Goal: Task Accomplishment & Management: Complete application form

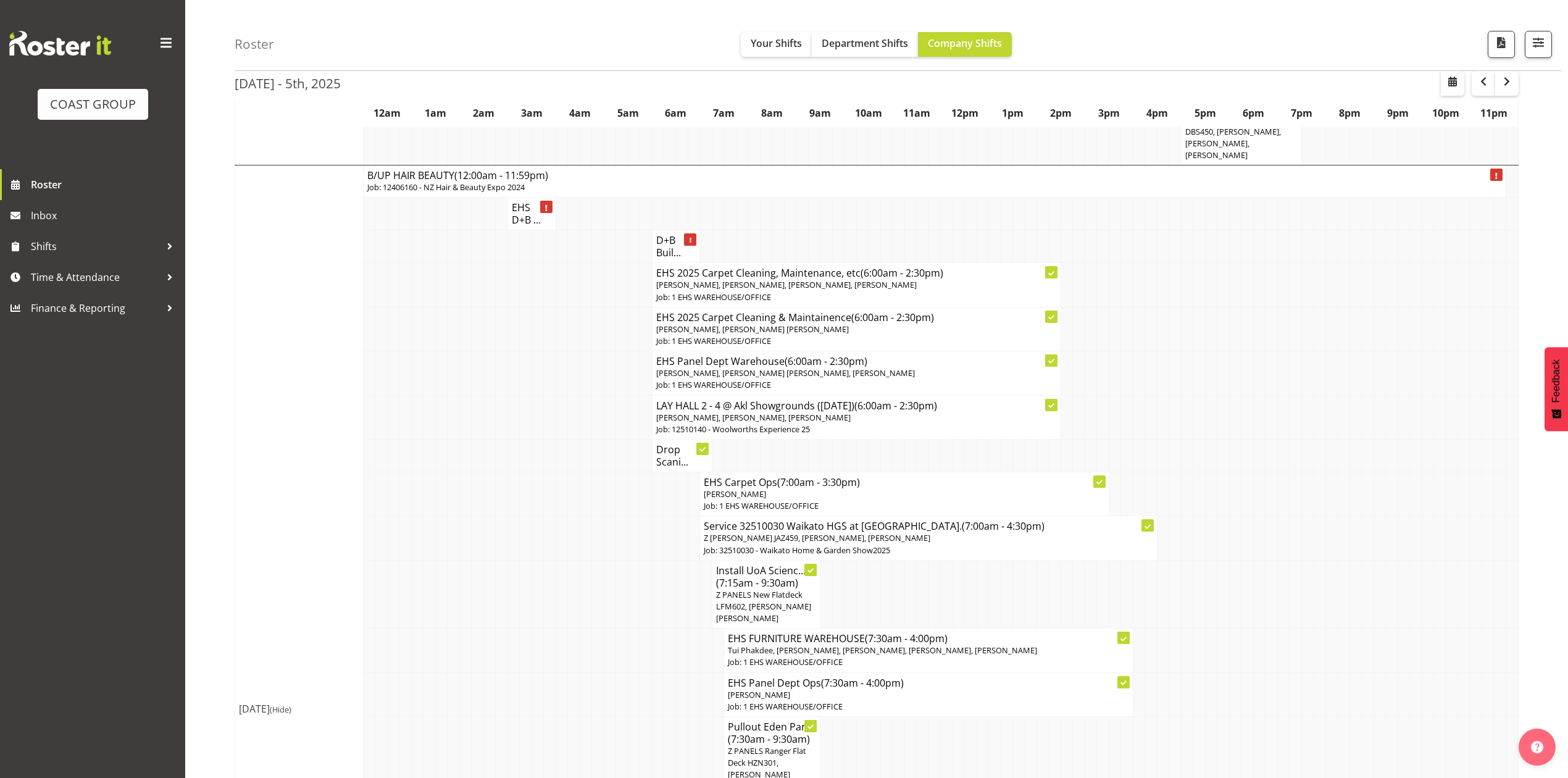
scroll to position [905, 0]
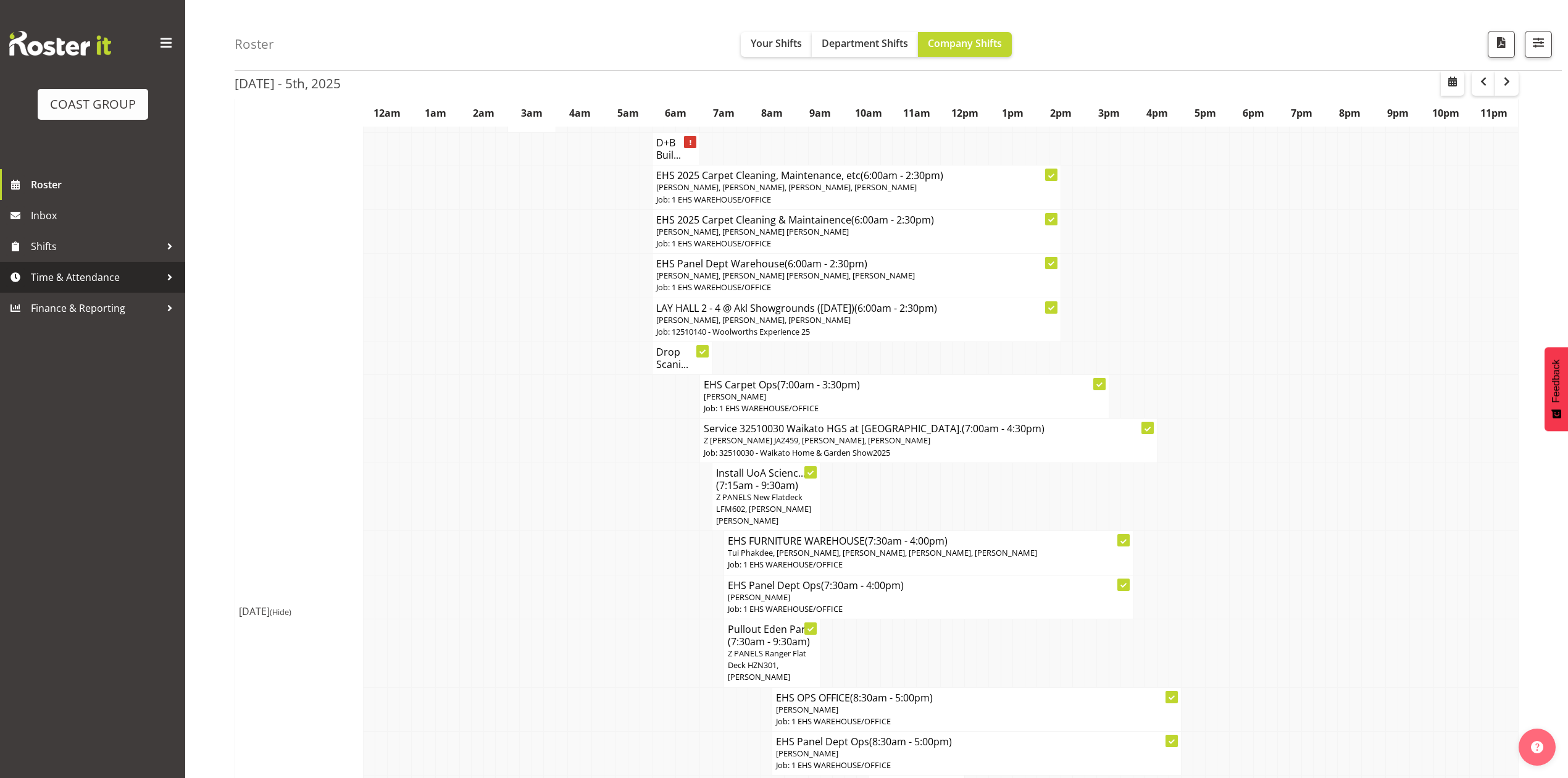
click at [110, 280] on span "Time & Attendance" at bounding box center [96, 276] width 129 height 19
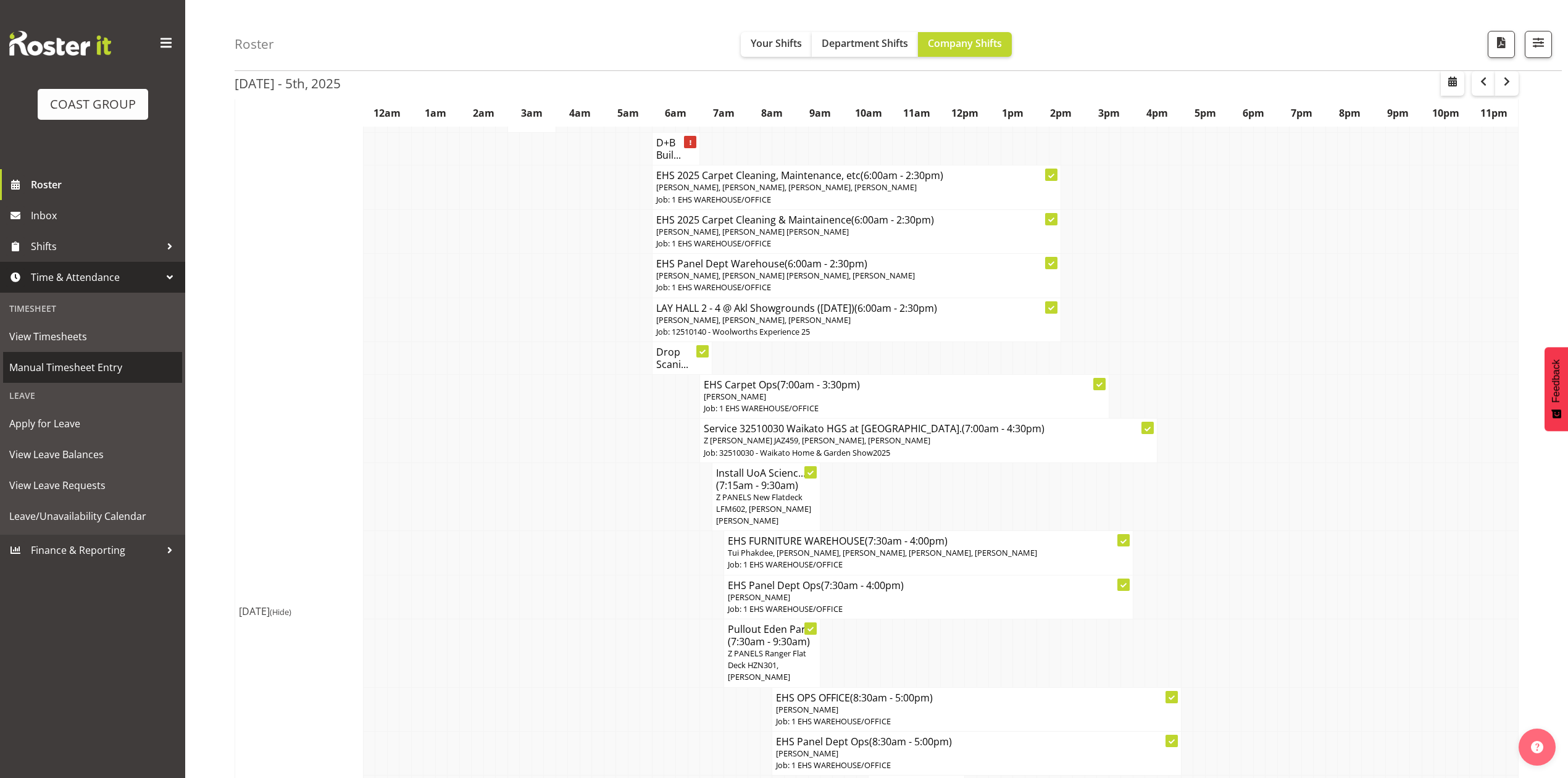
click at [77, 363] on span "Manual Timesheet Entry" at bounding box center [92, 366] width 167 height 19
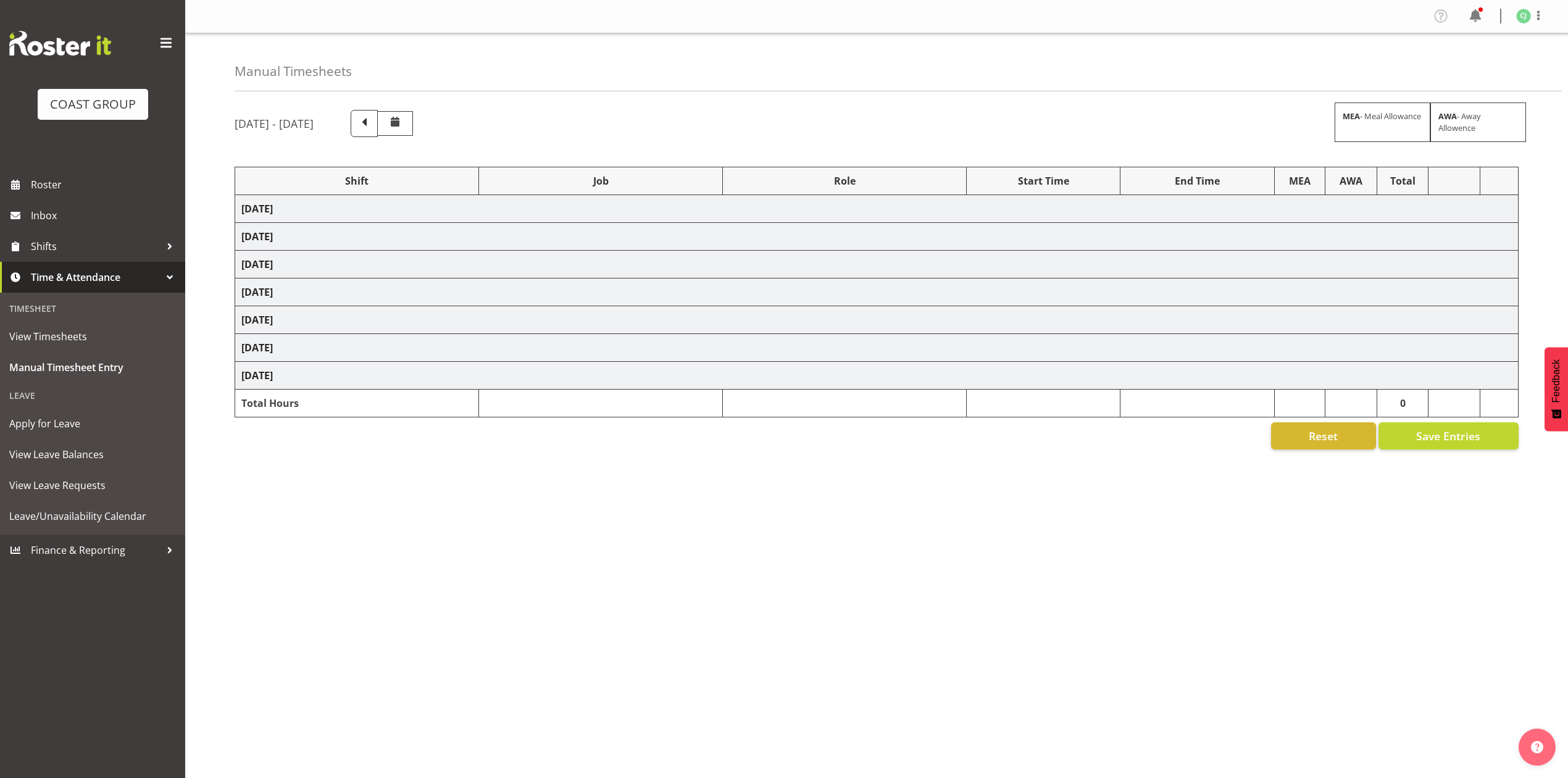
select select "69"
select select "9900"
select select "10208"
select select "8654"
select select "8960"
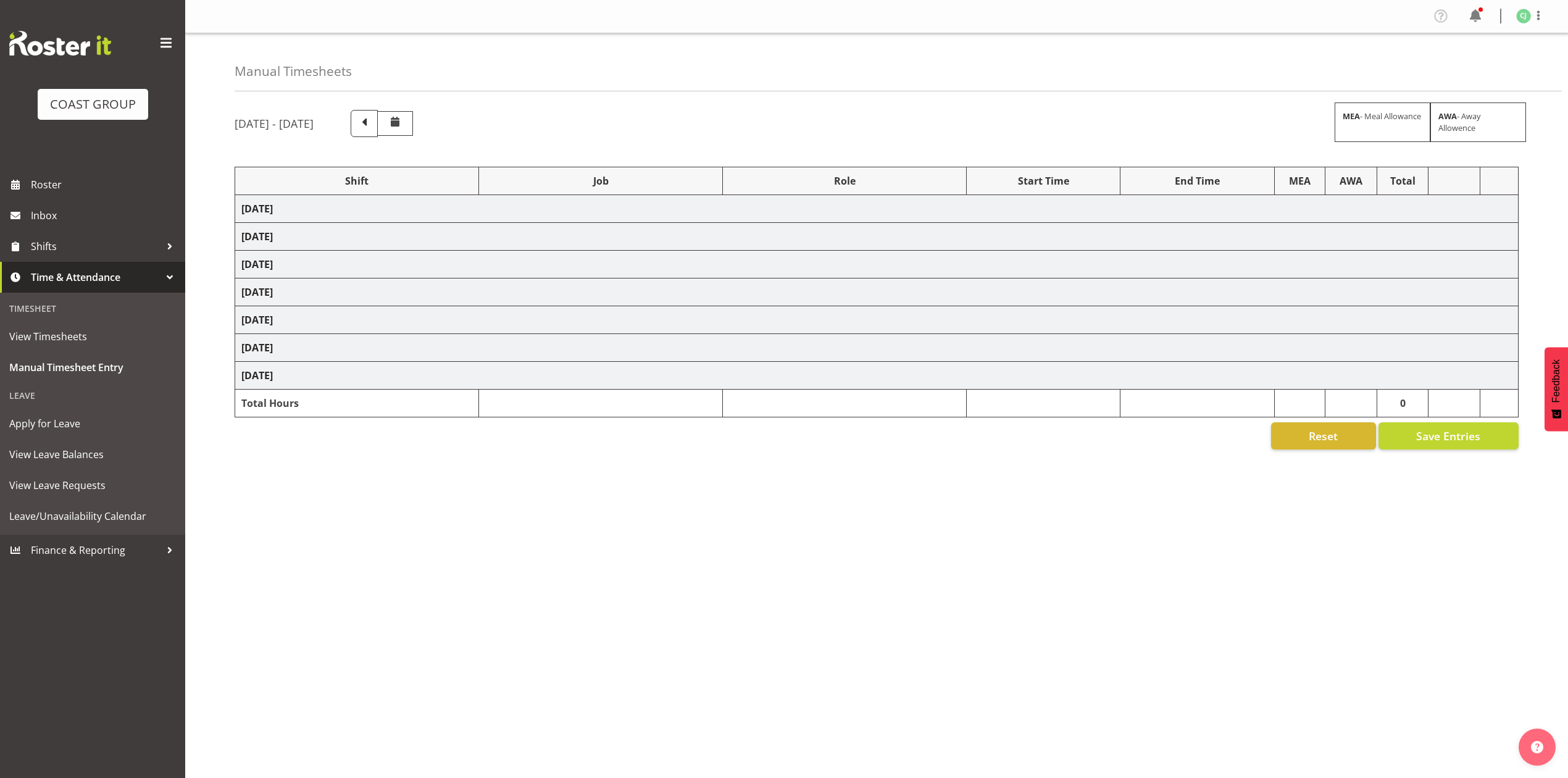
select select "10038"
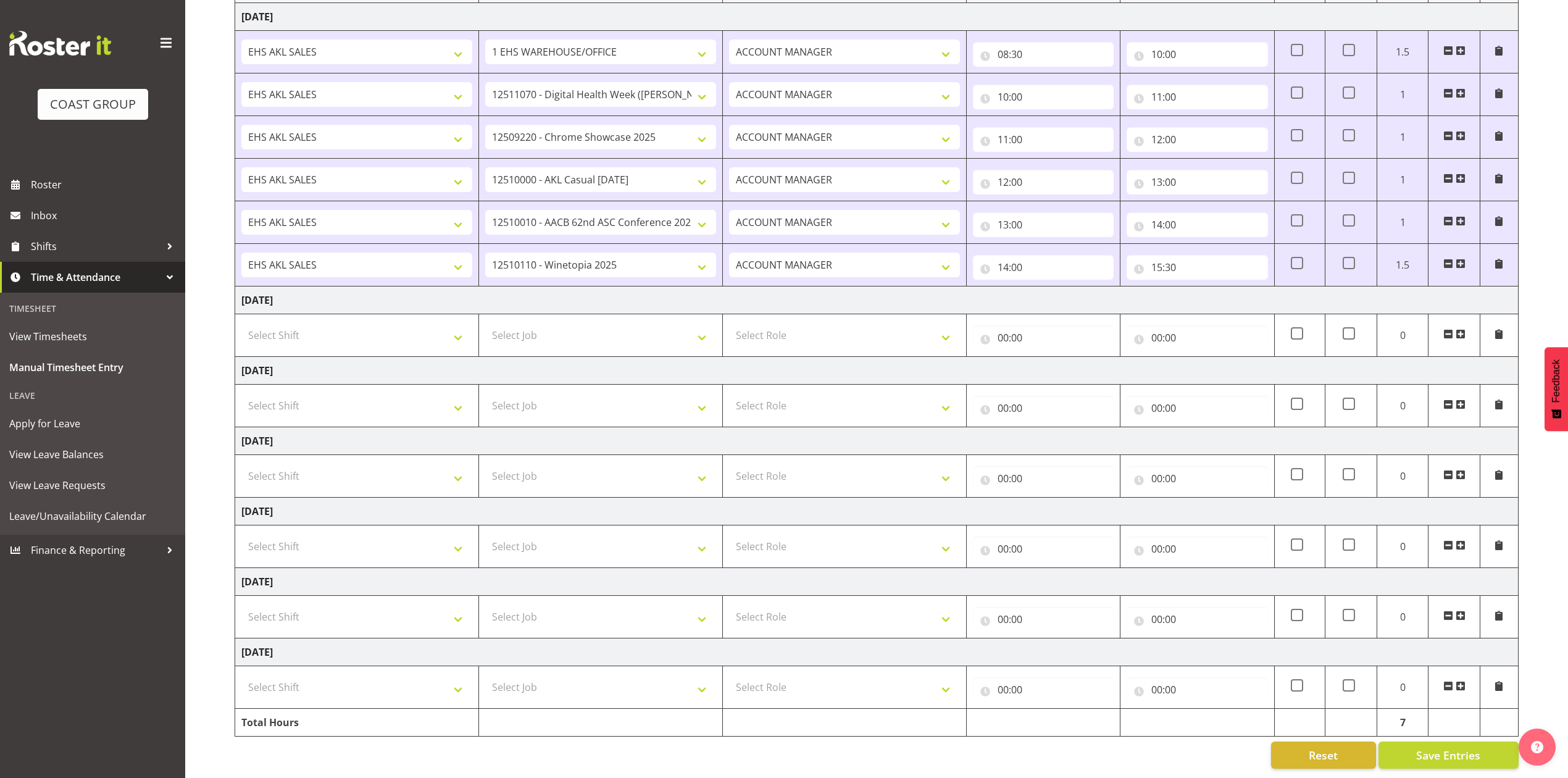
scroll to position [210, 0]
click at [356, 323] on select "Select Shift EHS AKL SALES" at bounding box center [357, 335] width 231 height 24
select select "1327"
click at [241, 323] on select "Select Shift EHS AKL SALES" at bounding box center [357, 335] width 231 height 24
click at [916, 326] on select "Select Role ACCOUNT MANAGER Account Manager" at bounding box center [845, 335] width 231 height 24
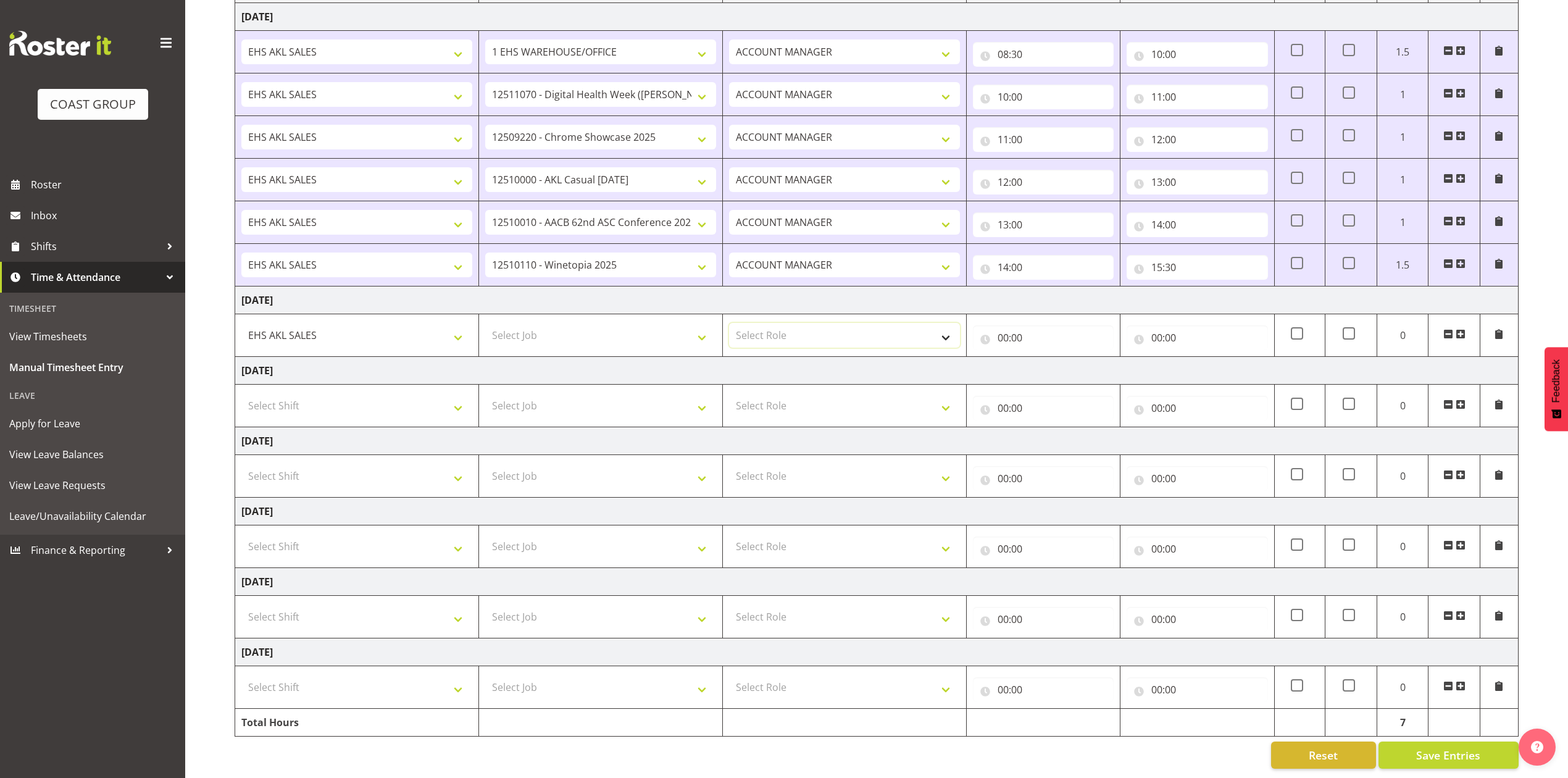
select select "197"
click at [729, 323] on select "Select Role ACCOUNT MANAGER Account Manager" at bounding box center [845, 335] width 231 height 24
click at [1001, 325] on input "00:00" at bounding box center [1044, 337] width 141 height 24
click at [1054, 361] on select "00 01 02 03 04 05 06 07 08 09 10 11 12 13 14 15 16 17 18 19 20 21 22 23" at bounding box center [1057, 369] width 27 height 24
select select "8"
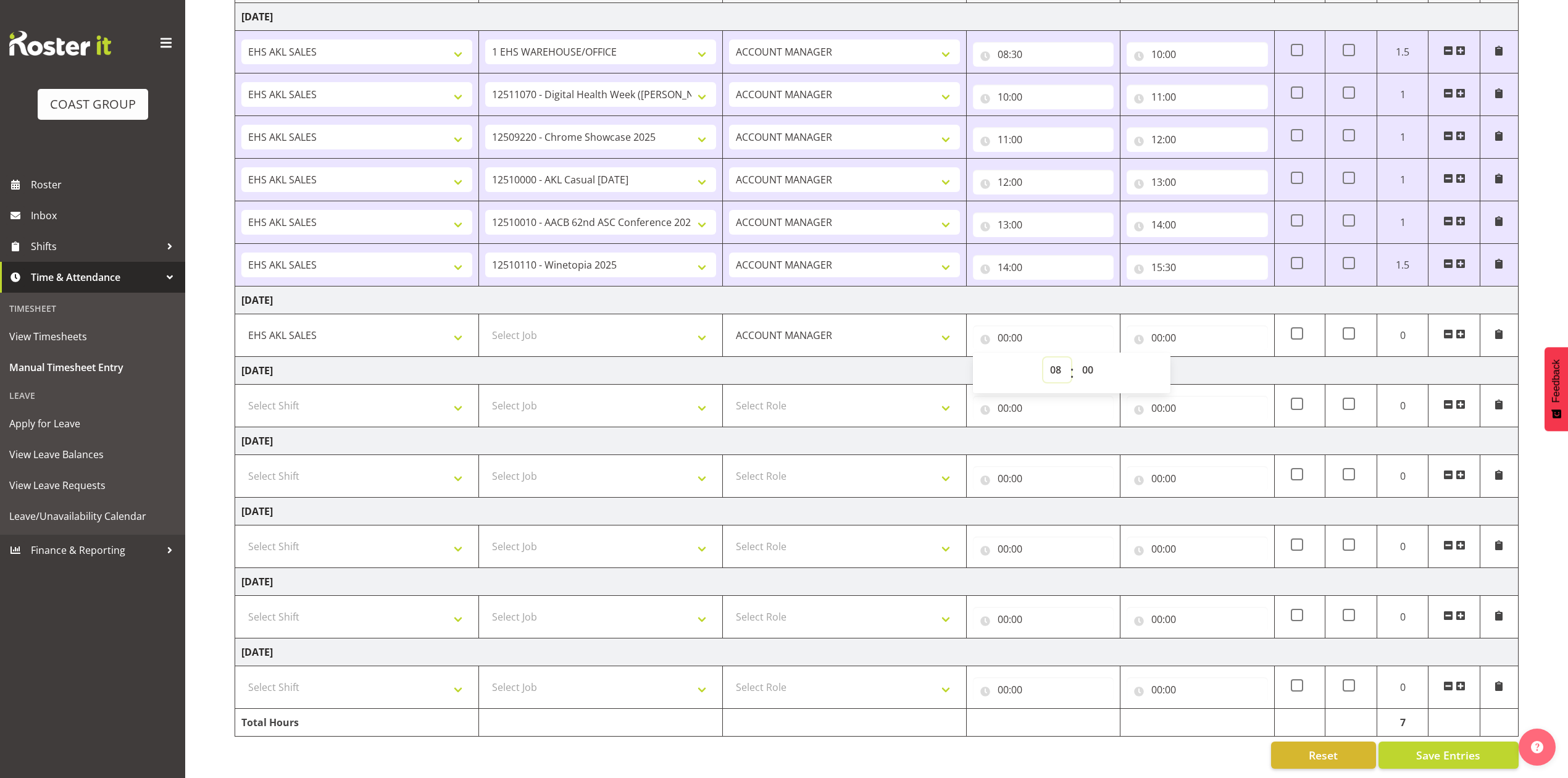
click at [1044, 358] on select "00 01 02 03 04 05 06 07 08 09 10 11 12 13 14 15 16 17 18 19 20 21 22 23" at bounding box center [1057, 369] width 27 height 24
type input "08:00"
drag, startPoint x: 1088, startPoint y: 353, endPoint x: 1090, endPoint y: 346, distance: 7.3
click at [1088, 358] on select "00 01 02 03 04 05 06 07 08 09 10 11 12 13 14 15 16 17 18 19 20 21 22 23 24 25 2…" at bounding box center [1090, 369] width 27 height 24
select select "30"
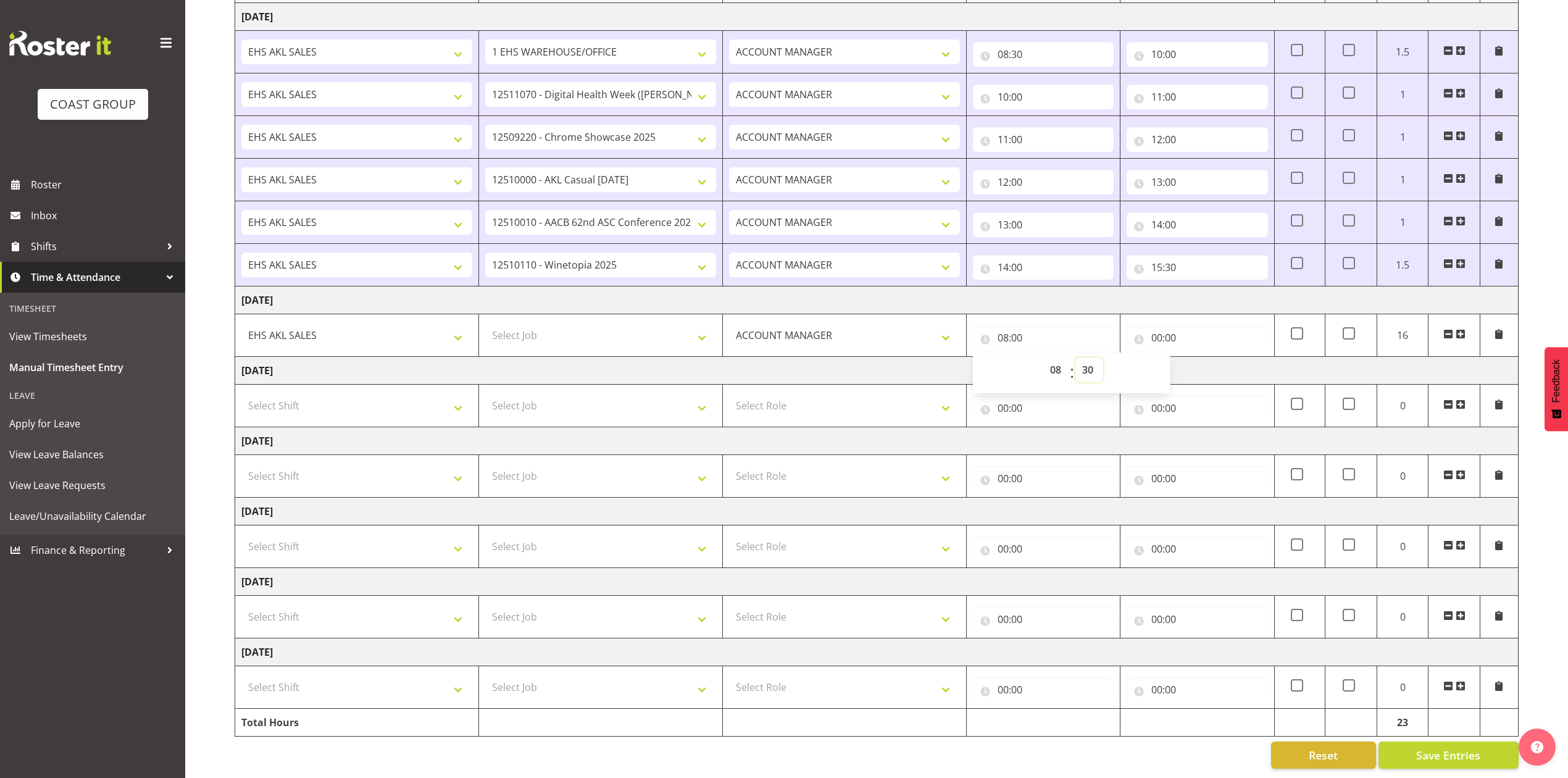
click at [1076, 358] on select "00 01 02 03 04 05 06 07 08 09 10 11 12 13 14 15 16 17 18 19 20 21 22 23 24 25 2…" at bounding box center [1090, 369] width 27 height 24
type input "08:30"
click at [1159, 325] on input "00:00" at bounding box center [1198, 337] width 141 height 24
click at [1201, 358] on select "00 01 02 03 04 05 06 07 08 09 10 11 12 13 14 15 16 17 18 19 20 21 22 23" at bounding box center [1211, 369] width 27 height 24
select select "10"
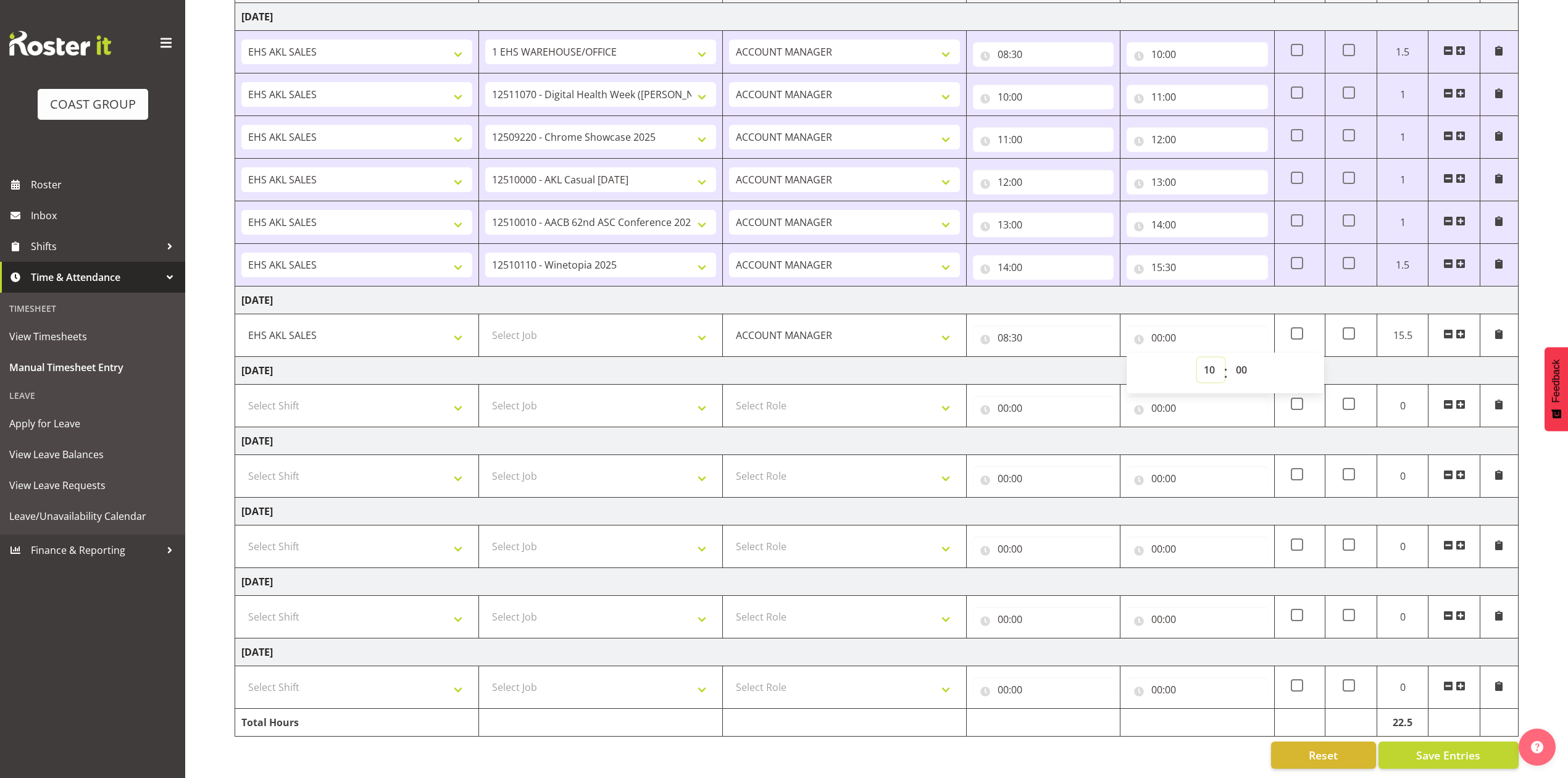
click at [1198, 358] on select "00 01 02 03 04 05 06 07 08 09 10 11 12 13 14 15 16 17 18 19 20 21 22 23" at bounding box center [1211, 369] width 27 height 24
type input "10:00"
click at [1460, 329] on span at bounding box center [1461, 334] width 10 height 10
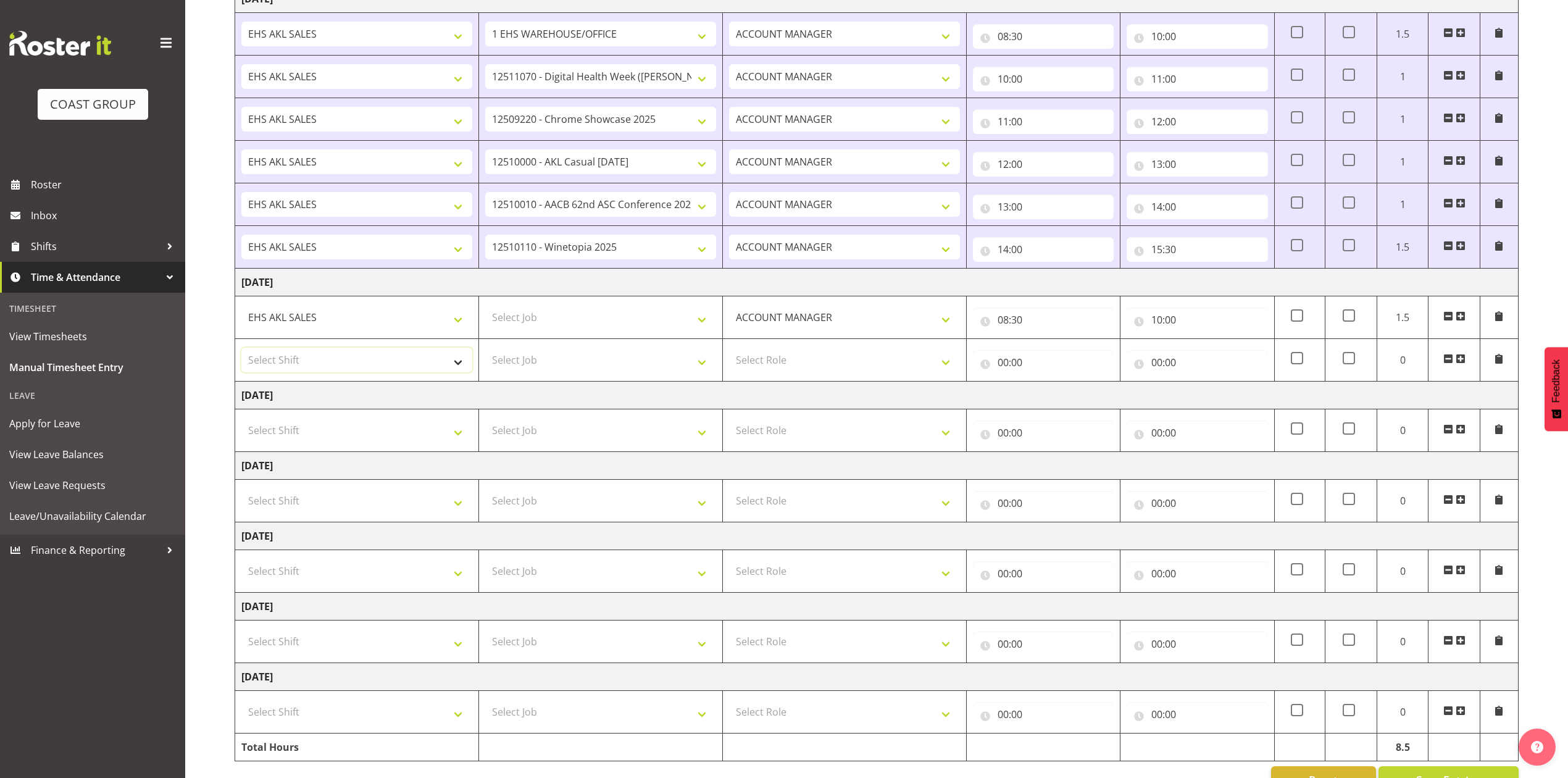
click at [318, 365] on select "Select Shift EHS AKL SALES" at bounding box center [357, 360] width 231 height 24
select select "1327"
click at [241, 351] on select "Select Shift EHS AKL SALES" at bounding box center [357, 360] width 231 height 24
click at [755, 365] on select "Select Role ACCOUNT MANAGER Account Manager" at bounding box center [845, 360] width 231 height 24
select select "197"
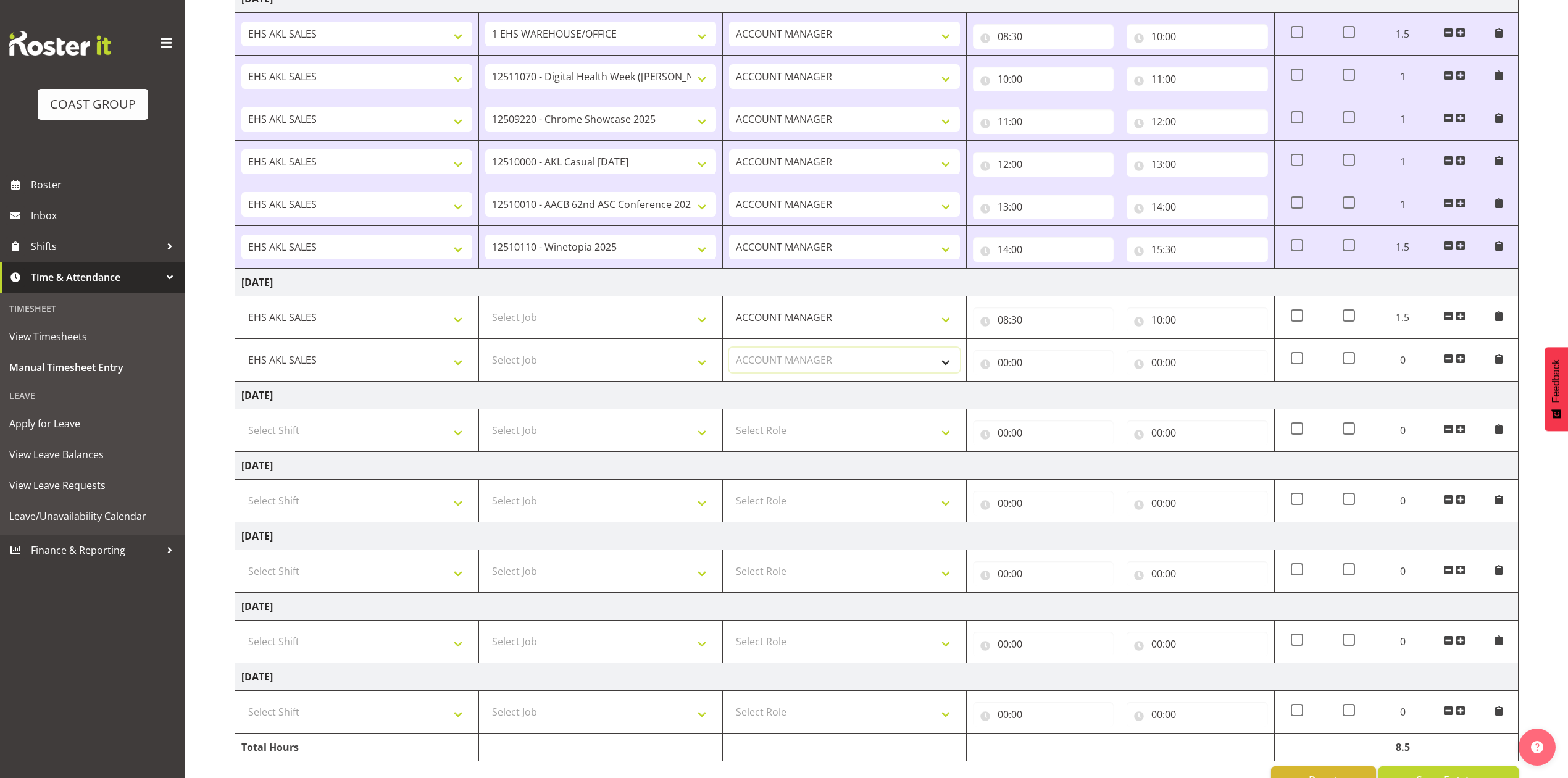
click at [729, 351] on select "Select Role ACCOUNT MANAGER Account Manager" at bounding box center [845, 360] width 231 height 24
click at [1010, 365] on input "00:00" at bounding box center [1044, 362] width 141 height 24
drag, startPoint x: 1057, startPoint y: 400, endPoint x: 1057, endPoint y: 386, distance: 14.0
click at [1057, 400] on select "00 01 02 03 04 05 06 07 08 09 10 11 12 13 14 15 16 17 18 19 20 21 22 23" at bounding box center [1057, 394] width 27 height 24
select select "11"
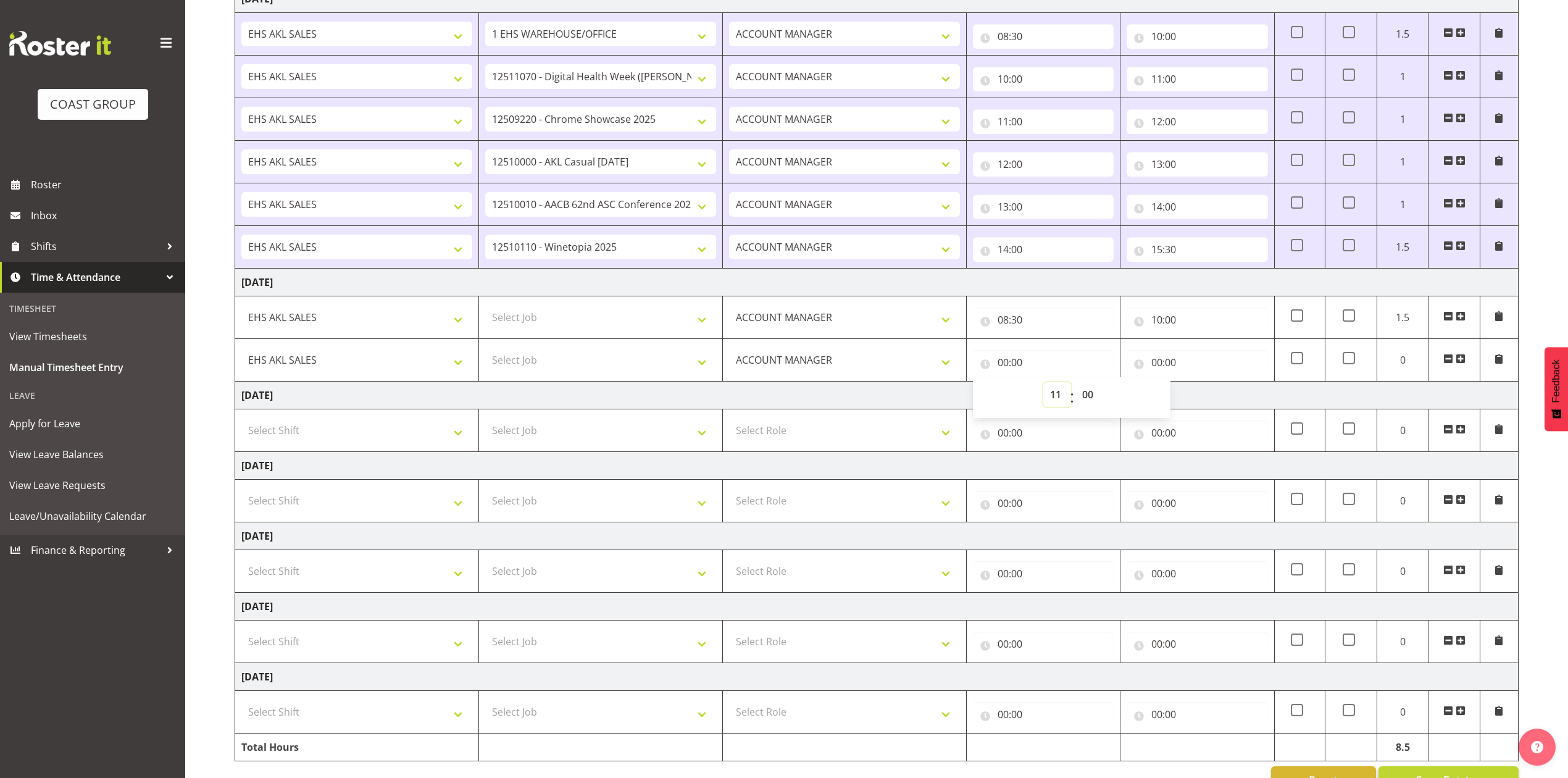
click at [1044, 385] on select "00 01 02 03 04 05 06 07 08 09 10 11 12 13 14 15 16 17 18 19 20 21 22 23" at bounding box center [1057, 394] width 27 height 24
type input "11:00"
click at [1158, 362] on input "00:00" at bounding box center [1198, 362] width 141 height 24
click at [1209, 393] on select "00 01 02 03 04 05 06 07 08 09 10 11 12 13 14 15 16 17 18 19 20 21 22 23" at bounding box center [1211, 394] width 27 height 24
select select "12"
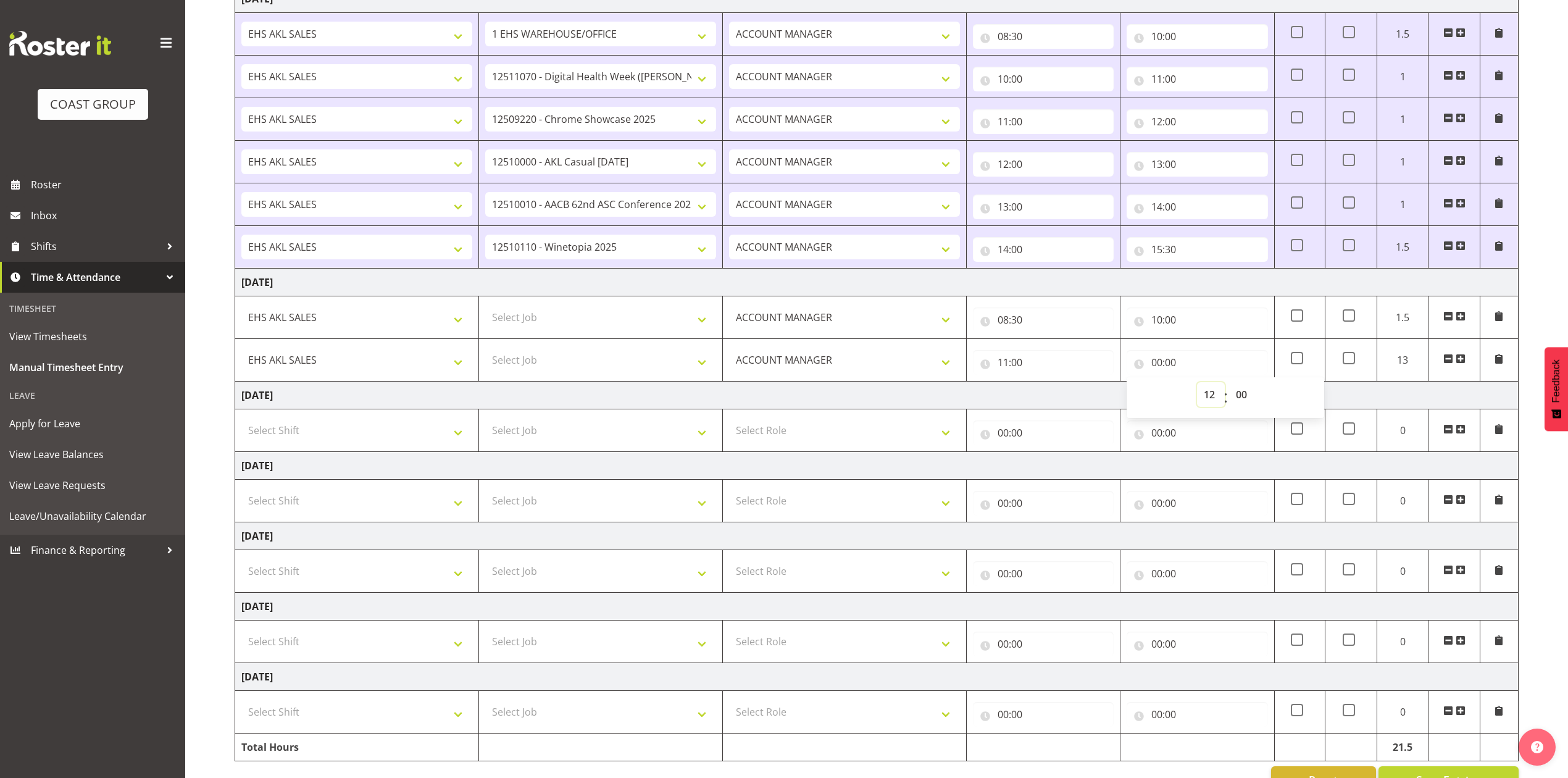
click at [1198, 385] on select "00 01 02 03 04 05 06 07 08 09 10 11 12 13 14 15 16 17 18 19 20 21 22 23" at bounding box center [1211, 394] width 27 height 24
type input "12:00"
click at [1458, 361] on span at bounding box center [1461, 359] width 10 height 10
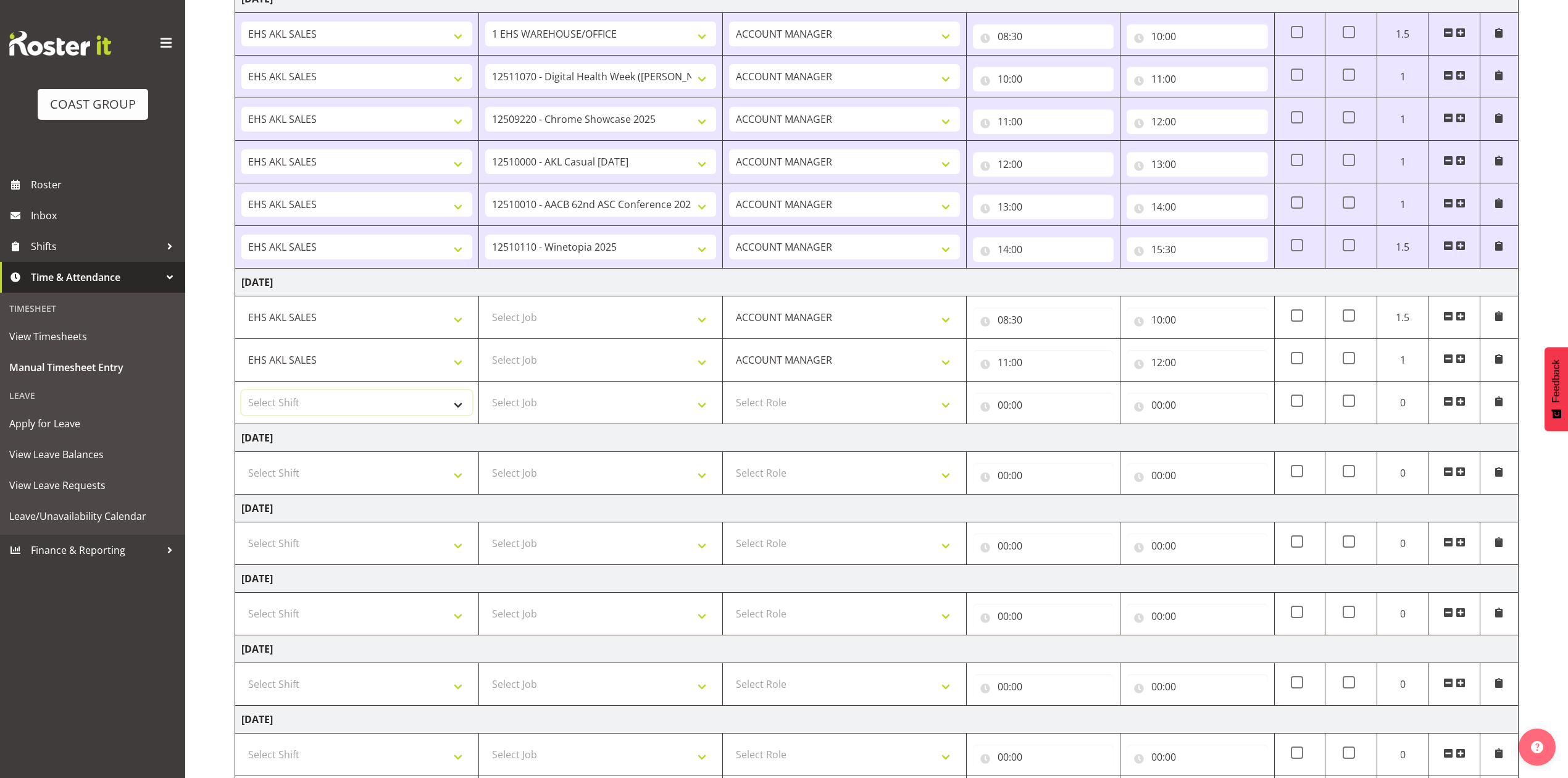
click at [399, 405] on select "Select Shift EHS AKL SALES" at bounding box center [357, 402] width 231 height 24
select select "1327"
click at [241, 393] on select "Select Shift EHS AKL SALES" at bounding box center [357, 402] width 231 height 24
click at [822, 412] on select "Select Role ACCOUNT MANAGER Account Manager" at bounding box center [845, 402] width 231 height 24
select select "197"
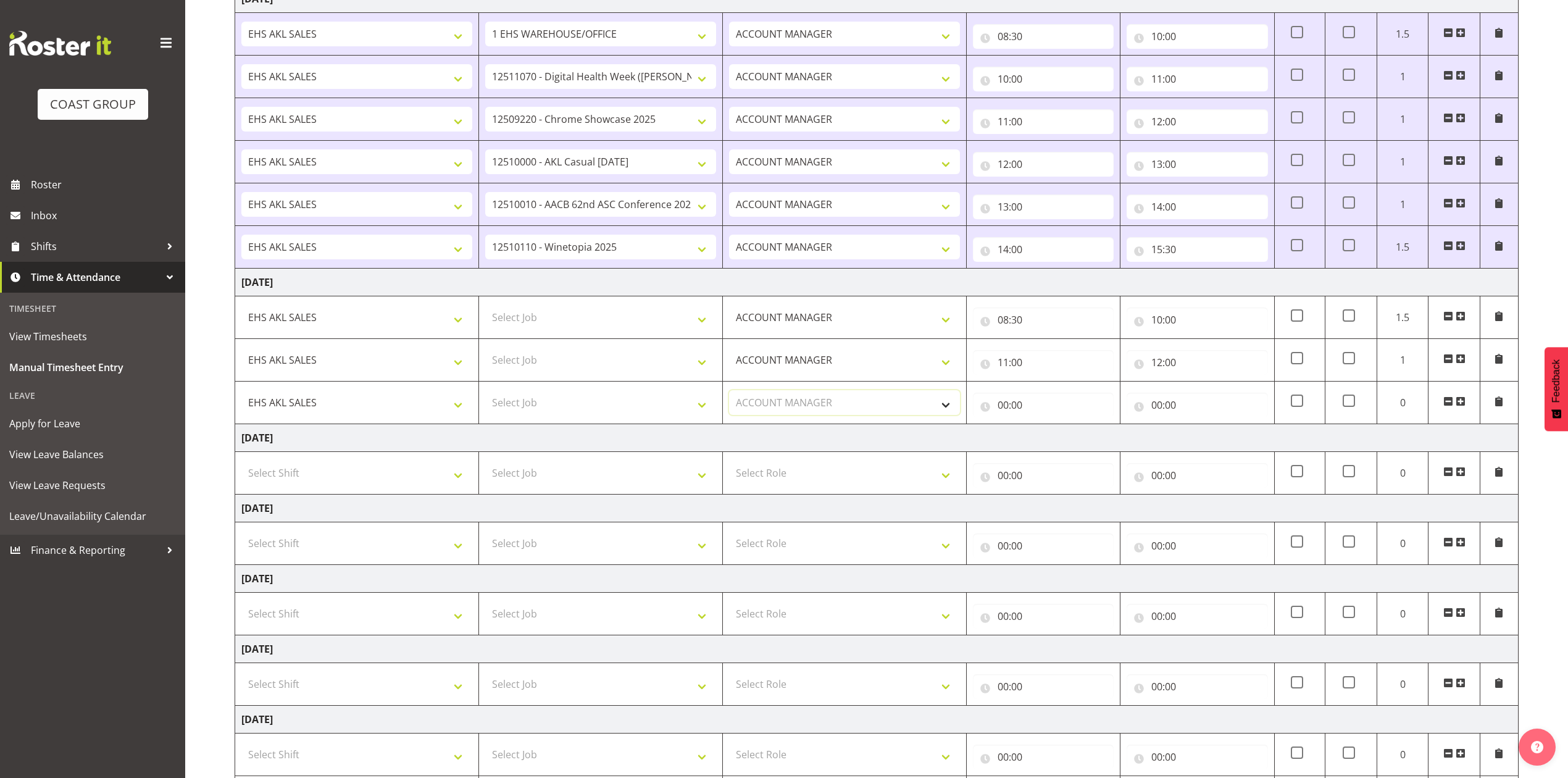
click at [729, 393] on select "Select Role ACCOUNT MANAGER Account Manager" at bounding box center [845, 402] width 231 height 24
click at [1005, 407] on input "00:00" at bounding box center [1044, 405] width 141 height 24
click at [1046, 435] on select "00 01 02 03 04 05 06 07 08 09 10 11 12 13 14 15 16 17 18 19 20 21 22 23" at bounding box center [1057, 436] width 27 height 24
select select "12"
click at [1044, 428] on select "00 01 02 03 04 05 06 07 08 09 10 11 12 13 14 15 16 17 18 19 20 21 22 23" at bounding box center [1057, 436] width 27 height 24
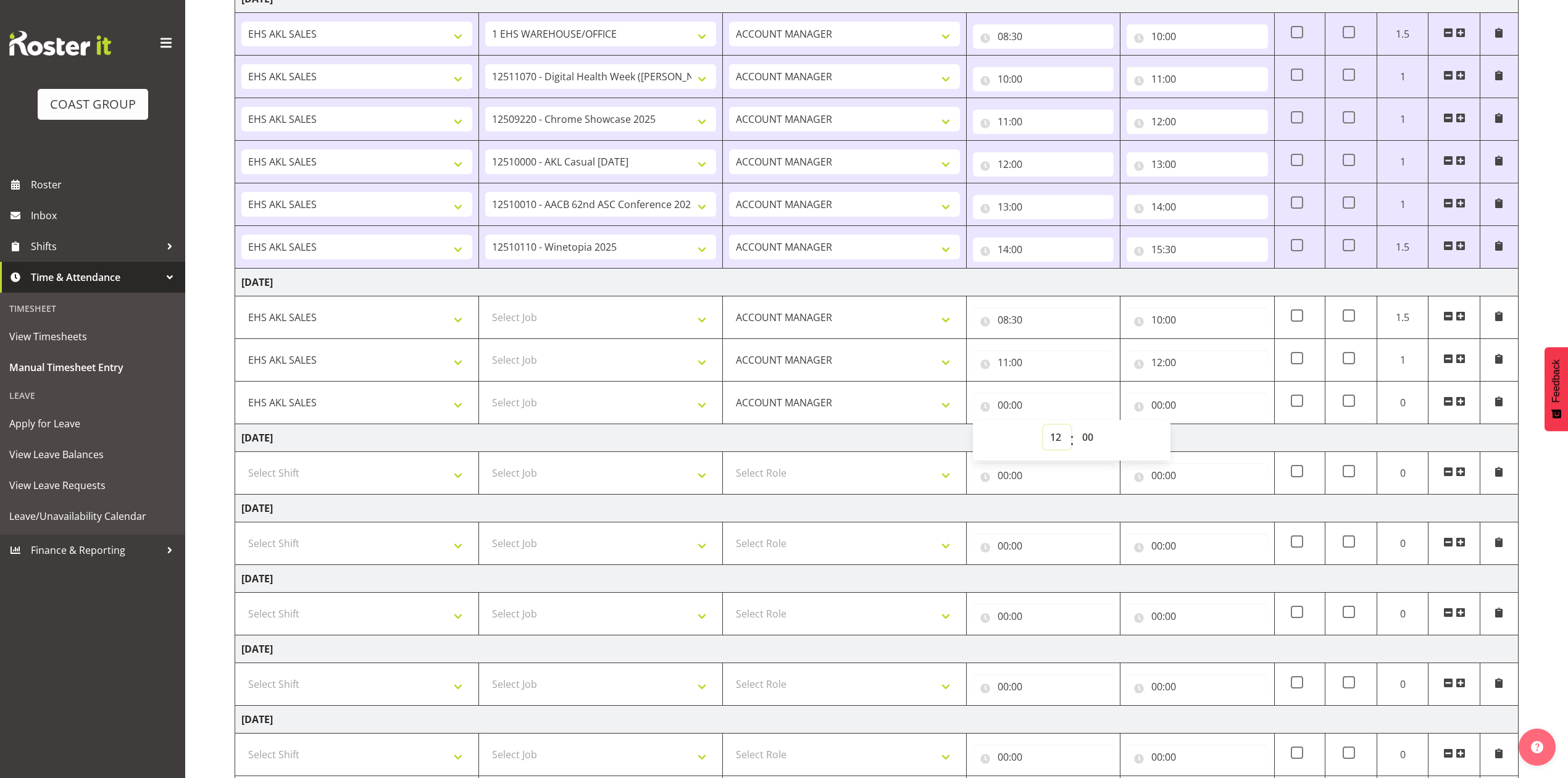
type input "12:00"
click at [1159, 405] on input "00:00" at bounding box center [1198, 405] width 141 height 24
click at [1206, 433] on select "00 01 02 03 04 05 06 07 08 09 10 11 12 13 14 15 16 17 18 19 20 21 22 23" at bounding box center [1211, 436] width 27 height 24
select select "13"
click at [1198, 428] on select "00 01 02 03 04 05 06 07 08 09 10 11 12 13 14 15 16 17 18 19 20 21 22 23" at bounding box center [1211, 436] width 27 height 24
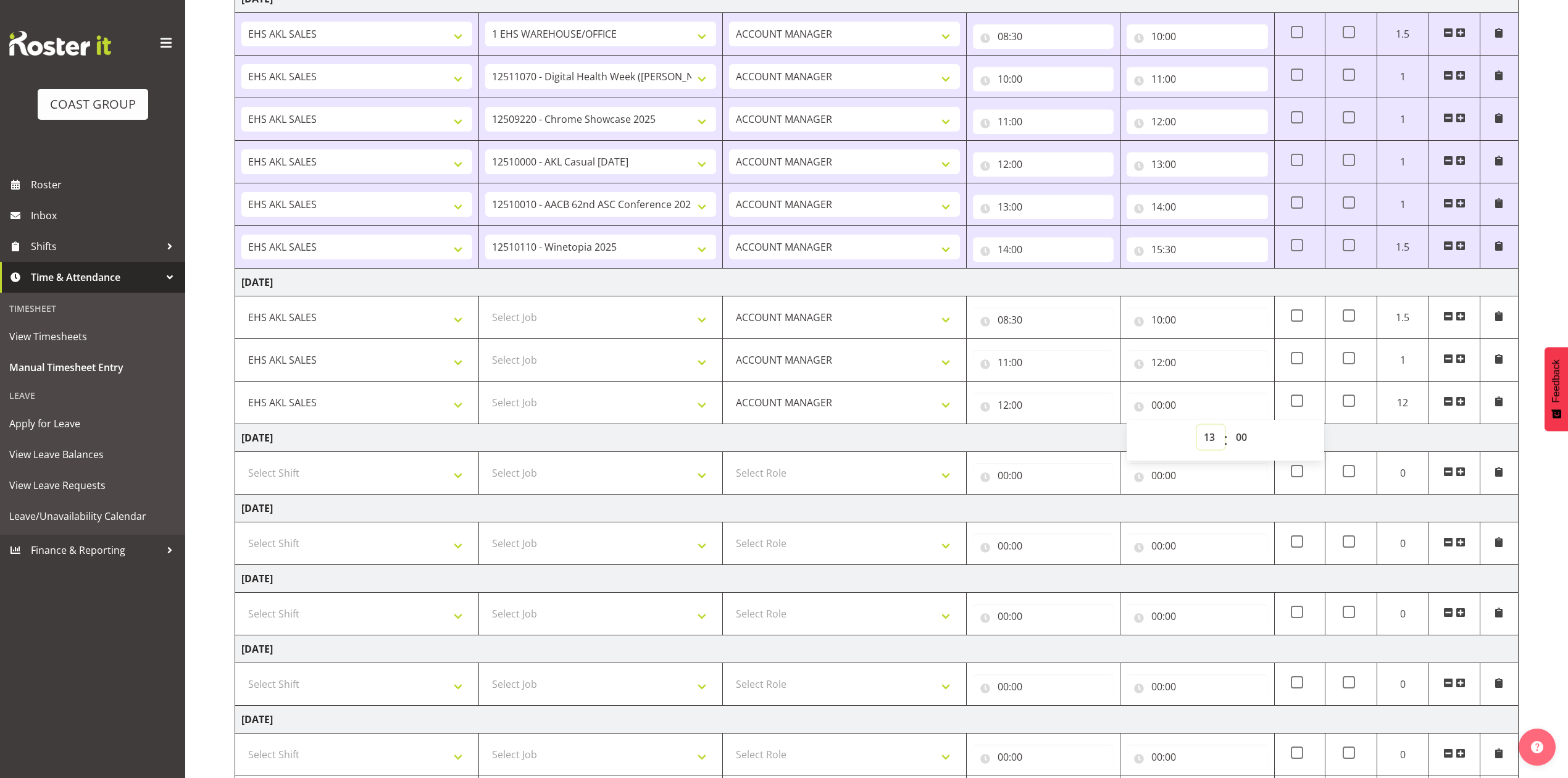
type input "13:00"
click at [1462, 400] on span at bounding box center [1461, 402] width 10 height 10
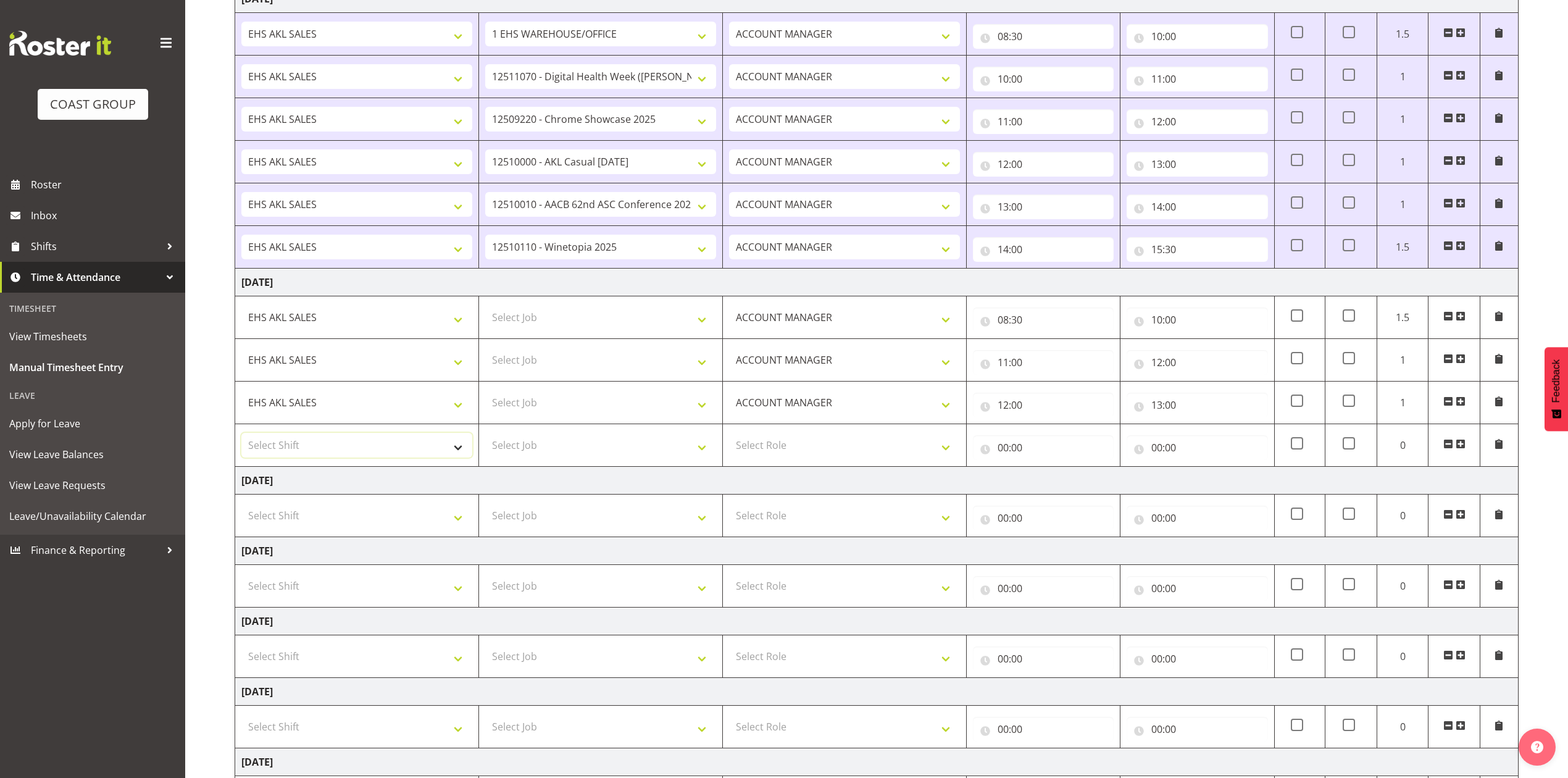
drag, startPoint x: 364, startPoint y: 451, endPoint x: 364, endPoint y: 458, distance: 7.0
click at [364, 451] on select "Select Shift EHS AKL SALES" at bounding box center [357, 445] width 231 height 24
select select "1327"
click at [241, 436] on select "Select Shift EHS AKL SALES" at bounding box center [357, 445] width 231 height 24
click at [1005, 365] on input "11:00" at bounding box center [1044, 362] width 141 height 24
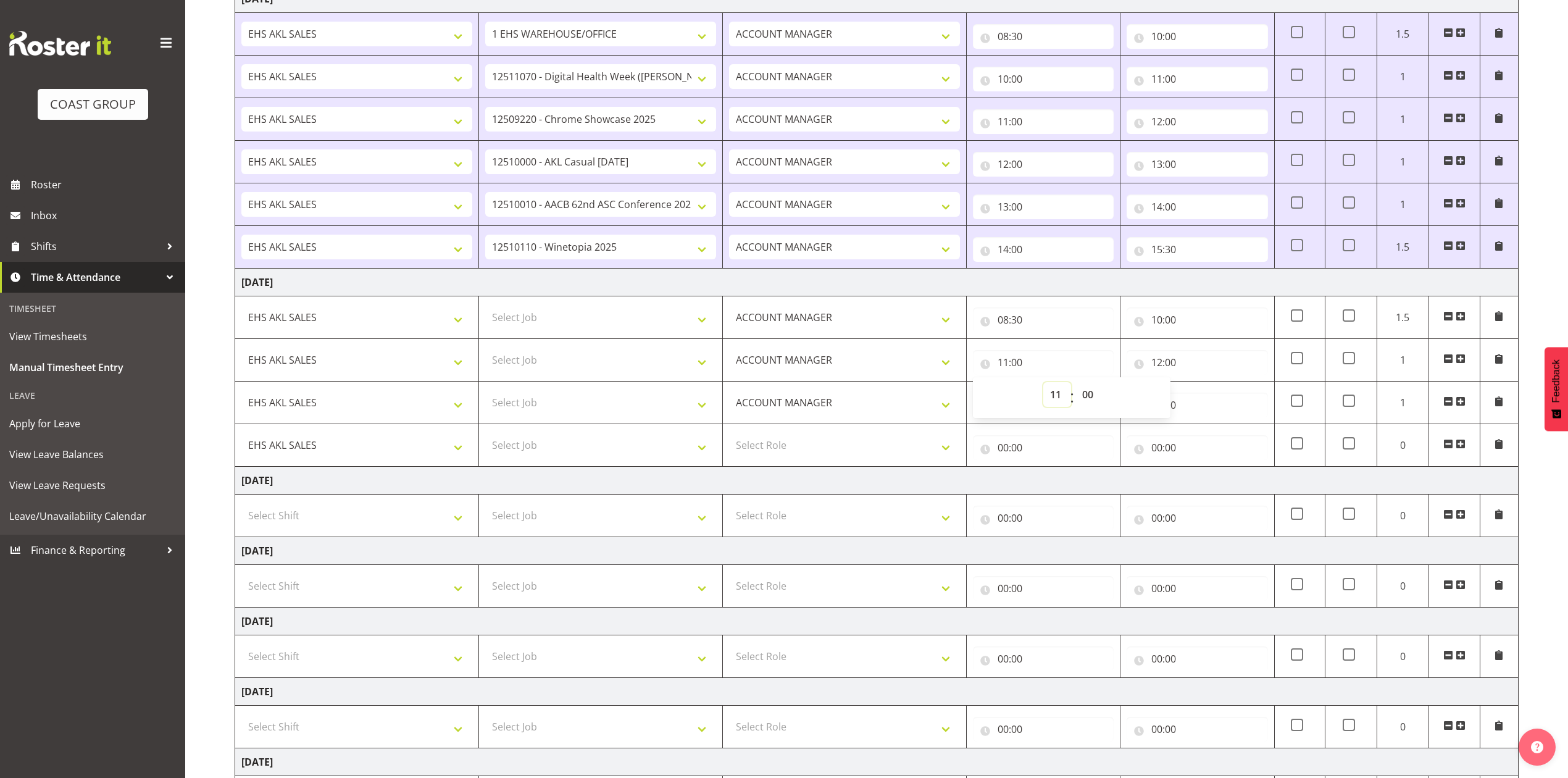
click at [1053, 397] on select "00 01 02 03 04 05 06 07 08 09 10 11 12 13 14 15 16 17 18 19 20 21 22 23" at bounding box center [1057, 394] width 27 height 24
select select "10"
click at [1044, 385] on select "00 01 02 03 04 05 06 07 08 09 10 11 12 13 14 15 16 17 18 19 20 21 22 23" at bounding box center [1057, 394] width 27 height 24
type input "10:00"
click at [1241, 442] on input "00:00" at bounding box center [1198, 447] width 141 height 24
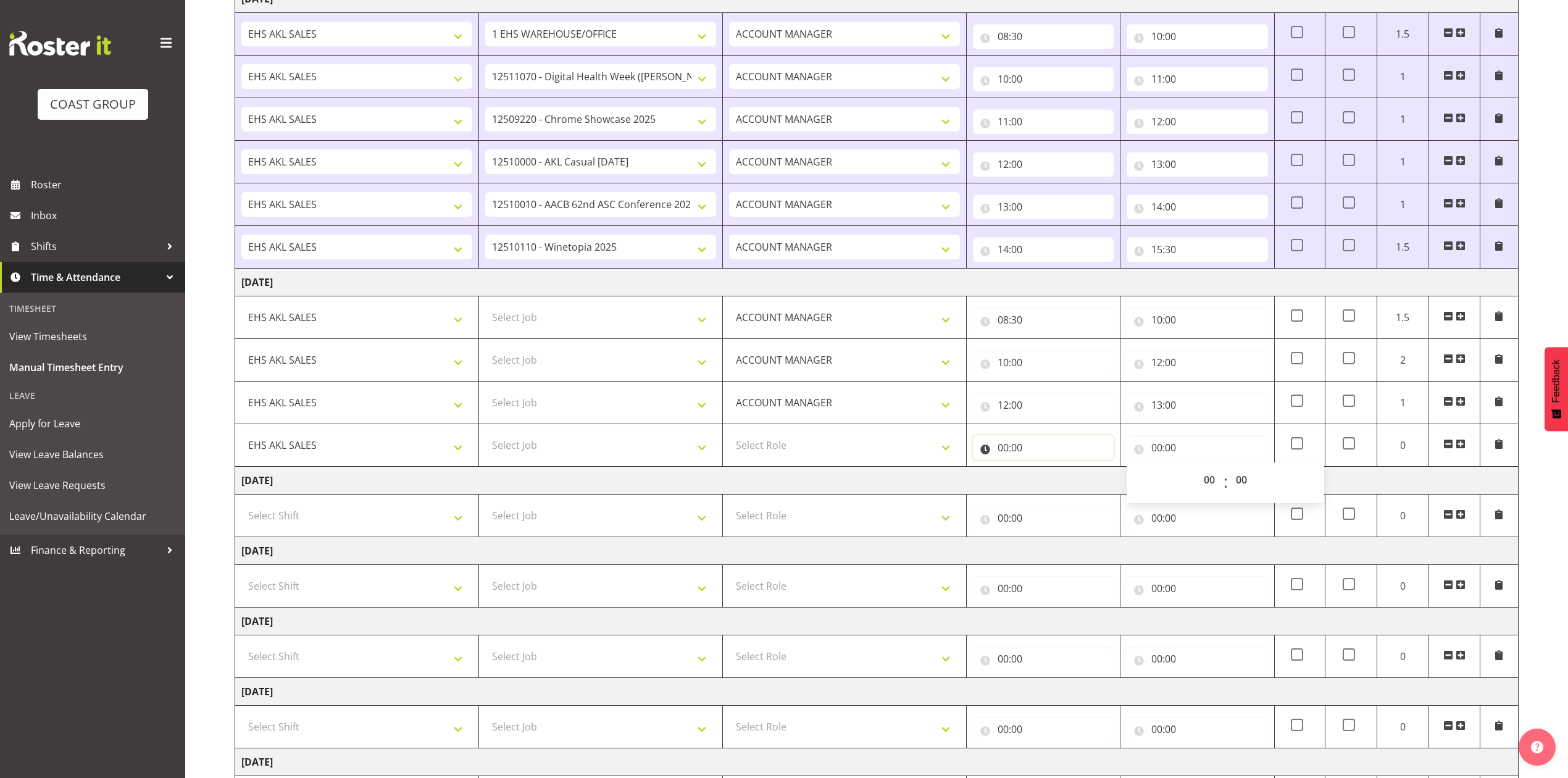
click at [994, 452] on input "00:00" at bounding box center [1044, 447] width 141 height 24
click at [1054, 482] on select "00 01 02 03 04 05 06 07 08 09 10 11 12 13 14 15 16 17 18 19 20 21 22 23" at bounding box center [1057, 479] width 27 height 24
select select "13"
click at [1044, 470] on select "00 01 02 03 04 05 06 07 08 09 10 11 12 13 14 15 16 17 18 19 20 21 22 23" at bounding box center [1057, 479] width 27 height 24
type input "13:00"
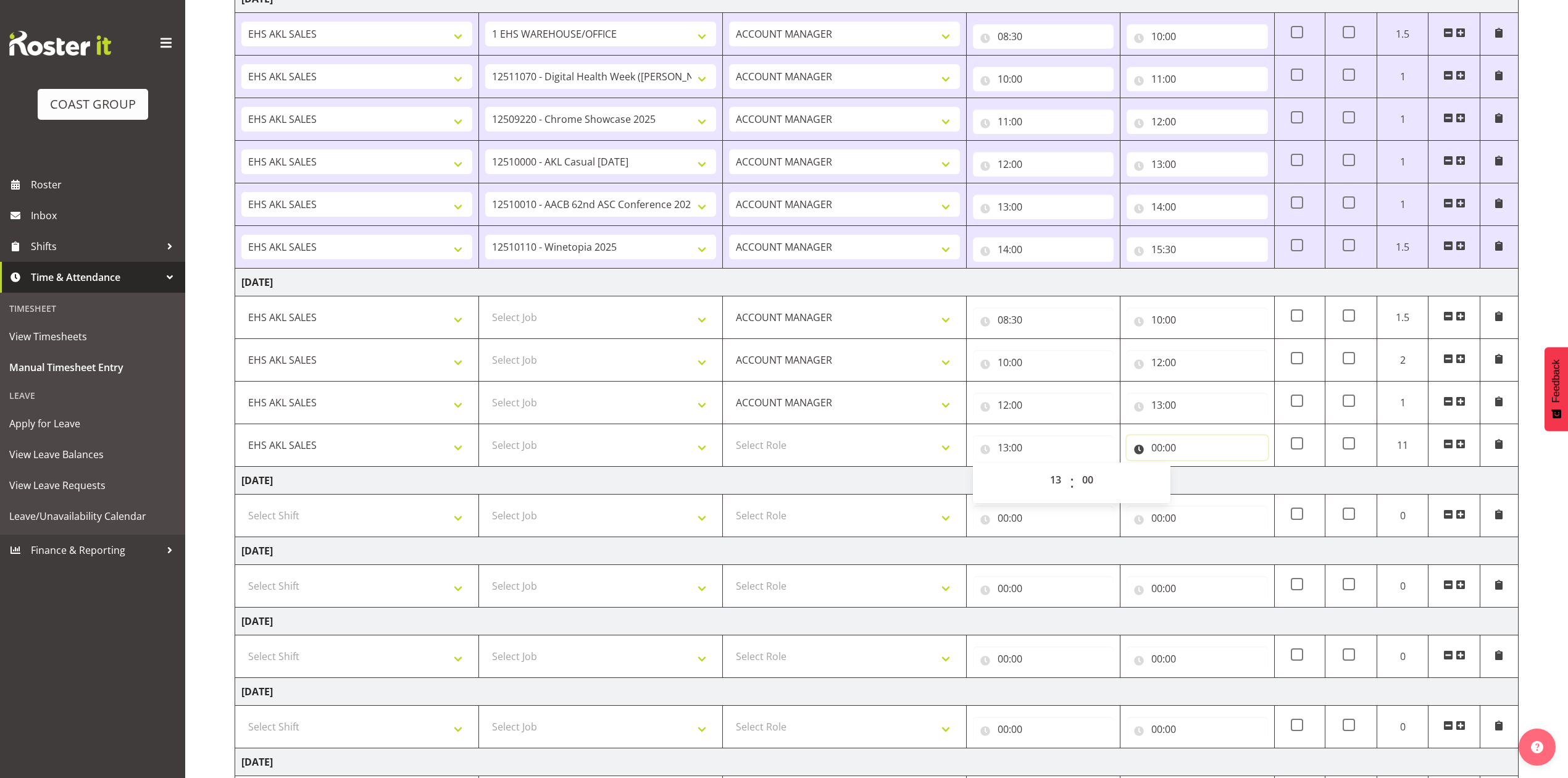
click at [1159, 450] on input "00:00" at bounding box center [1198, 447] width 141 height 24
click at [1214, 484] on select "00 01 02 03 04 05 06 07 08 09 10 11 12 13 14 15 16 17 18 19 20 21 22 23" at bounding box center [1211, 479] width 27 height 24
select select "15"
click at [1198, 470] on select "00 01 02 03 04 05 06 07 08 09 10 11 12 13 14 15 16 17 18 19 20 21 22 23" at bounding box center [1211, 479] width 27 height 24
type input "15:00"
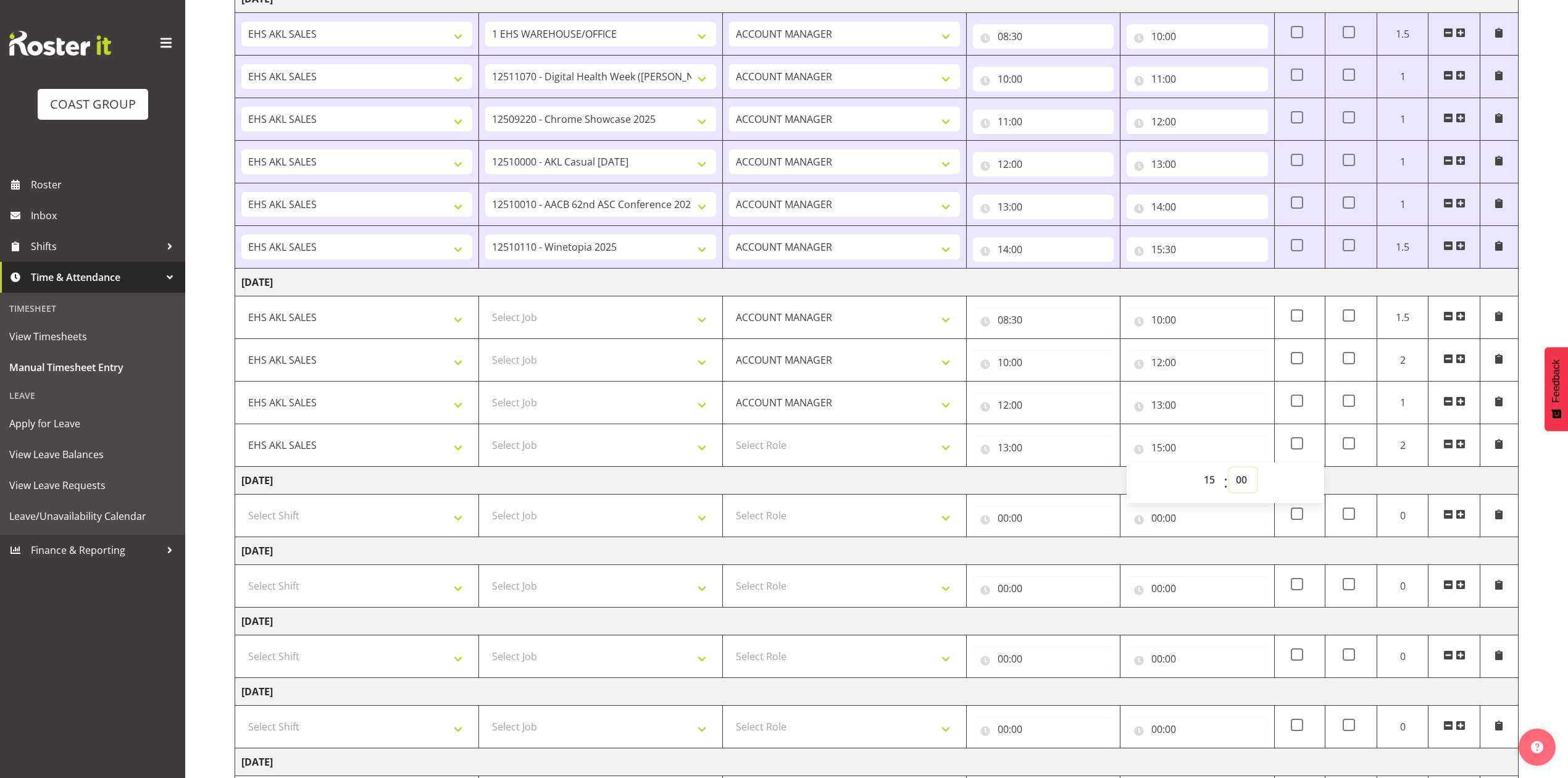
click at [1248, 480] on select "00 01 02 03 04 05 06 07 08 09 10 11 12 13 14 15 16 17 18 19 20 21 22 23 24 25 2…" at bounding box center [1244, 479] width 27 height 24
select select "30"
click at [1230, 470] on select "00 01 02 03 04 05 06 07 08 09 10 11 12 13 14 15 16 17 18 19 20 21 22 23 24 25 2…" at bounding box center [1244, 479] width 27 height 24
type input "15:30"
click at [1121, 481] on td "[DATE]" at bounding box center [877, 480] width 1284 height 27
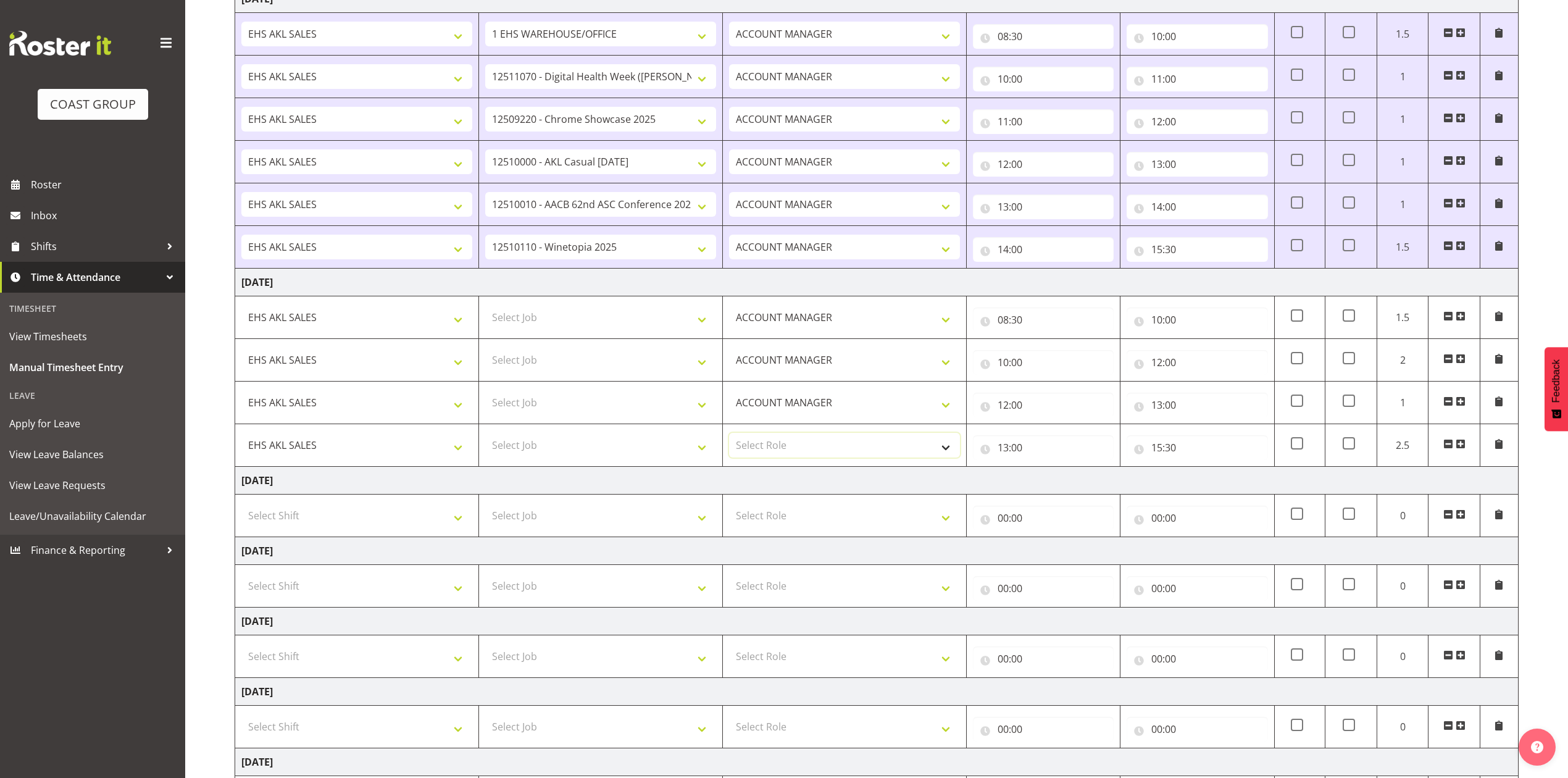
click at [939, 448] on select "Select Role ACCOUNT MANAGER Account Manager" at bounding box center [845, 445] width 231 height 24
select select "197"
click at [729, 436] on select "Select Role ACCOUNT MANAGER Account Manager" at bounding box center [845, 445] width 231 height 24
click at [901, 494] on td "[DATE]" at bounding box center [877, 480] width 1284 height 27
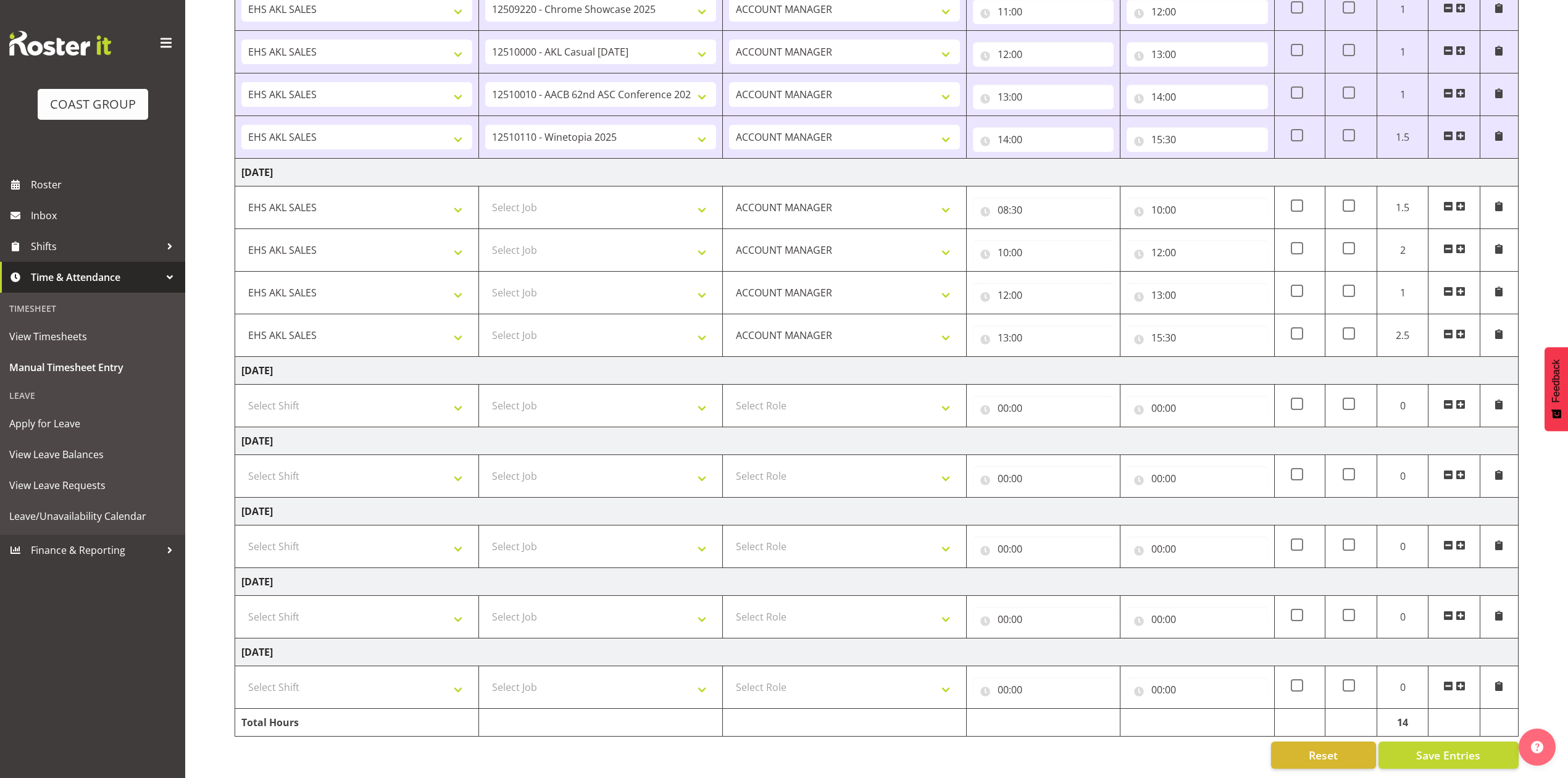
scroll to position [338, 0]
click at [1433, 747] on span "Save Entries" at bounding box center [1448, 754] width 65 height 16
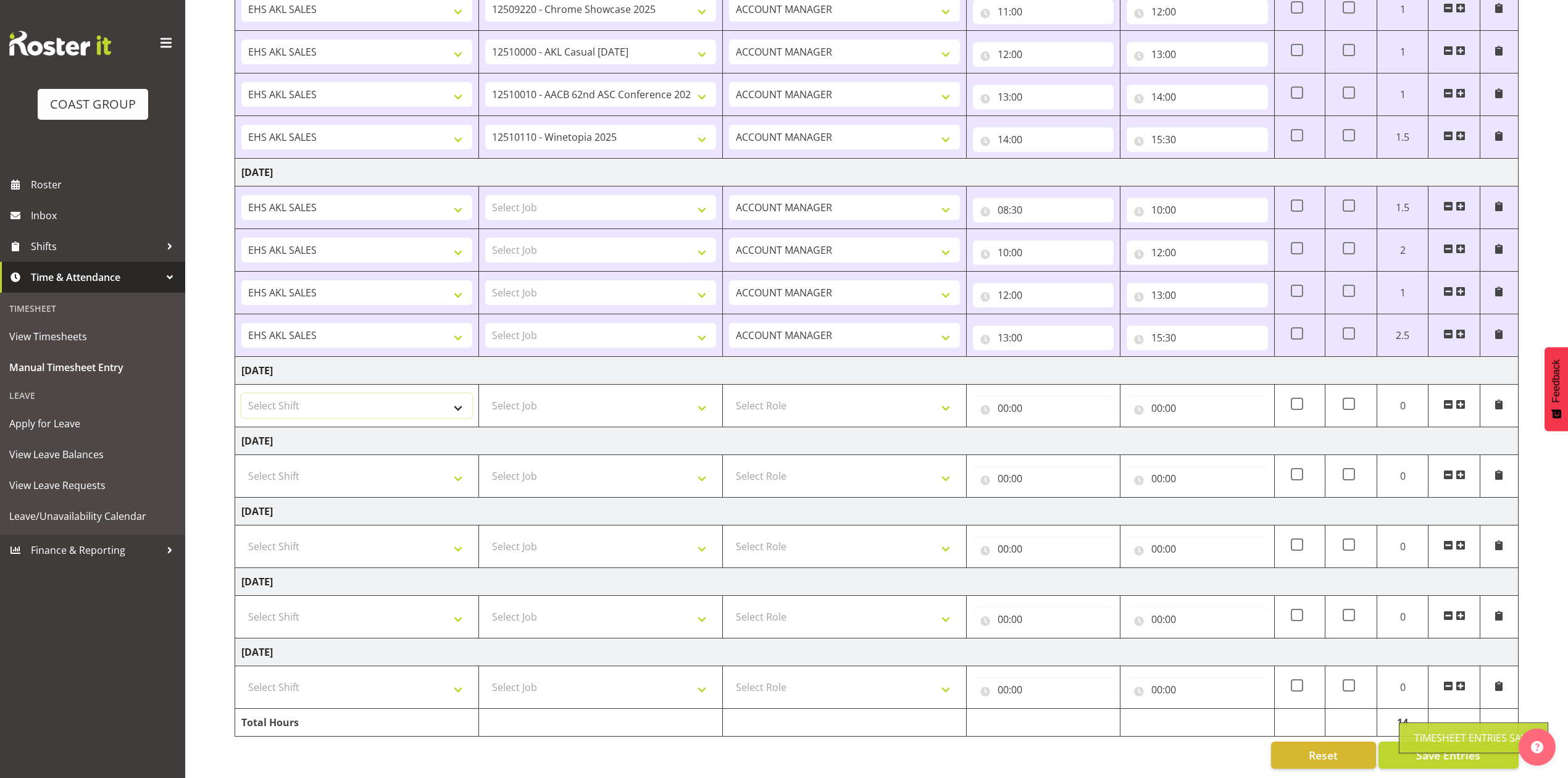
click at [389, 393] on select "Select Shift EHS AKL SALES" at bounding box center [357, 405] width 231 height 24
select select "1327"
click at [241, 393] on select "Select Shift EHS AKL SALES" at bounding box center [357, 405] width 231 height 24
click at [789, 385] on td "Select Role ACCOUNT MANAGER Account Manager" at bounding box center [845, 406] width 244 height 42
click at [798, 393] on select "Select Role ACCOUNT MANAGER Account Manager" at bounding box center [845, 405] width 231 height 24
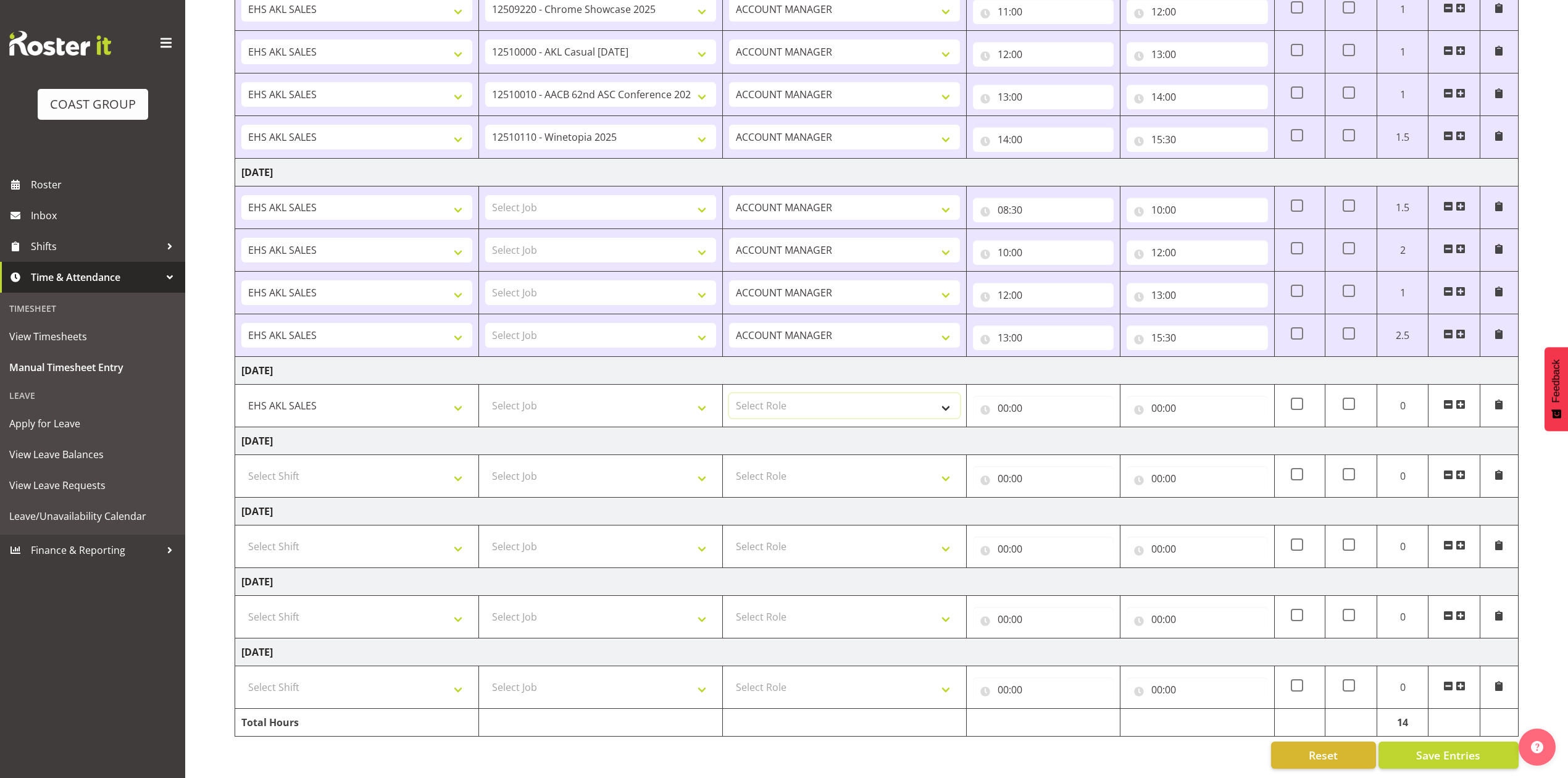
select select "197"
click at [729, 393] on select "Select Role ACCOUNT MANAGER Account Manager" at bounding box center [845, 405] width 231 height 24
click at [1001, 396] on input "00:00" at bounding box center [1044, 408] width 141 height 24
click at [1057, 428] on select "00 01 02 03 04 05 06 07 08 09 10 11 12 13 14 15 16 17 18 19 20 21 22 23" at bounding box center [1057, 440] width 27 height 24
select select "8"
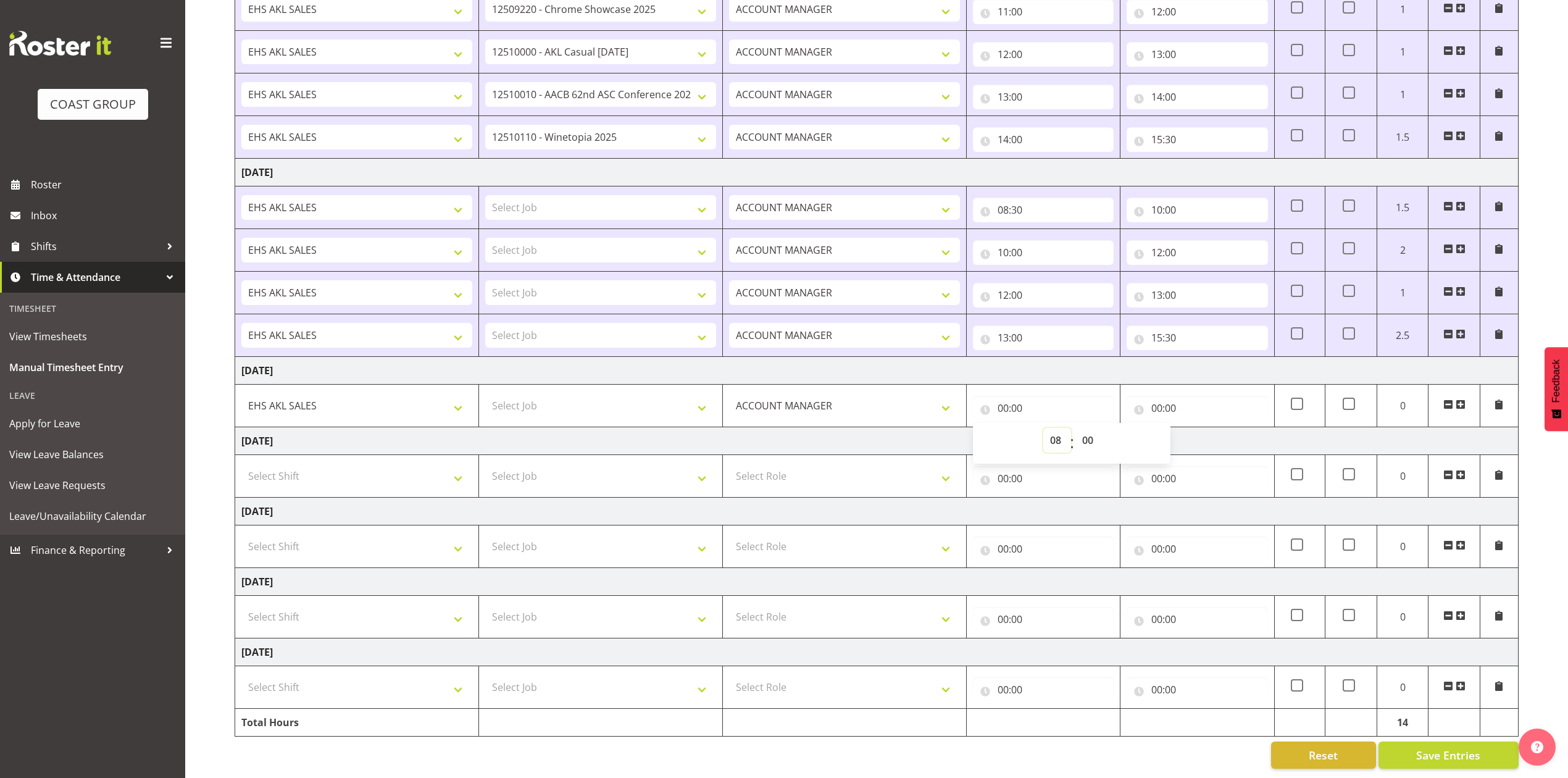
click at [1044, 428] on select "00 01 02 03 04 05 06 07 08 09 10 11 12 13 14 15 16 17 18 19 20 21 22 23" at bounding box center [1057, 440] width 27 height 24
type input "08:00"
click at [1090, 428] on select "00 01 02 03 04 05 06 07 08 09 10 11 12 13 14 15 16 17 18 19 20 21 22 23 24 25 2…" at bounding box center [1090, 440] width 27 height 24
select select "30"
click at [1076, 428] on select "00 01 02 03 04 05 06 07 08 09 10 11 12 13 14 15 16 17 18 19 20 21 22 23 24 25 2…" at bounding box center [1090, 440] width 27 height 24
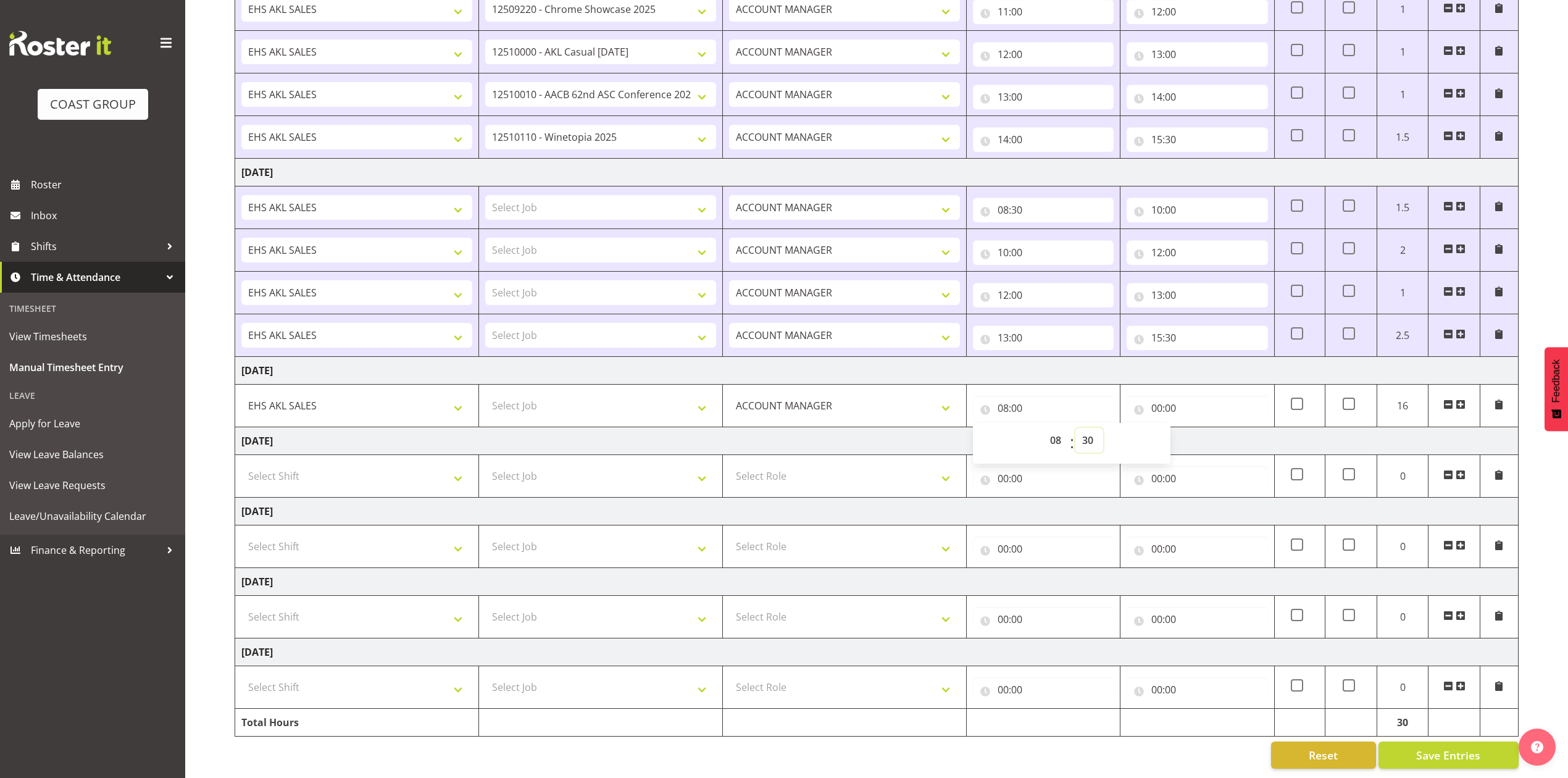
type input "08:30"
click at [1154, 396] on input "00:00" at bounding box center [1198, 408] width 141 height 24
click at [1207, 428] on select "00 01 02 03 04 05 06 07 08 09 10 11 12 13 14 15 16 17 18 19 20 21 22 23" at bounding box center [1211, 440] width 27 height 24
select select "11"
click at [1198, 428] on select "00 01 02 03 04 05 06 07 08 09 10 11 12 13 14 15 16 17 18 19 20 21 22 23" at bounding box center [1211, 440] width 27 height 24
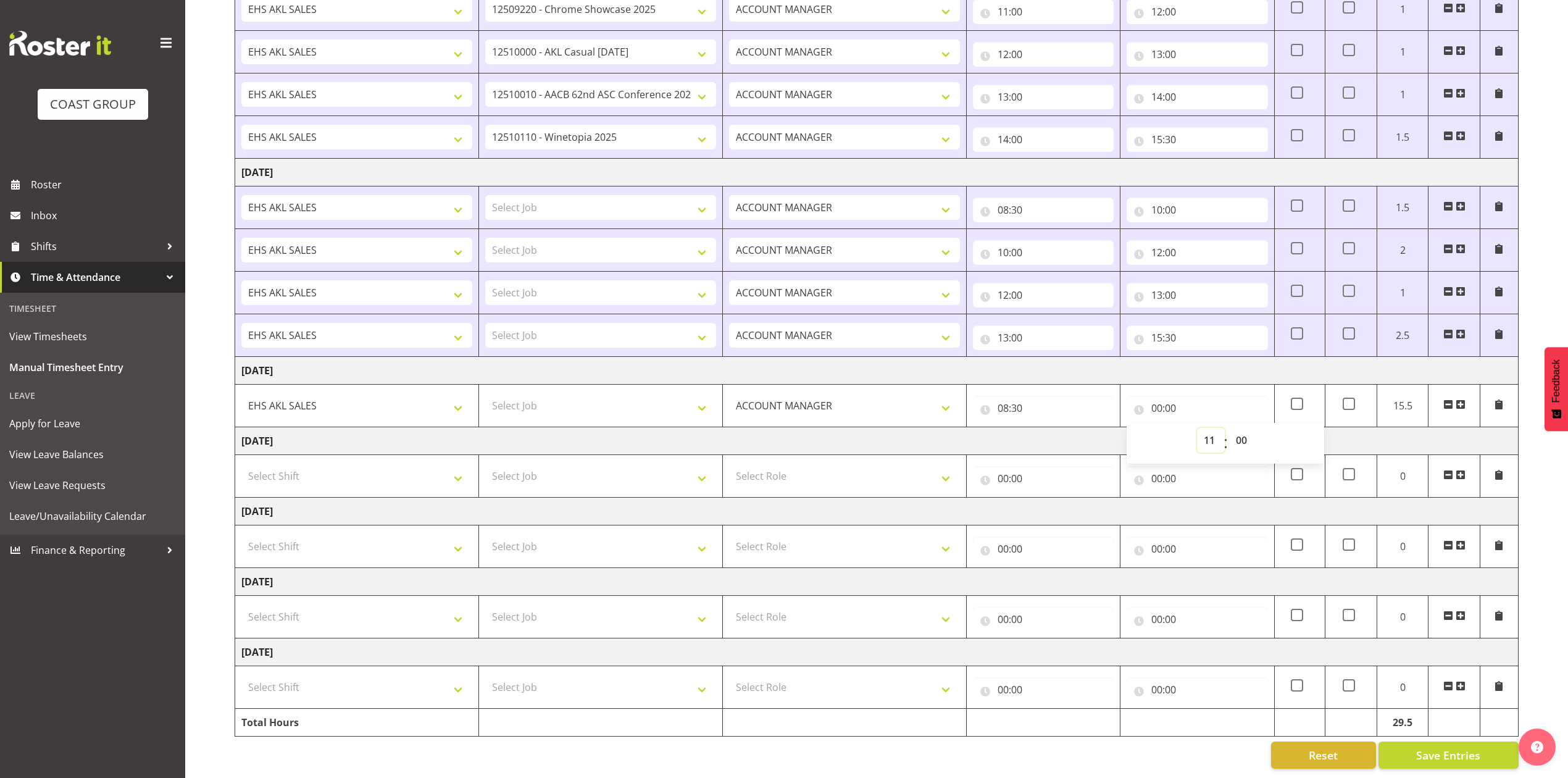
type input "11:00"
click at [1463, 400] on span at bounding box center [1461, 405] width 10 height 10
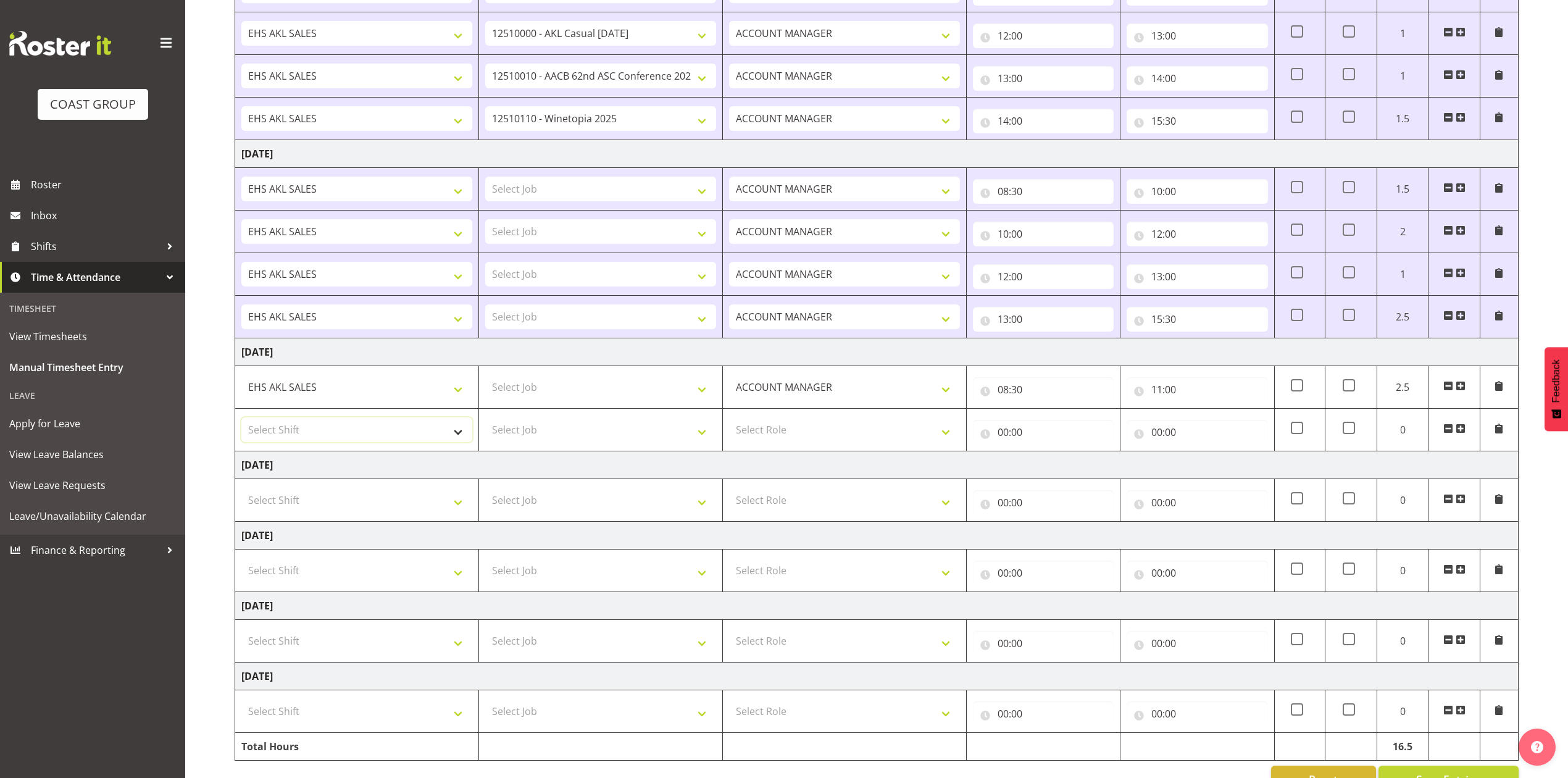
click at [394, 433] on select "Select Shift EHS AKL SALES" at bounding box center [357, 429] width 231 height 24
select select "1327"
click at [241, 421] on select "Select Shift EHS AKL SALES" at bounding box center [357, 429] width 231 height 24
drag, startPoint x: 785, startPoint y: 431, endPoint x: 789, endPoint y: 440, distance: 9.8
click at [785, 431] on select "Select Role ACCOUNT MANAGER Account Manager" at bounding box center [845, 429] width 231 height 24
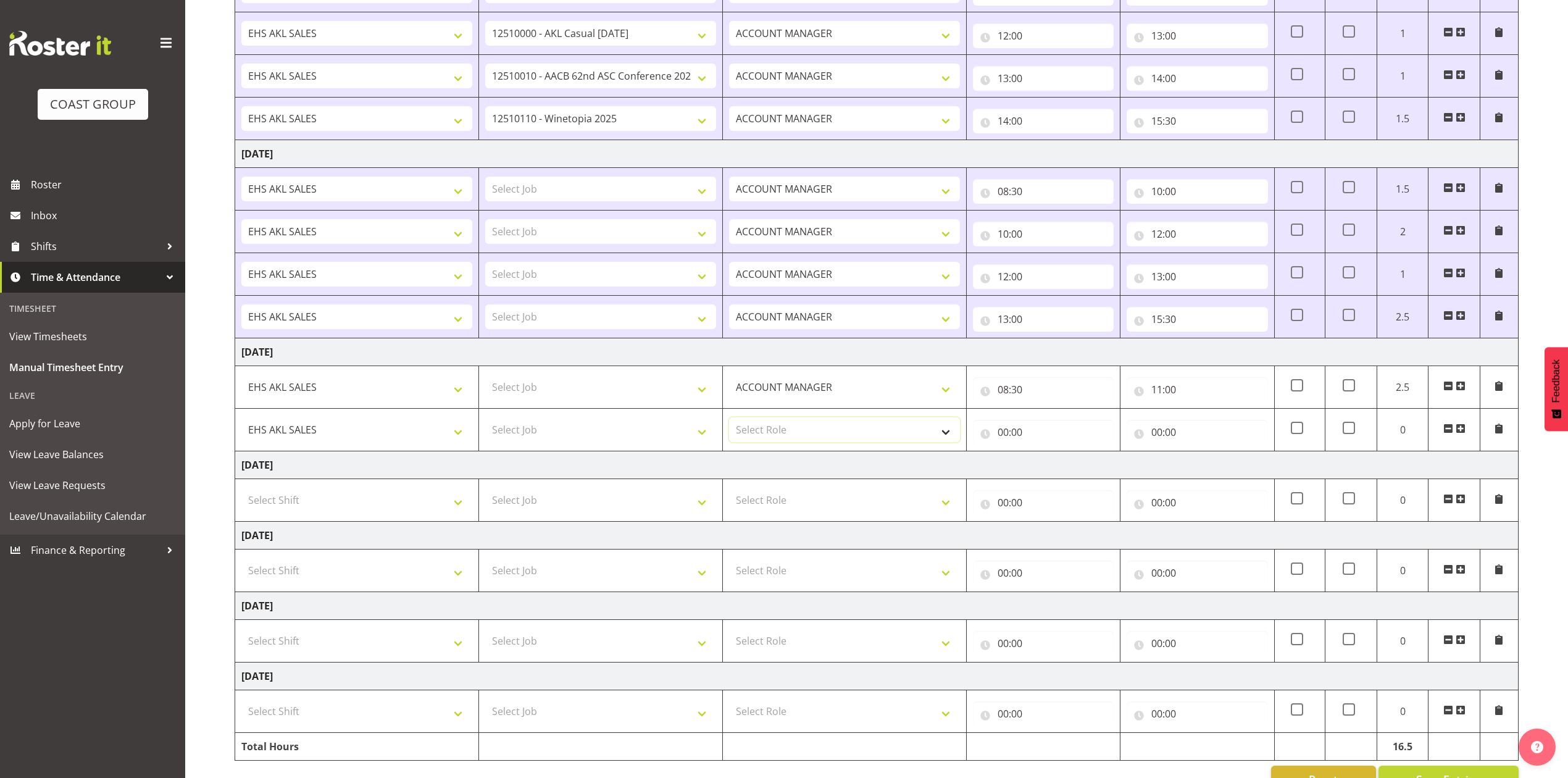
select select "197"
click at [729, 421] on select "Select Role ACCOUNT MANAGER Account Manager" at bounding box center [845, 429] width 231 height 24
click at [1004, 436] on input "00:00" at bounding box center [1044, 431] width 141 height 24
drag, startPoint x: 1055, startPoint y: 462, endPoint x: 1059, endPoint y: 458, distance: 5.7
click at [1057, 463] on select "00 01 02 03 04 05 06 07 08 09 10 11 12 13 14 15 16 17 18 19 20 21 22 23" at bounding box center [1057, 463] width 27 height 24
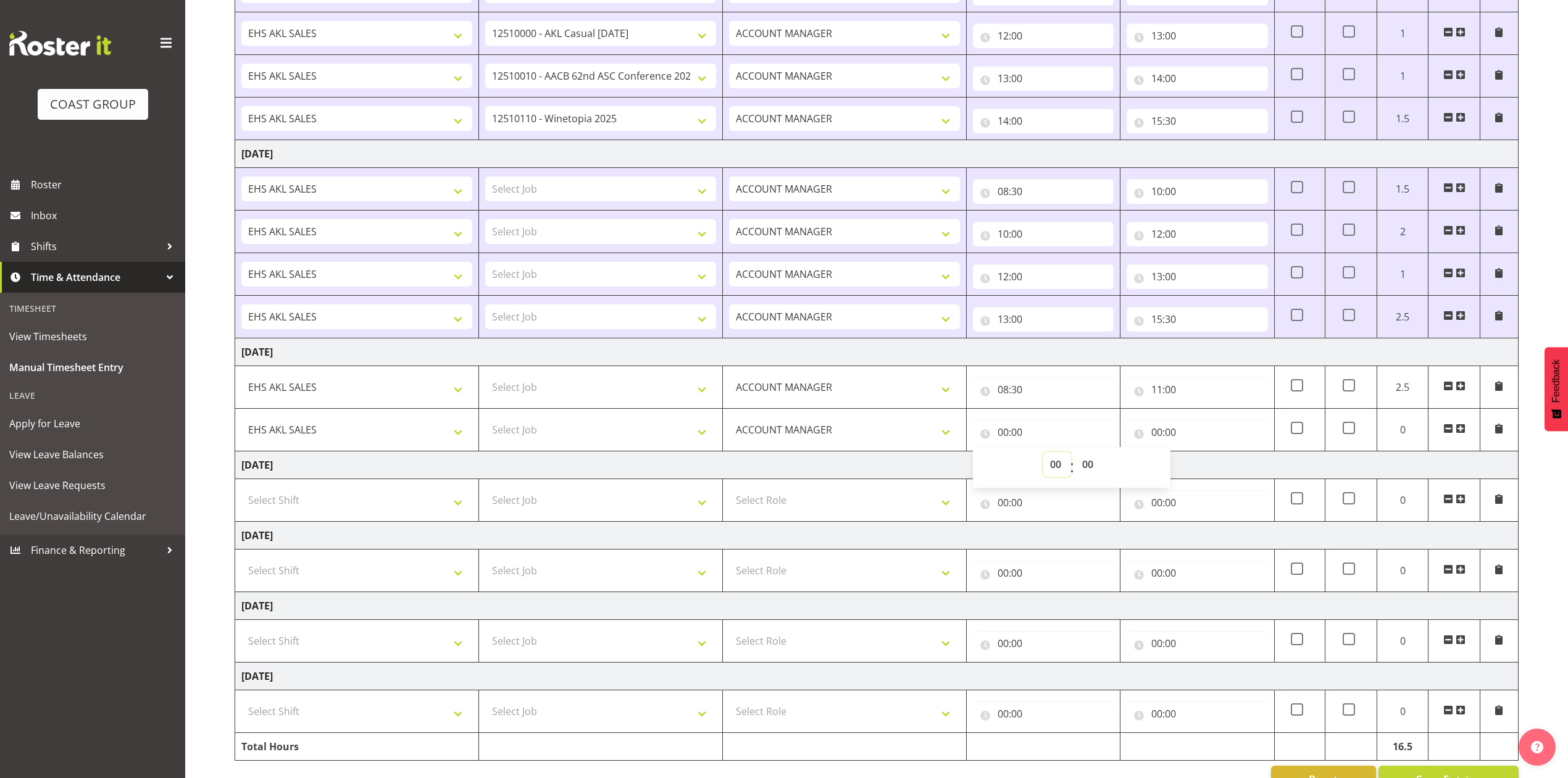
select select "11"
click at [1044, 456] on select "00 01 02 03 04 05 06 07 08 09 10 11 12 13 14 15 16 17 18 19 20 21 22 23" at bounding box center [1057, 463] width 27 height 24
type input "11:00"
click at [1159, 432] on input "00:00" at bounding box center [1198, 431] width 141 height 24
click at [1214, 466] on select "00 01 02 03 04 05 06 07 08 09 10 11 12 13 14 15 16 17 18 19 20 21 22 23" at bounding box center [1211, 463] width 27 height 24
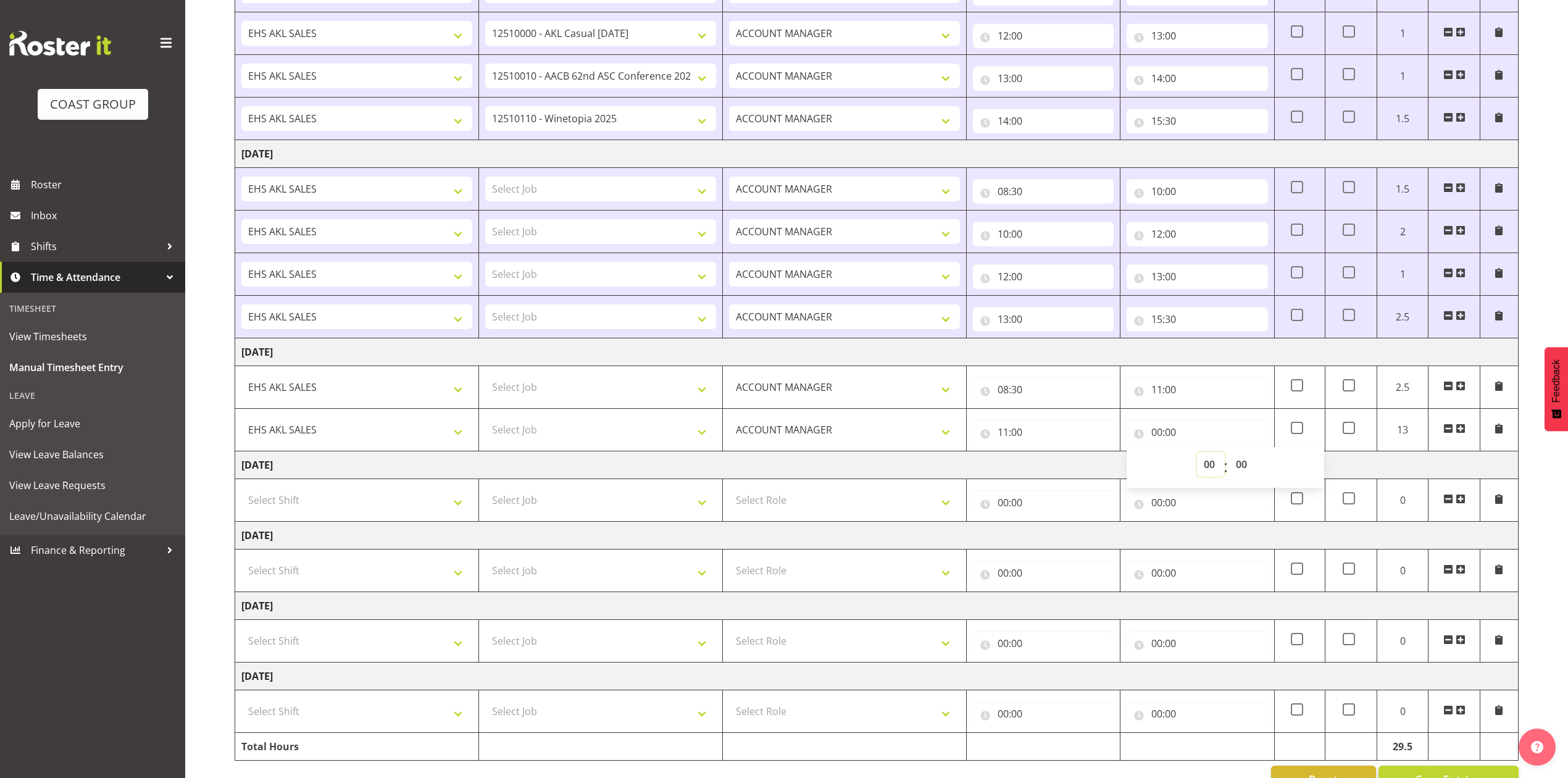
select select "12"
click at [1198, 456] on select "00 01 02 03 04 05 06 07 08 09 10 11 12 13 14 15 16 17 18 19 20 21 22 23" at bounding box center [1211, 463] width 27 height 24
type input "12:00"
click at [1460, 431] on span at bounding box center [1461, 428] width 10 height 10
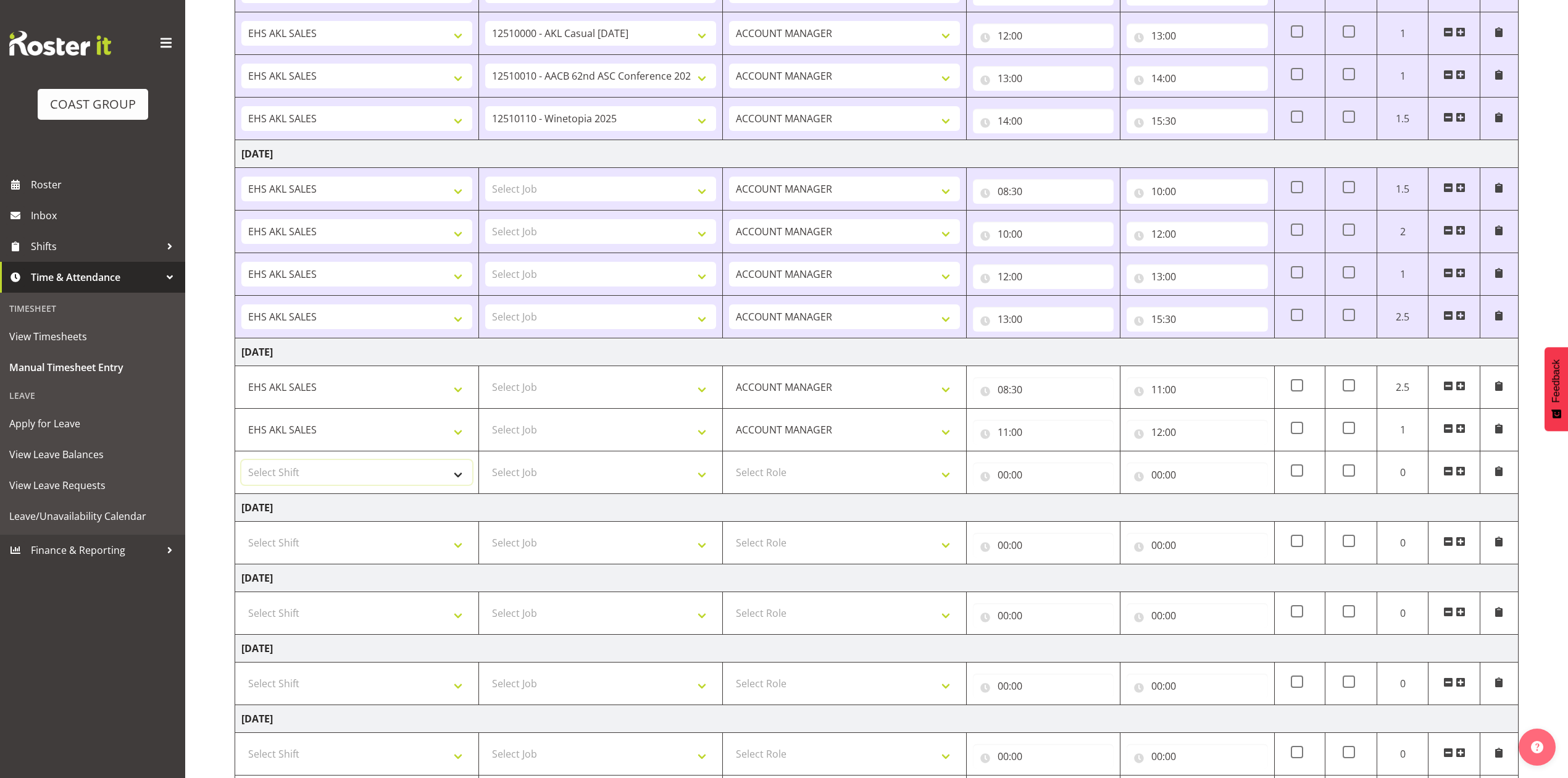
drag, startPoint x: 400, startPoint y: 468, endPoint x: 401, endPoint y: 477, distance: 9.1
click at [400, 468] on select "Select Shift EHS AKL SALES" at bounding box center [357, 471] width 231 height 24
select select "1327"
click at [241, 464] on select "Select Shift EHS AKL SALES" at bounding box center [357, 471] width 231 height 24
drag, startPoint x: 820, startPoint y: 472, endPoint x: 822, endPoint y: 480, distance: 8.2
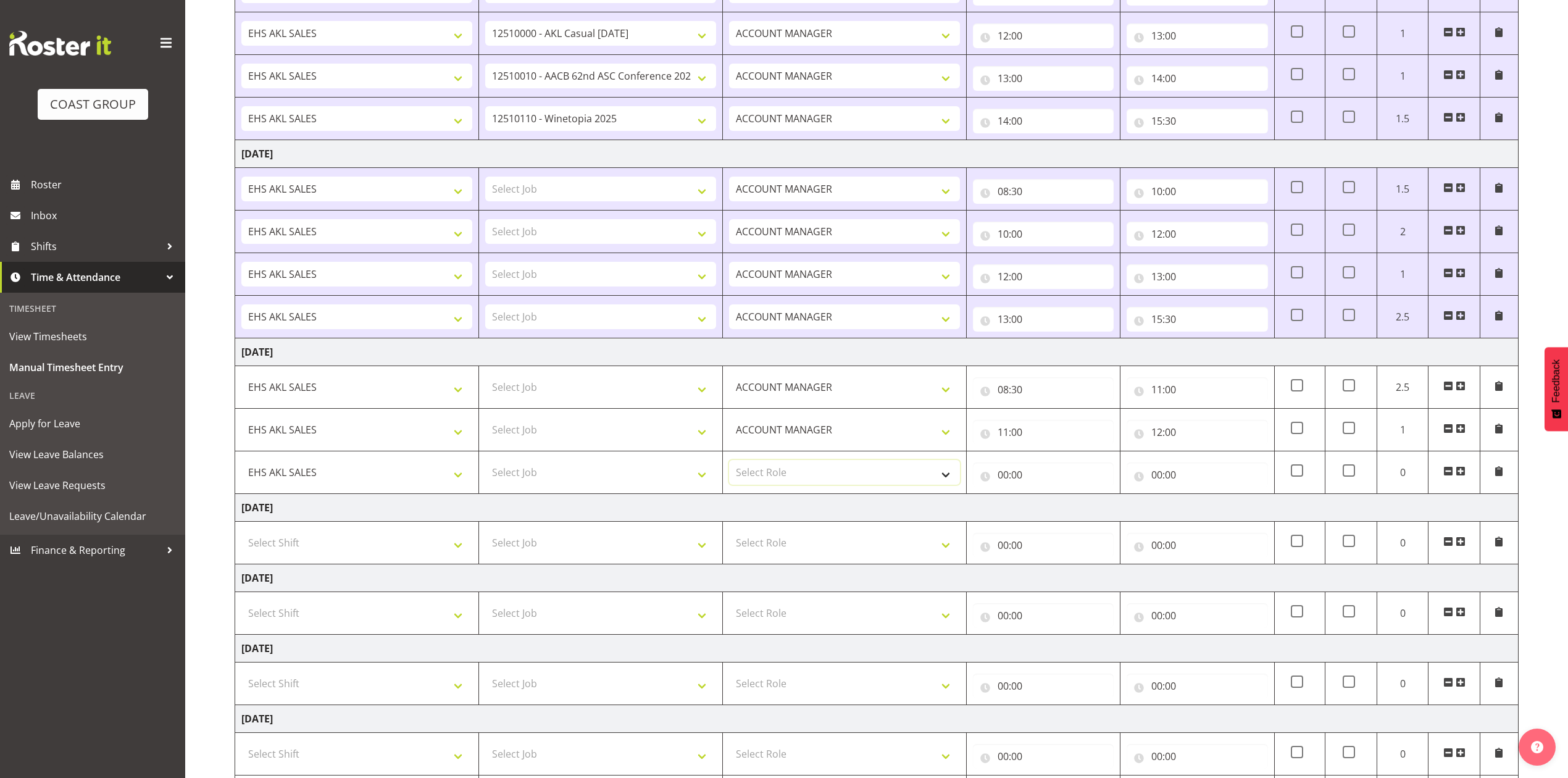
click at [820, 472] on select "Select Role ACCOUNT MANAGER Account Manager" at bounding box center [845, 471] width 231 height 24
select select "197"
click at [729, 464] on select "Select Role ACCOUNT MANAGER Account Manager" at bounding box center [845, 471] width 231 height 24
click at [1004, 478] on input "00:00" at bounding box center [1044, 474] width 141 height 24
click at [1053, 505] on select "00 01 02 03 04 05 06 07 08 09 10 11 12 13 14 15 16 17 18 19 20 21 22 23" at bounding box center [1057, 507] width 27 height 24
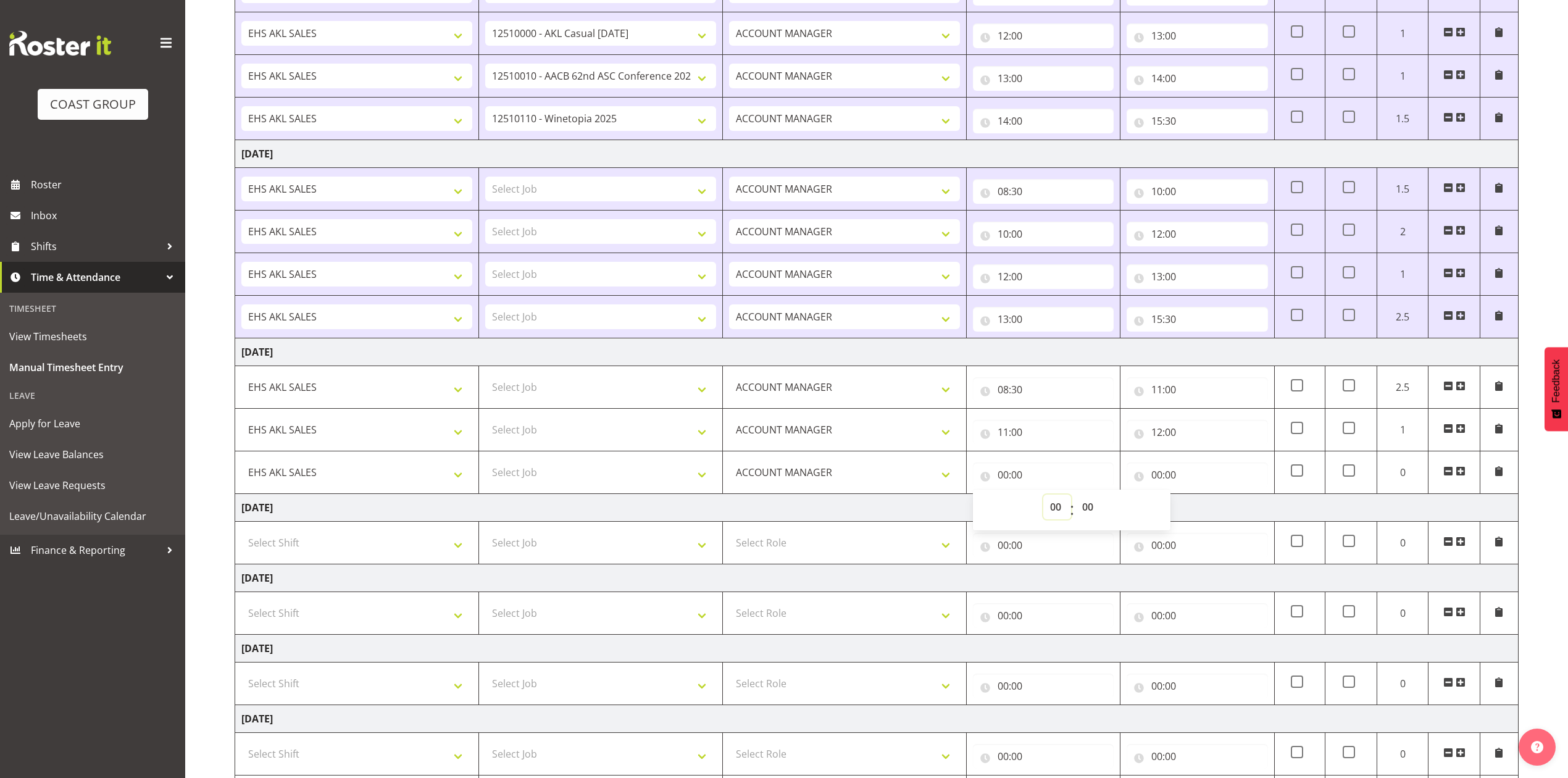
select select "12"
click at [1044, 499] on select "00 01 02 03 04 05 06 07 08 09 10 11 12 13 14 15 16 17 18 19 20 21 22 23" at bounding box center [1057, 507] width 27 height 24
type input "12:00"
click at [1163, 480] on input "00:00" at bounding box center [1198, 474] width 141 height 24
click at [1214, 511] on select "00 01 02 03 04 05 06 07 08 09 10 11 12 13 14 15 16 17 18 19 20 21 22 23" at bounding box center [1211, 507] width 27 height 24
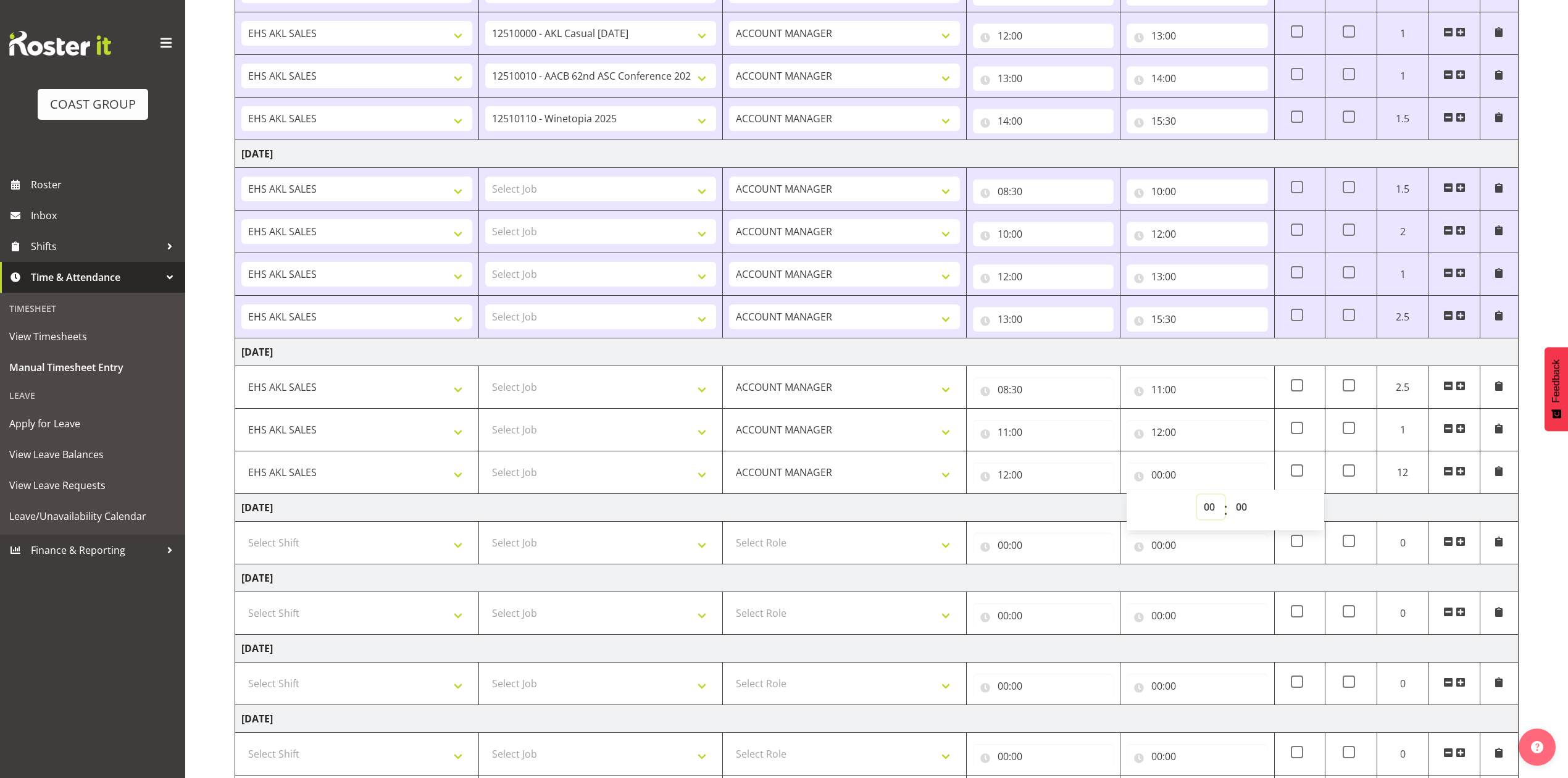
select select "13"
click at [1198, 499] on select "00 01 02 03 04 05 06 07 08 09 10 11 12 13 14 15 16 17 18 19 20 21 22 23" at bounding box center [1211, 507] width 27 height 24
type input "13:00"
click at [1463, 475] on span at bounding box center [1461, 471] width 10 height 10
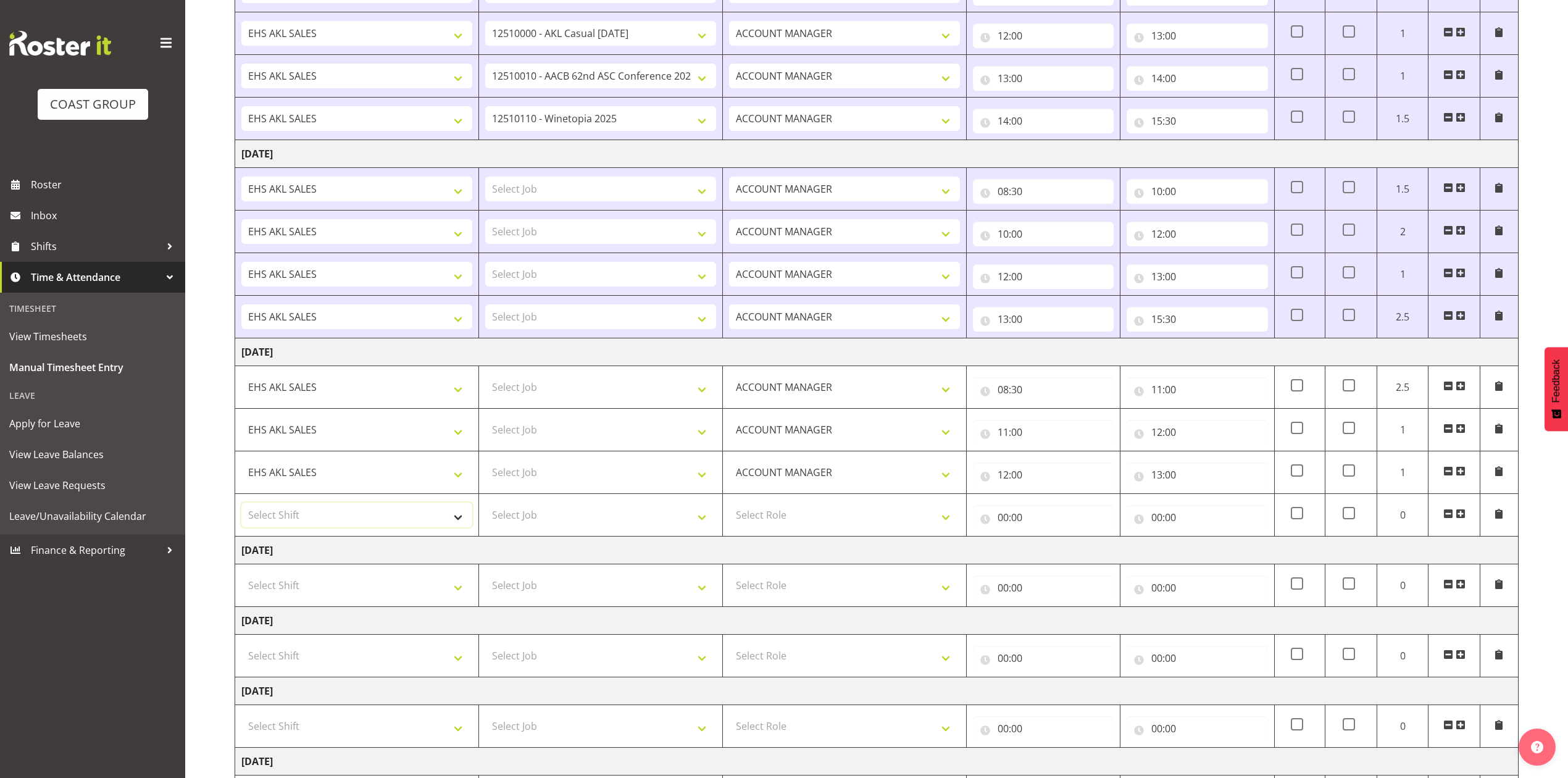
click at [389, 520] on select "Select Shift EHS AKL SALES" at bounding box center [357, 514] width 231 height 24
select select "1327"
click at [241, 507] on select "Select Shift EHS AKL SALES" at bounding box center [357, 514] width 231 height 24
click at [789, 519] on select "Select Role ACCOUNT MANAGER Account Manager" at bounding box center [845, 514] width 231 height 24
select select "197"
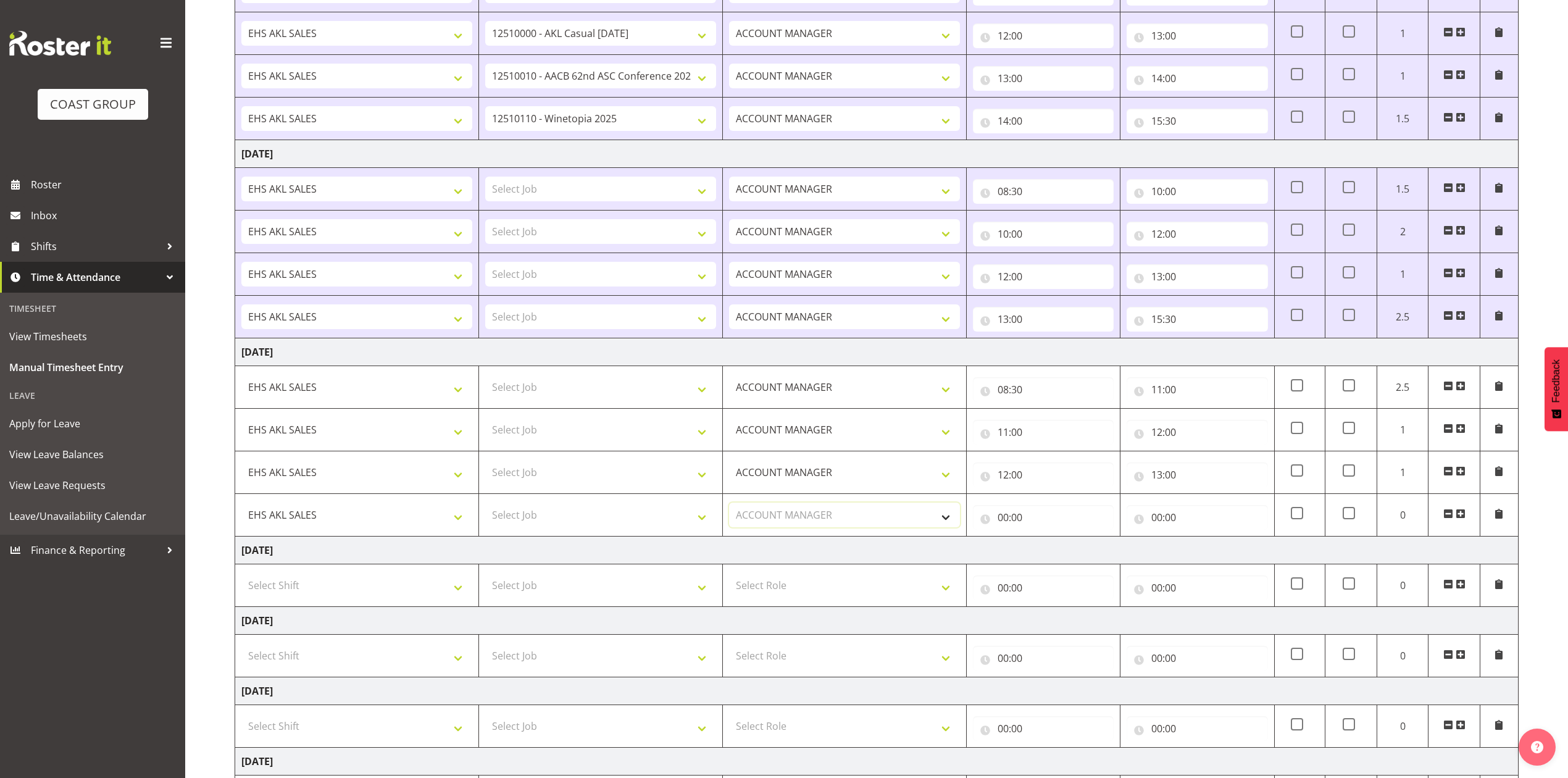
click at [729, 507] on select "Select Role ACCOUNT MANAGER Account Manager" at bounding box center [845, 514] width 231 height 24
click at [1004, 525] on input "00:00" at bounding box center [1044, 516] width 141 height 24
click at [1057, 550] on select "00 01 02 03 04 05 06 07 08 09 10 11 12 13 14 15 16 17 18 19 20 21 22 23" at bounding box center [1057, 549] width 27 height 24
select select "13"
click at [1044, 542] on select "00 01 02 03 04 05 06 07 08 09 10 11 12 13 14 15 16 17 18 19 20 21 22 23" at bounding box center [1057, 549] width 27 height 24
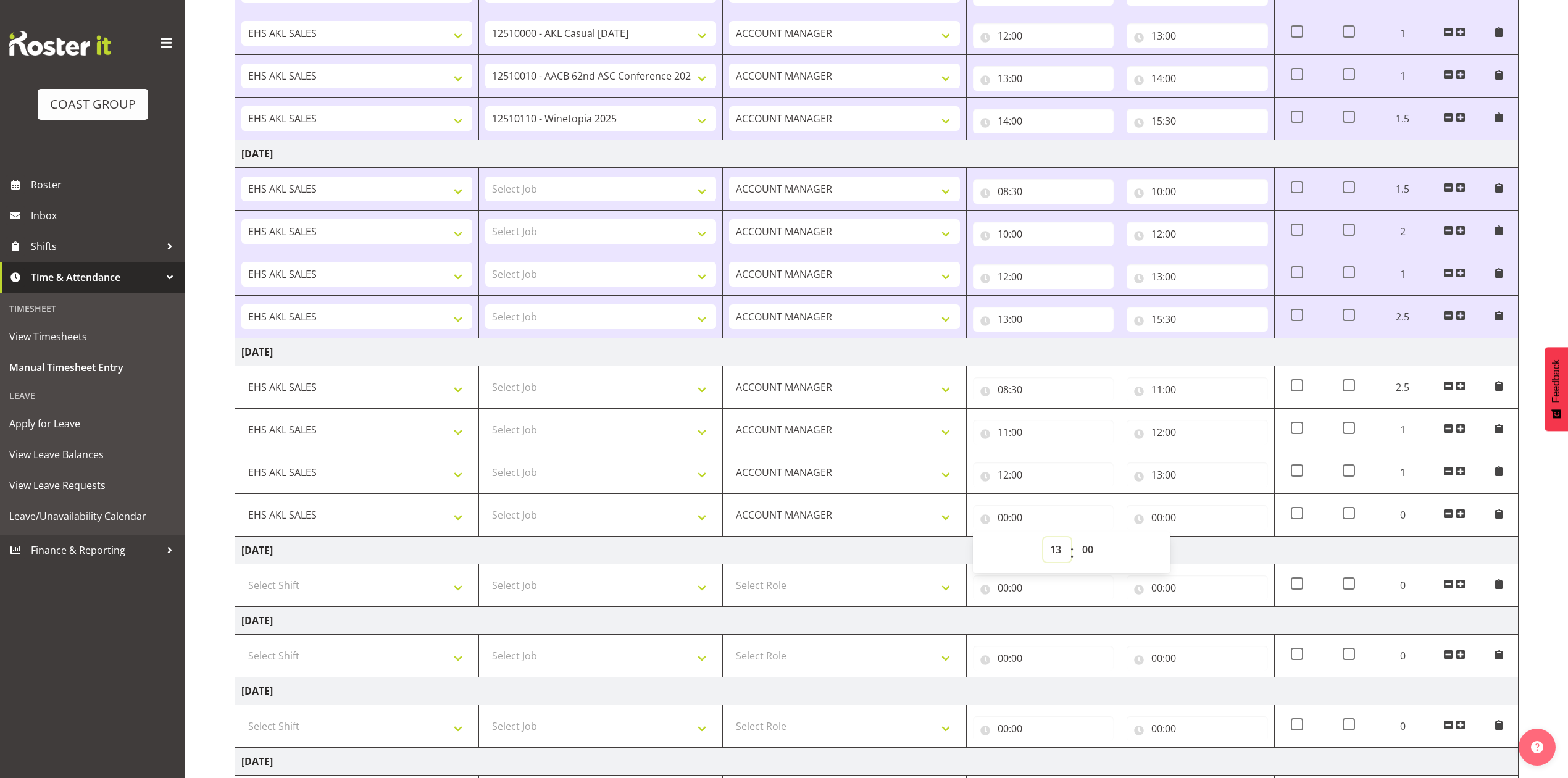
type input "13:00"
click at [1159, 522] on input "00:00" at bounding box center [1198, 516] width 141 height 24
drag, startPoint x: 1210, startPoint y: 552, endPoint x: 1209, endPoint y: 542, distance: 10.0
click at [1210, 552] on select "00 01 02 03 04 05 06 07 08 09 10 11 12 13 14 15 16 17 18 19 20 21 22 23" at bounding box center [1211, 549] width 27 height 24
select select "14"
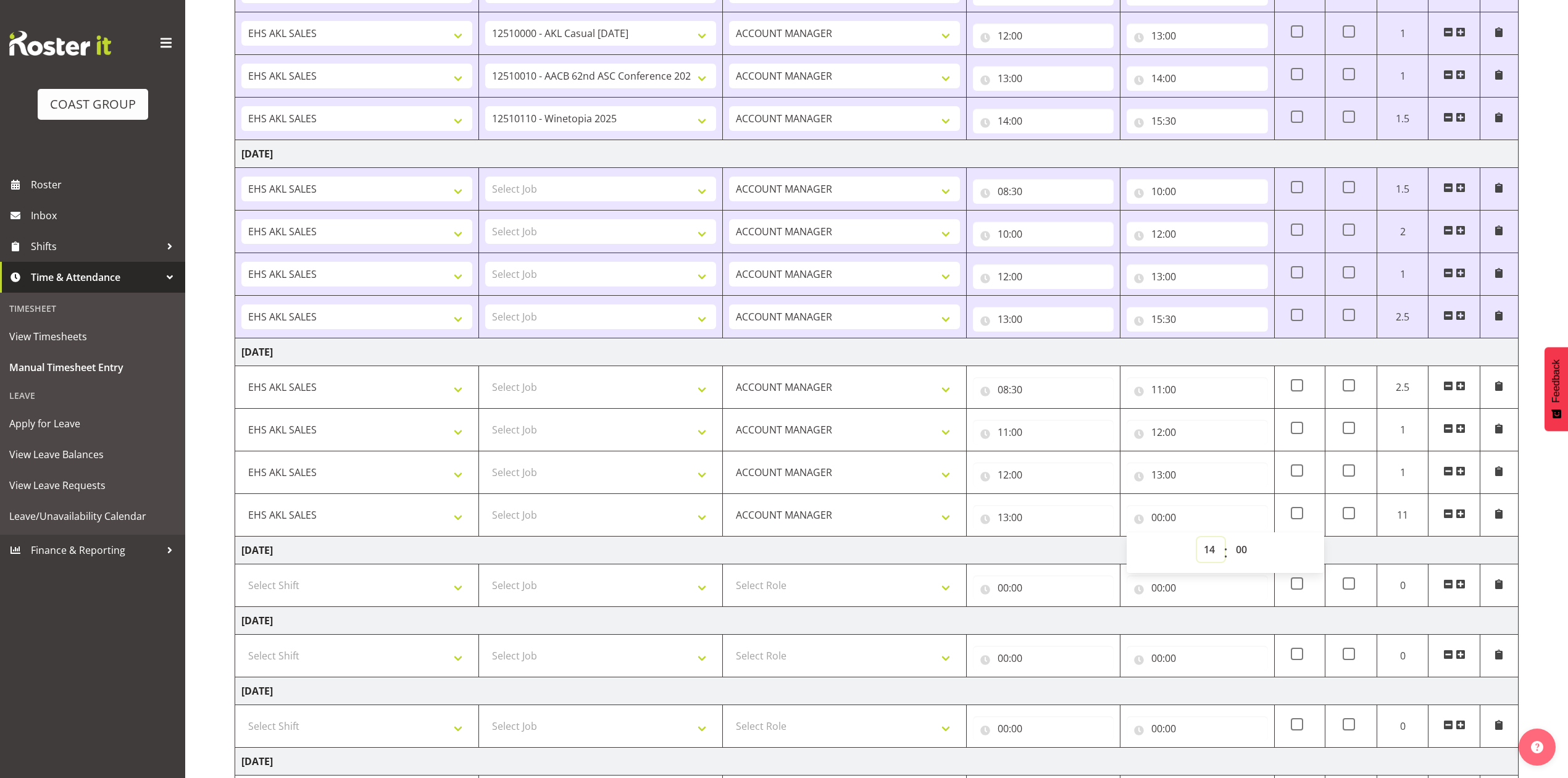
click at [1198, 542] on select "00 01 02 03 04 05 06 07 08 09 10 11 12 13 14 15 16 17 18 19 20 21 22 23" at bounding box center [1211, 549] width 27 height 24
type input "14:00"
click at [1461, 517] on span at bounding box center [1461, 513] width 10 height 10
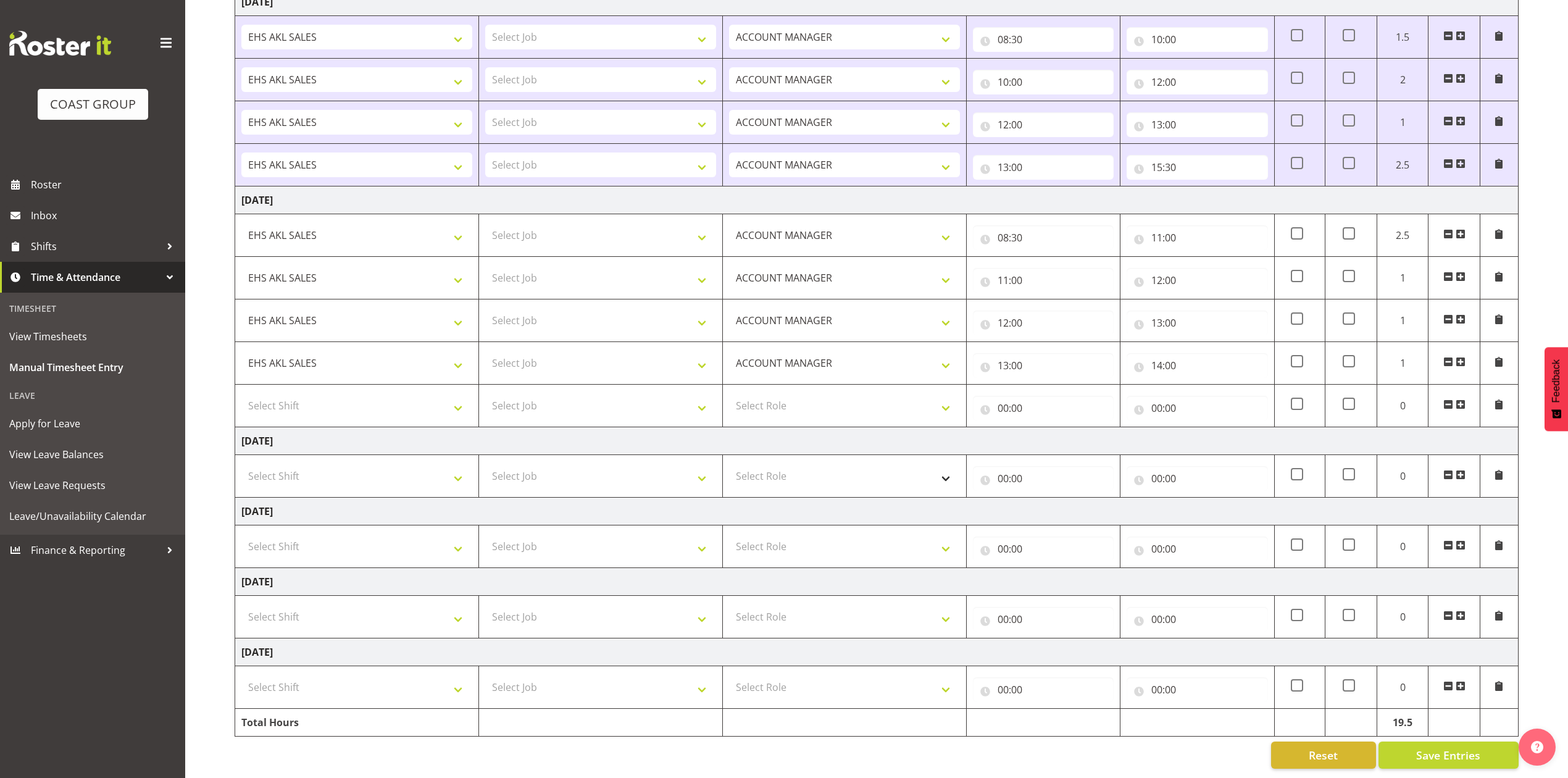
scroll to position [510, 0]
click at [336, 393] on select "Select Shift EHS AKL SALES" at bounding box center [357, 405] width 231 height 24
select select "1327"
click at [241, 393] on select "Select Shift EHS AKL SALES" at bounding box center [357, 405] width 231 height 24
drag, startPoint x: 808, startPoint y: 388, endPoint x: 816, endPoint y: 395, distance: 10.6
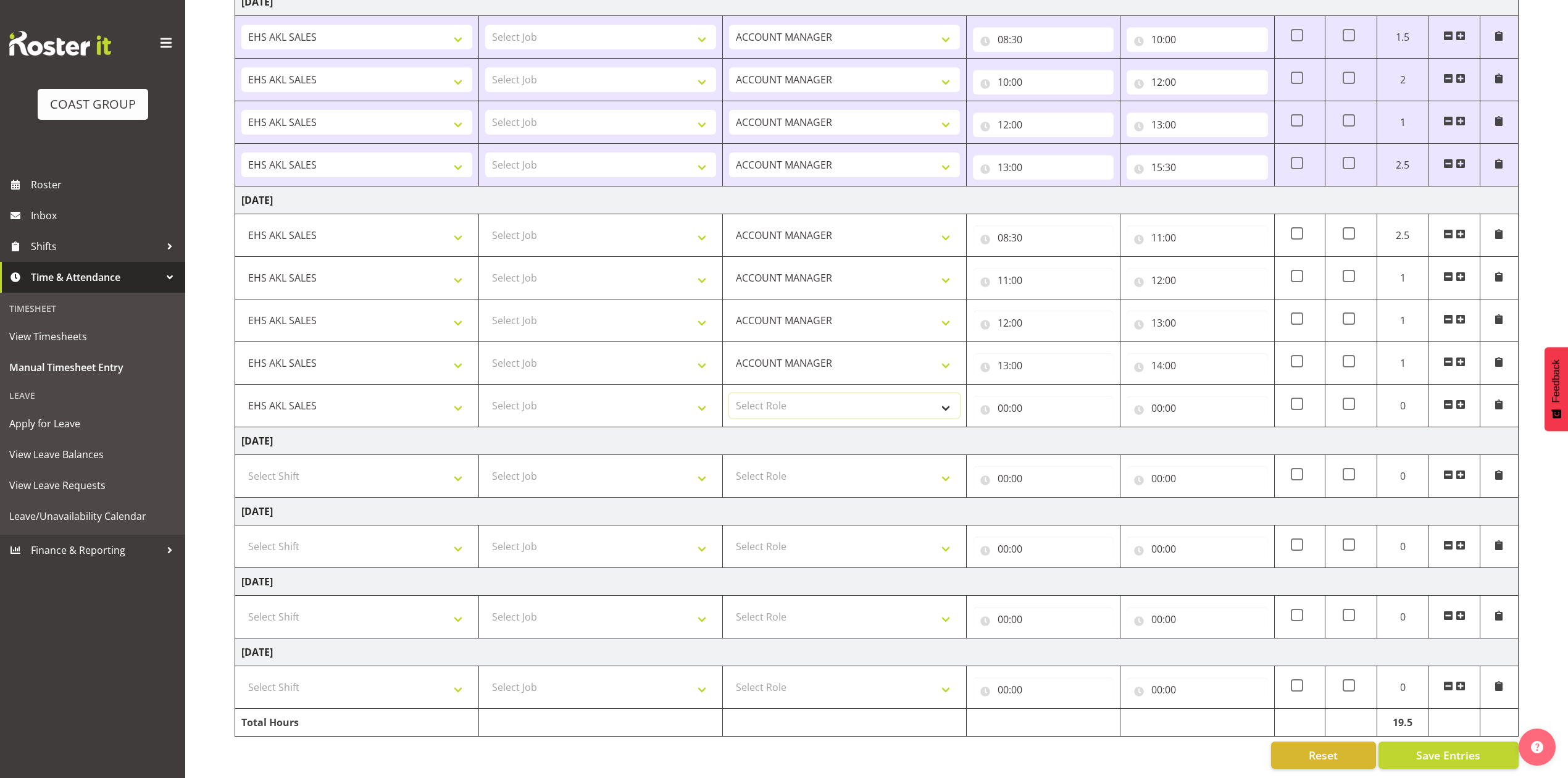
click at [808, 393] on select "Select Role ACCOUNT MANAGER Account Manager" at bounding box center [845, 405] width 231 height 24
select select "197"
click at [729, 393] on select "Select Role ACCOUNT MANAGER Account Manager" at bounding box center [845, 405] width 231 height 24
click at [1005, 396] on input "00:00" at bounding box center [1044, 408] width 141 height 24
click at [1057, 428] on select "00 01 02 03 04 05 06 07 08 09 10 11 12 13 14 15 16 17 18 19 20 21 22 23" at bounding box center [1057, 440] width 27 height 24
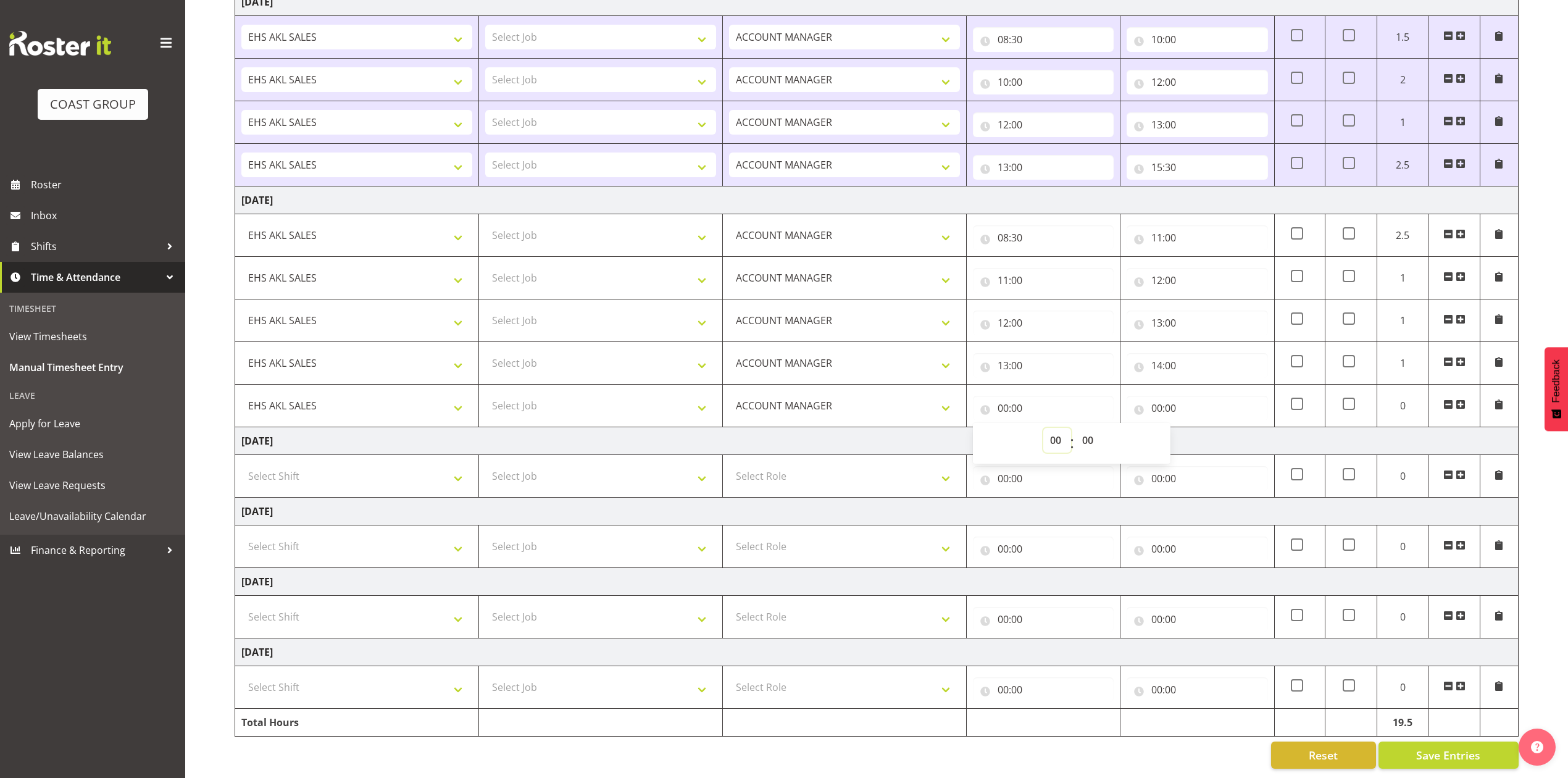
select select "14"
click at [1044, 428] on select "00 01 02 03 04 05 06 07 08 09 10 11 12 13 14 15 16 17 18 19 20 21 22 23" at bounding box center [1057, 440] width 27 height 24
type input "14:00"
click at [1163, 396] on input "00:00" at bounding box center [1198, 408] width 141 height 24
click at [1215, 428] on select "00 01 02 03 04 05 06 07 08 09 10 11 12 13 14 15 16 17 18 19 20 21 22 23" at bounding box center [1211, 440] width 27 height 24
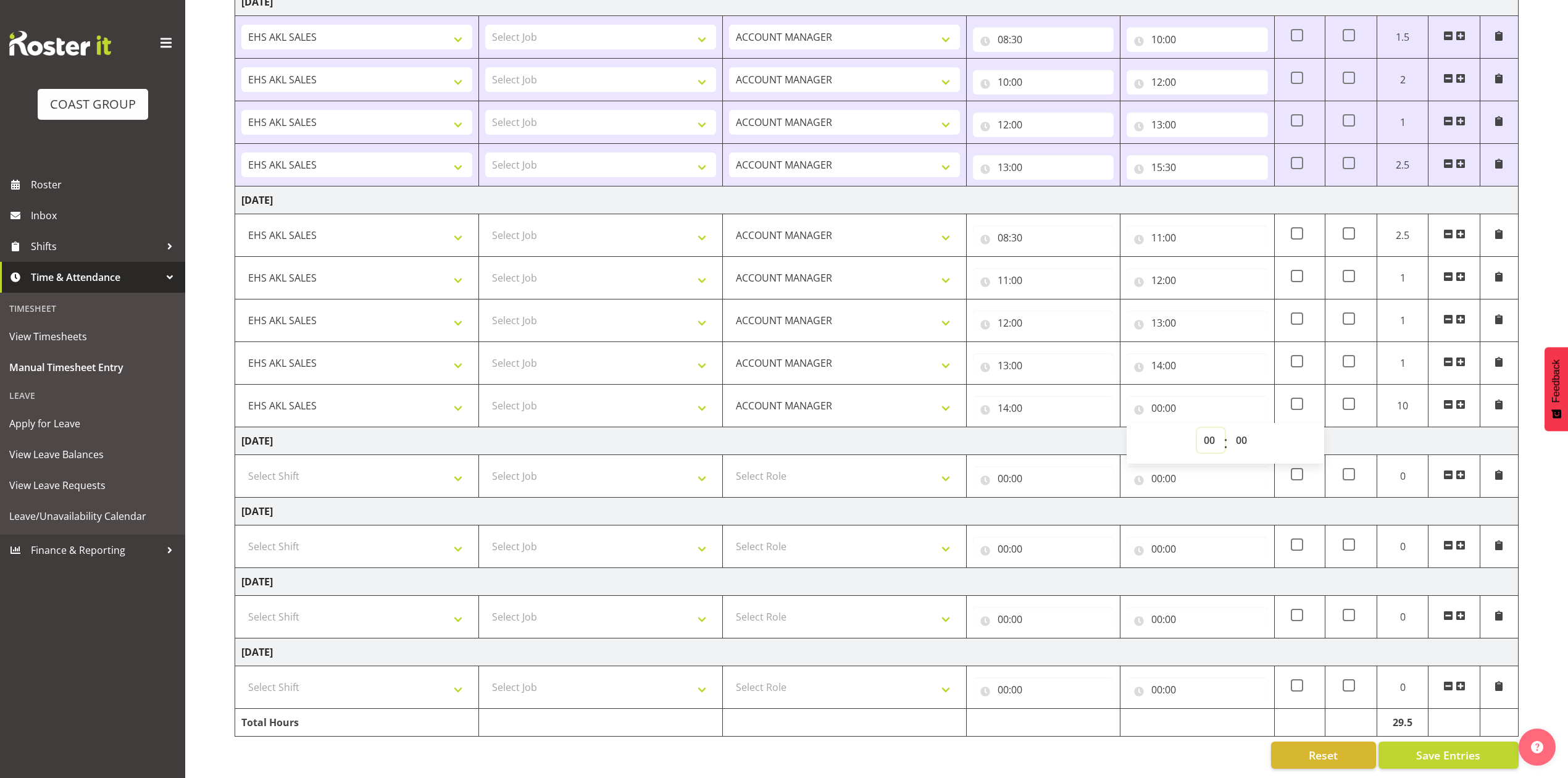
select select "15"
click at [1198, 428] on select "00 01 02 03 04 05 06 07 08 09 10 11 12 13 14 15 16 17 18 19 20 21 22 23" at bounding box center [1211, 440] width 27 height 24
type input "15:00"
click at [1246, 428] on select "00 01 02 03 04 05 06 07 08 09 10 11 12 13 14 15 16 17 18 19 20 21 22 23 24 25 2…" at bounding box center [1244, 440] width 27 height 24
select select "30"
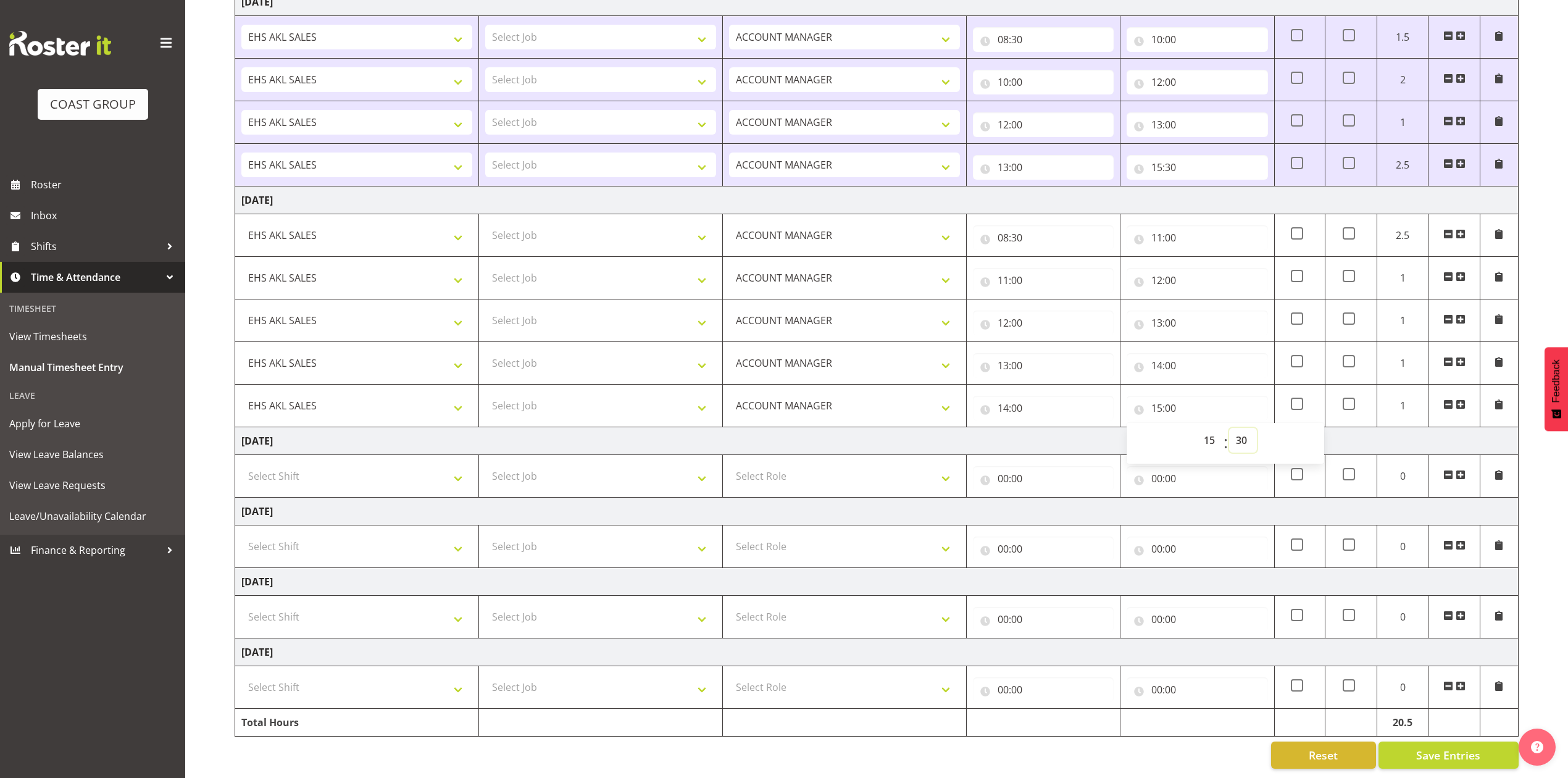
click at [1230, 428] on select "00 01 02 03 04 05 06 07 08 09 10 11 12 13 14 15 16 17 18 19 20 21 22 23 24 25 2…" at bounding box center [1244, 440] width 27 height 24
type input "15:30"
click at [1069, 427] on td "[DATE]" at bounding box center [877, 441] width 1284 height 27
click at [1433, 747] on span "Save Entries" at bounding box center [1448, 754] width 65 height 16
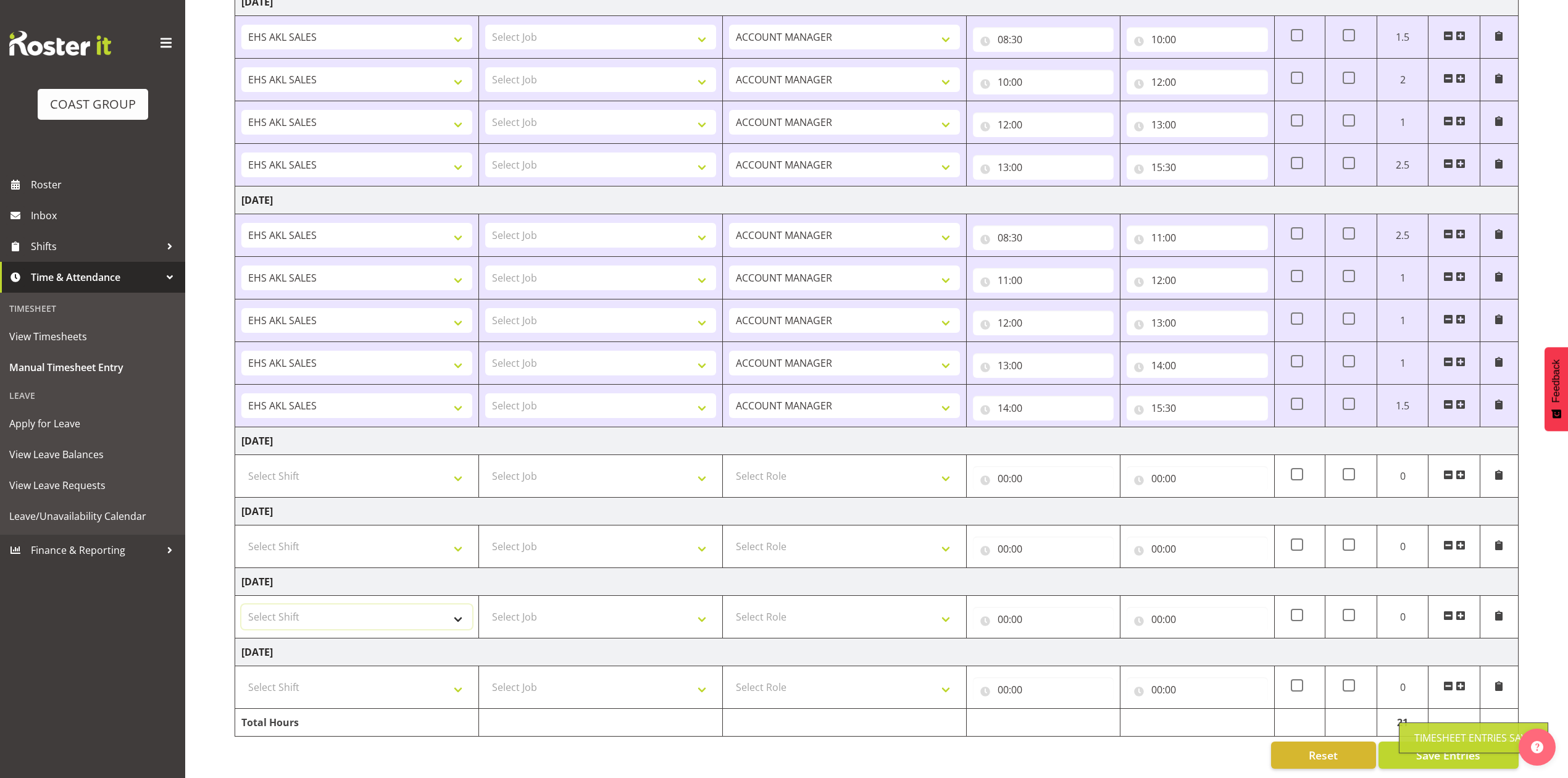
click at [381, 605] on select "Select Shift EHS AKL SALES" at bounding box center [357, 616] width 231 height 24
select select "1327"
click at [241, 605] on select "Select Shift EHS AKL SALES" at bounding box center [357, 616] width 231 height 24
drag, startPoint x: 770, startPoint y: 602, endPoint x: 801, endPoint y: 612, distance: 32.6
click at [773, 605] on select "Select Role ACCOUNT MANAGER Account Manager" at bounding box center [845, 616] width 231 height 24
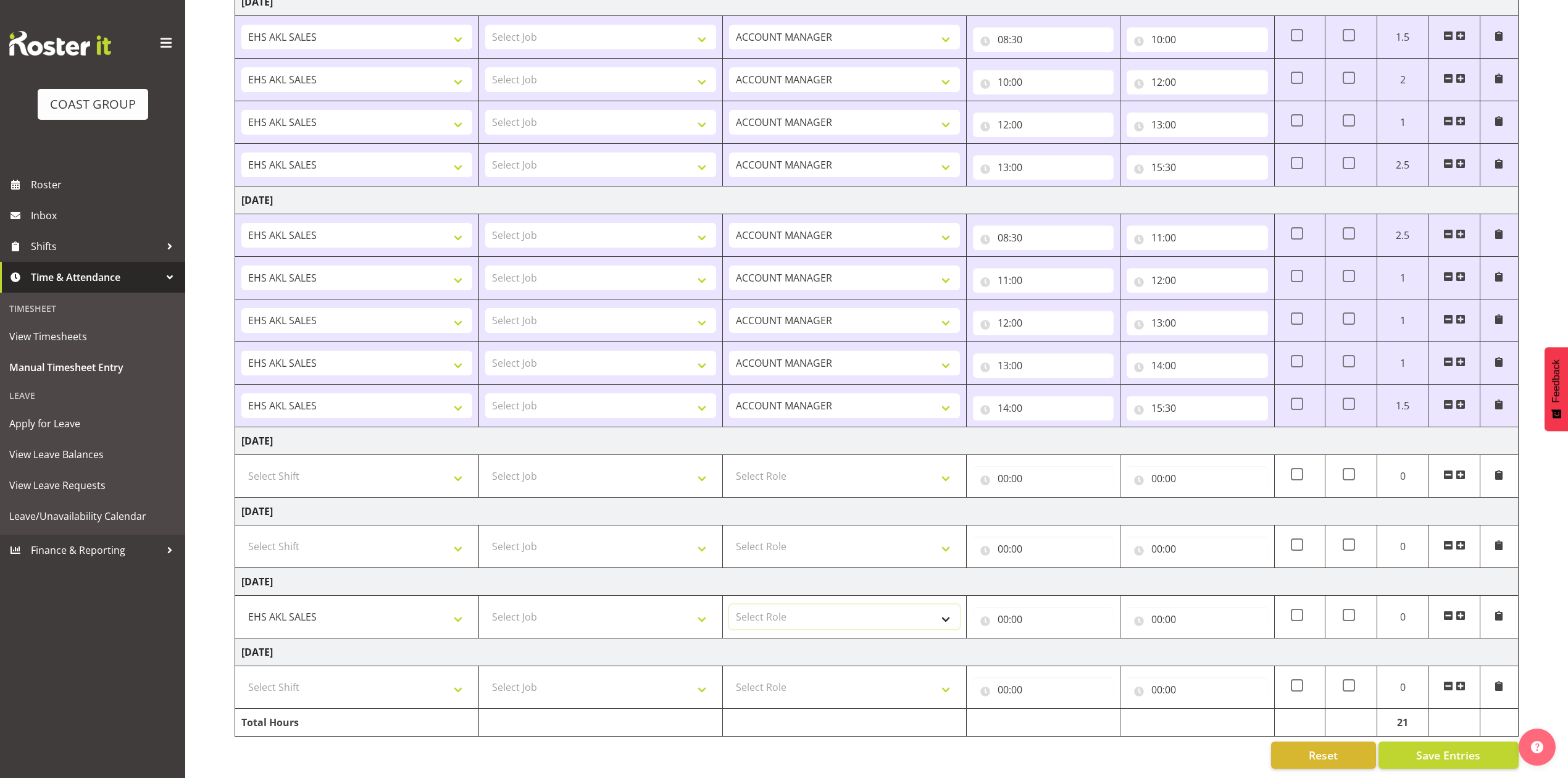
select select "197"
click at [729, 605] on select "Select Role ACCOUNT MANAGER Account Manager" at bounding box center [845, 616] width 231 height 24
click at [1003, 607] on input "00:00" at bounding box center [1044, 618] width 141 height 24
click at [1053, 639] on select "00 01 02 03 04 05 06 07 08 09 10 11 12 13 14 15 16 17 18 19 20 21 22 23" at bounding box center [1057, 651] width 27 height 24
select select "8"
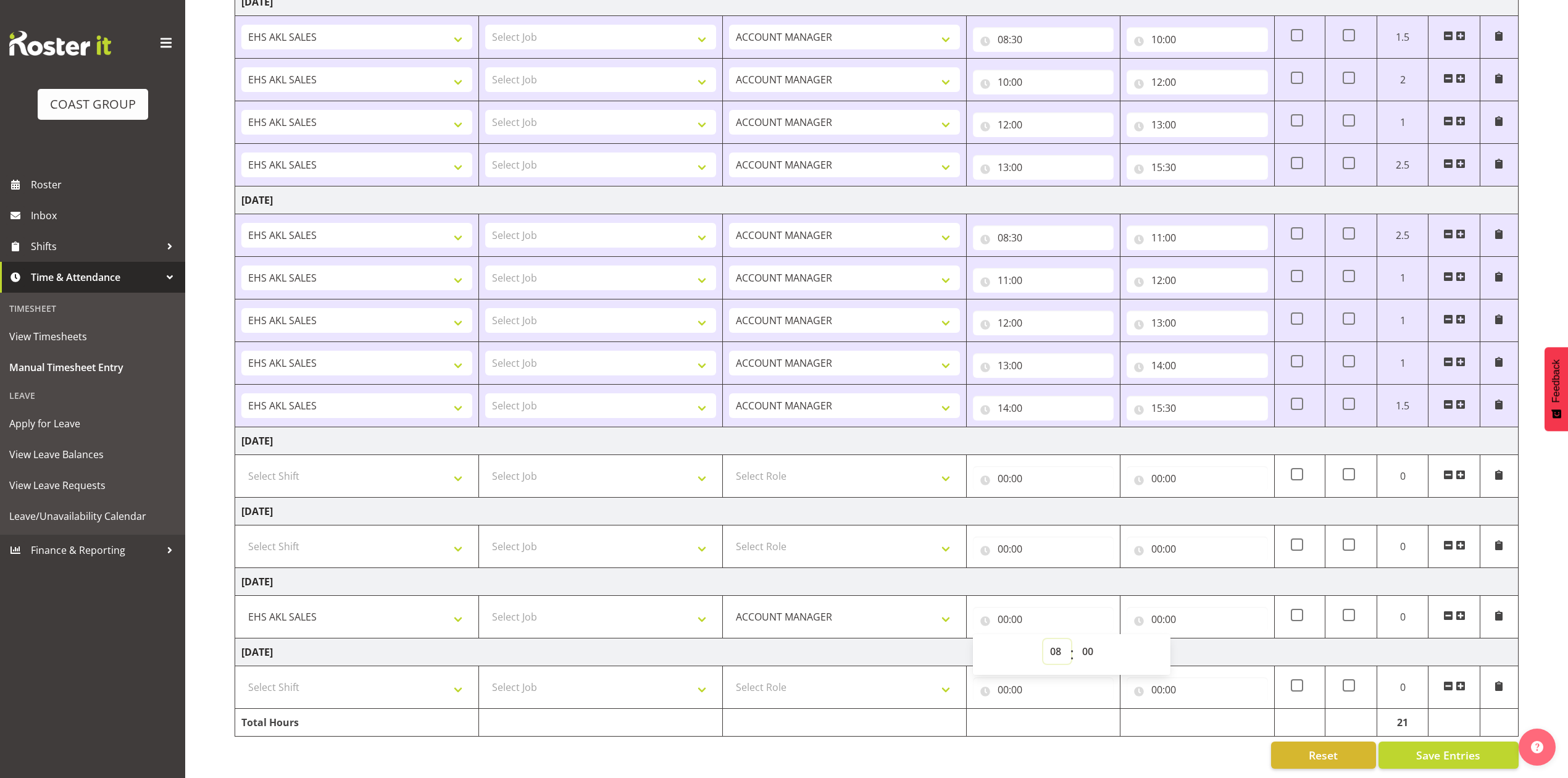
click at [1044, 639] on select "00 01 02 03 04 05 06 07 08 09 10 11 12 13 14 15 16 17 18 19 20 21 22 23" at bounding box center [1057, 651] width 27 height 24
type input "08:00"
drag, startPoint x: 1084, startPoint y: 641, endPoint x: 1089, endPoint y: 627, distance: 14.9
click at [1084, 641] on select "00 01 02 03 04 05 06 07 08 09 10 11 12 13 14 15 16 17 18 19 20 21 22 23 24 25 2…" at bounding box center [1090, 651] width 27 height 24
select select "30"
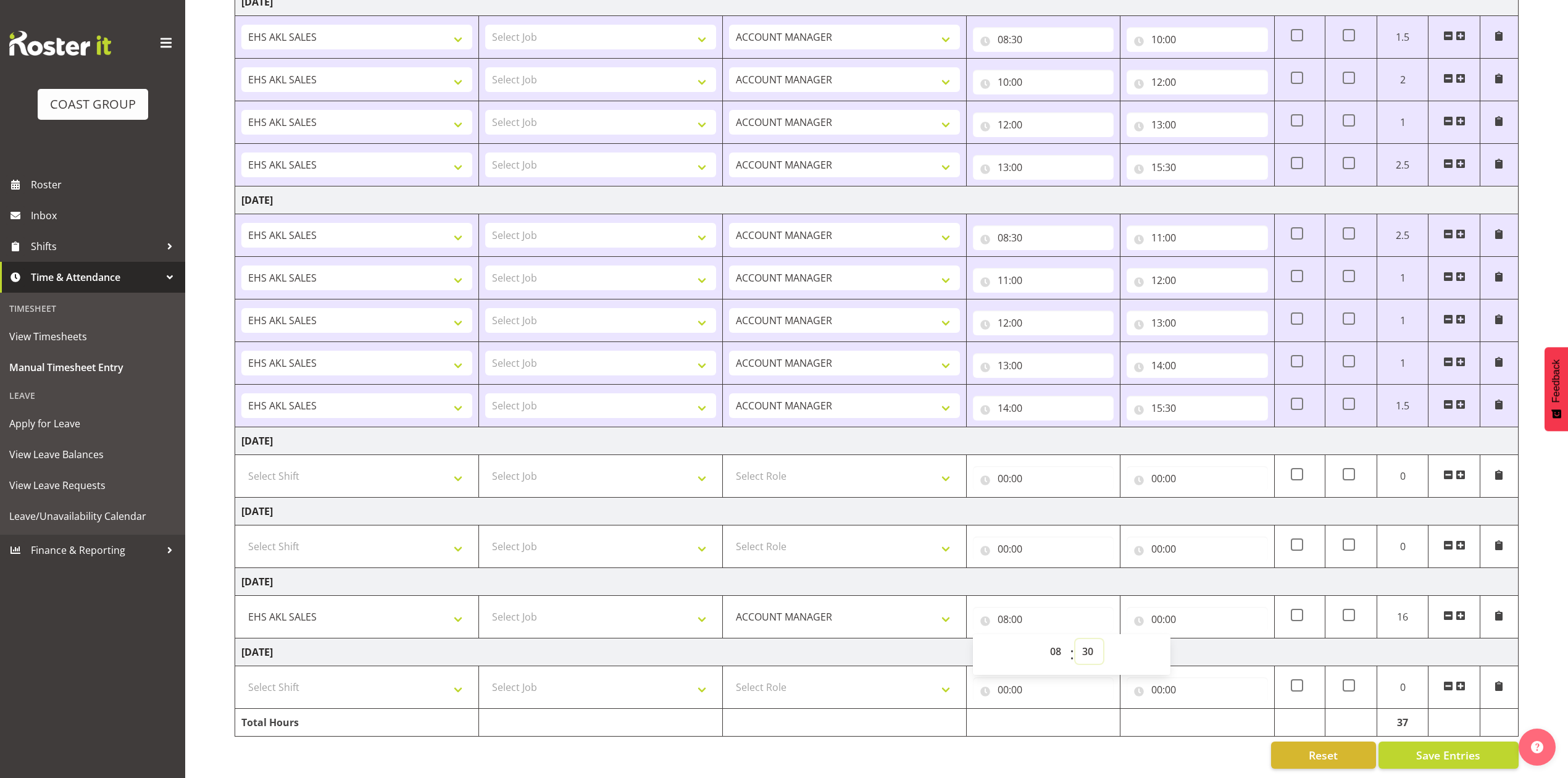
click at [1076, 639] on select "00 01 02 03 04 05 06 07 08 09 10 11 12 13 14 15 16 17 18 19 20 21 22 23 24 25 2…" at bounding box center [1090, 651] width 27 height 24
type input "08:30"
click at [1158, 607] on input "00:00" at bounding box center [1198, 618] width 141 height 24
click at [1211, 639] on select "00 01 02 03 04 05 06 07 08 09 10 11 12 13 14 15 16 17 18 19 20 21 22 23" at bounding box center [1211, 651] width 27 height 24
select select "11"
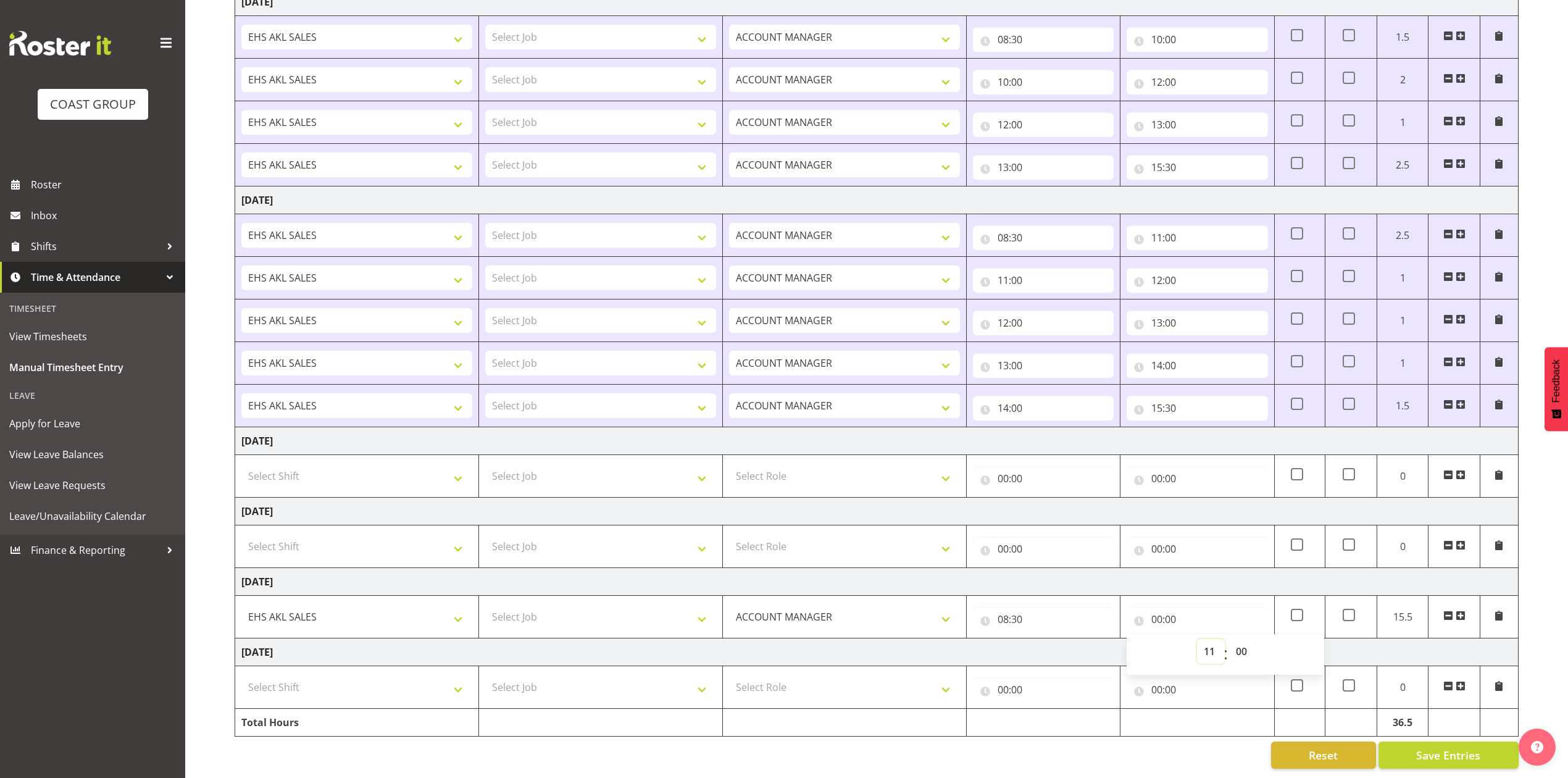
click at [1198, 639] on select "00 01 02 03 04 05 06 07 08 09 10 11 12 13 14 15 16 17 18 19 20 21 22 23" at bounding box center [1211, 651] width 27 height 24
type input "11:00"
click at [1460, 610] on span at bounding box center [1461, 615] width 10 height 10
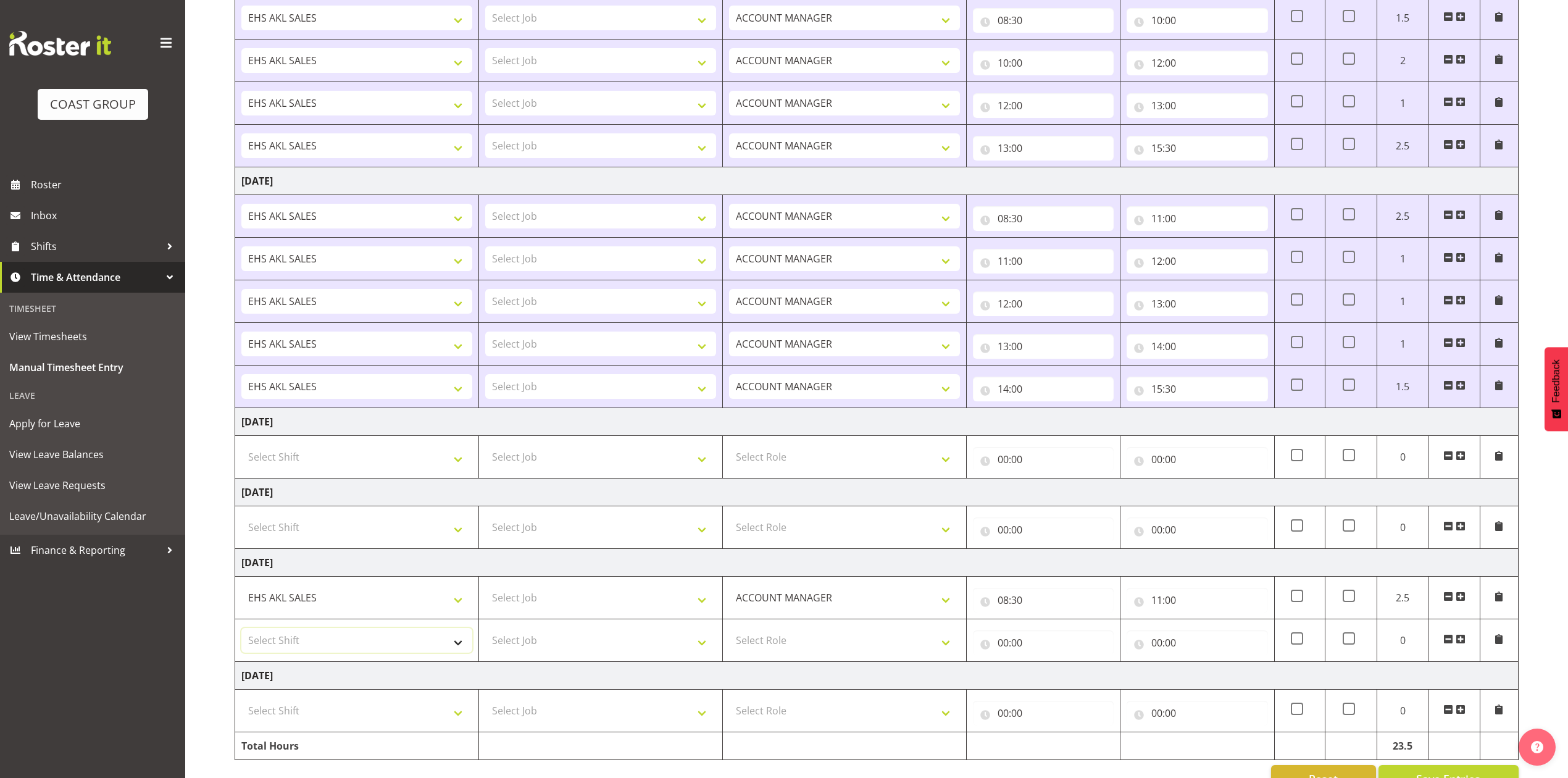
click at [393, 640] on select "Select Shift EHS AKL SALES" at bounding box center [357, 640] width 231 height 24
select select "1327"
click at [241, 633] on select "Select Shift EHS AKL SALES" at bounding box center [357, 640] width 231 height 24
drag, startPoint x: 796, startPoint y: 652, endPoint x: 806, endPoint y: 656, distance: 10.8
click at [797, 652] on select "Select Role ACCOUNT MANAGER Account Manager" at bounding box center [845, 640] width 231 height 24
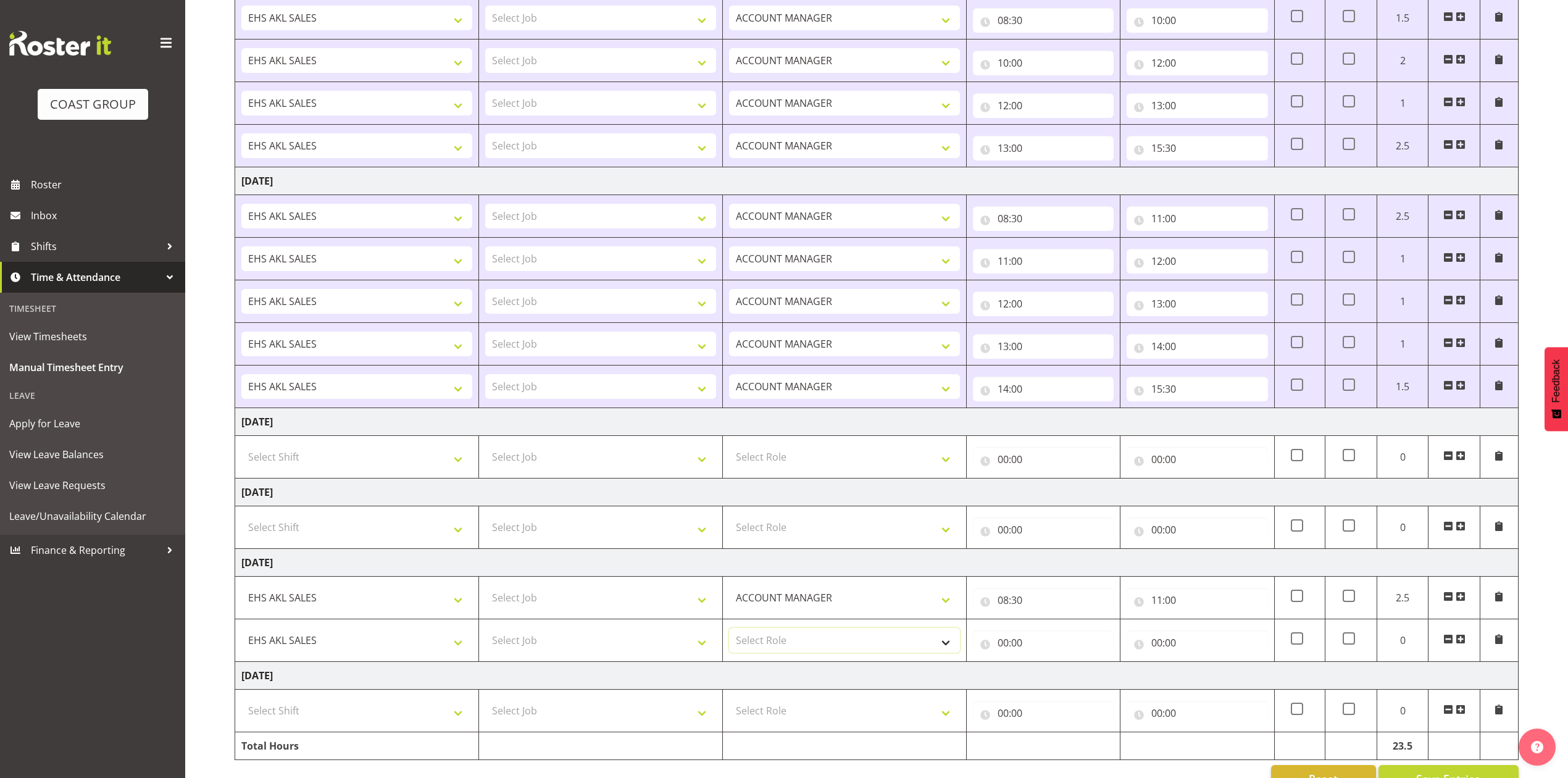
select select "197"
click at [729, 633] on select "Select Role ACCOUNT MANAGER Account Manager" at bounding box center [845, 640] width 231 height 24
click at [1004, 647] on input "00:00" at bounding box center [1044, 642] width 141 height 24
drag, startPoint x: 1053, startPoint y: 677, endPoint x: 1058, endPoint y: 669, distance: 9.4
click at [1054, 678] on select "00 01 02 03 04 05 06 07 08 09 10 11 12 13 14 15 16 17 18 19 20 21 22 23" at bounding box center [1057, 674] width 27 height 24
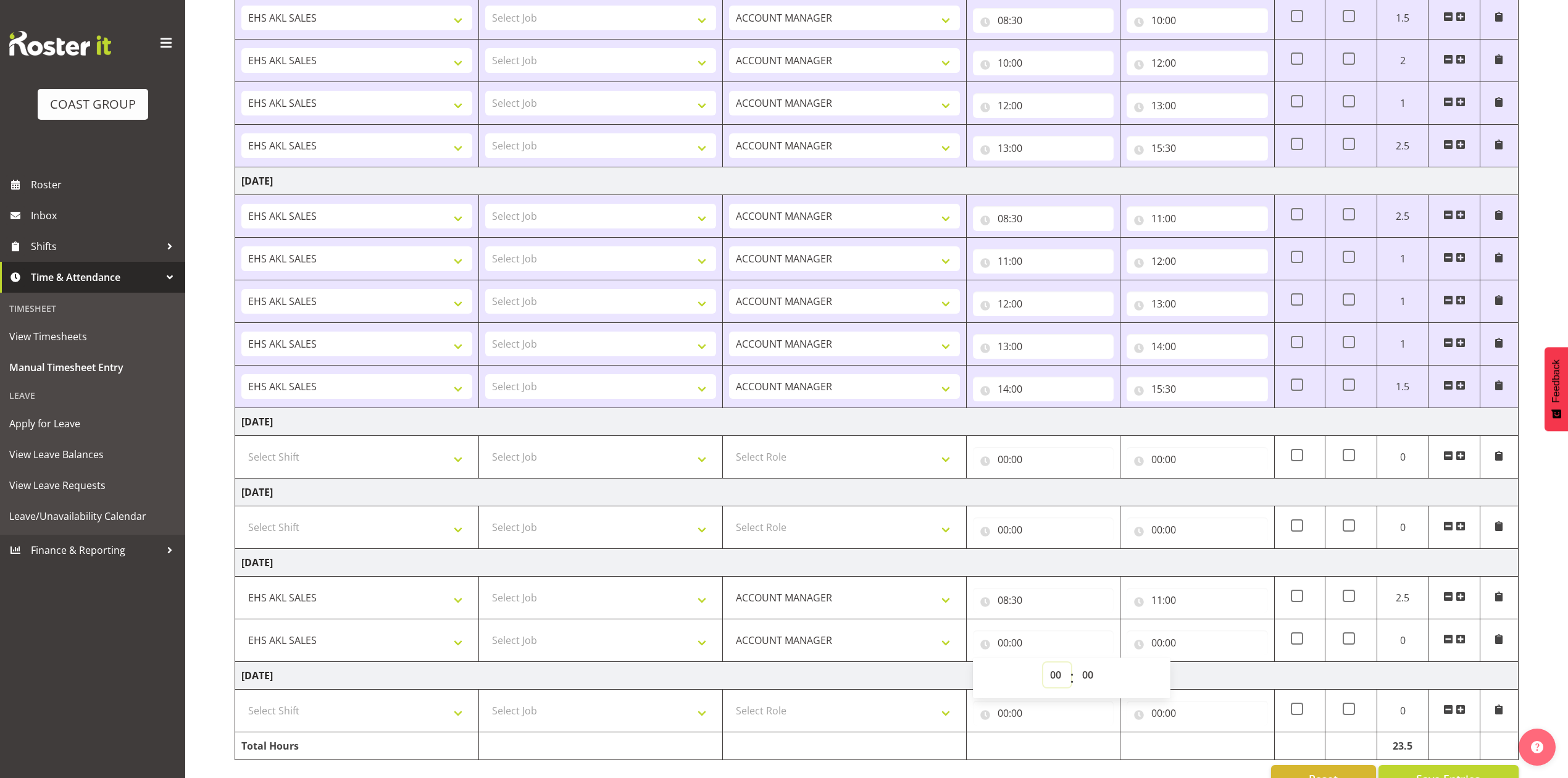
select select "11"
click at [1044, 668] on select "00 01 02 03 04 05 06 07 08 09 10 11 12 13 14 15 16 17 18 19 20 21 22 23" at bounding box center [1057, 674] width 27 height 24
type input "11:00"
click at [1159, 647] on input "00:00" at bounding box center [1198, 642] width 141 height 24
click at [1212, 683] on select "00 01 02 03 04 05 06 07 08 09 10 11 12 13 14 15 16 17 18 19 20 21 22 23" at bounding box center [1211, 674] width 27 height 24
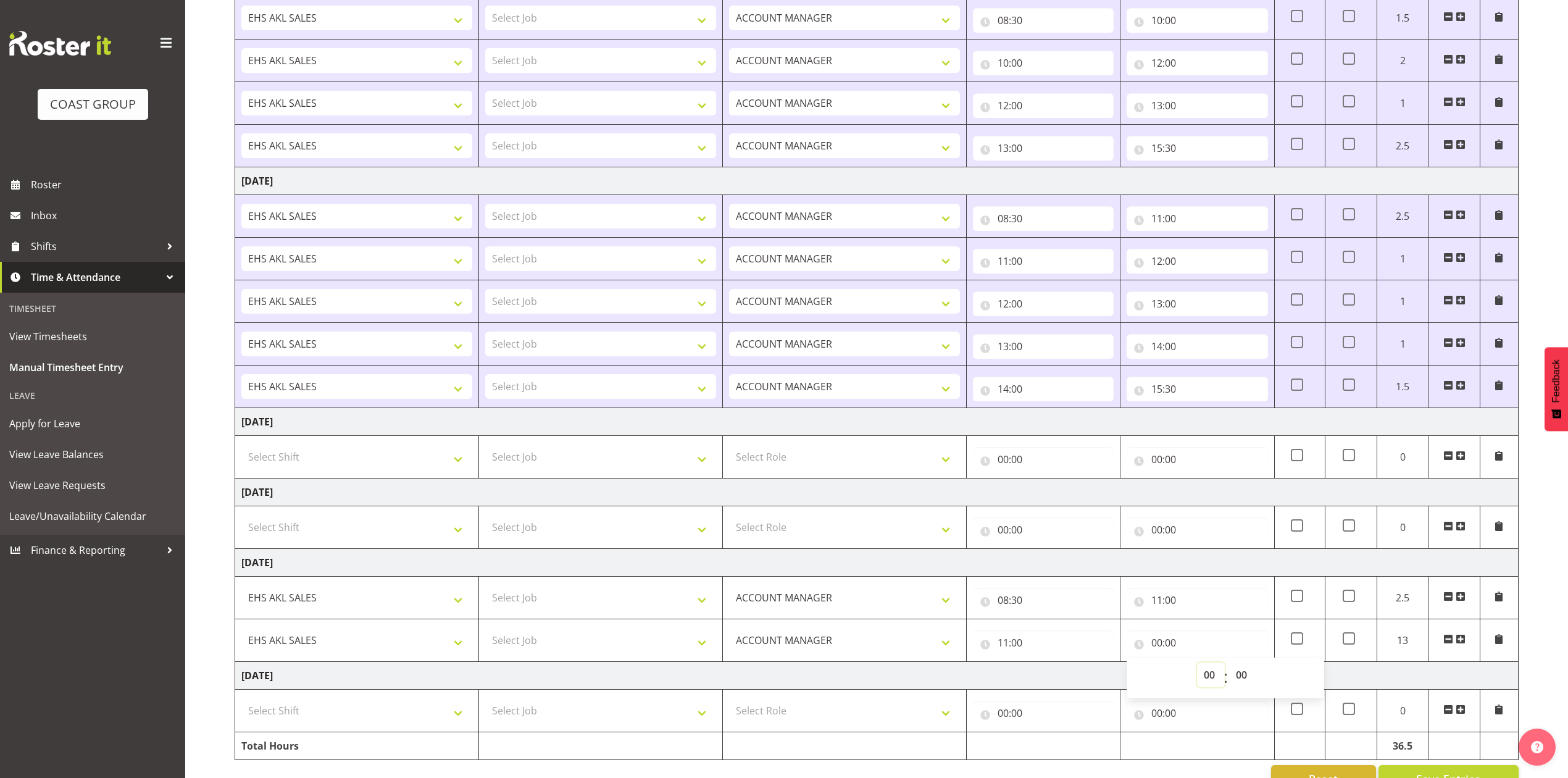
select select "12"
click at [1198, 668] on select "00 01 02 03 04 05 06 07 08 09 10 11 12 13 14 15 16 17 18 19 20 21 22 23" at bounding box center [1211, 674] width 27 height 24
type input "12:00"
click at [1463, 642] on span at bounding box center [1461, 639] width 10 height 10
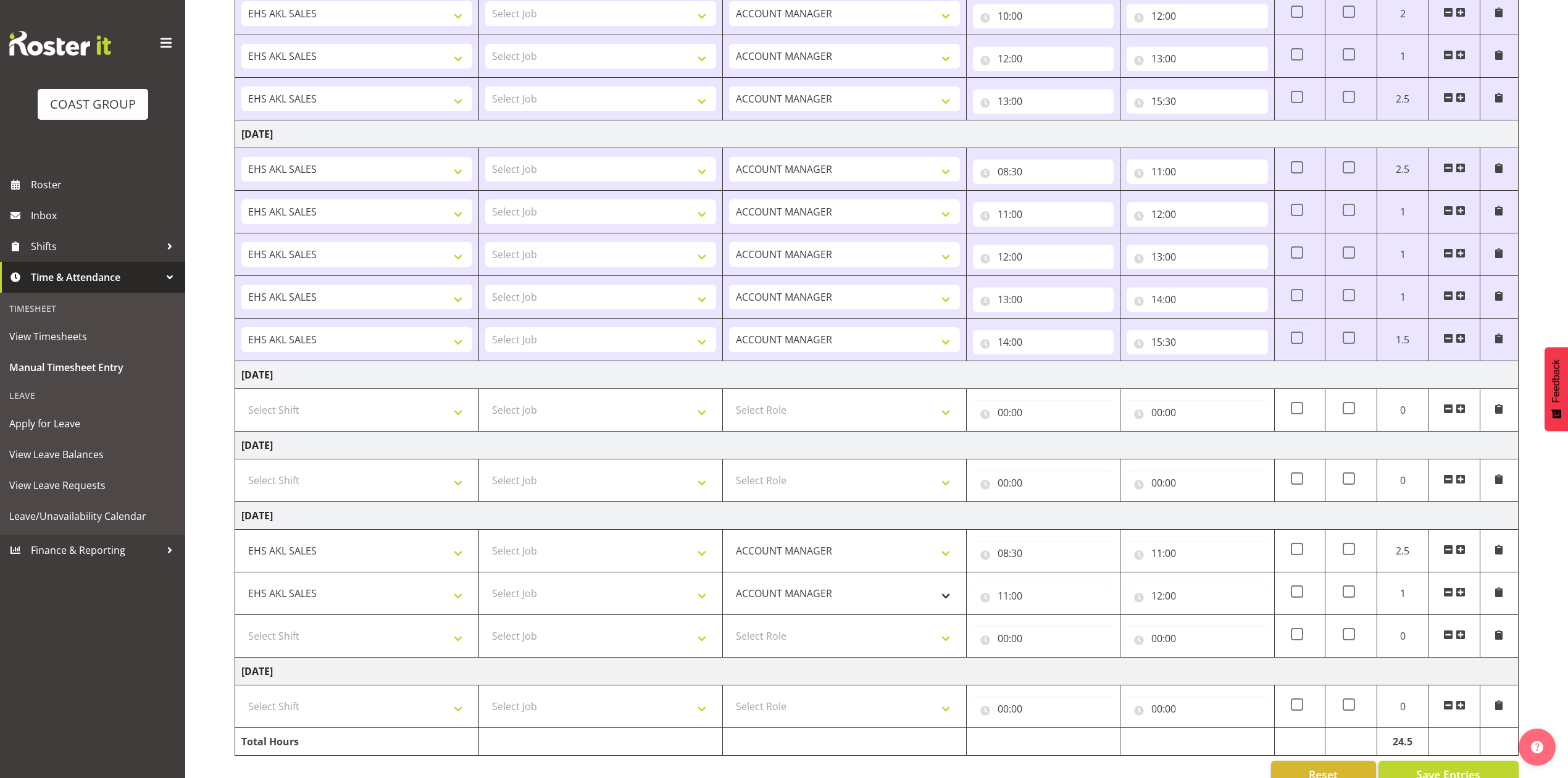
scroll to position [595, 0]
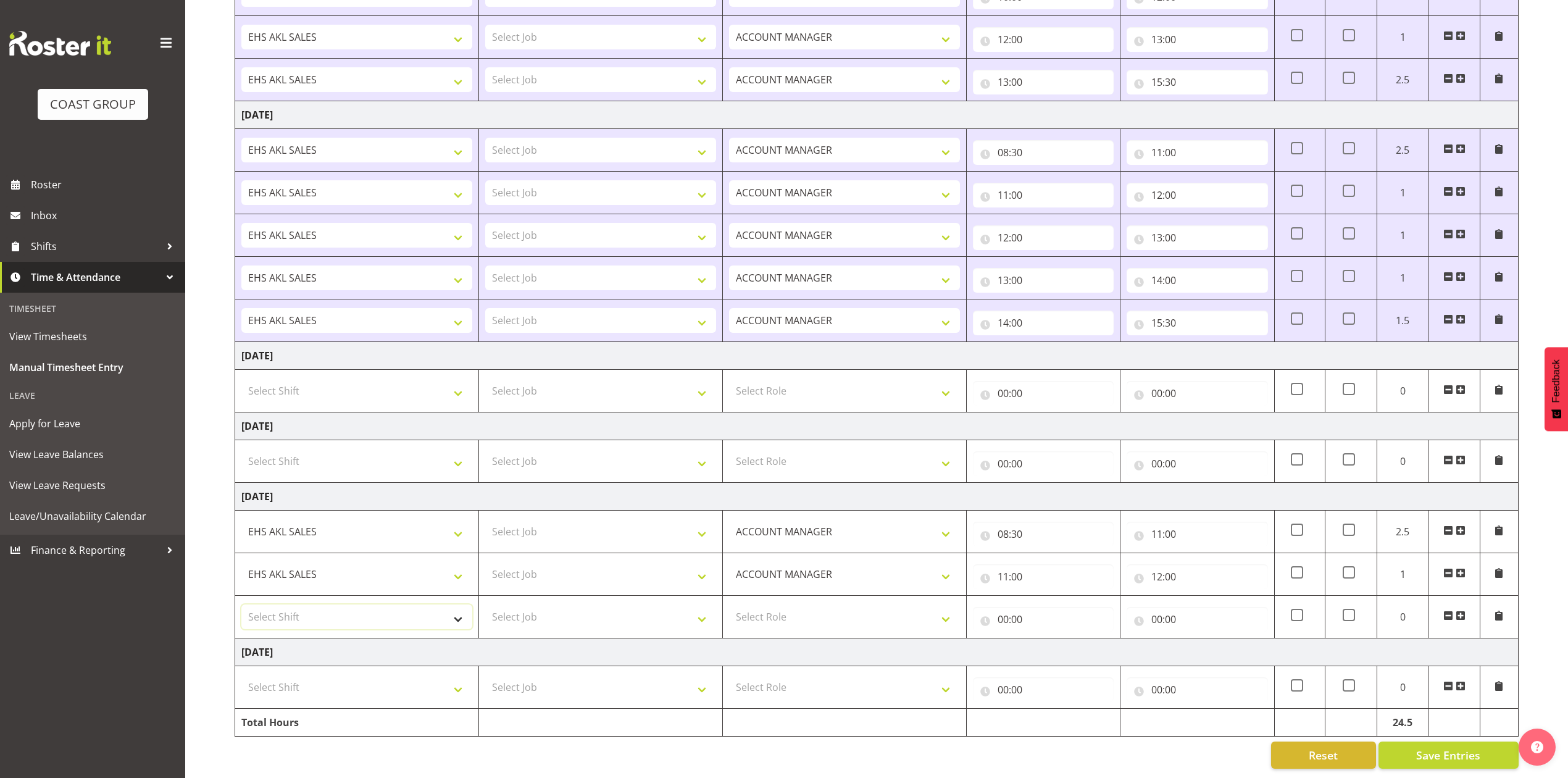
drag, startPoint x: 390, startPoint y: 605, endPoint x: 385, endPoint y: 611, distance: 7.8
click at [390, 605] on select "Select Shift EHS AKL SALES" at bounding box center [357, 616] width 231 height 24
select select "1327"
click at [241, 605] on select "Select Shift EHS AKL SALES" at bounding box center [357, 616] width 231 height 24
drag, startPoint x: 777, startPoint y: 599, endPoint x: 788, endPoint y: 607, distance: 13.6
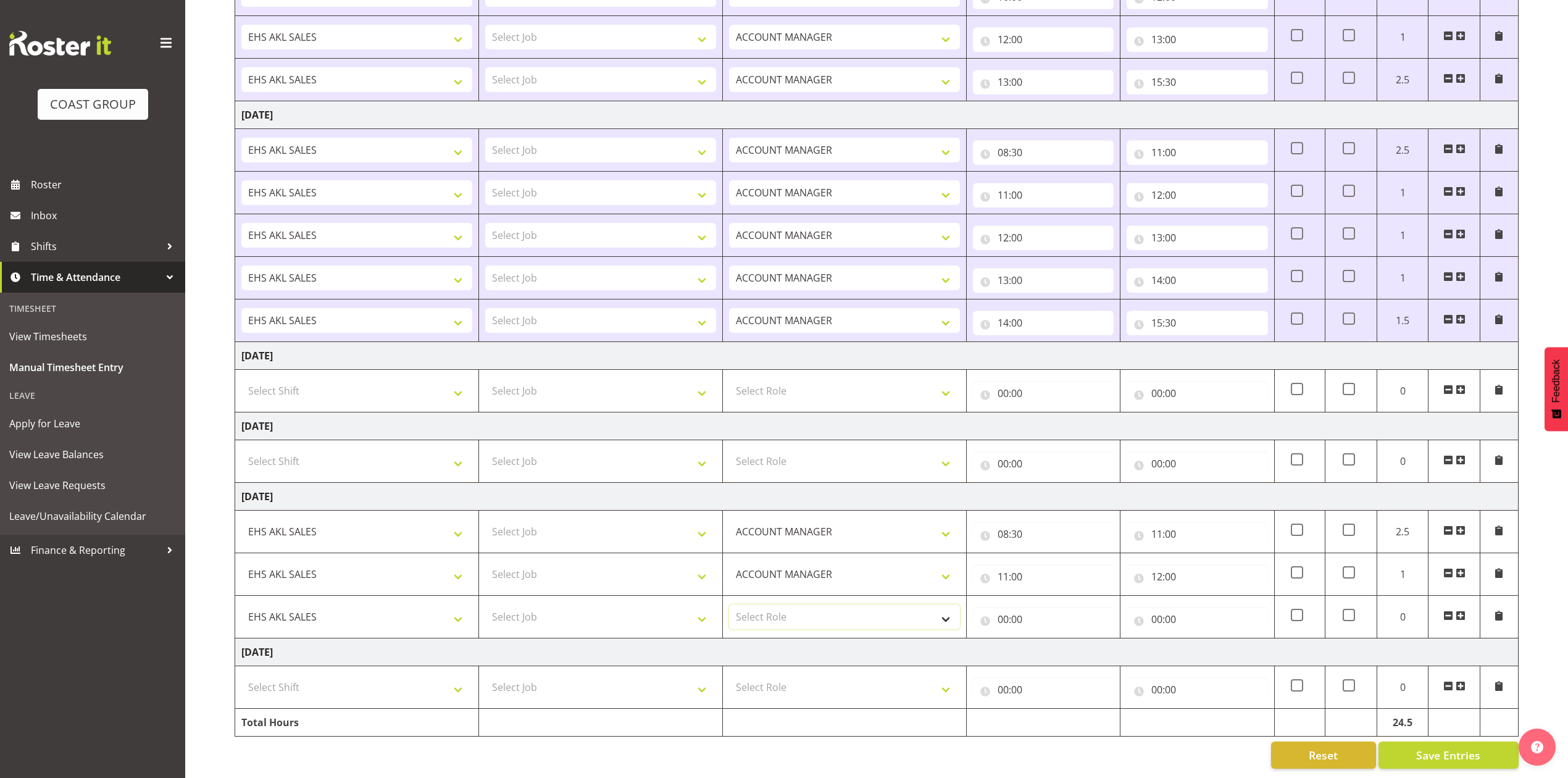
click at [778, 605] on select "Select Role ACCOUNT MANAGER Account Manager" at bounding box center [845, 616] width 231 height 24
select select "197"
click at [729, 605] on select "Select Role ACCOUNT MANAGER Account Manager" at bounding box center [845, 616] width 231 height 24
click at [1001, 607] on input "00:00" at bounding box center [1044, 618] width 141 height 24
click at [1060, 639] on select "00 01 02 03 04 05 06 07 08 09 10 11 12 13 14 15 16 17 18 19 20 21 22 23" at bounding box center [1057, 651] width 27 height 24
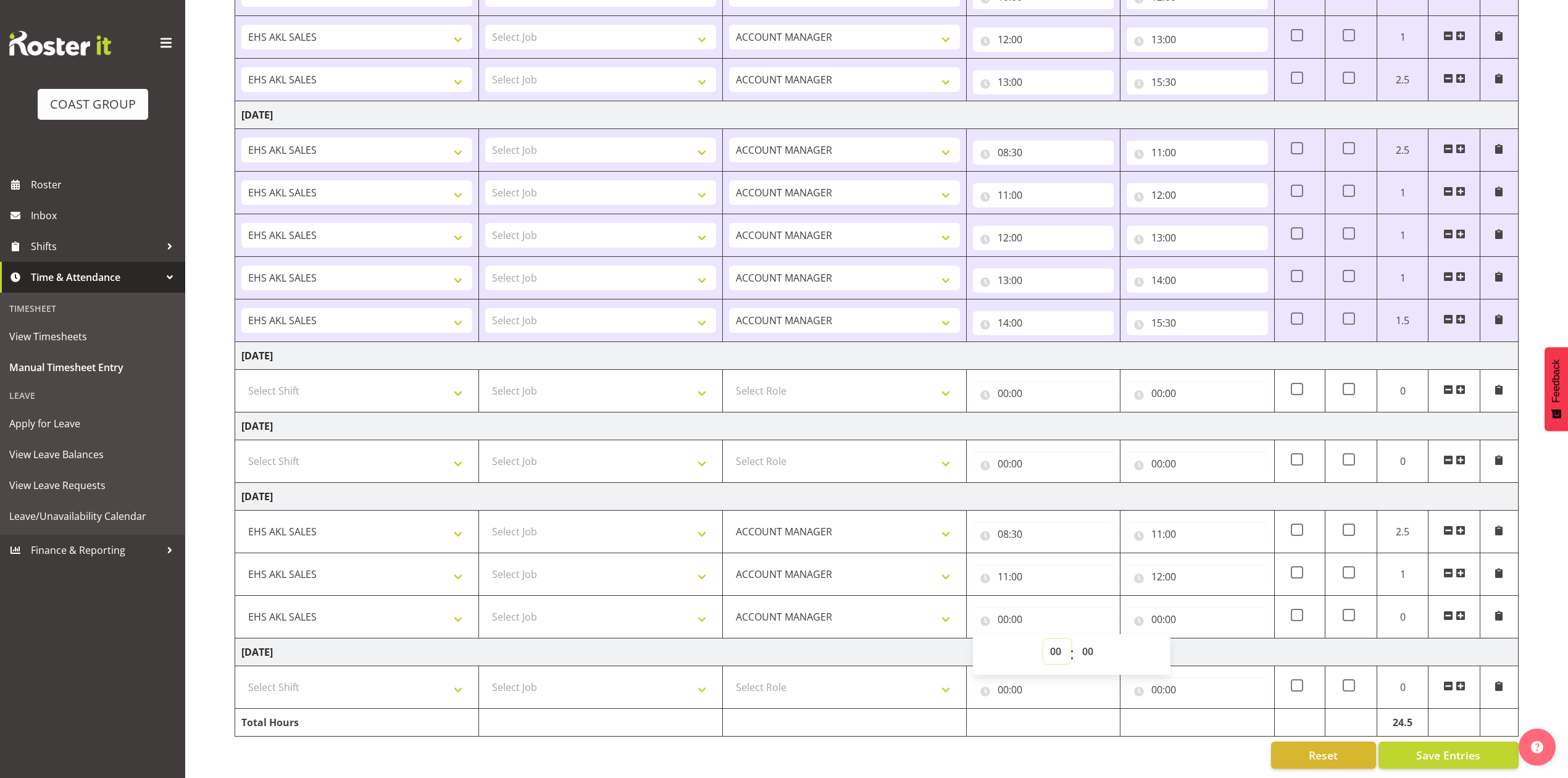
select select "12"
click at [1044, 639] on select "00 01 02 03 04 05 06 07 08 09 10 11 12 13 14 15 16 17 18 19 20 21 22 23" at bounding box center [1057, 651] width 27 height 24
type input "12:00"
click at [1161, 607] on input "00:00" at bounding box center [1198, 618] width 141 height 24
click at [1216, 639] on select "00 01 02 03 04 05 06 07 08 09 10 11 12 13 14 15 16 17 18 19 20 21 22 23" at bounding box center [1211, 651] width 27 height 24
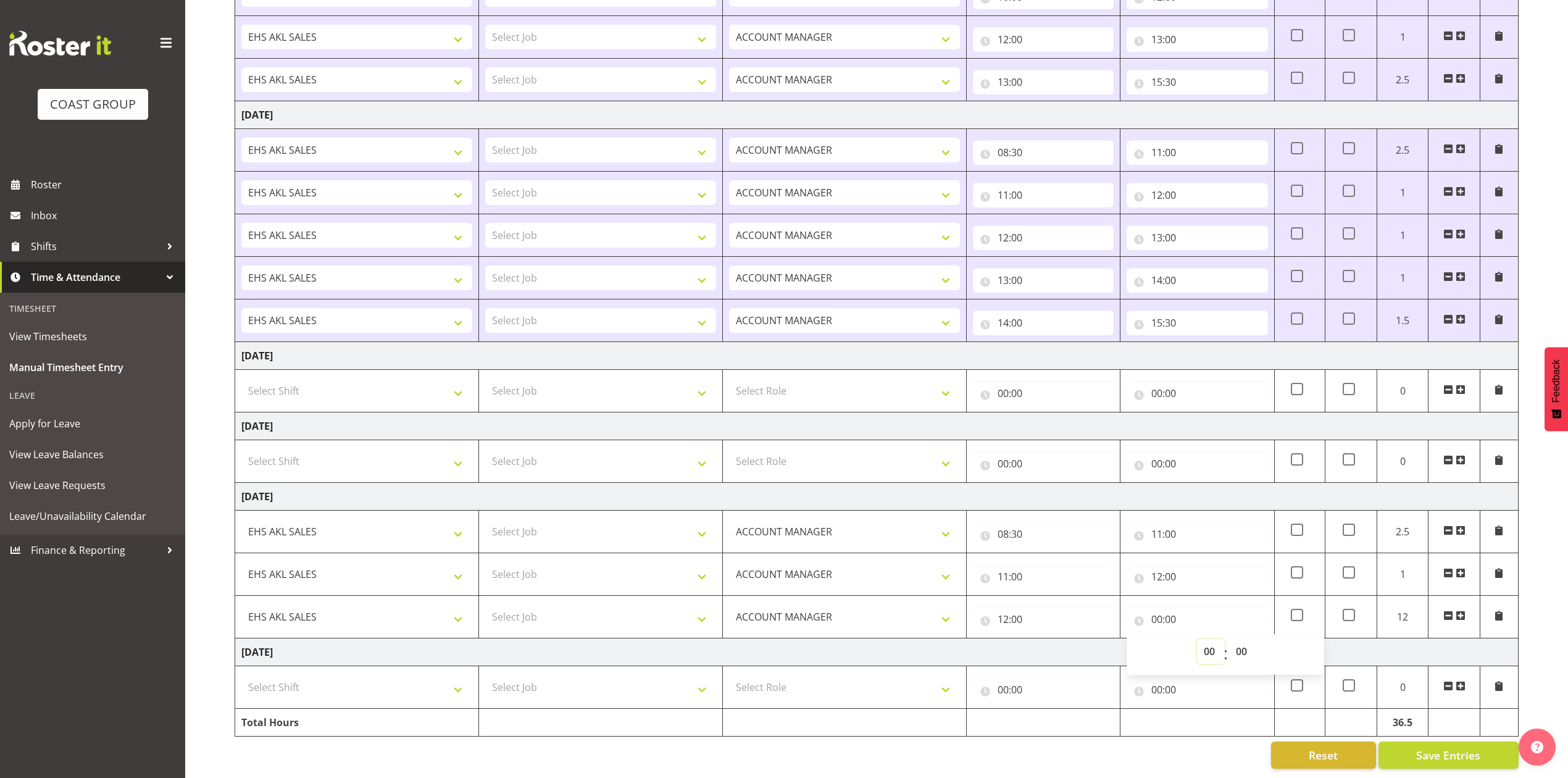
select select "13"
click at [1198, 639] on select "00 01 02 03 04 05 06 07 08 09 10 11 12 13 14 15 16 17 18 19 20 21 22 23" at bounding box center [1211, 651] width 27 height 24
type input "13:00"
drag, startPoint x: 1462, startPoint y: 599, endPoint x: 1026, endPoint y: 607, distance: 436.1
click at [1462, 610] on span at bounding box center [1461, 615] width 10 height 10
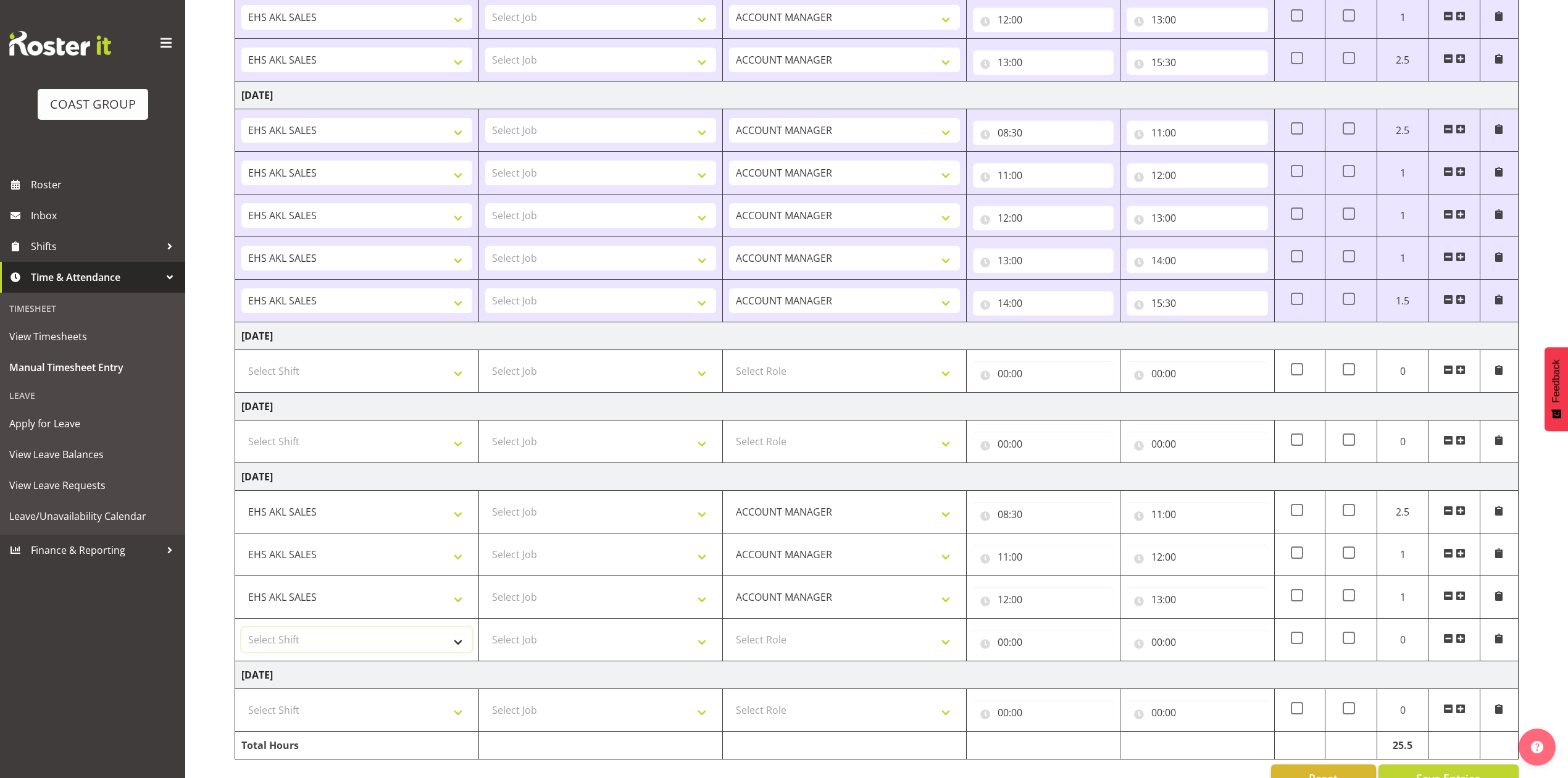
click at [381, 645] on select "Select Shift EHS AKL SALES" at bounding box center [357, 639] width 231 height 24
select select "1327"
click at [241, 633] on select "Select Shift EHS AKL SALES" at bounding box center [357, 639] width 231 height 24
click at [798, 648] on select "Select Role ACCOUNT MANAGER Account Manager" at bounding box center [845, 639] width 231 height 24
select select "197"
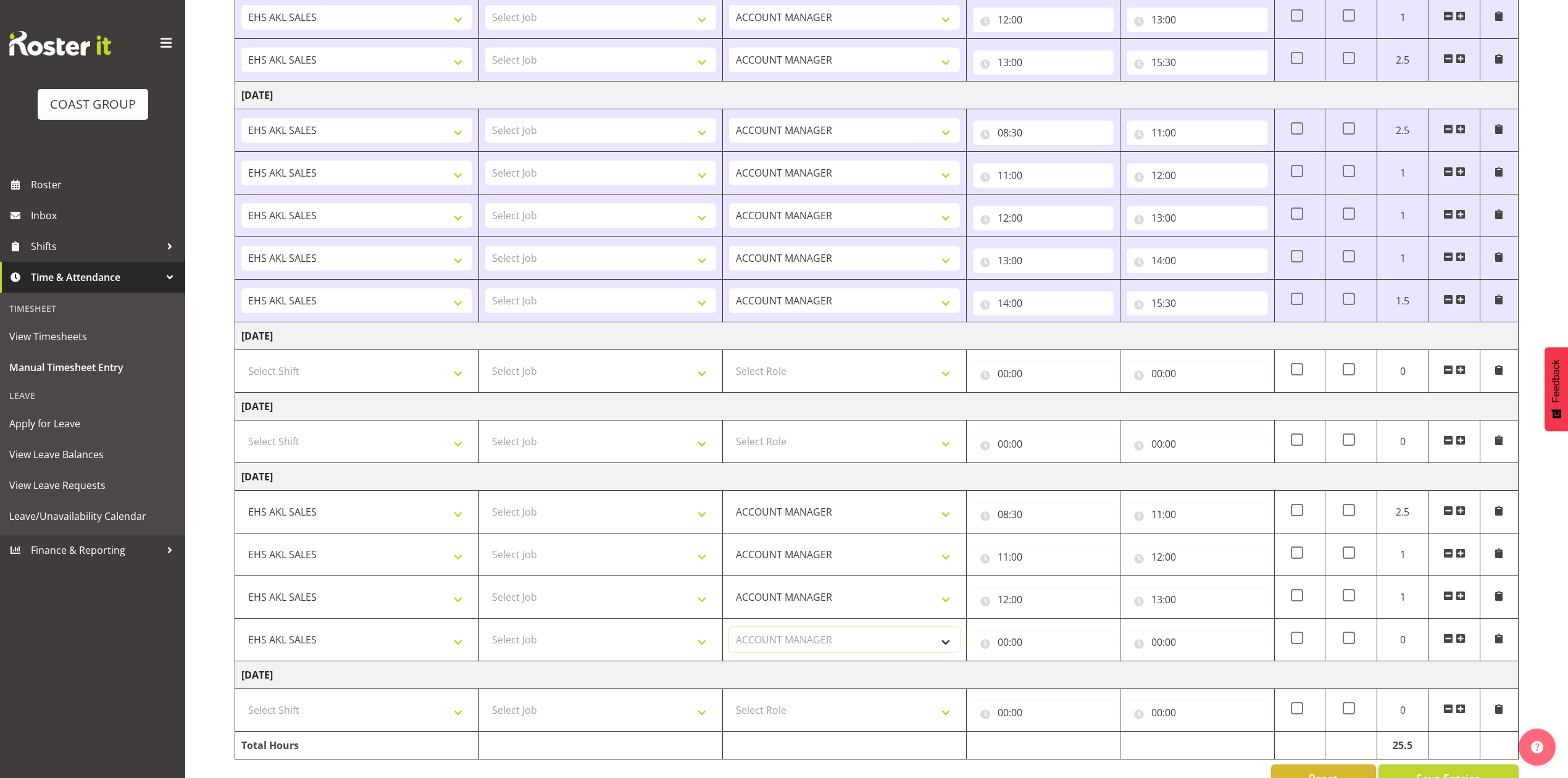
click at [729, 633] on select "Select Role ACCOUNT MANAGER Account Manager" at bounding box center [845, 639] width 231 height 24
click at [1008, 649] on input "00:00" at bounding box center [1044, 642] width 141 height 24
click at [1053, 677] on select "00 01 02 03 04 05 06 07 08 09 10 11 12 13 14 15 16 17 18 19 20 21 22 23" at bounding box center [1057, 673] width 27 height 24
select select "13"
click at [1044, 668] on select "00 01 02 03 04 05 06 07 08 09 10 11 12 13 14 15 16 17 18 19 20 21 22 23" at bounding box center [1057, 673] width 27 height 24
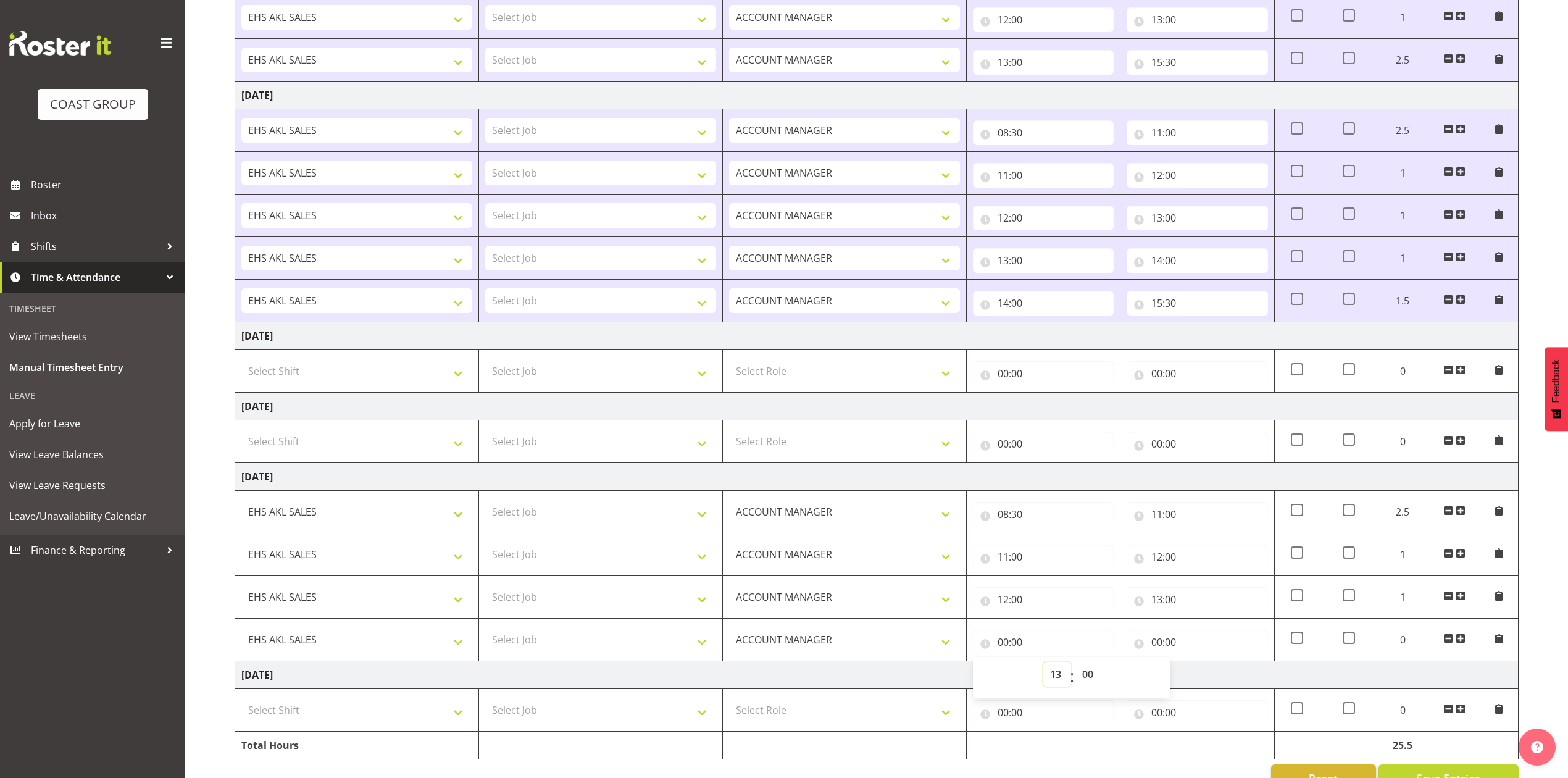
type input "13:00"
click at [1159, 645] on input "00:00" at bounding box center [1198, 642] width 141 height 24
click at [1211, 680] on select "00 01 02 03 04 05 06 07 08 09 10 11 12 13 14 15 16 17 18 19 20 21 22 23" at bounding box center [1211, 673] width 27 height 24
select select "14"
click at [1198, 668] on select "00 01 02 03 04 05 06 07 08 09 10 11 12 13 14 15 16 17 18 19 20 21 22 23" at bounding box center [1211, 673] width 27 height 24
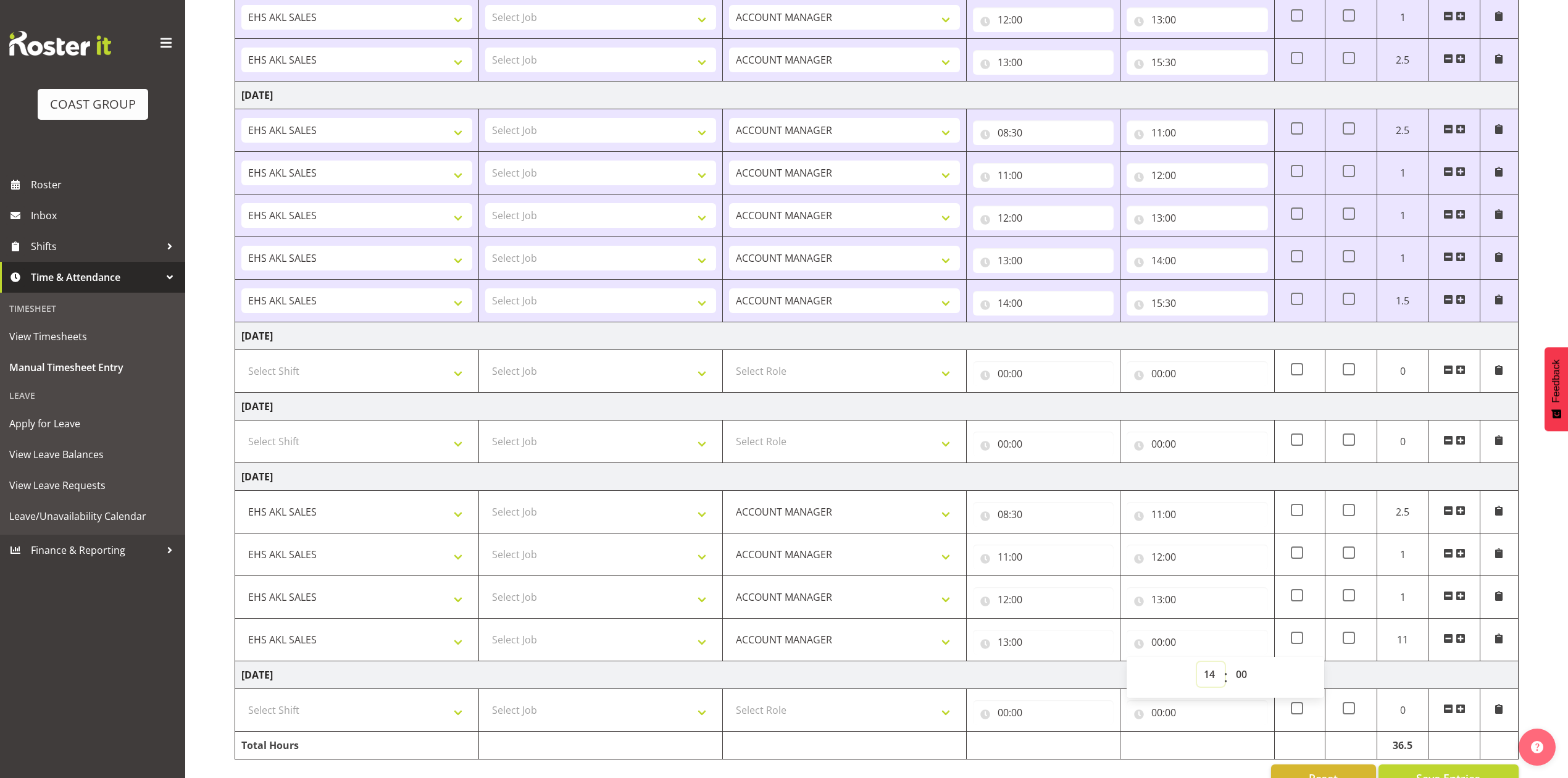
type input "14:00"
click at [1463, 643] on span at bounding box center [1461, 638] width 10 height 10
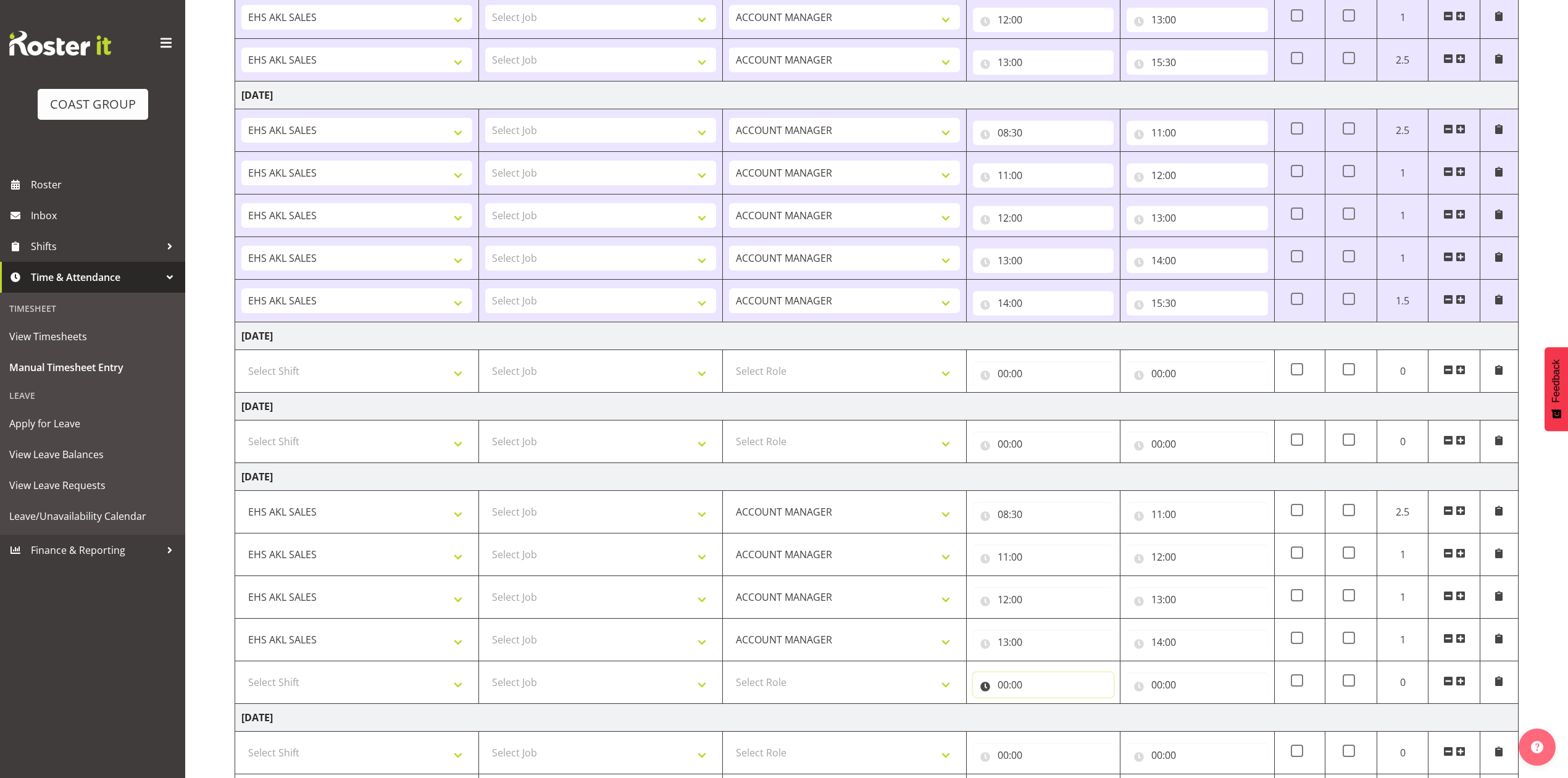
click at [1005, 690] on input "00:00" at bounding box center [1044, 684] width 141 height 24
drag, startPoint x: 1055, startPoint y: 717, endPoint x: 1062, endPoint y: 711, distance: 9.2
click at [1057, 718] on select "00 01 02 03 04 05 06 07 08 09 10 11 12 13 14 15 16 17 18 19 20 21 22 23" at bounding box center [1057, 716] width 27 height 24
select select "14"
click at [1044, 711] on select "00 01 02 03 04 05 06 07 08 09 10 11 12 13 14 15 16 17 18 19 20 21 22 23" at bounding box center [1057, 716] width 27 height 24
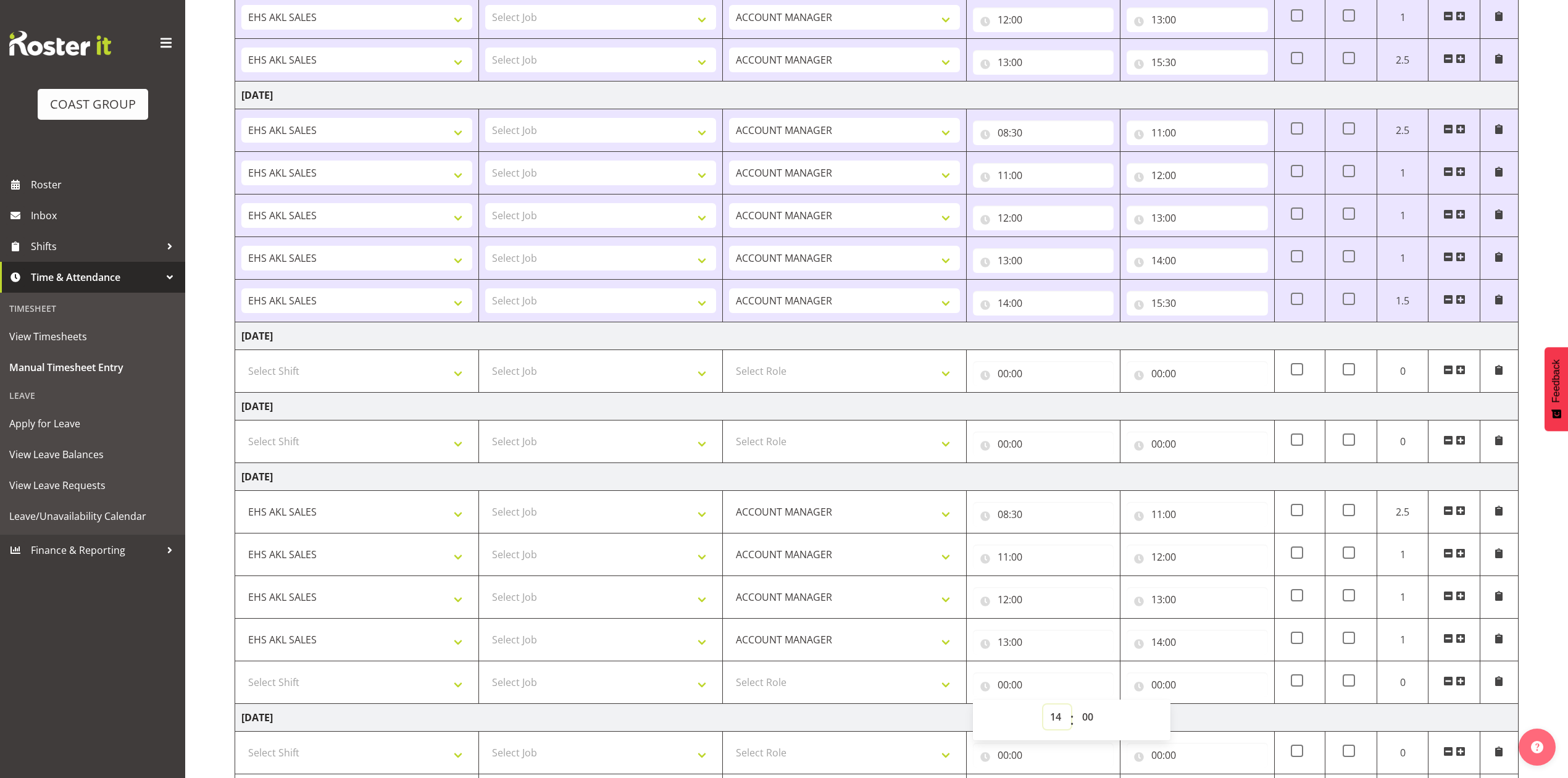
type input "14:00"
click at [1153, 690] on input "00:00" at bounding box center [1198, 684] width 141 height 24
click at [1208, 719] on select "00 01 02 03 04 05 06 07 08 09 10 11 12 13 14 15 16 17 18 19 20 21 22 23" at bounding box center [1211, 716] width 27 height 24
select select "15"
click at [1198, 711] on select "00 01 02 03 04 05 06 07 08 09 10 11 12 13 14 15 16 17 18 19 20 21 22 23" at bounding box center [1211, 716] width 27 height 24
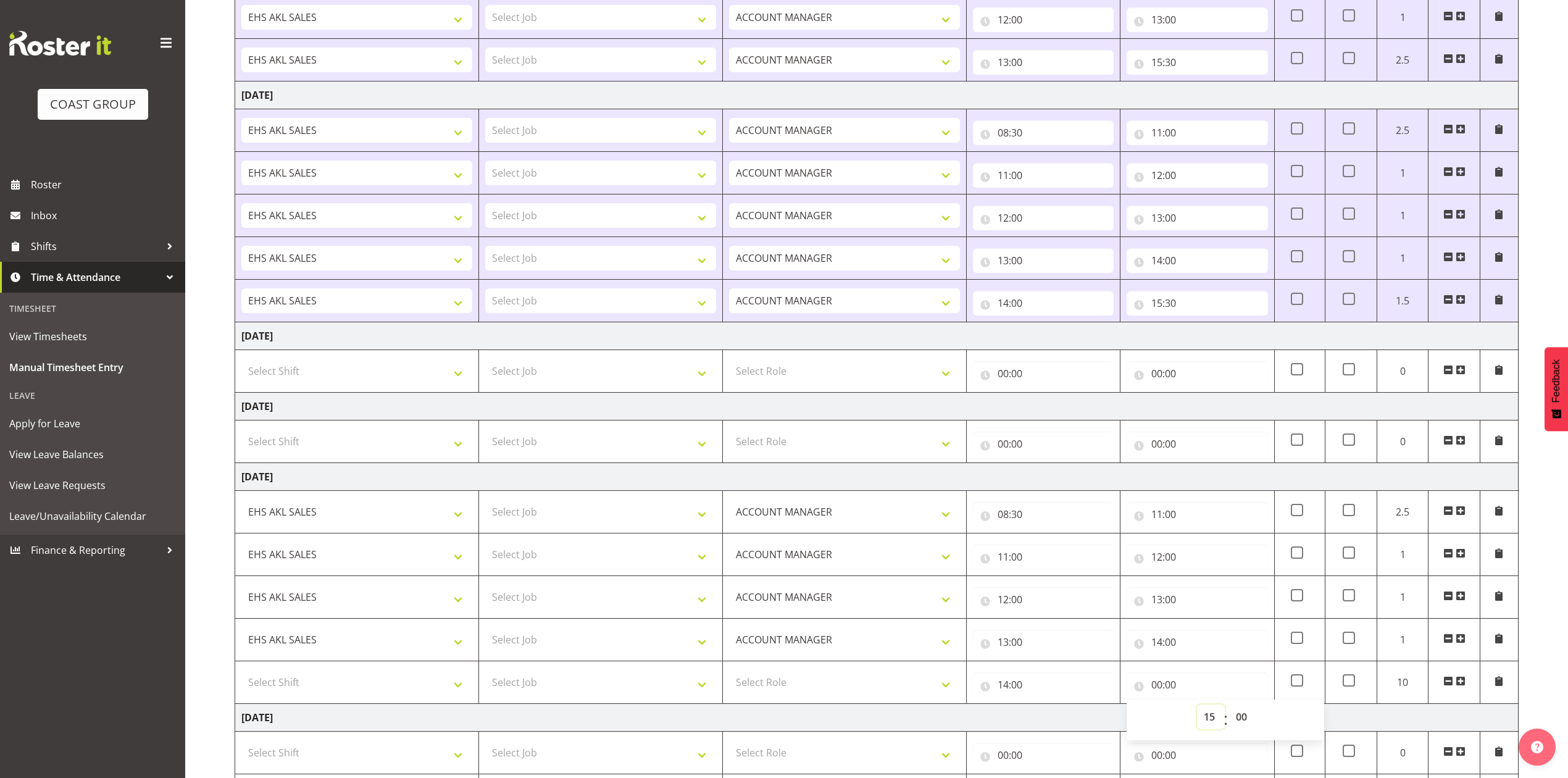
type input "15:00"
click at [1243, 722] on select "00 01 02 03 04 05 06 07 08 09 10 11 12 13 14 15 16 17 18 19 20 21 22 23 24 25 2…" at bounding box center [1244, 716] width 27 height 24
select select "30"
click at [1230, 711] on select "00 01 02 03 04 05 06 07 08 09 10 11 12 13 14 15 16 17 18 19 20 21 22 23 24 25 2…" at bounding box center [1244, 716] width 27 height 24
type input "15:30"
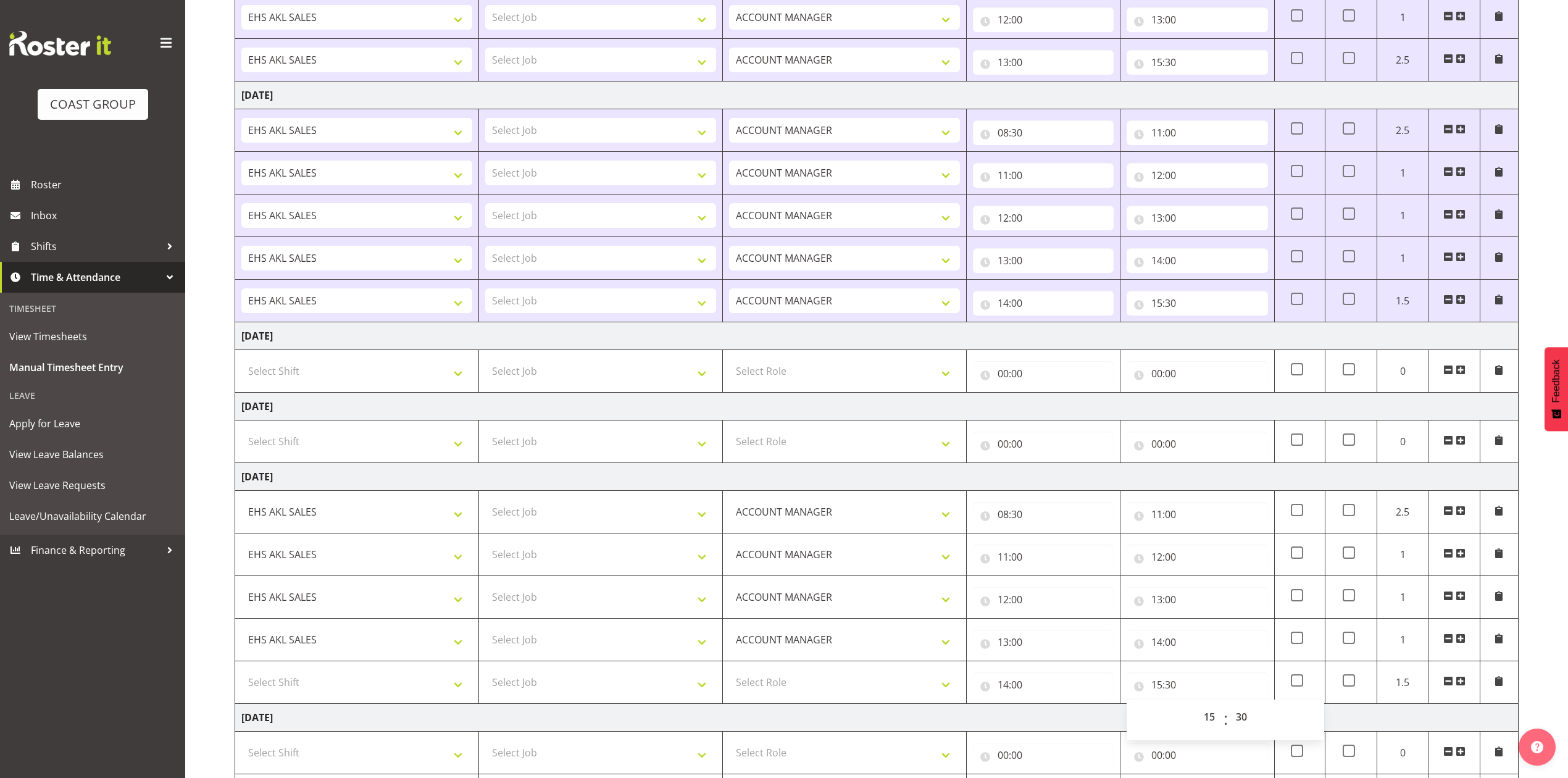
click at [1106, 727] on td "[DATE]" at bounding box center [877, 717] width 1284 height 27
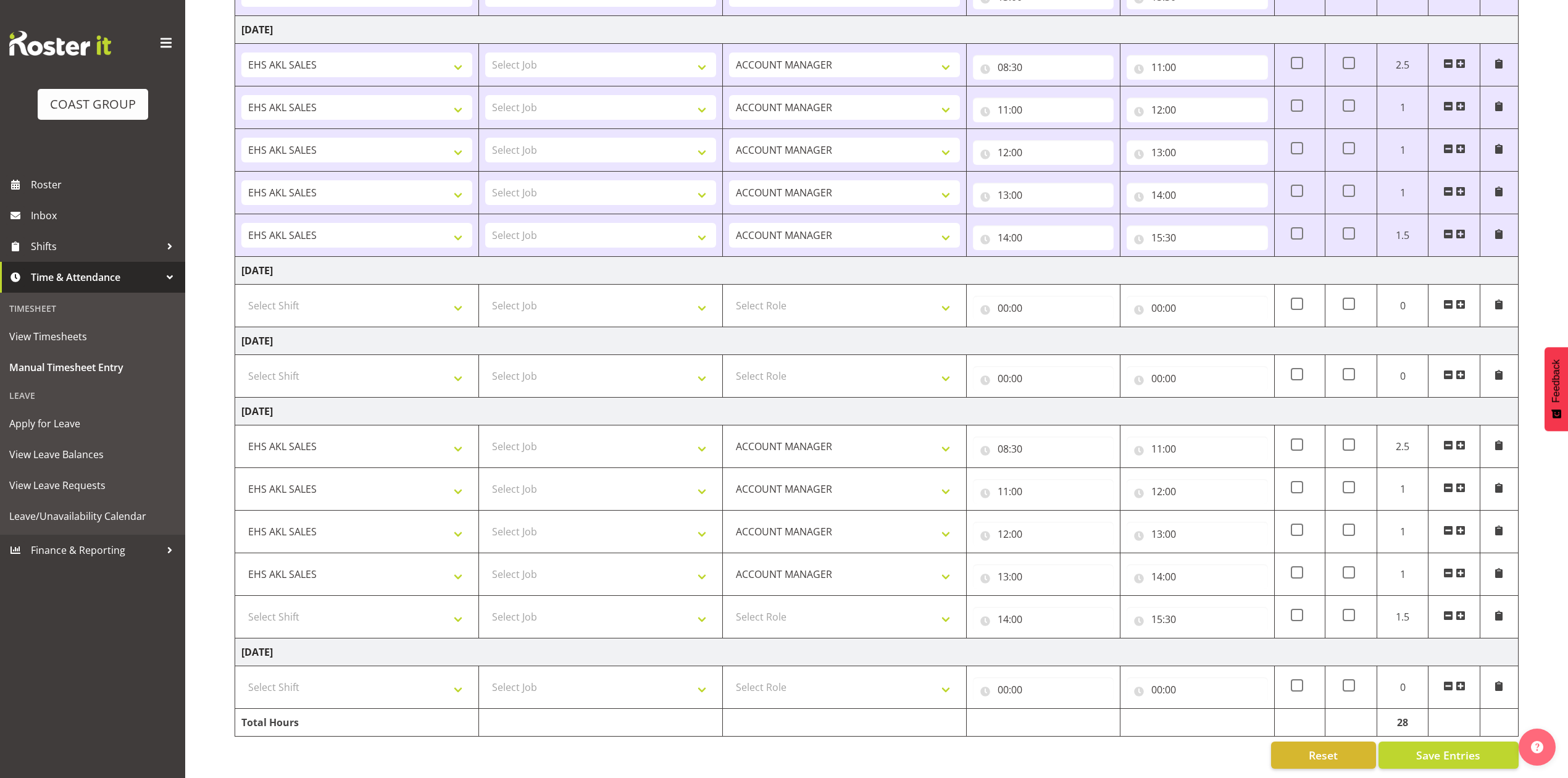
scroll to position [680, 0]
click at [1457, 747] on span "Save Entries" at bounding box center [1448, 754] width 65 height 16
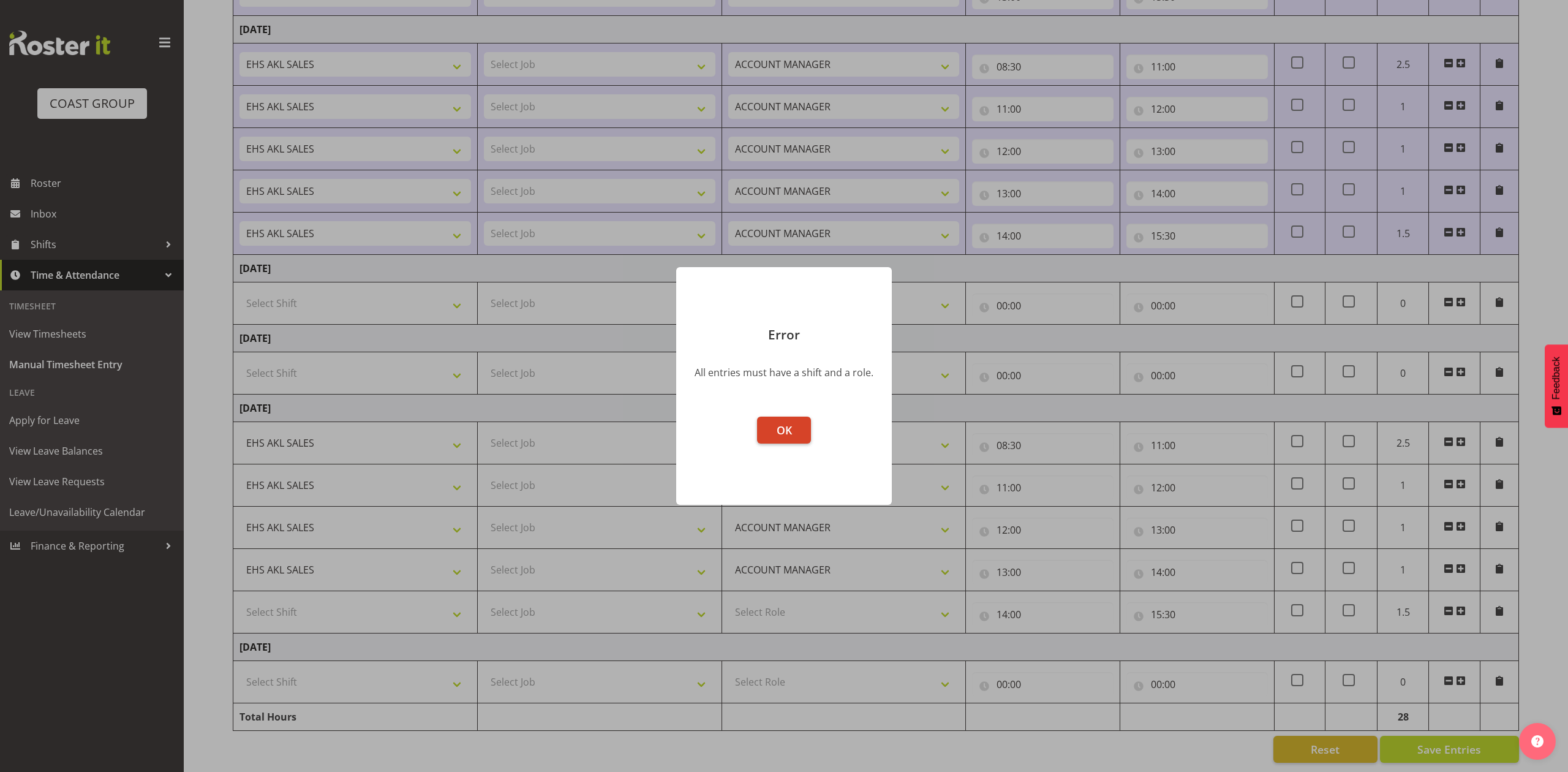
click at [778, 424] on span "OK" at bounding box center [784, 430] width 16 height 15
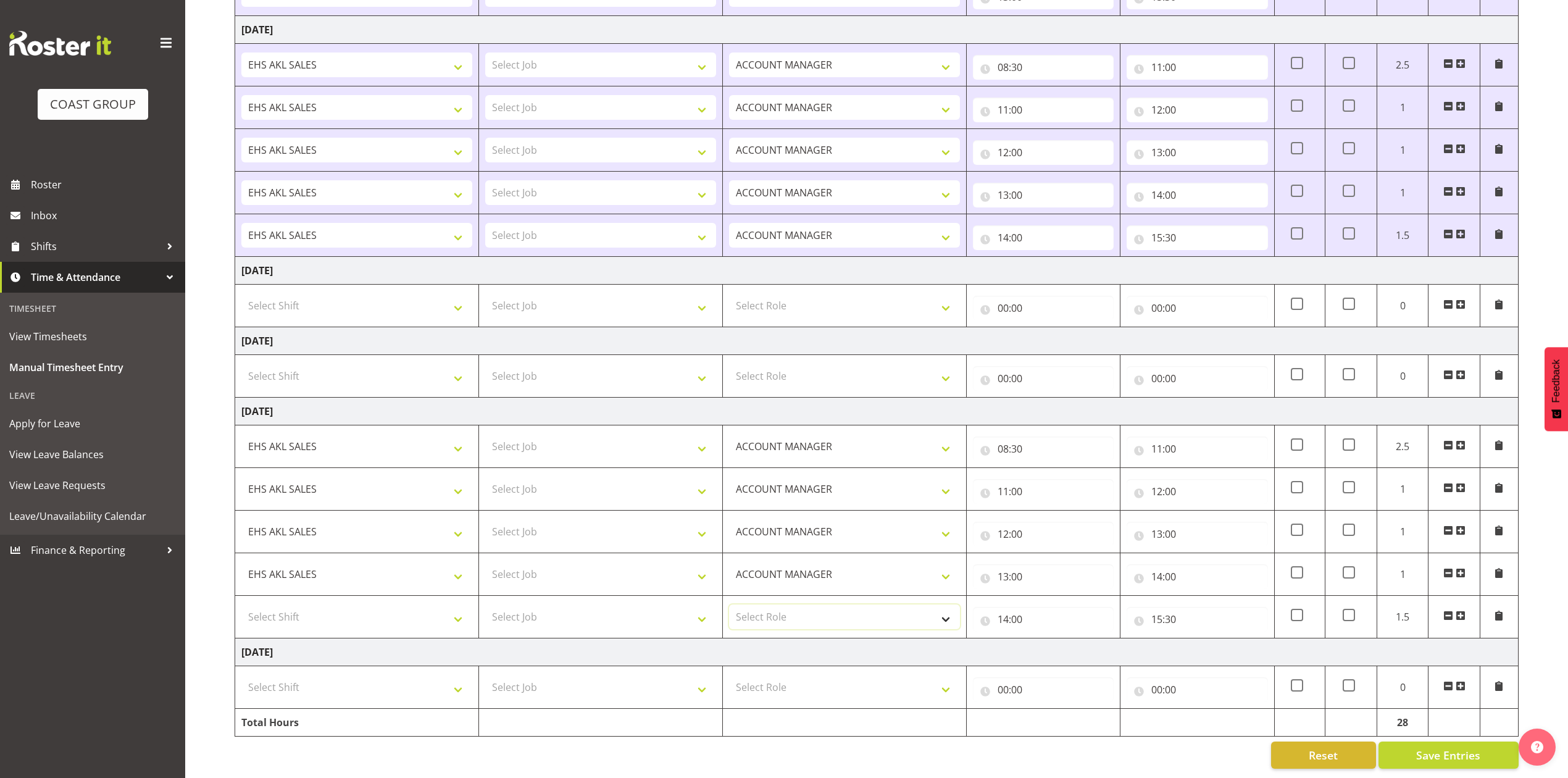
click at [803, 605] on select "Select Role ACCOUNT MANAGER Account Manager" at bounding box center [845, 616] width 231 height 24
select select "197"
click at [729, 605] on select "Select Role ACCOUNT MANAGER Account Manager" at bounding box center [845, 616] width 231 height 24
click at [1446, 747] on span "Save Entries" at bounding box center [1448, 754] width 65 height 16
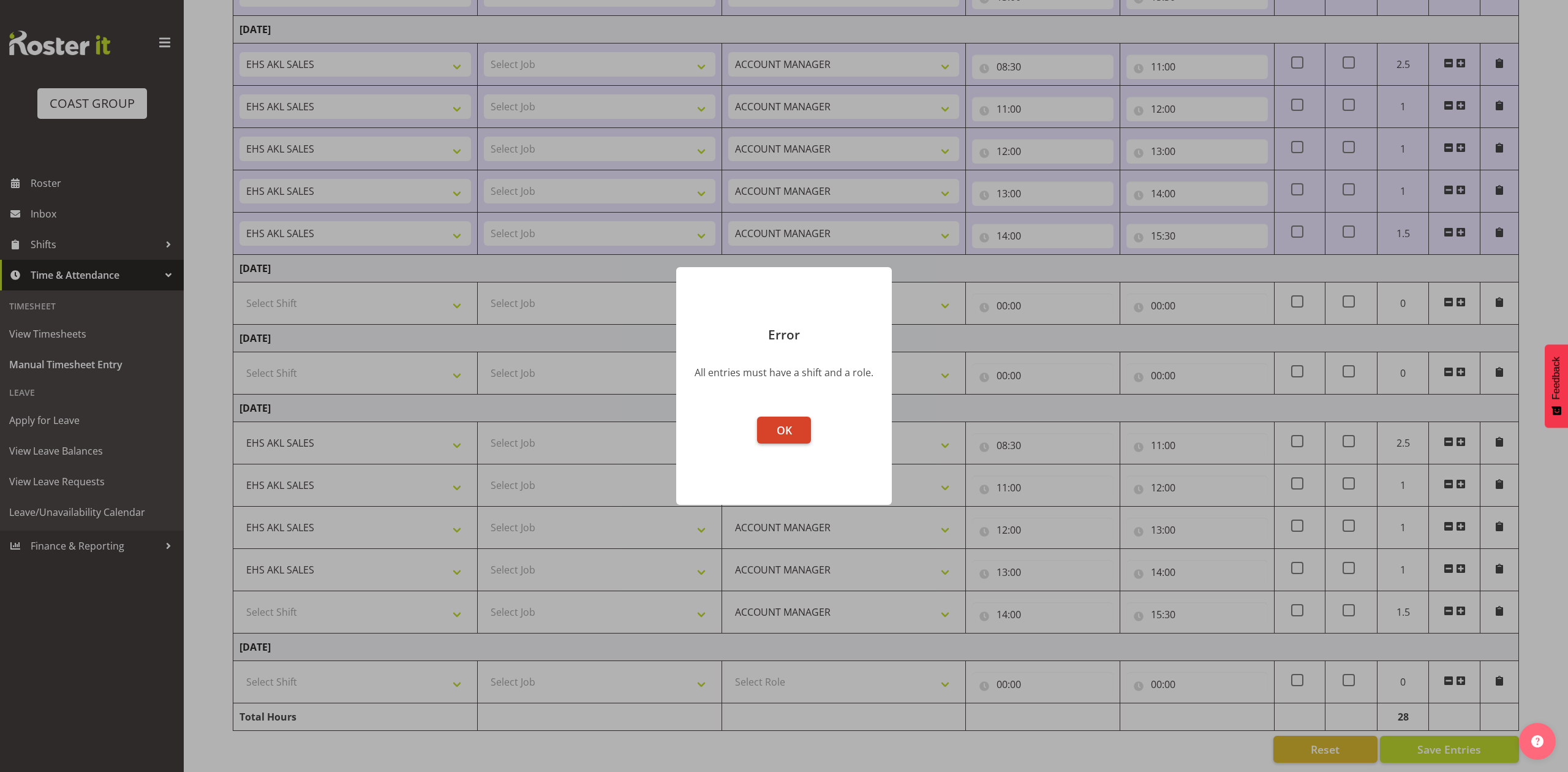
click at [794, 427] on button "OK" at bounding box center [784, 430] width 53 height 27
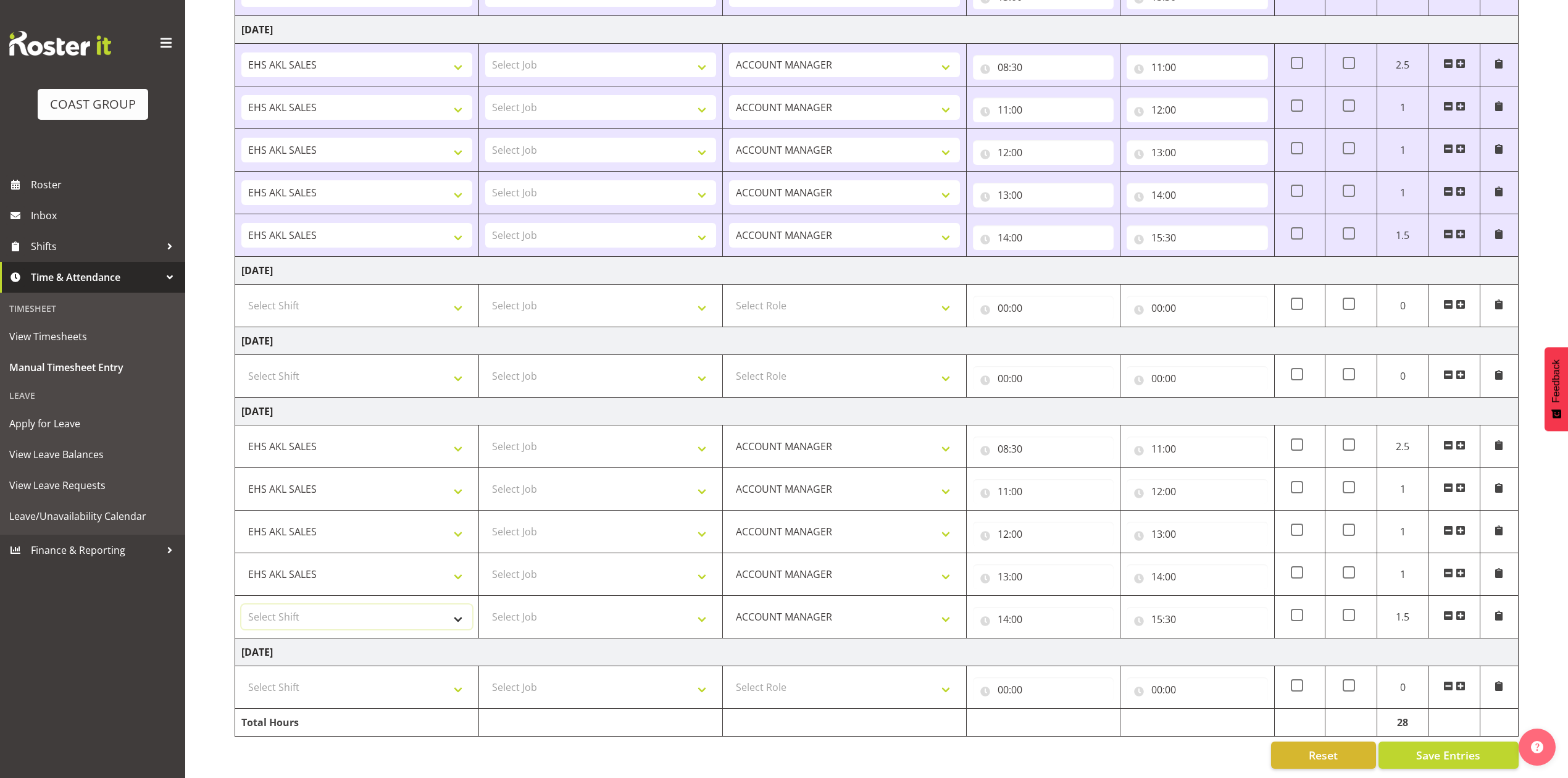
click at [373, 605] on select "Select Shift EHS AKL SALES" at bounding box center [357, 616] width 231 height 24
select select "1327"
click at [241, 605] on select "Select Shift EHS AKL SALES" at bounding box center [357, 616] width 231 height 24
click at [1448, 747] on span "Save Entries" at bounding box center [1448, 754] width 65 height 16
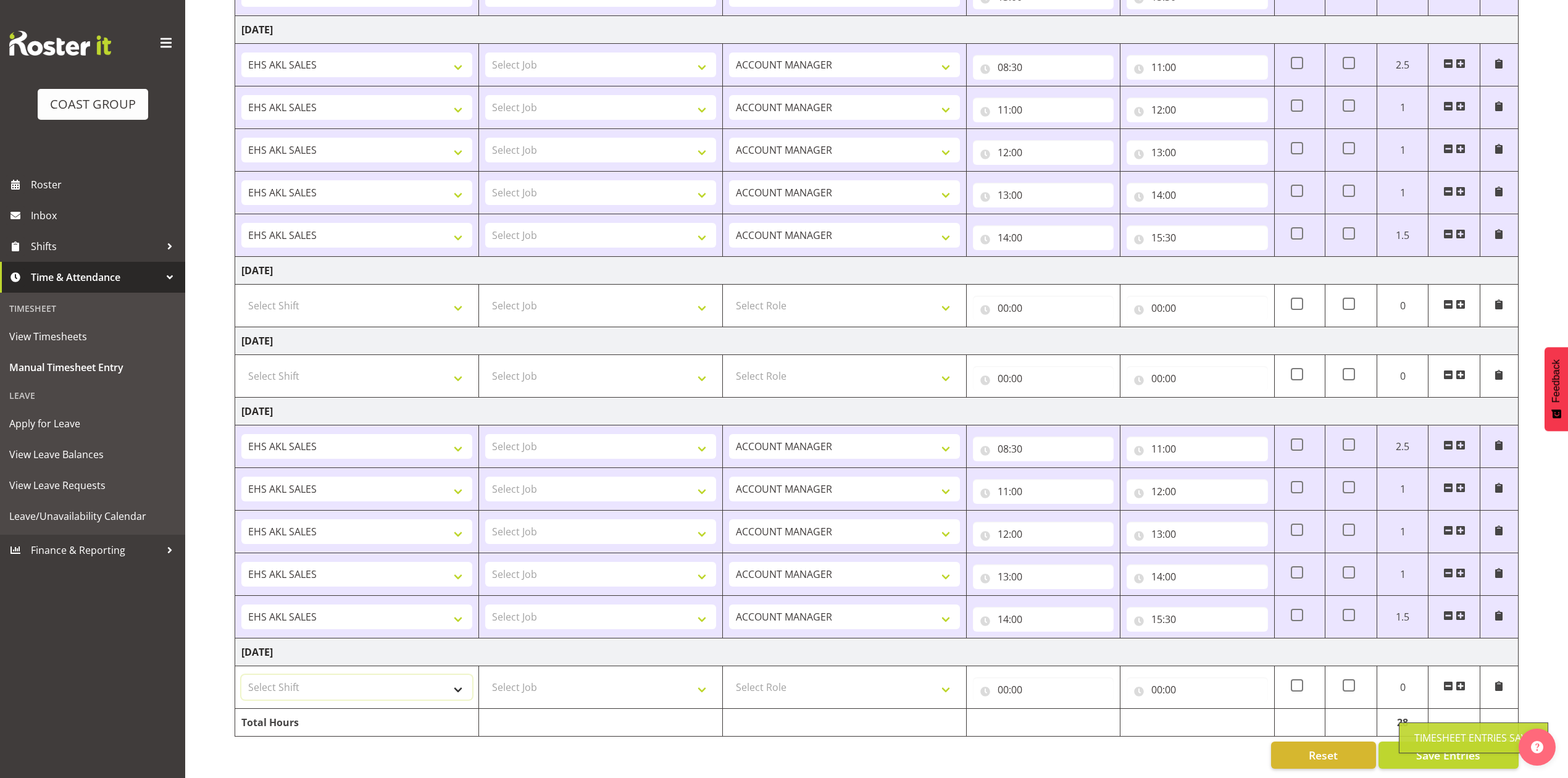
click at [412, 675] on select "Select Shift EHS AKL SALES" at bounding box center [357, 687] width 231 height 24
select select "1327"
click at [241, 675] on select "Select Shift EHS AKL SALES" at bounding box center [357, 687] width 231 height 24
click at [791, 677] on select "Select Role ACCOUNT MANAGER Account Manager" at bounding box center [845, 687] width 231 height 24
select select "197"
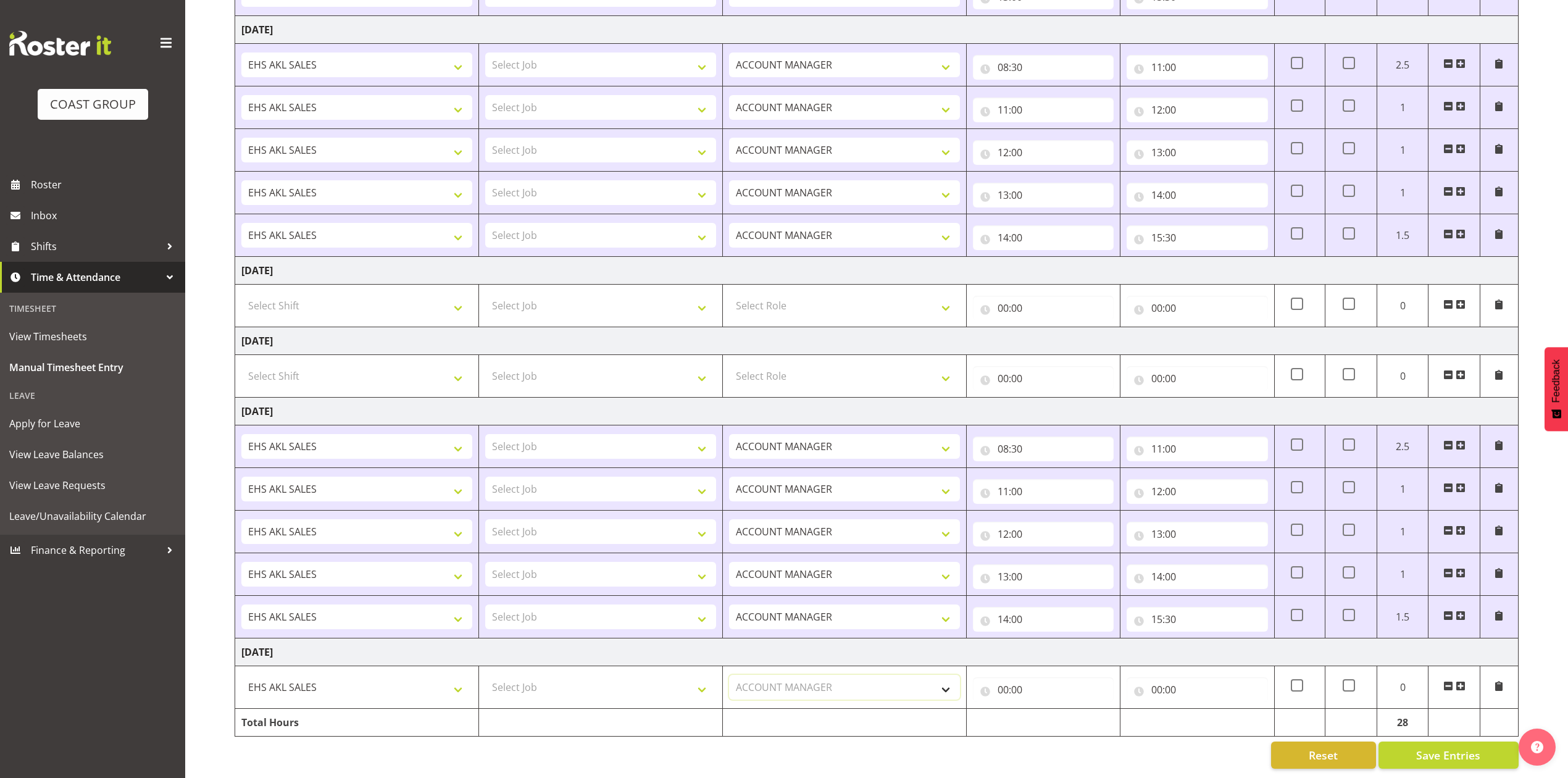
click at [729, 675] on select "Select Role ACCOUNT MANAGER Account Manager" at bounding box center [845, 687] width 231 height 24
click at [1002, 680] on input "00:00" at bounding box center [1044, 689] width 141 height 24
click at [1060, 715] on select "00 01 02 03 04 05 06 07 08 09 10 11 12 13 14 15 16 17 18 19 20 21 22 23" at bounding box center [1057, 721] width 27 height 24
select select "8"
click at [1044, 709] on select "00 01 02 03 04 05 06 07 08 09 10 11 12 13 14 15 16 17 18 19 20 21 22 23" at bounding box center [1057, 721] width 27 height 24
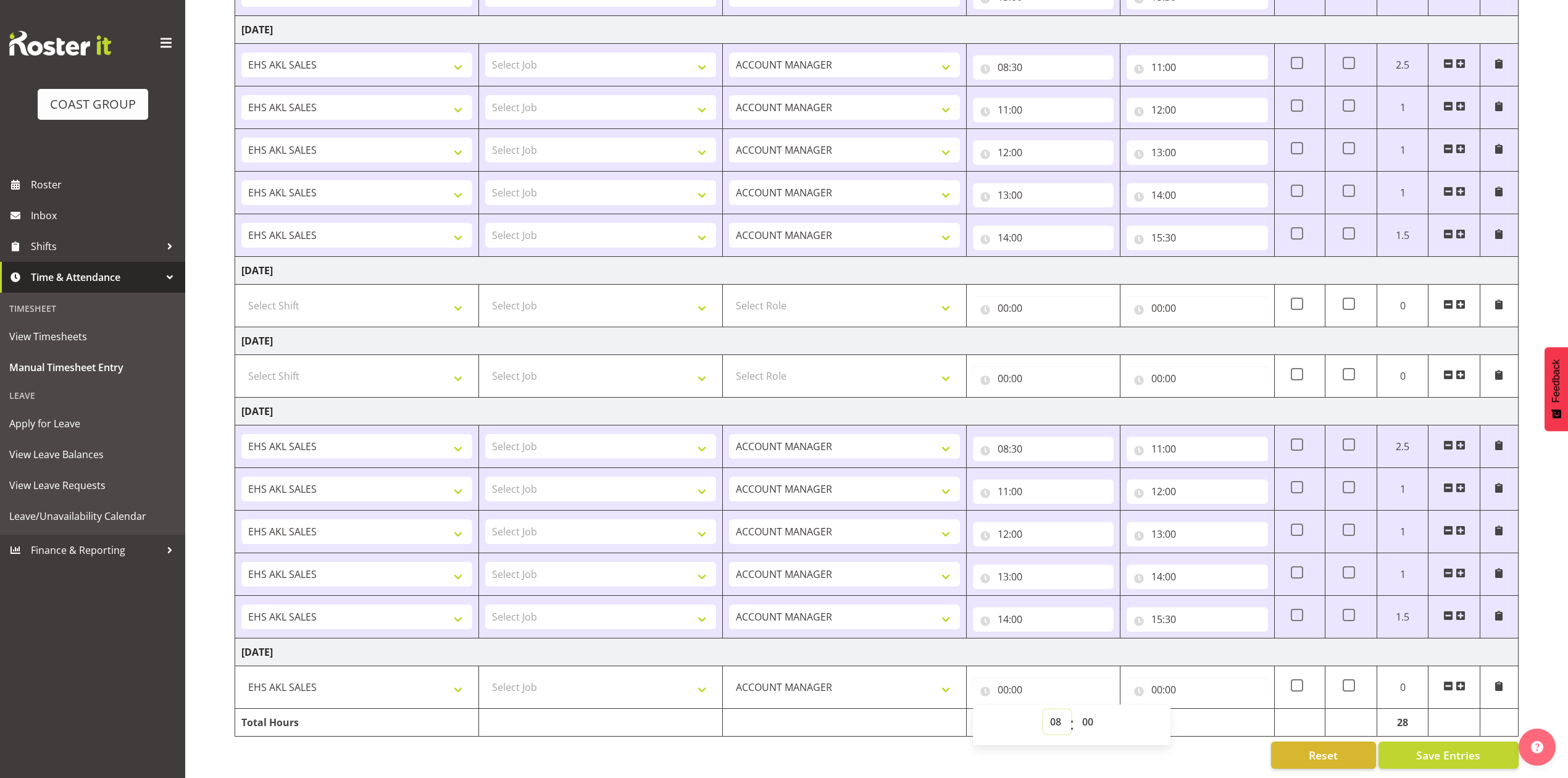
type input "08:00"
drag, startPoint x: 1088, startPoint y: 706, endPoint x: 1088, endPoint y: 698, distance: 8.0
click at [1088, 709] on select "00 01 02 03 04 05 06 07 08 09 10 11 12 13 14 15 16 17 18 19 20 21 22 23 24 25 2…" at bounding box center [1090, 721] width 27 height 24
select select "30"
click at [1076, 709] on select "00 01 02 03 04 05 06 07 08 09 10 11 12 13 14 15 16 17 18 19 20 21 22 23 24 25 2…" at bounding box center [1090, 721] width 27 height 24
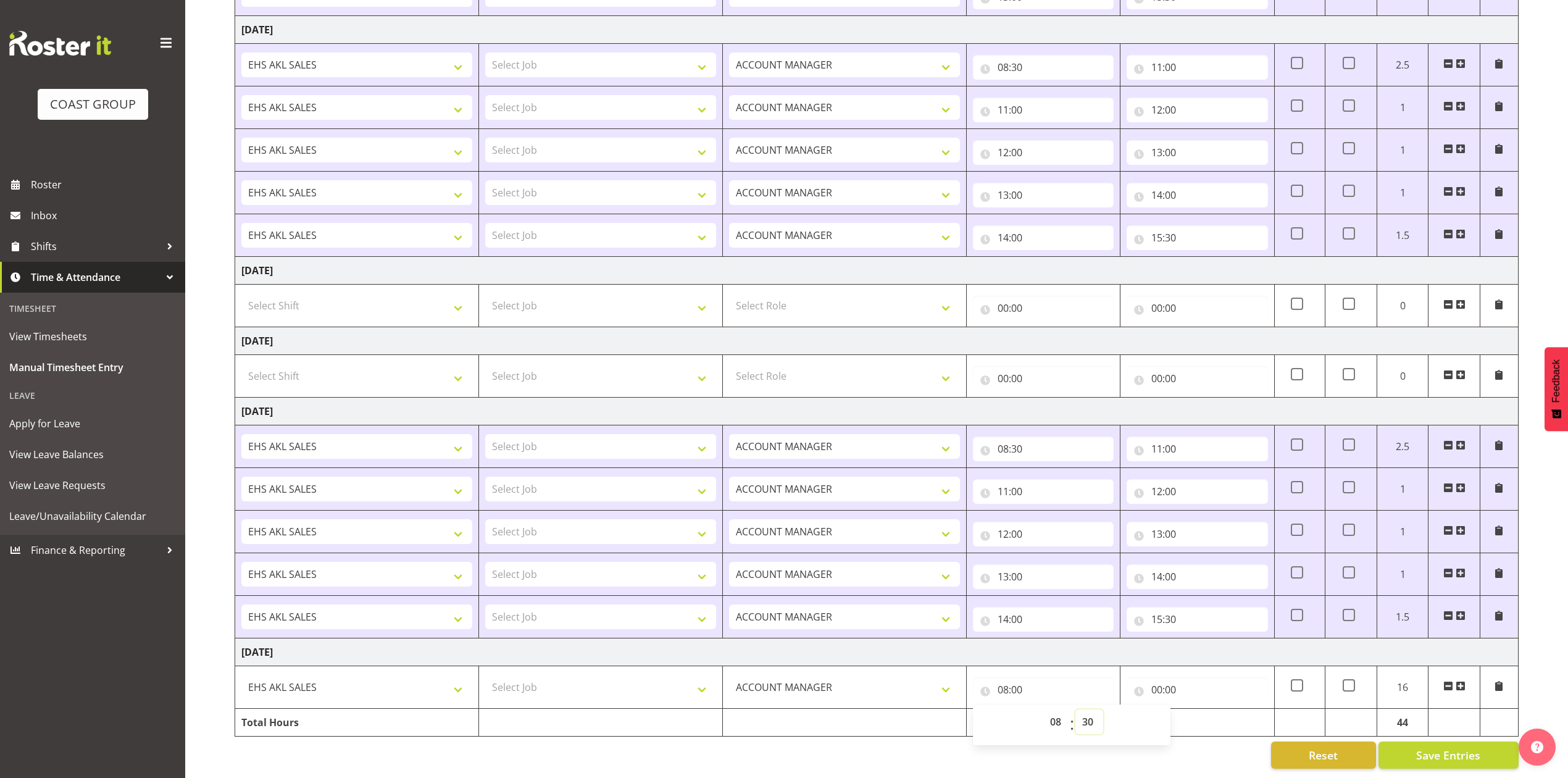
type input "08:30"
click at [1157, 677] on input "00:00" at bounding box center [1198, 689] width 141 height 24
drag, startPoint x: 1209, startPoint y: 710, endPoint x: 1211, endPoint y: 698, distance: 12.2
click at [1209, 710] on select "00 01 02 03 04 05 06 07 08 09 10 11 12 13 14 15 16 17 18 19 20 21 22 23" at bounding box center [1211, 721] width 27 height 24
select select "11"
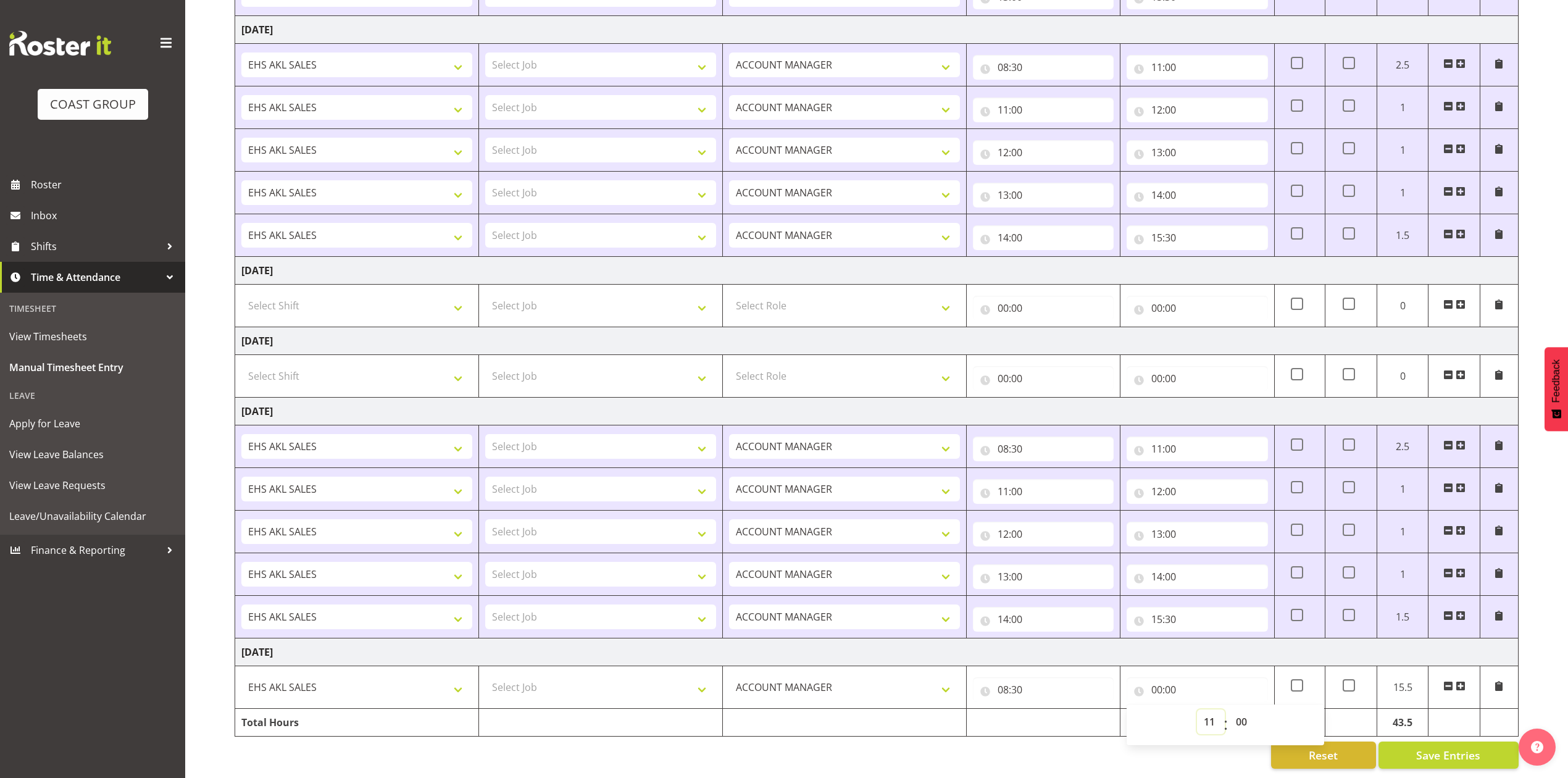
click at [1198, 709] on select "00 01 02 03 04 05 06 07 08 09 10 11 12 13 14 15 16 17 18 19 20 21 22 23" at bounding box center [1211, 721] width 27 height 24
type input "11:00"
click at [1460, 681] on span at bounding box center [1461, 686] width 10 height 10
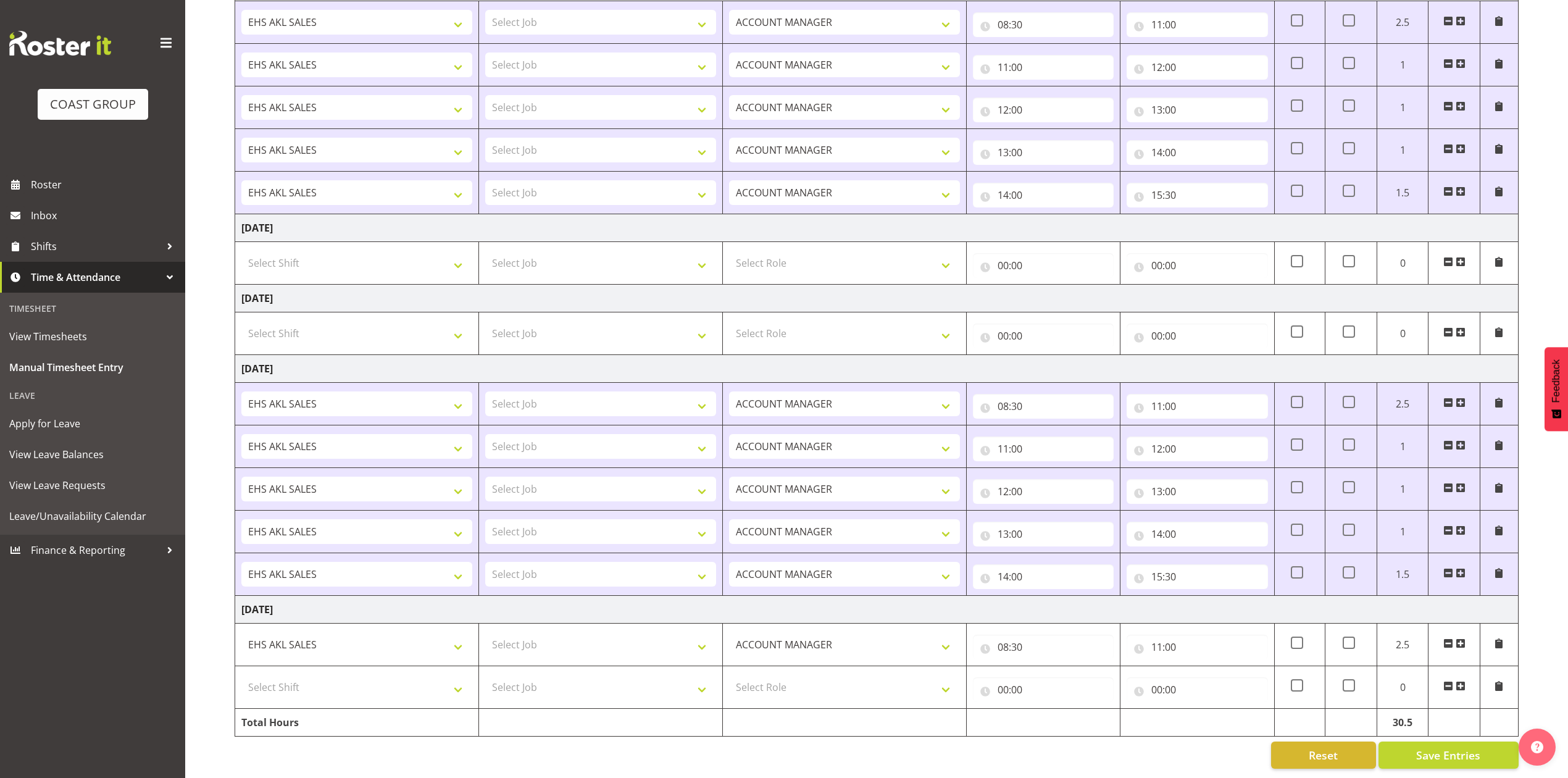
scroll to position [723, 0]
click at [378, 675] on select "Select Shift EHS AKL SALES" at bounding box center [357, 687] width 231 height 24
select select "1327"
click at [241, 675] on select "Select Shift EHS AKL SALES" at bounding box center [357, 687] width 231 height 24
click at [796, 682] on select "Select Role ACCOUNT MANAGER Account Manager" at bounding box center [845, 687] width 231 height 24
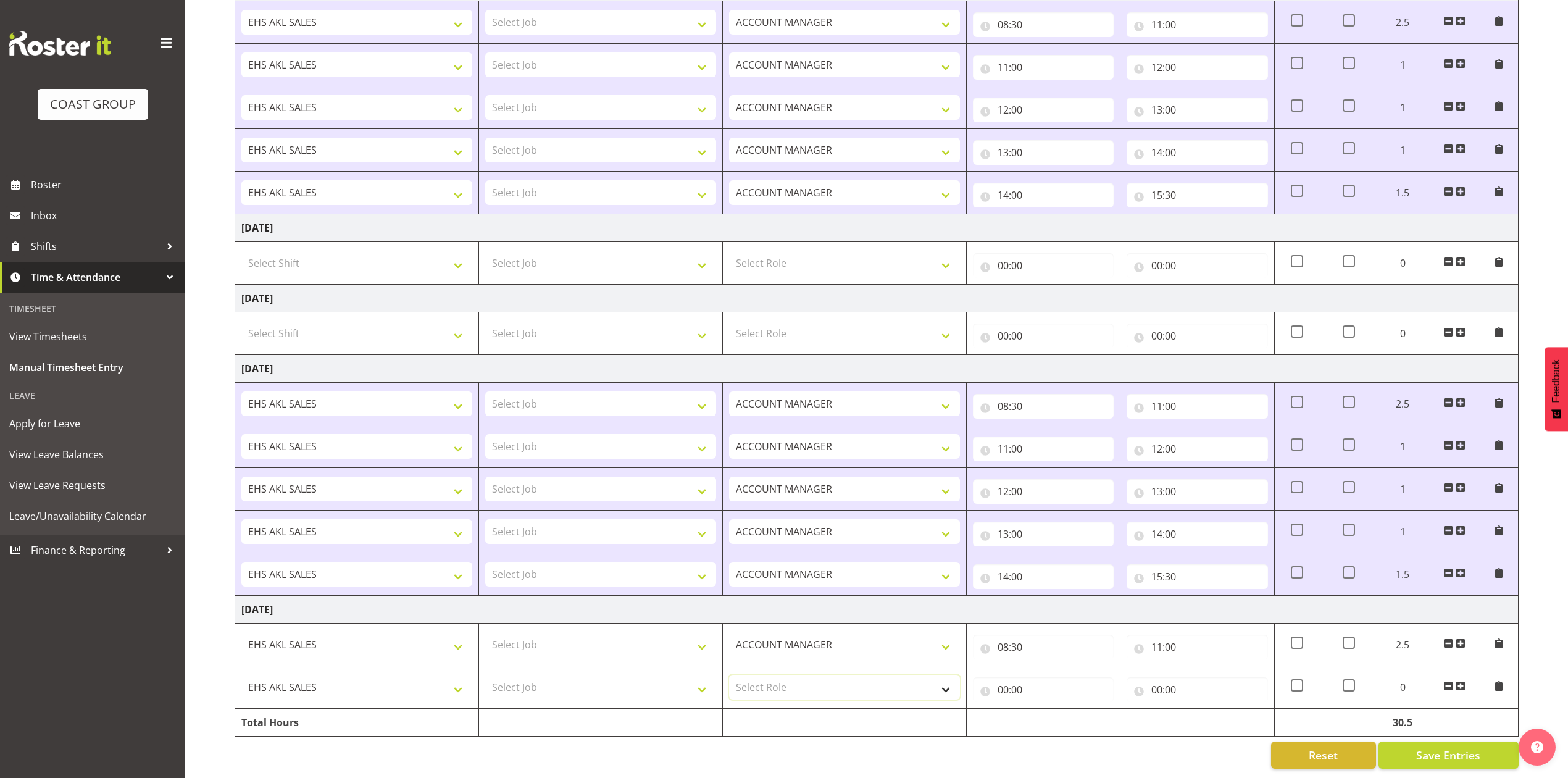
select select "197"
click at [729, 675] on select "Select Role ACCOUNT MANAGER Account Manager" at bounding box center [845, 687] width 231 height 24
drag, startPoint x: 1001, startPoint y: 674, endPoint x: 1027, endPoint y: 678, distance: 26.3
click at [1004, 677] on input "00:00" at bounding box center [1044, 689] width 141 height 24
click at [1058, 709] on select "00 01 02 03 04 05 06 07 08 09 10 11 12 13 14 15 16 17 18 19 20 21 22 23" at bounding box center [1057, 721] width 27 height 24
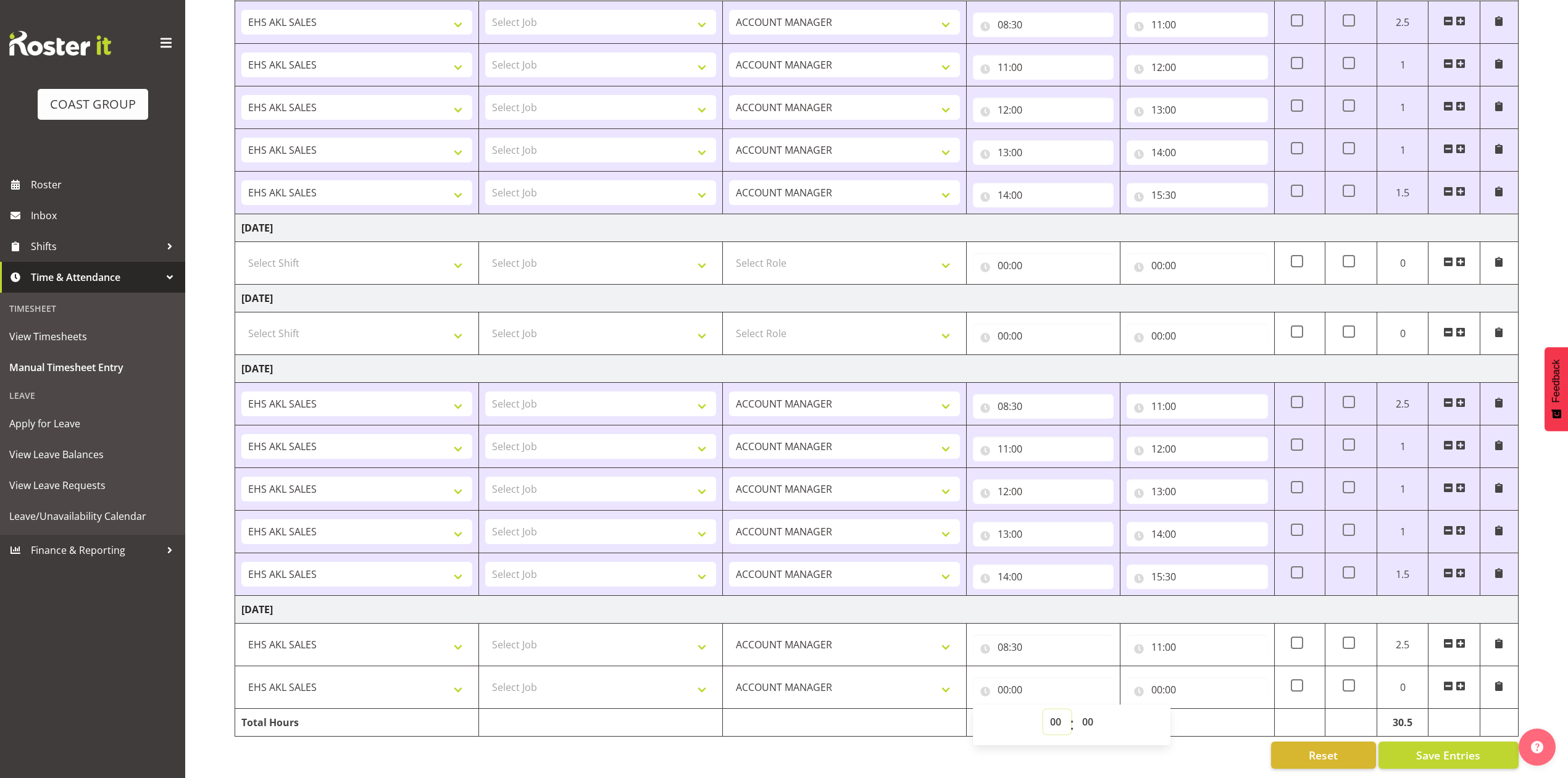
select select "11"
click at [1044, 709] on select "00 01 02 03 04 05 06 07 08 09 10 11 12 13 14 15 16 17 18 19 20 21 22 23" at bounding box center [1057, 721] width 27 height 24
type input "11:00"
click at [1159, 677] on input "00:00" at bounding box center [1198, 689] width 141 height 24
click at [1215, 709] on select "00 01 02 03 04 05 06 07 08 09 10 11 12 13 14 15 16 17 18 19 20 21 22 23" at bounding box center [1211, 721] width 27 height 24
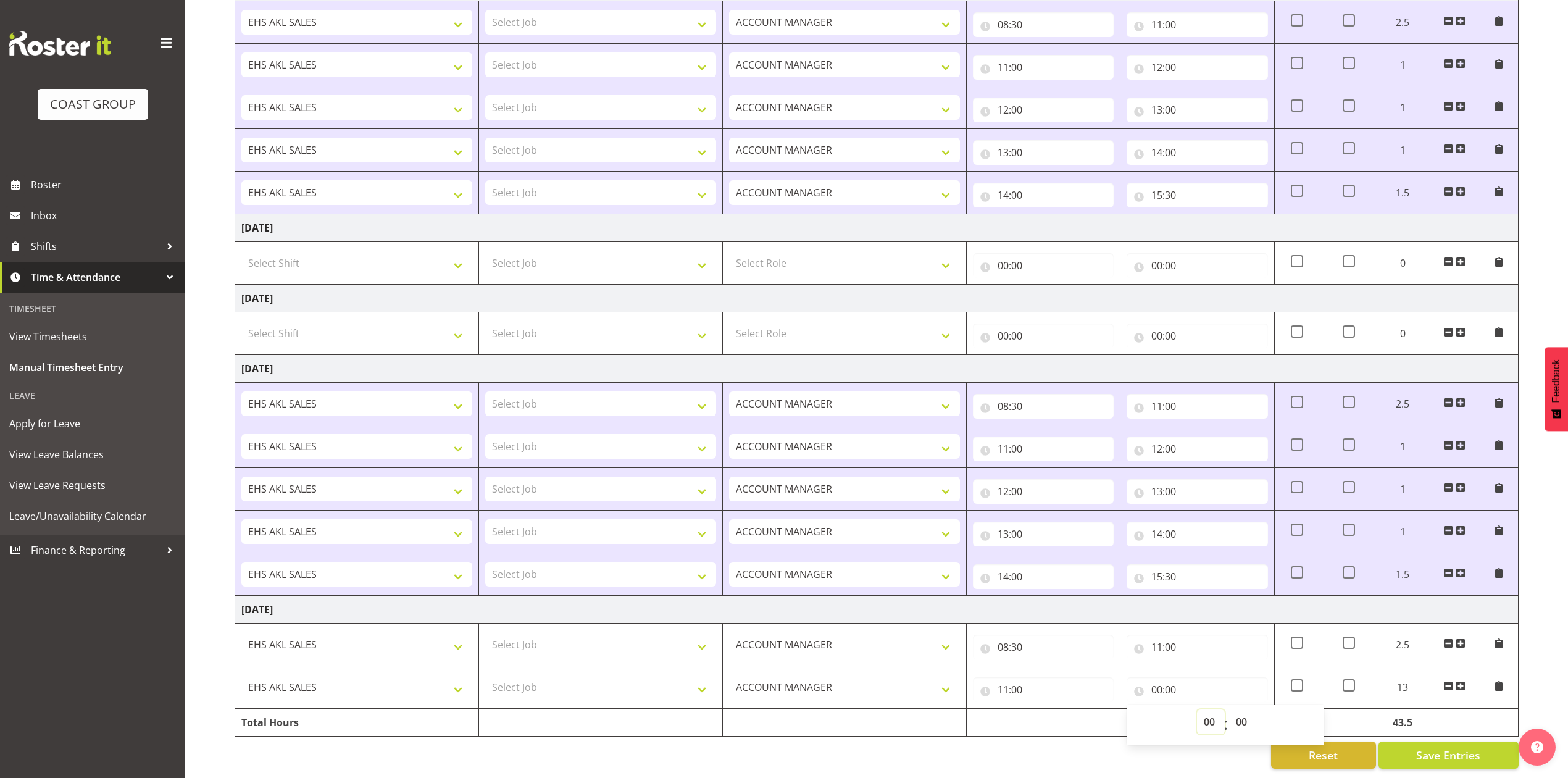
select select "12"
click at [1198, 709] on select "00 01 02 03 04 05 06 07 08 09 10 11 12 13 14 15 16 17 18 19 20 21 22 23" at bounding box center [1211, 721] width 27 height 24
type input "12:00"
click at [1460, 681] on span at bounding box center [1461, 686] width 10 height 10
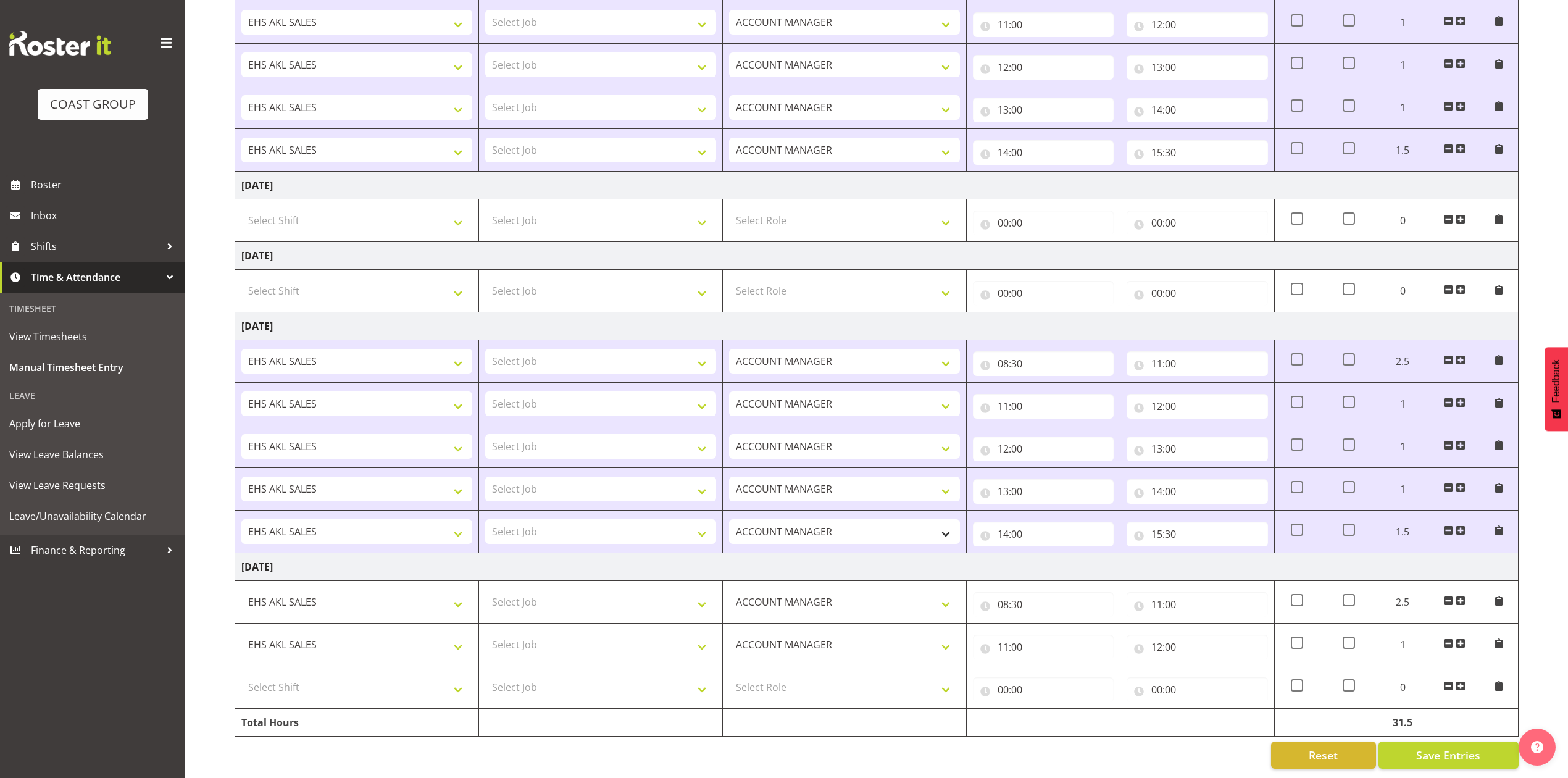
scroll to position [766, 0]
click at [346, 675] on select "Select Shift EHS AKL SALES" at bounding box center [357, 687] width 231 height 24
select select "1327"
click at [241, 675] on select "Select Shift EHS AKL SALES" at bounding box center [357, 687] width 231 height 24
click at [773, 675] on select "Select Role ACCOUNT MANAGER Account Manager" at bounding box center [845, 687] width 231 height 24
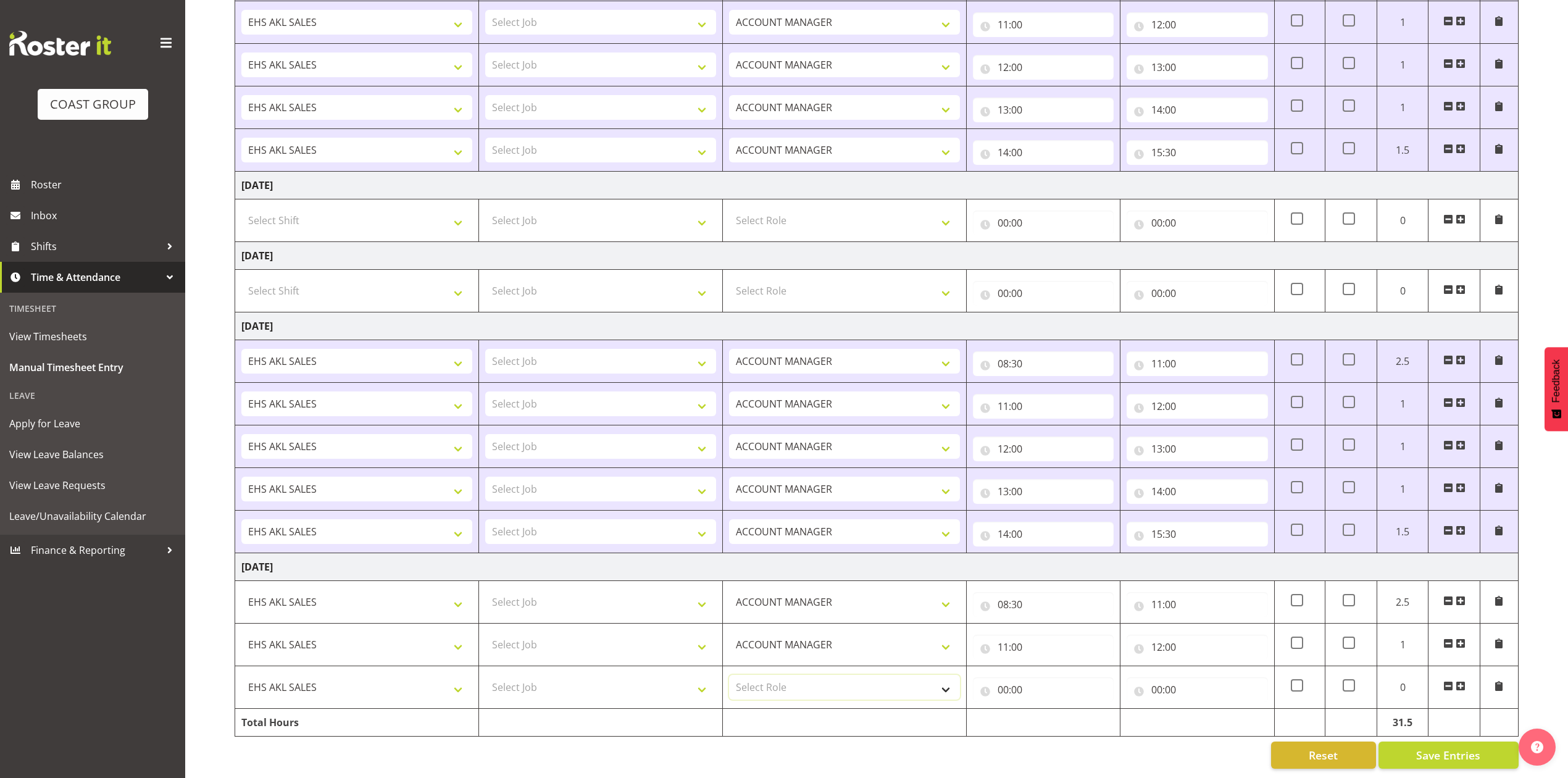
select select "197"
click at [729, 675] on select "Select Role ACCOUNT MANAGER Account Manager" at bounding box center [845, 687] width 231 height 24
click at [1007, 677] on input "00:00" at bounding box center [1044, 689] width 141 height 24
click at [1053, 712] on select "00 01 02 03 04 05 06 07 08 09 10 11 12 13 14 15 16 17 18 19 20 21 22 23" at bounding box center [1057, 721] width 27 height 24
select select "12"
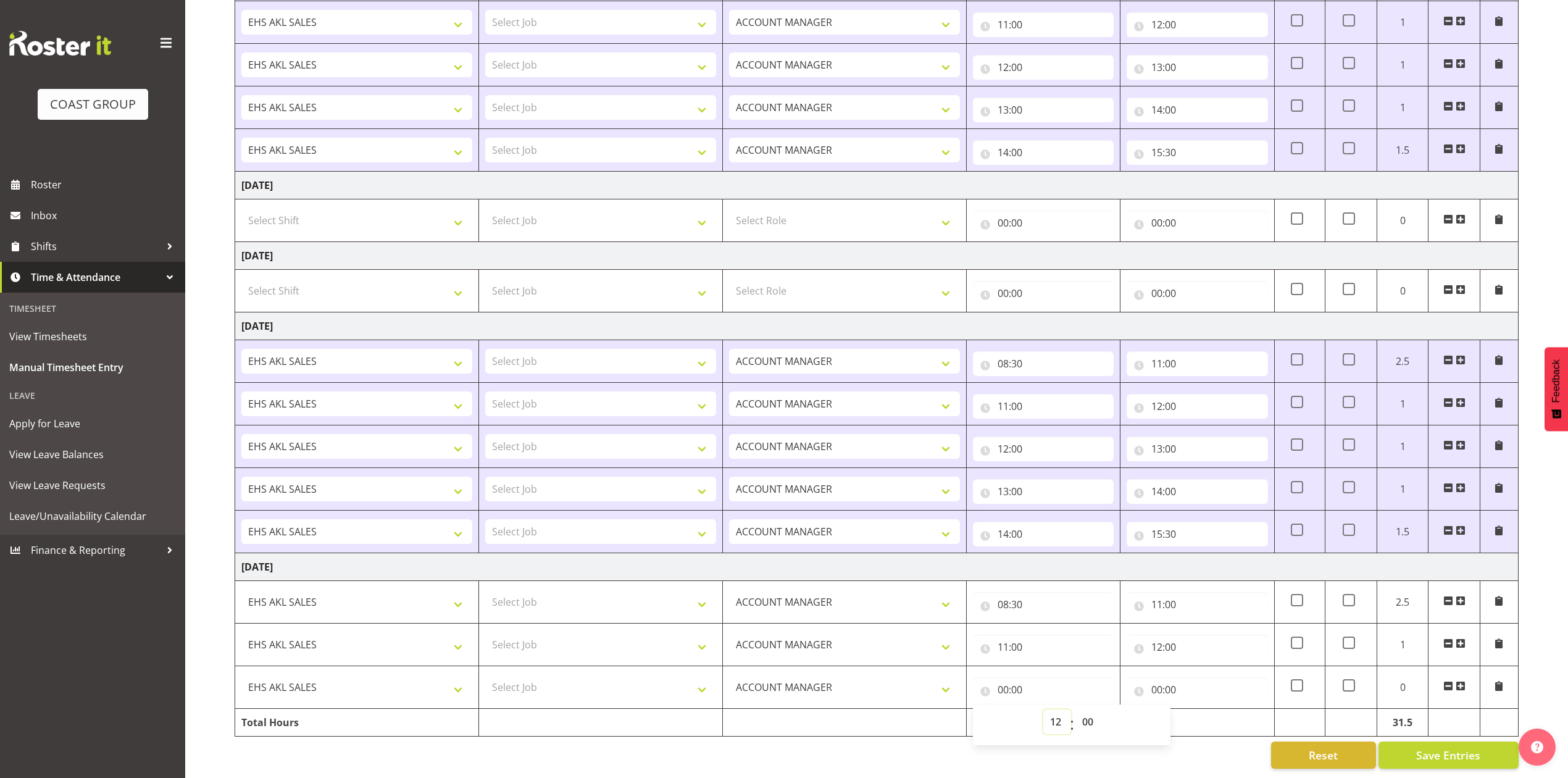
click at [1044, 709] on select "00 01 02 03 04 05 06 07 08 09 10 11 12 13 14 15 16 17 18 19 20 21 22 23" at bounding box center [1057, 721] width 27 height 24
type input "12:00"
click at [1156, 677] on input "00:00" at bounding box center [1198, 689] width 141 height 24
click at [1210, 709] on select "00 01 02 03 04 05 06 07 08 09 10 11 12 13 14 15 16 17 18 19 20 21 22 23" at bounding box center [1211, 721] width 27 height 24
select select "13"
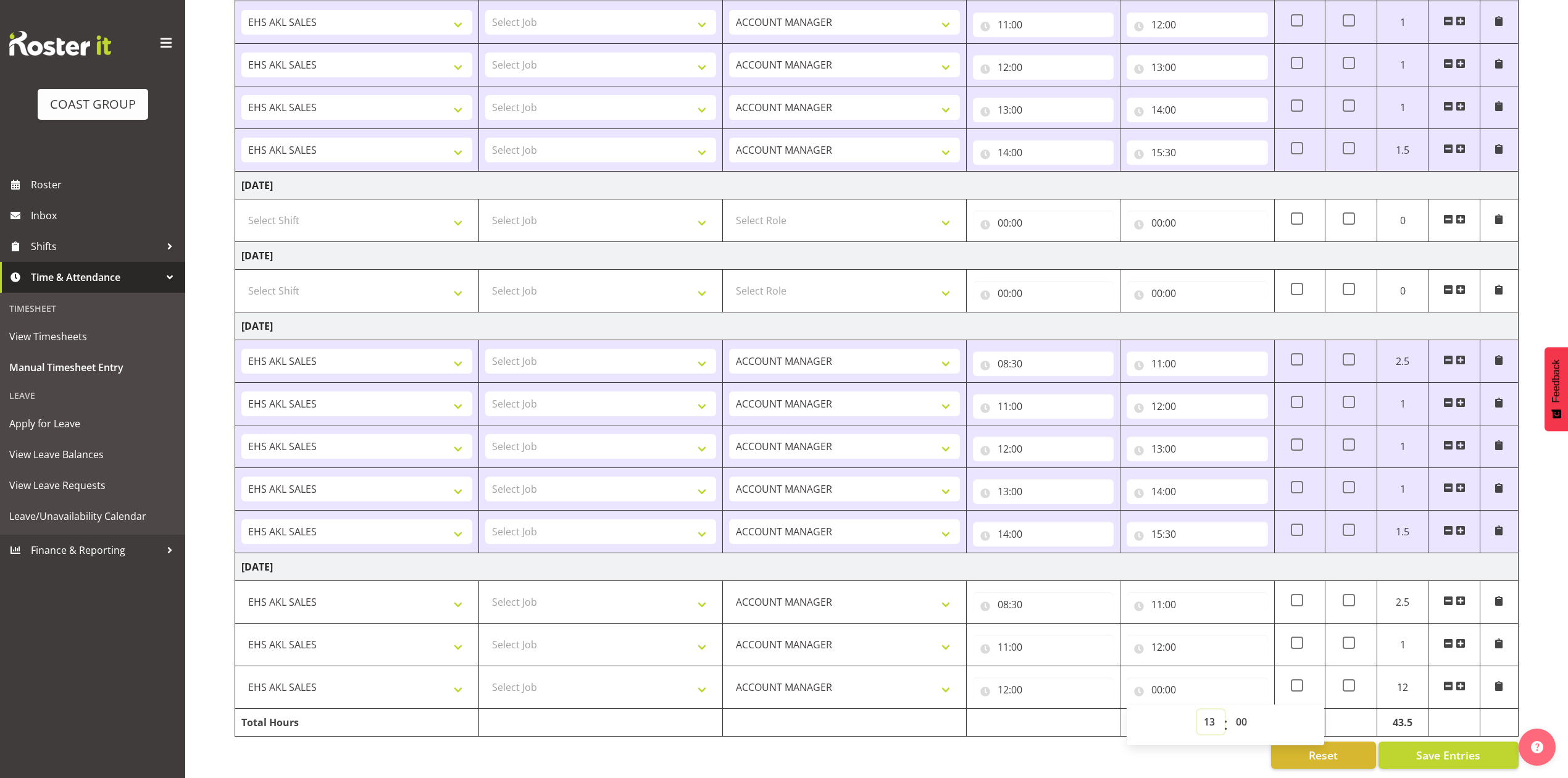
click at [1198, 709] on select "00 01 02 03 04 05 06 07 08 09 10 11 12 13 14 15 16 17 18 19 20 21 22 23" at bounding box center [1211, 721] width 27 height 24
type input "13:00"
click at [1465, 681] on span at bounding box center [1461, 686] width 10 height 10
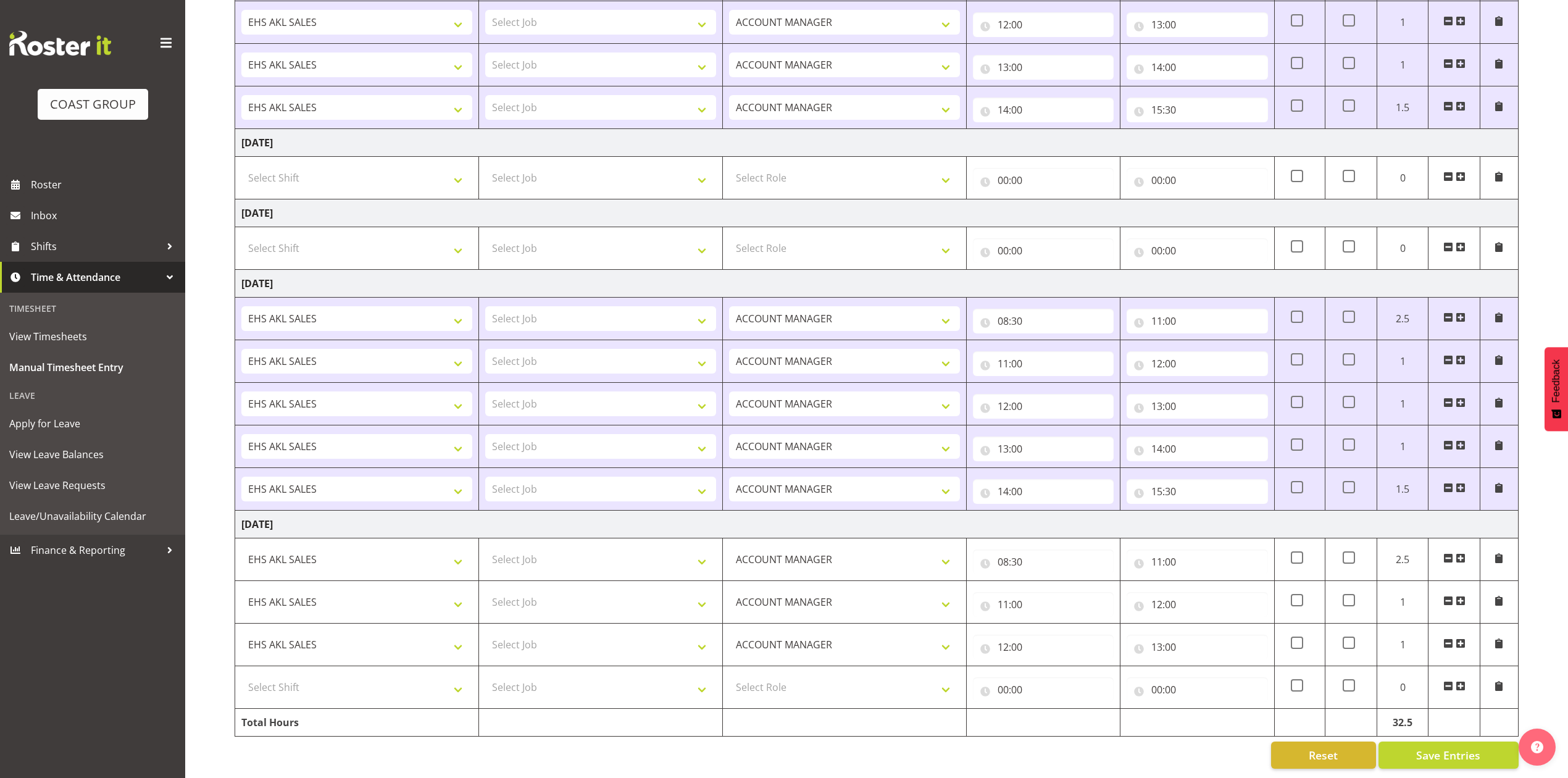
scroll to position [808, 0]
click at [340, 675] on select "Select Shift EHS AKL SALES" at bounding box center [357, 687] width 231 height 24
select select "1327"
click at [241, 675] on select "Select Shift EHS AKL SALES" at bounding box center [357, 687] width 231 height 24
click at [846, 675] on select "Select Role ACCOUNT MANAGER Account Manager" at bounding box center [845, 687] width 231 height 24
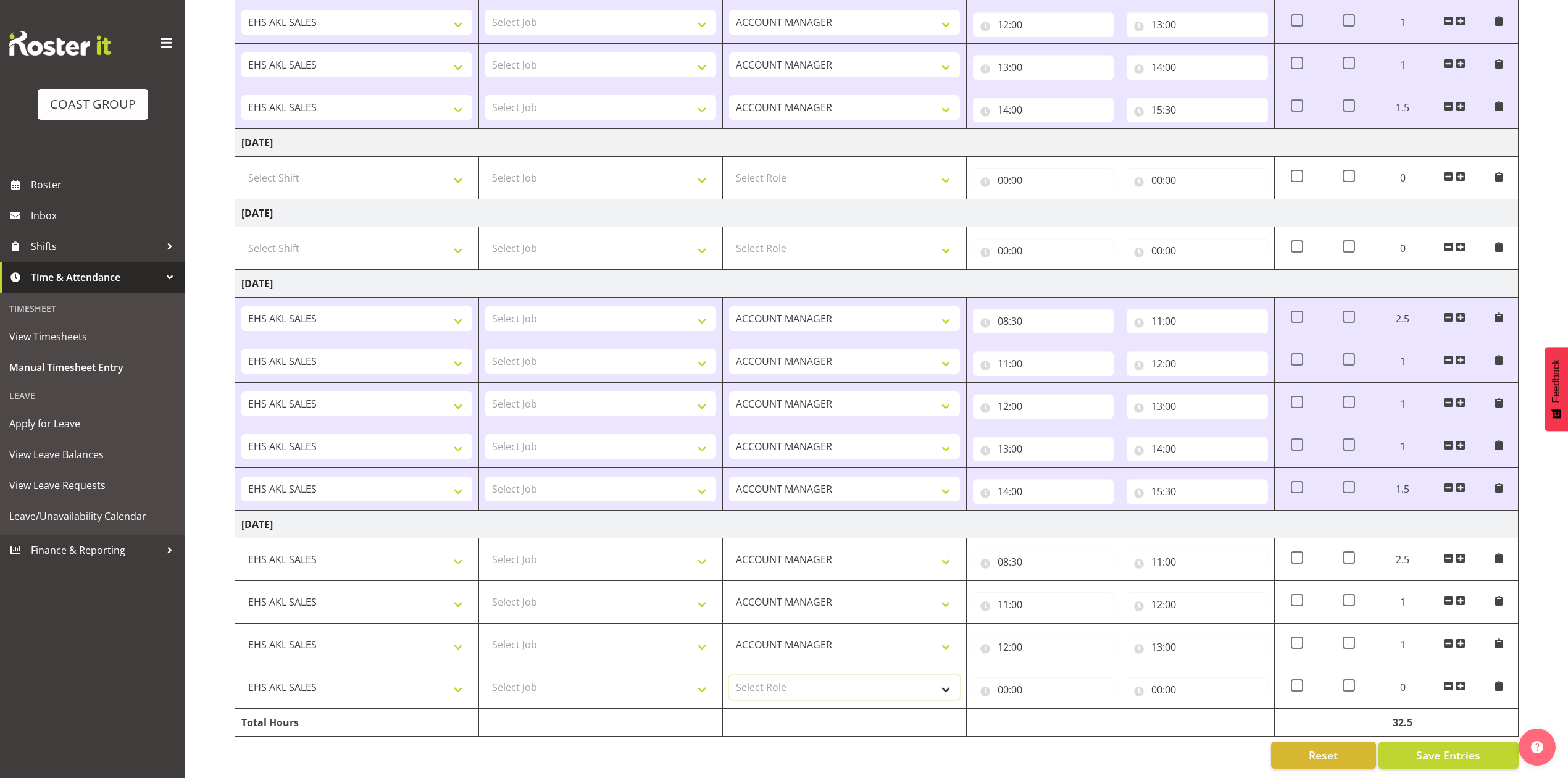
select select "197"
click at [729, 675] on select "Select Role ACCOUNT MANAGER Account Manager" at bounding box center [845, 687] width 231 height 24
click at [1002, 677] on input "00:00" at bounding box center [1044, 689] width 141 height 24
click at [1055, 709] on select "00 01 02 03 04 05 06 07 08 09 10 11 12 13 14 15 16 17 18 19 20 21 22 23" at bounding box center [1057, 721] width 27 height 24
select select "13"
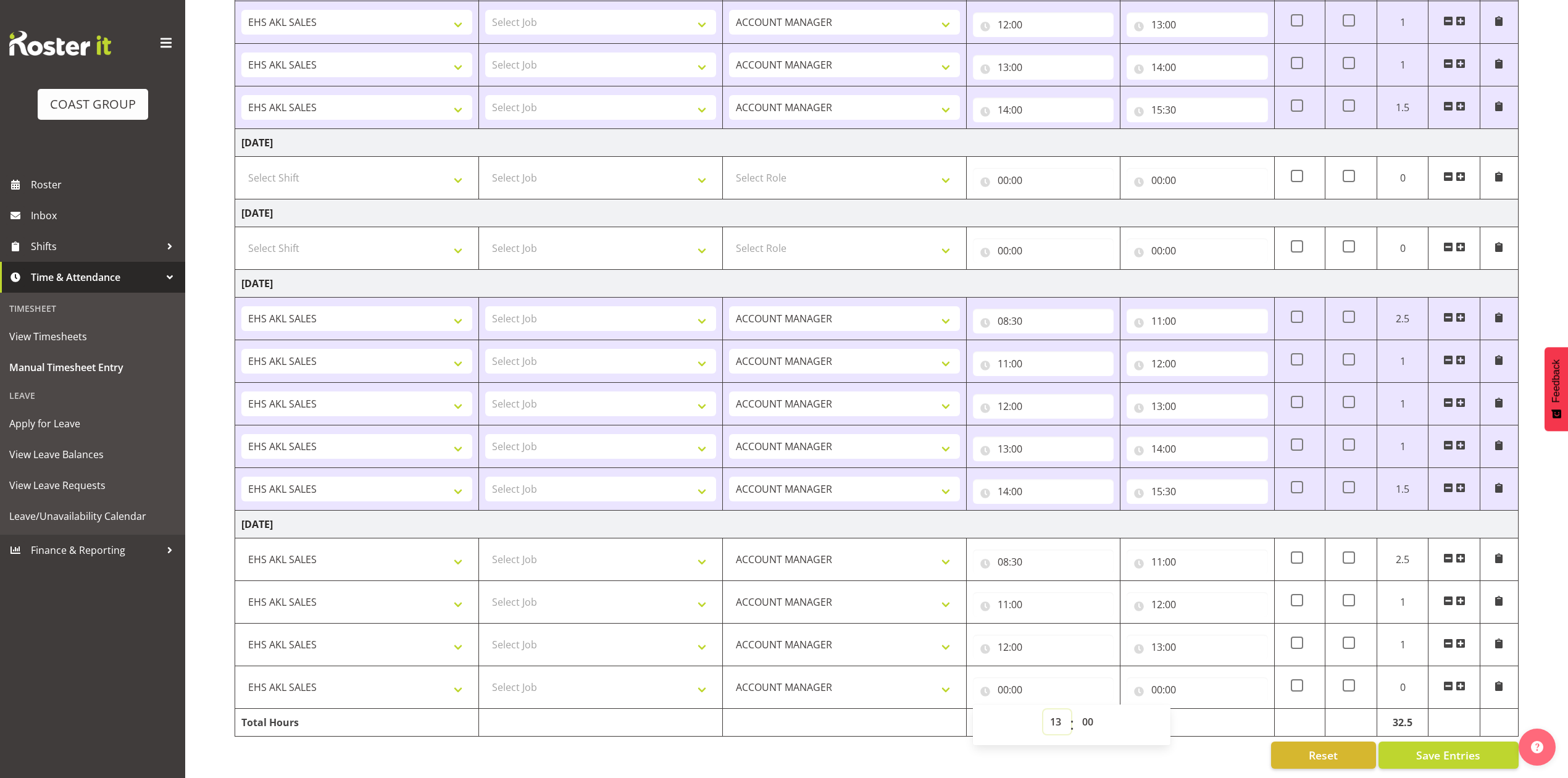
click at [1044, 709] on select "00 01 02 03 04 05 06 07 08 09 10 11 12 13 14 15 16 17 18 19 20 21 22 23" at bounding box center [1057, 721] width 27 height 24
type input "13:00"
click at [1159, 677] on input "00:00" at bounding box center [1198, 689] width 141 height 24
click at [1209, 709] on select "00 01 02 03 04 05 06 07 08 09 10 11 12 13 14 15 16 17 18 19 20 21 22 23" at bounding box center [1211, 721] width 27 height 24
select select "15"
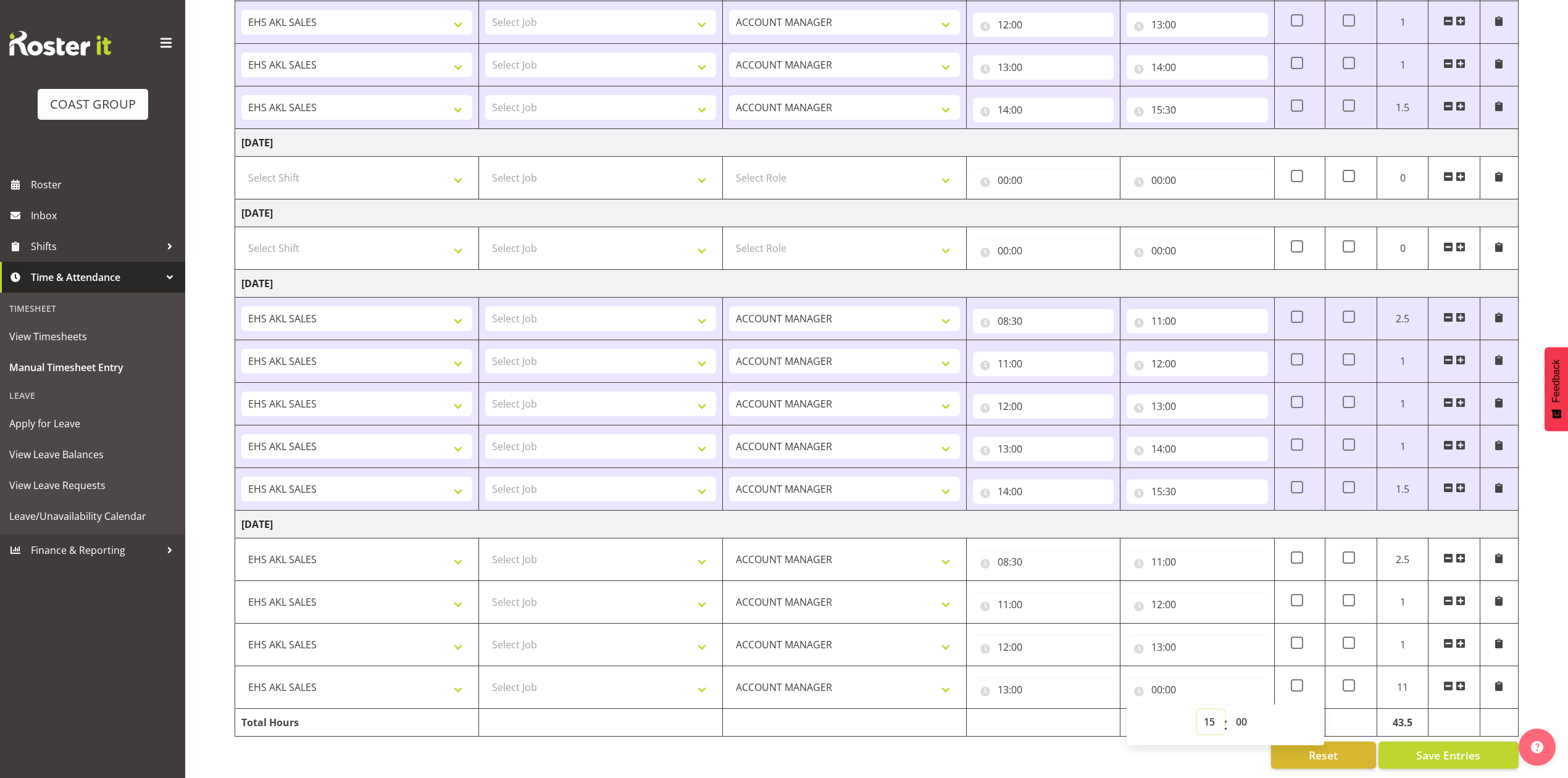
click at [1198, 709] on select "00 01 02 03 04 05 06 07 08 09 10 11 12 13 14 15 16 17 18 19 20 21 22 23" at bounding box center [1211, 721] width 27 height 24
type input "15:00"
click at [1461, 681] on span at bounding box center [1461, 686] width 10 height 10
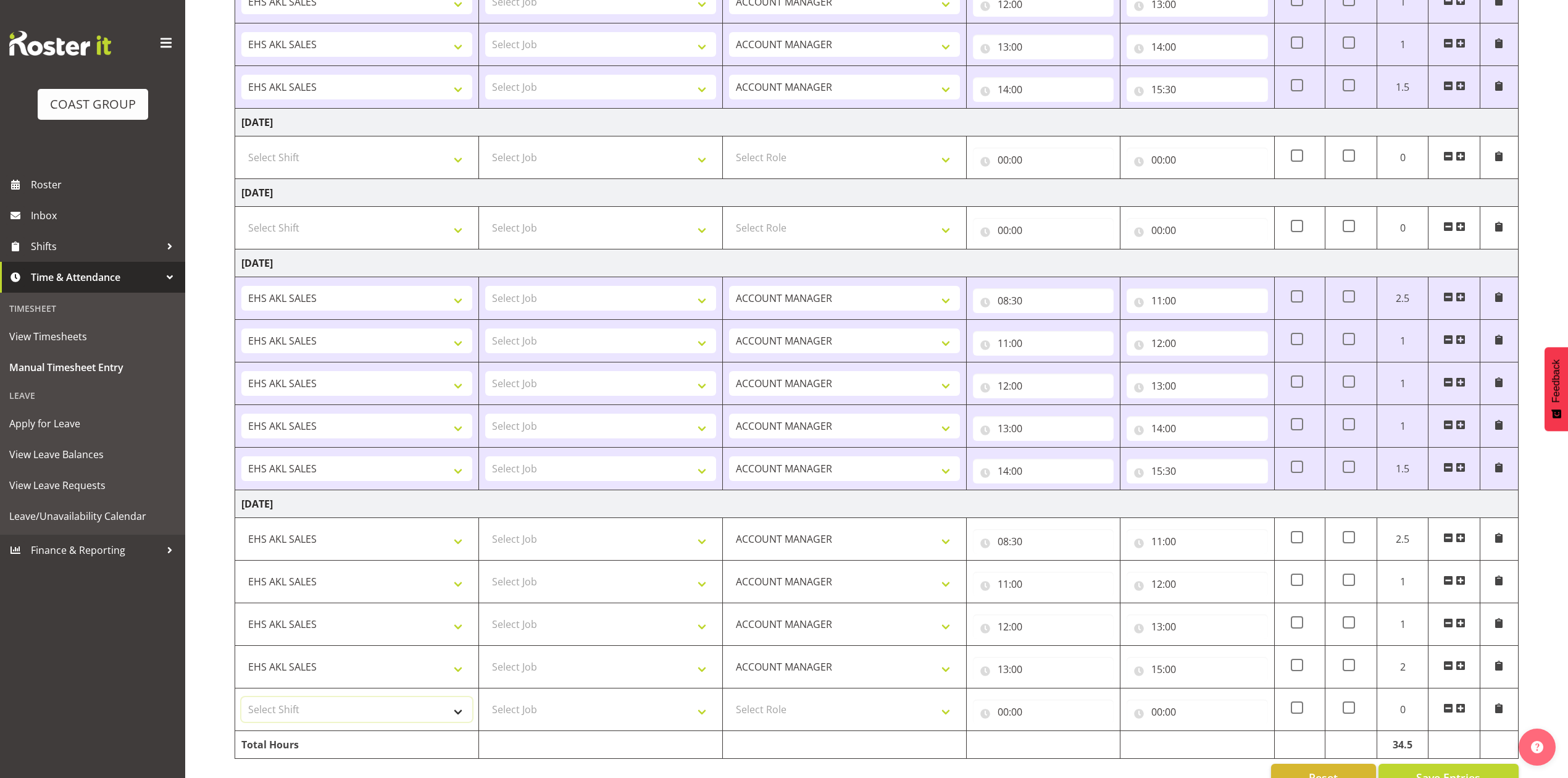
click at [400, 711] on select "Select Shift EHS AKL SALES" at bounding box center [357, 708] width 231 height 24
select select "1327"
click at [241, 705] on select "Select Shift EHS AKL SALES" at bounding box center [357, 708] width 231 height 24
click at [781, 719] on select "Select Role ACCOUNT MANAGER Account Manager" at bounding box center [845, 708] width 231 height 24
select select "197"
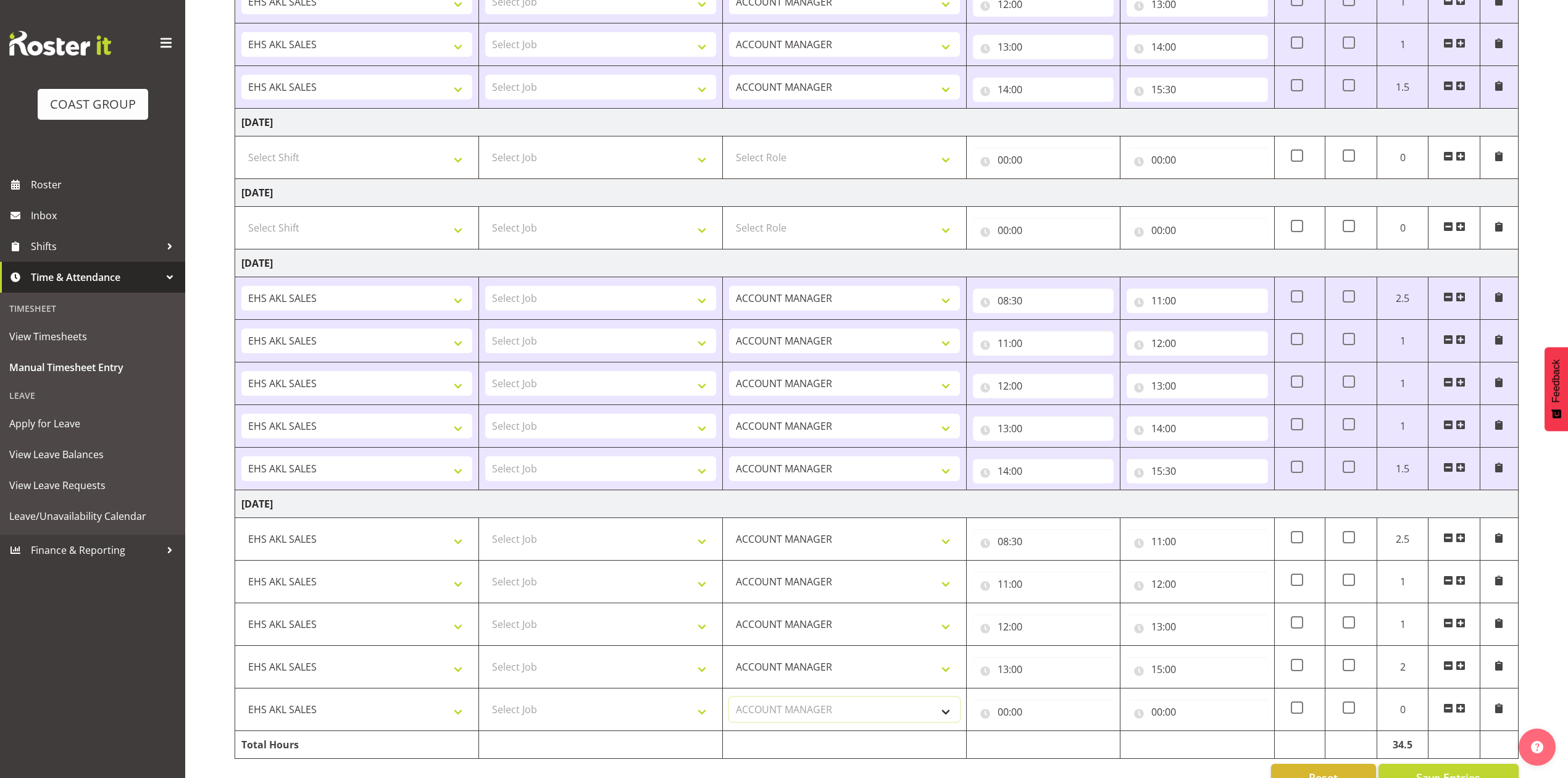
click at [729, 705] on select "Select Role ACCOUNT MANAGER Account Manager" at bounding box center [845, 708] width 231 height 24
click at [1007, 718] on input "00:00" at bounding box center [1044, 711] width 141 height 24
drag, startPoint x: 1058, startPoint y: 749, endPoint x: 1058, endPoint y: 741, distance: 8.0
click at [1058, 749] on select "00 01 02 03 04 05 06 07 08 09 10 11 12 13 14 15 16 17 18 19 20 21 22 23" at bounding box center [1057, 744] width 27 height 24
select select "15"
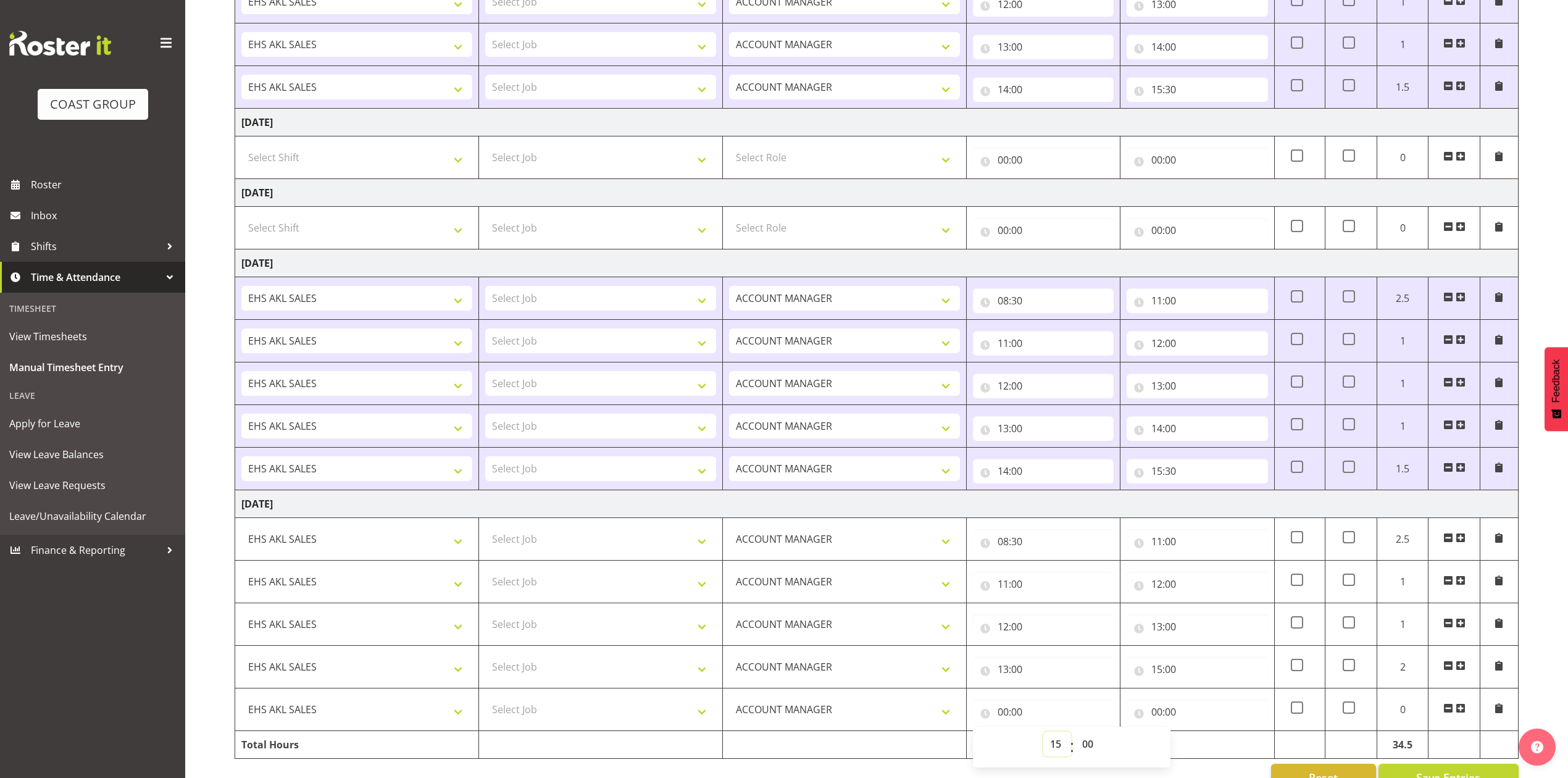
click at [1044, 739] on select "00 01 02 03 04 05 06 07 08 09 10 11 12 13 14 15 16 17 18 19 20 21 22 23" at bounding box center [1057, 744] width 27 height 24
type input "15:00"
click at [1159, 718] on input "00:00" at bounding box center [1198, 711] width 141 height 24
click at [1212, 750] on select "00 01 02 03 04 05 06 07 08 09 10 11 12 13 14 15 16 17 18 19 20 21 22 23" at bounding box center [1211, 744] width 27 height 24
select select "15"
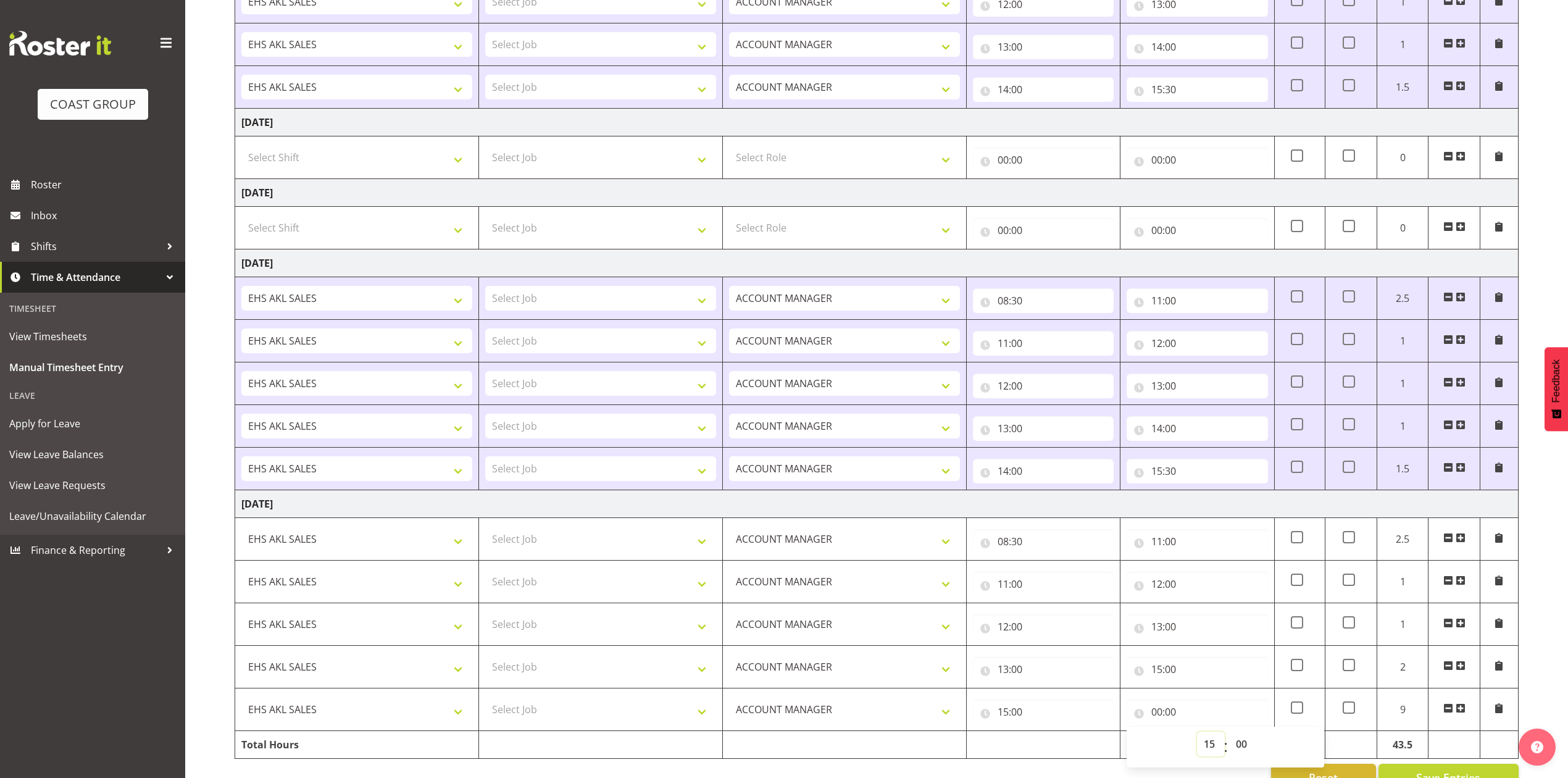
click at [1198, 739] on select "00 01 02 03 04 05 06 07 08 09 10 11 12 13 14 15 16 17 18 19 20 21 22 23" at bounding box center [1211, 744] width 27 height 24
type input "15:00"
click at [1245, 752] on select "00 01 02 03 04 05 06 07 08 09 10 11 12 13 14 15 16 17 18 19 20 21 22 23 24 25 2…" at bounding box center [1244, 744] width 27 height 24
select select "30"
click at [1230, 739] on select "00 01 02 03 04 05 06 07 08 09 10 11 12 13 14 15 16 17 18 19 20 21 22 23 24 25 2…" at bounding box center [1244, 744] width 27 height 24
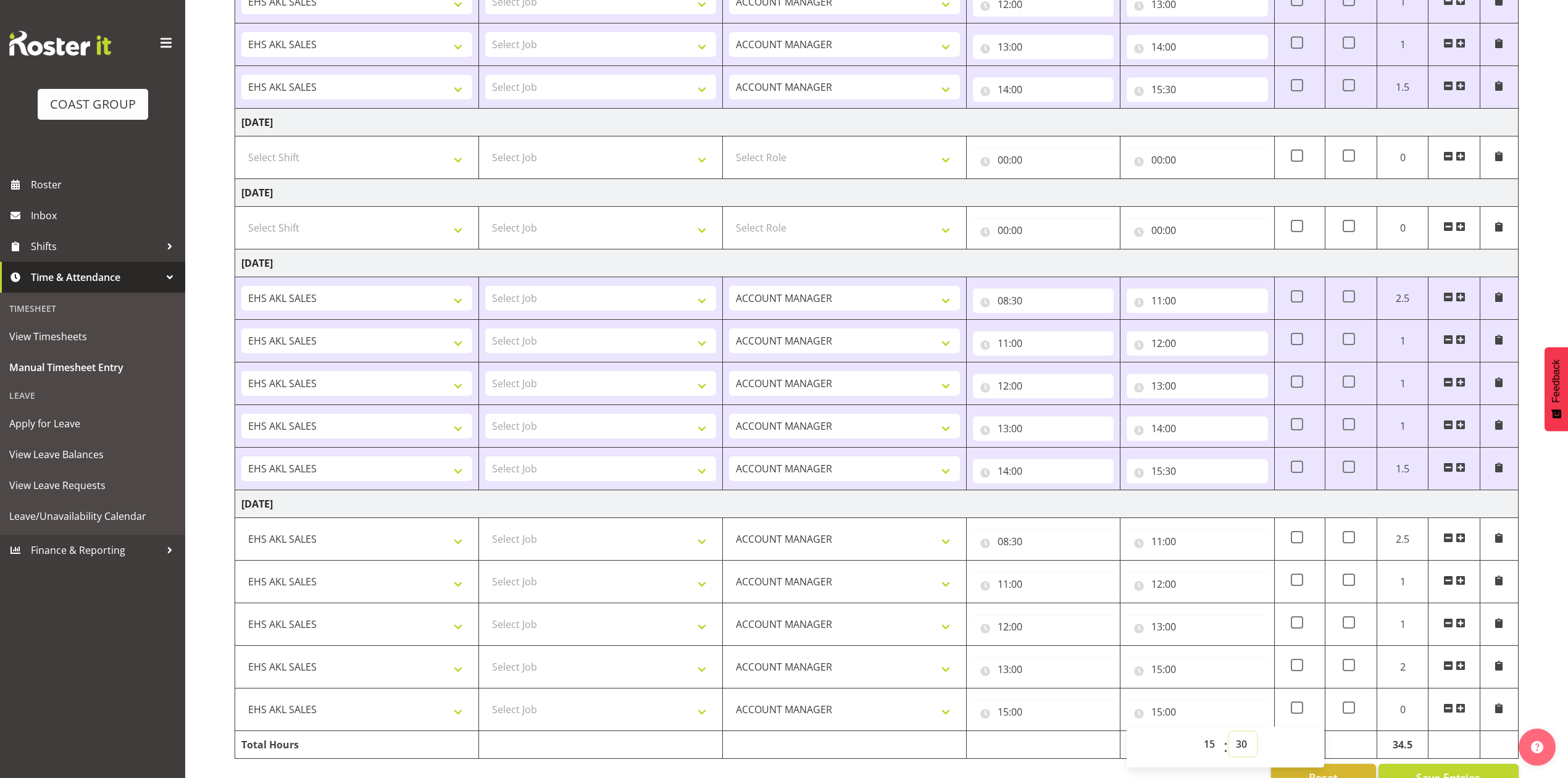
type input "15:30"
click at [1107, 744] on td at bounding box center [1044, 745] width 154 height 27
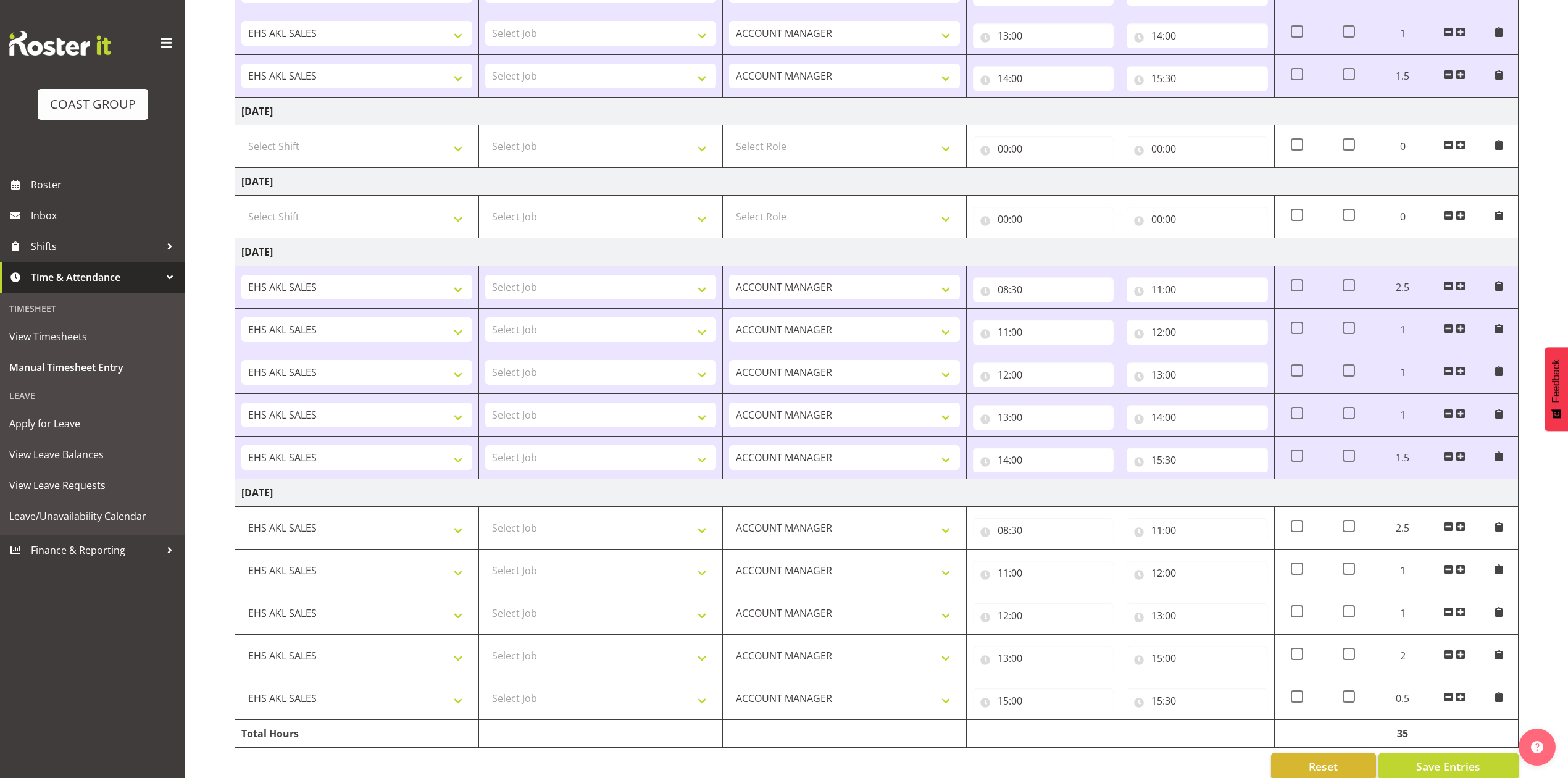
scroll to position [852, 0]
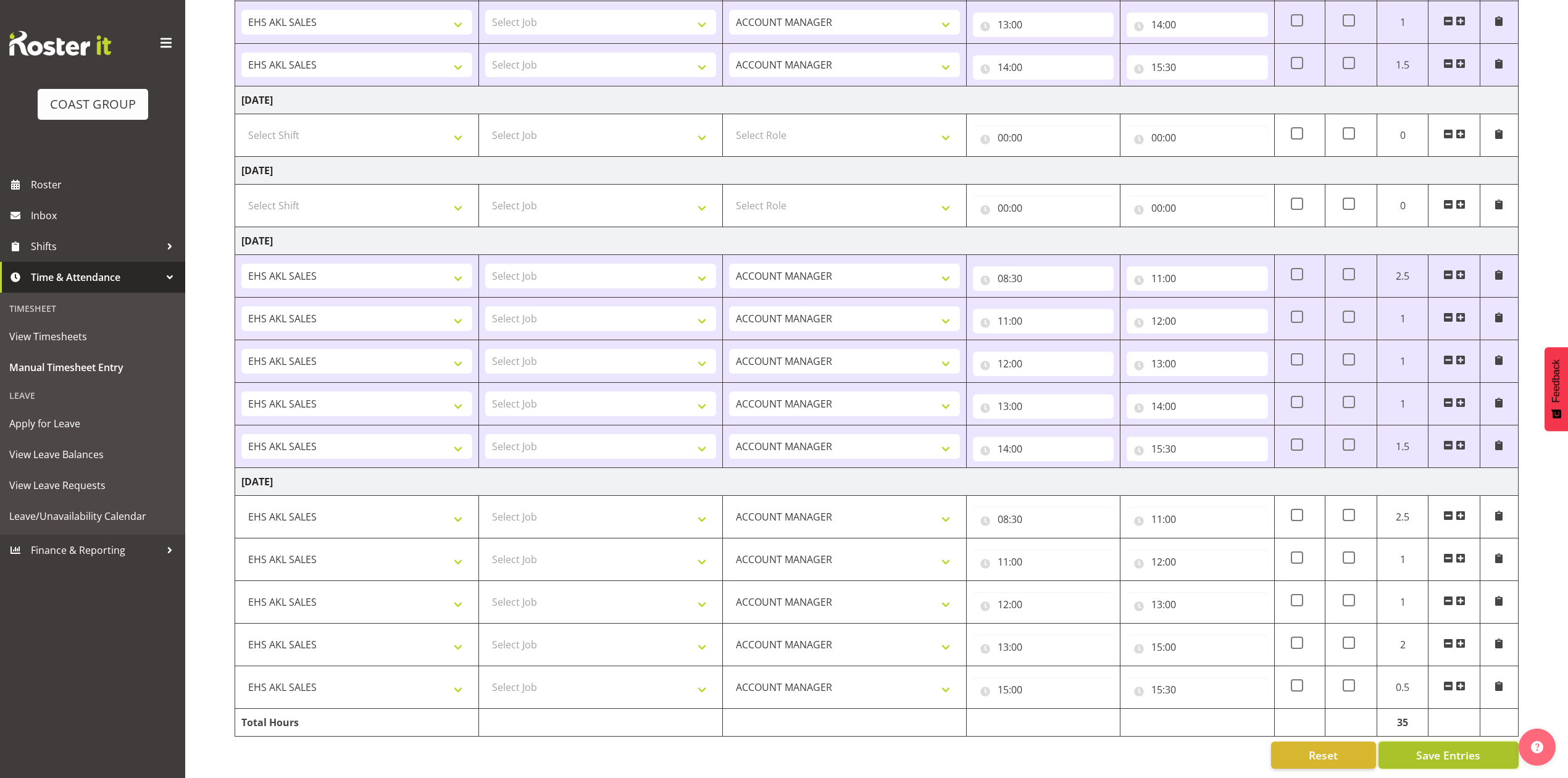
click at [1444, 747] on span "Save Entries" at bounding box center [1448, 754] width 65 height 16
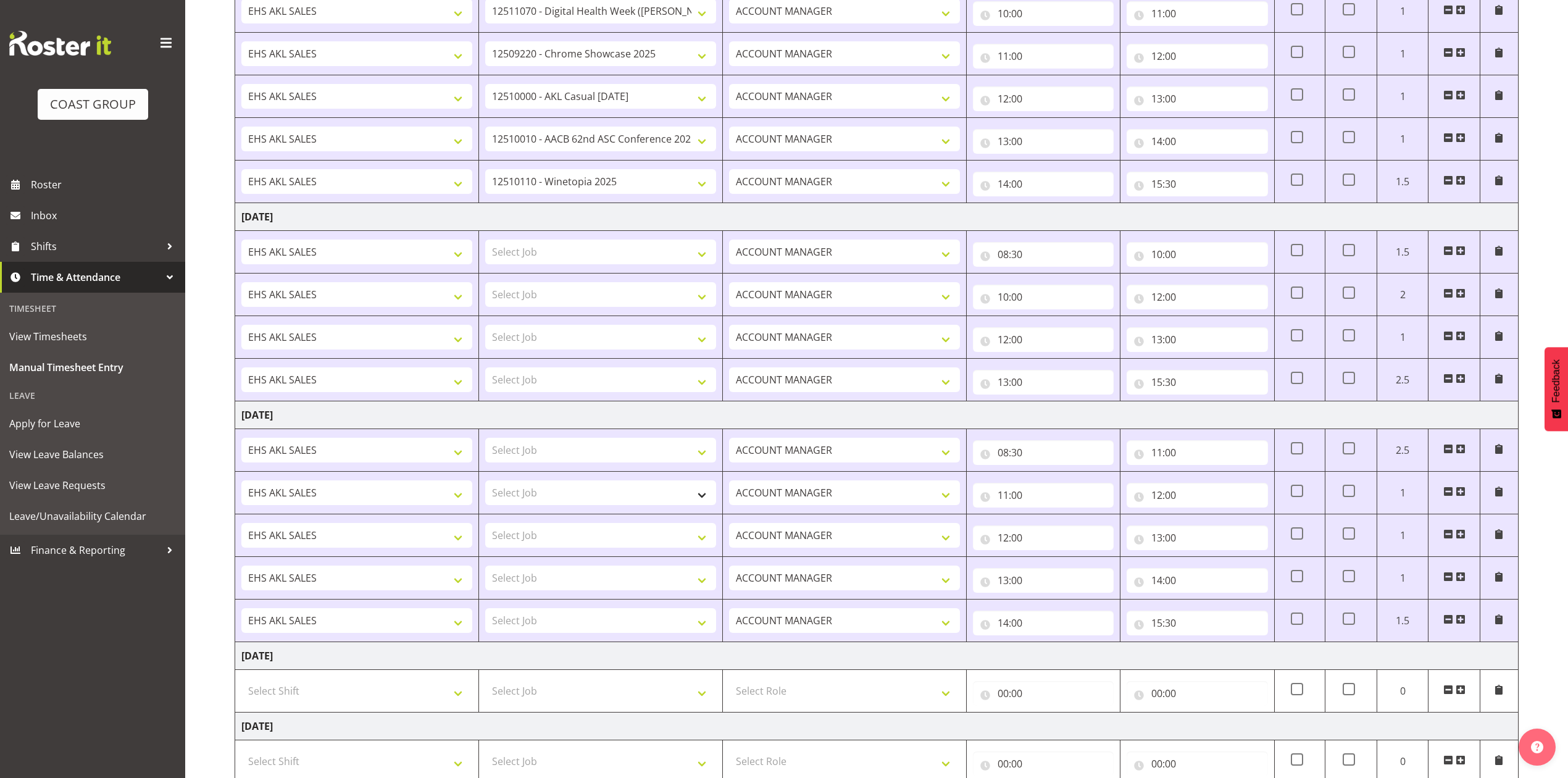
scroll to position [193, 0]
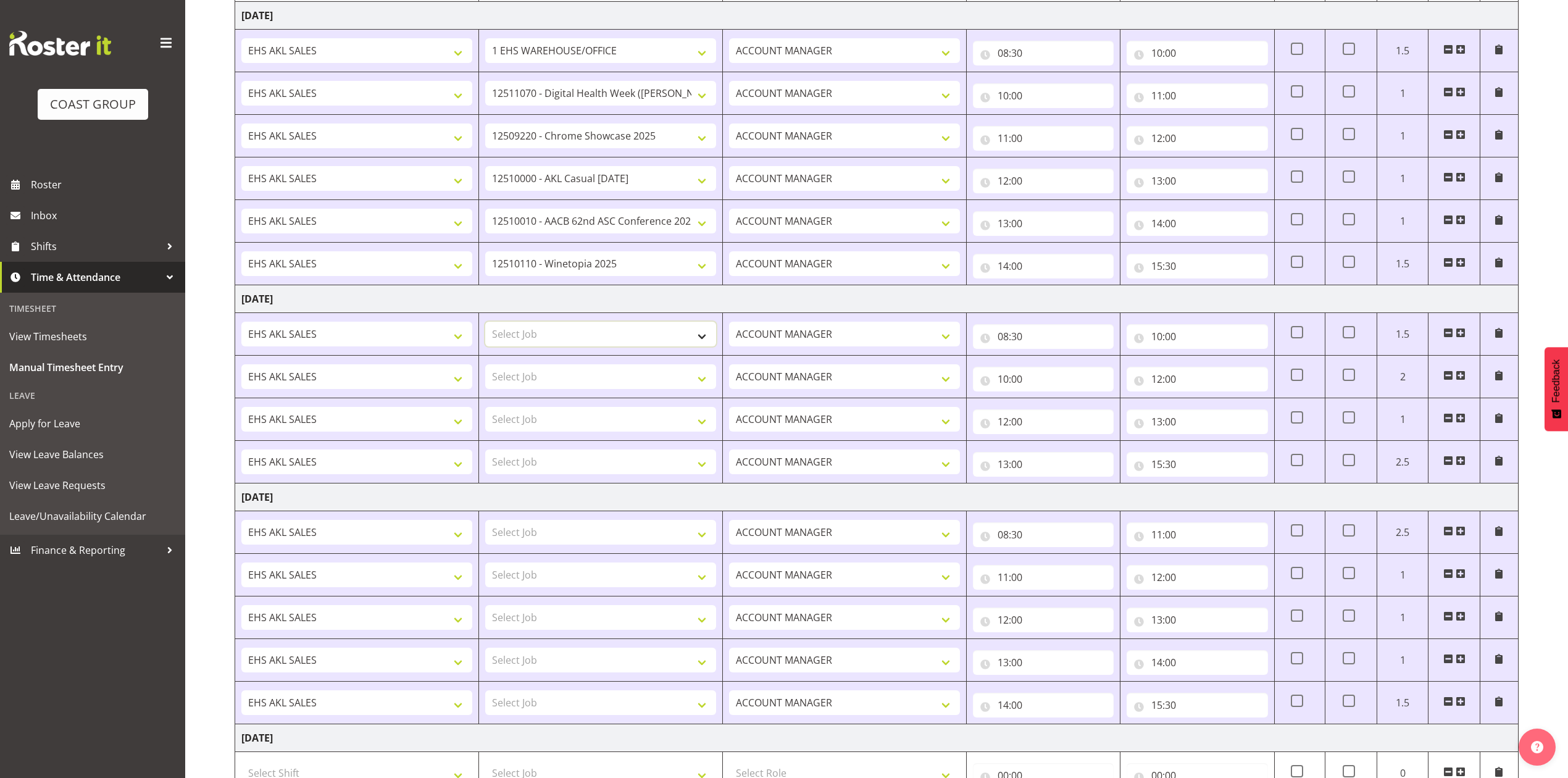
click at [628, 336] on select "Select Job 1 Carlton Events 1 [PERSON_NAME][GEOGRAPHIC_DATA] 1 [PERSON_NAME][GE…" at bounding box center [601, 333] width 231 height 24
select select "69"
click at [485, 324] on select "Select Job 1 Carlton Events 1 [PERSON_NAME][GEOGRAPHIC_DATA] 1 [PERSON_NAME][GE…" at bounding box center [601, 333] width 231 height 24
click at [612, 534] on select "Select Job 1 Carlton Events 1 [PERSON_NAME][GEOGRAPHIC_DATA] 1 [PERSON_NAME][GE…" at bounding box center [601, 532] width 231 height 24
select select "69"
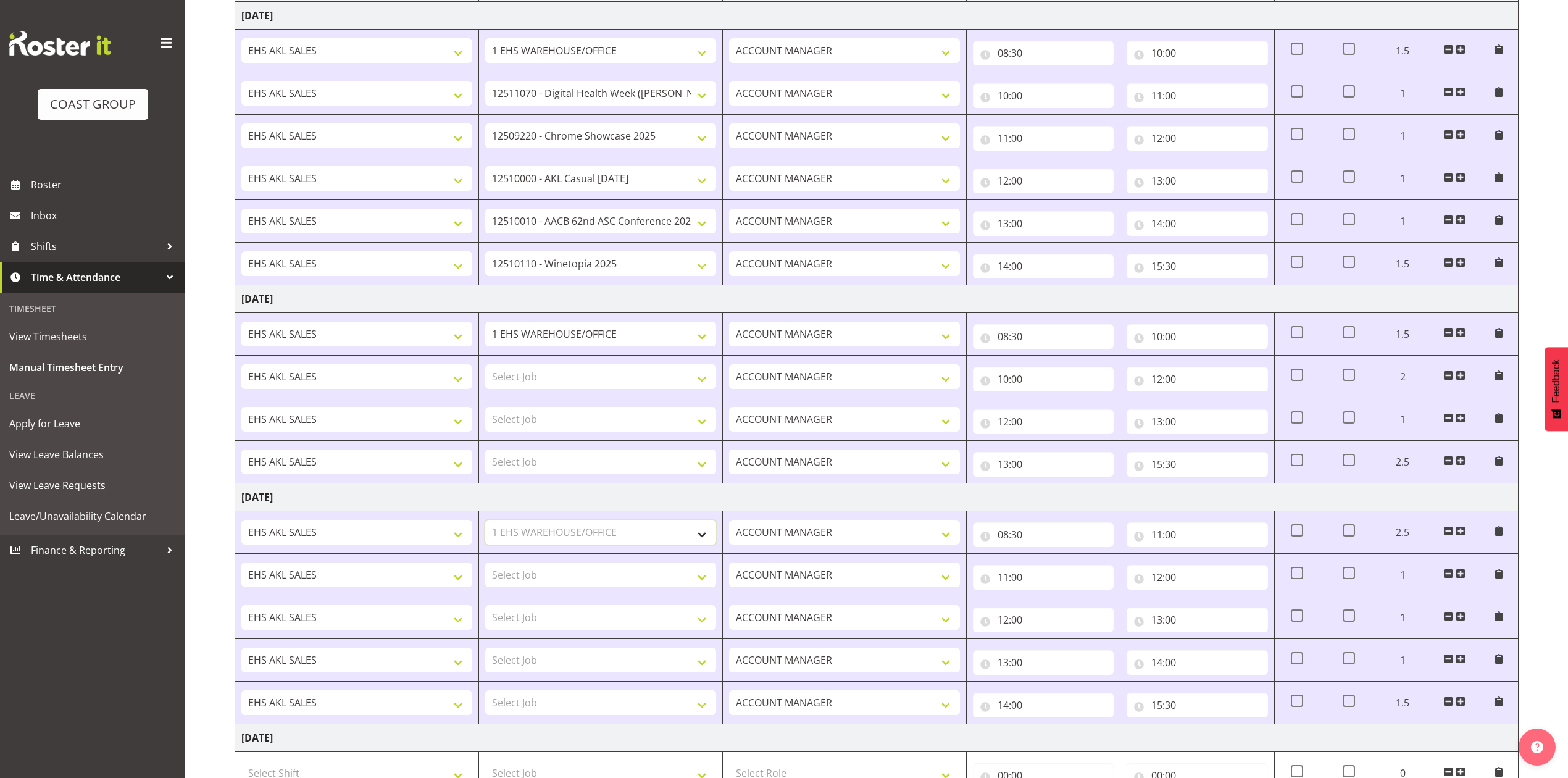
click at [485, 523] on select "Select Job 1 Carlton Events 1 [PERSON_NAME][GEOGRAPHIC_DATA] 1 [PERSON_NAME][GE…" at bounding box center [601, 532] width 231 height 24
click at [583, 381] on select "Select Job 1 Carlton Events 1 [PERSON_NAME][GEOGRAPHIC_DATA] 1 [PERSON_NAME][GE…" at bounding box center [601, 376] width 231 height 24
select select "8654"
click at [485, 366] on select "Select Job 1 Carlton Events 1 [PERSON_NAME][GEOGRAPHIC_DATA] 1 [PERSON_NAME][GE…" at bounding box center [601, 376] width 231 height 24
click at [589, 421] on select "Select Job 1 Carlton Events 1 [PERSON_NAME][GEOGRAPHIC_DATA] 1 [PERSON_NAME][GE…" at bounding box center [601, 418] width 231 height 24
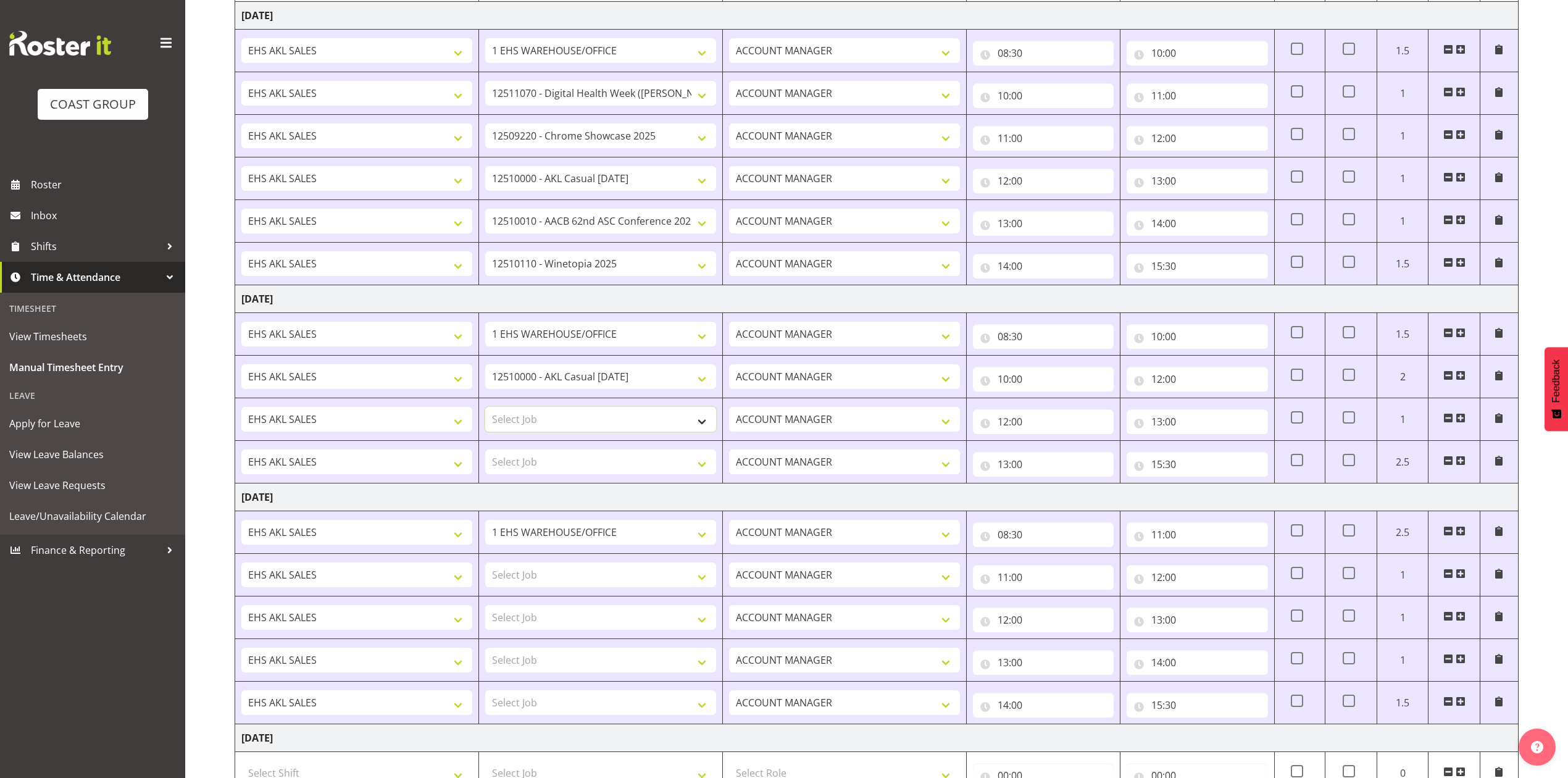
select select "8960"
click at [485, 410] on select "Select Job 1 Carlton Events 1 [PERSON_NAME][GEOGRAPHIC_DATA] 1 [PERSON_NAME][GE…" at bounding box center [601, 418] width 231 height 24
click at [596, 463] on select "Select Job 1 Carlton Events 1 [PERSON_NAME][GEOGRAPHIC_DATA] 1 [PERSON_NAME][GE…" at bounding box center [601, 462] width 231 height 24
select select "10640"
click at [485, 453] on select "Select Job 1 Carlton Events 1 [PERSON_NAME][GEOGRAPHIC_DATA] 1 [PERSON_NAME][GE…" at bounding box center [601, 462] width 231 height 24
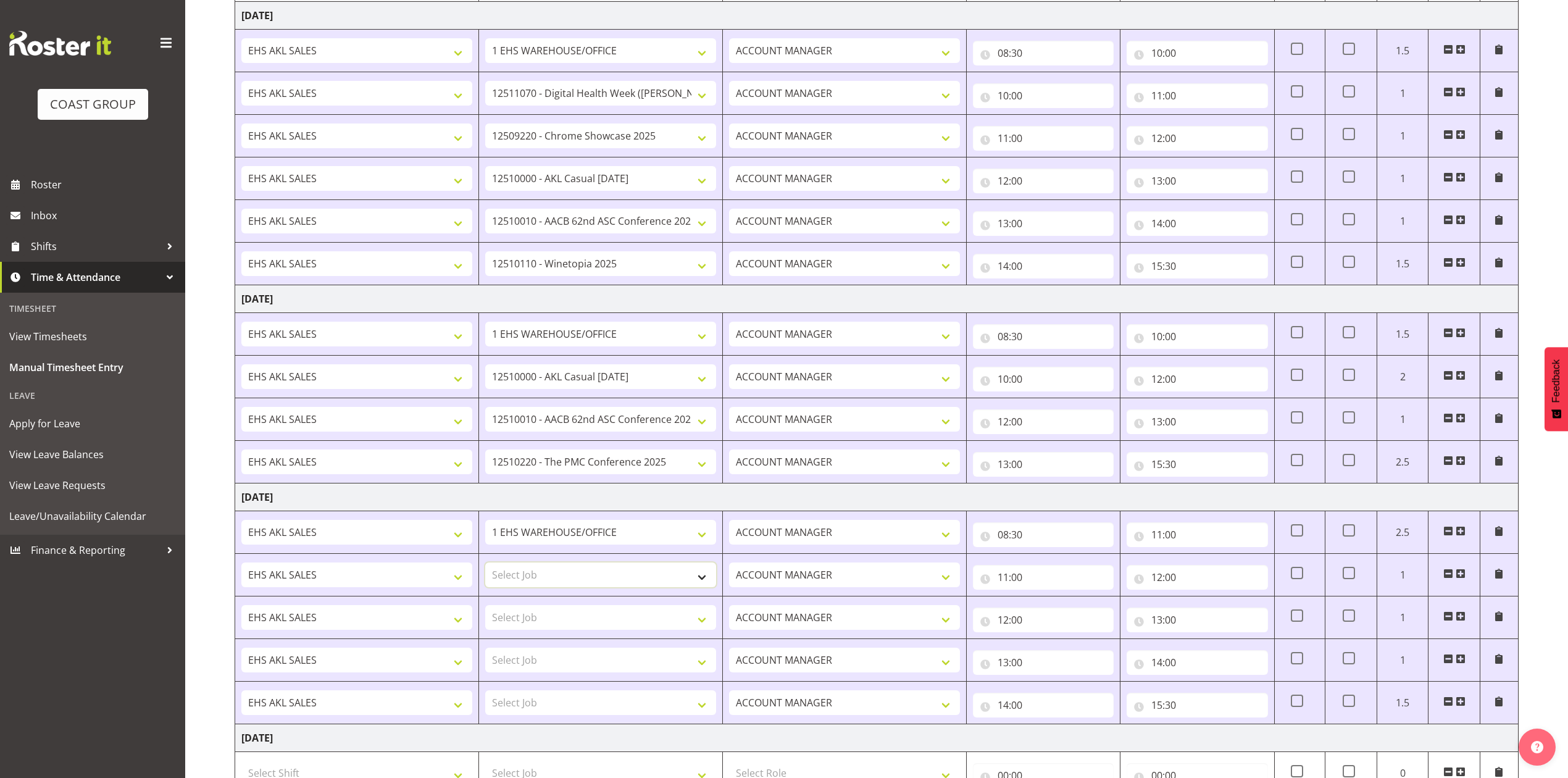
click at [589, 574] on select "Select Job 1 Carlton Events 1 [PERSON_NAME][GEOGRAPHIC_DATA] 1 [PERSON_NAME][GE…" at bounding box center [601, 574] width 231 height 24
select select "8960"
click at [485, 566] on select "Select Job 1 Carlton Events 1 [PERSON_NAME][GEOGRAPHIC_DATA] 1 [PERSON_NAME][GE…" at bounding box center [601, 574] width 231 height 24
click at [586, 621] on select "Select Job 1 Carlton Events 1 [PERSON_NAME][GEOGRAPHIC_DATA] 1 [PERSON_NAME][GE…" at bounding box center [601, 616] width 231 height 24
select select "8654"
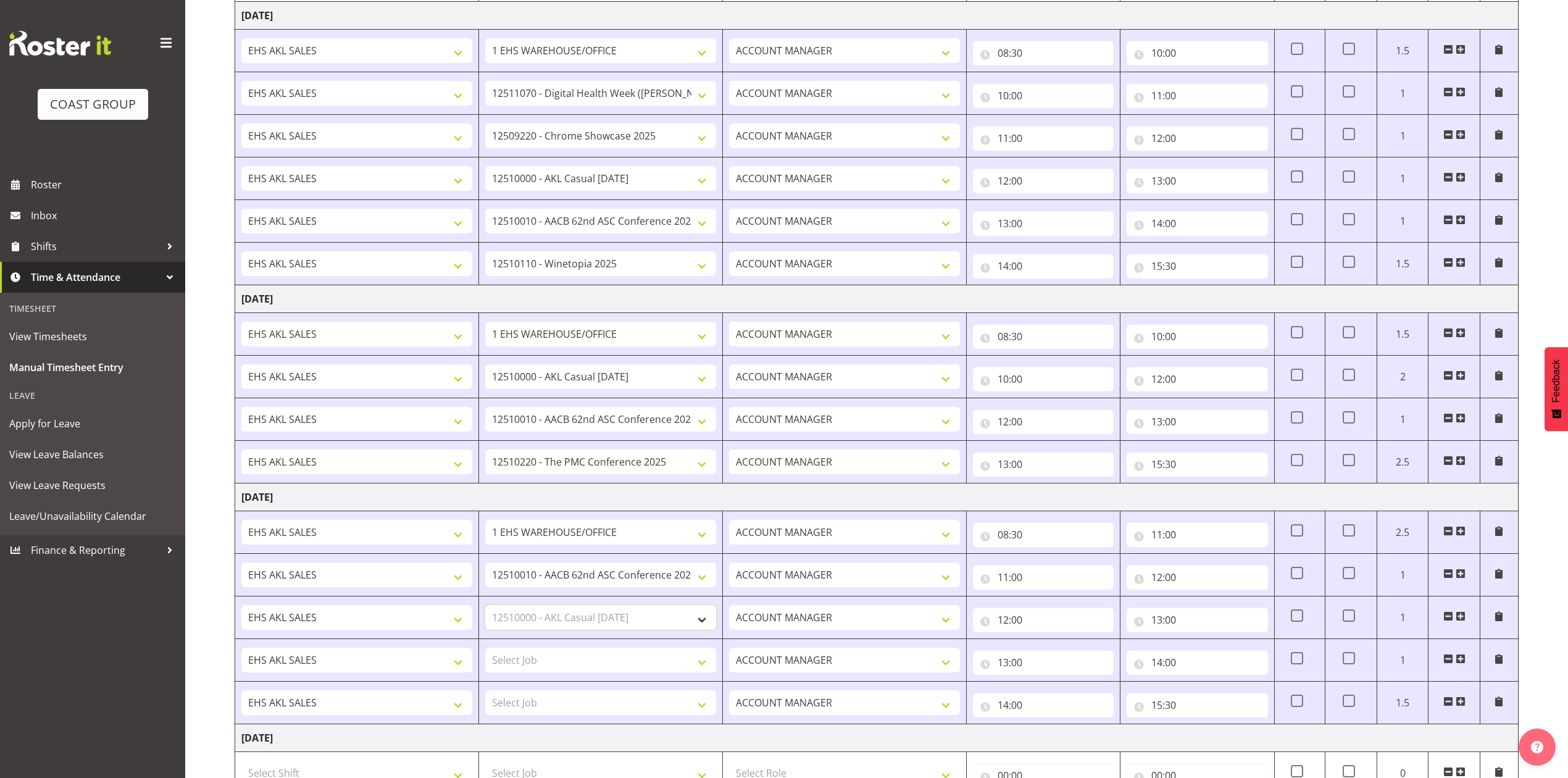
click at [485, 608] on select "Select Job 1 Carlton Events 1 [PERSON_NAME][GEOGRAPHIC_DATA] 1 [PERSON_NAME][GE…" at bounding box center [601, 616] width 231 height 24
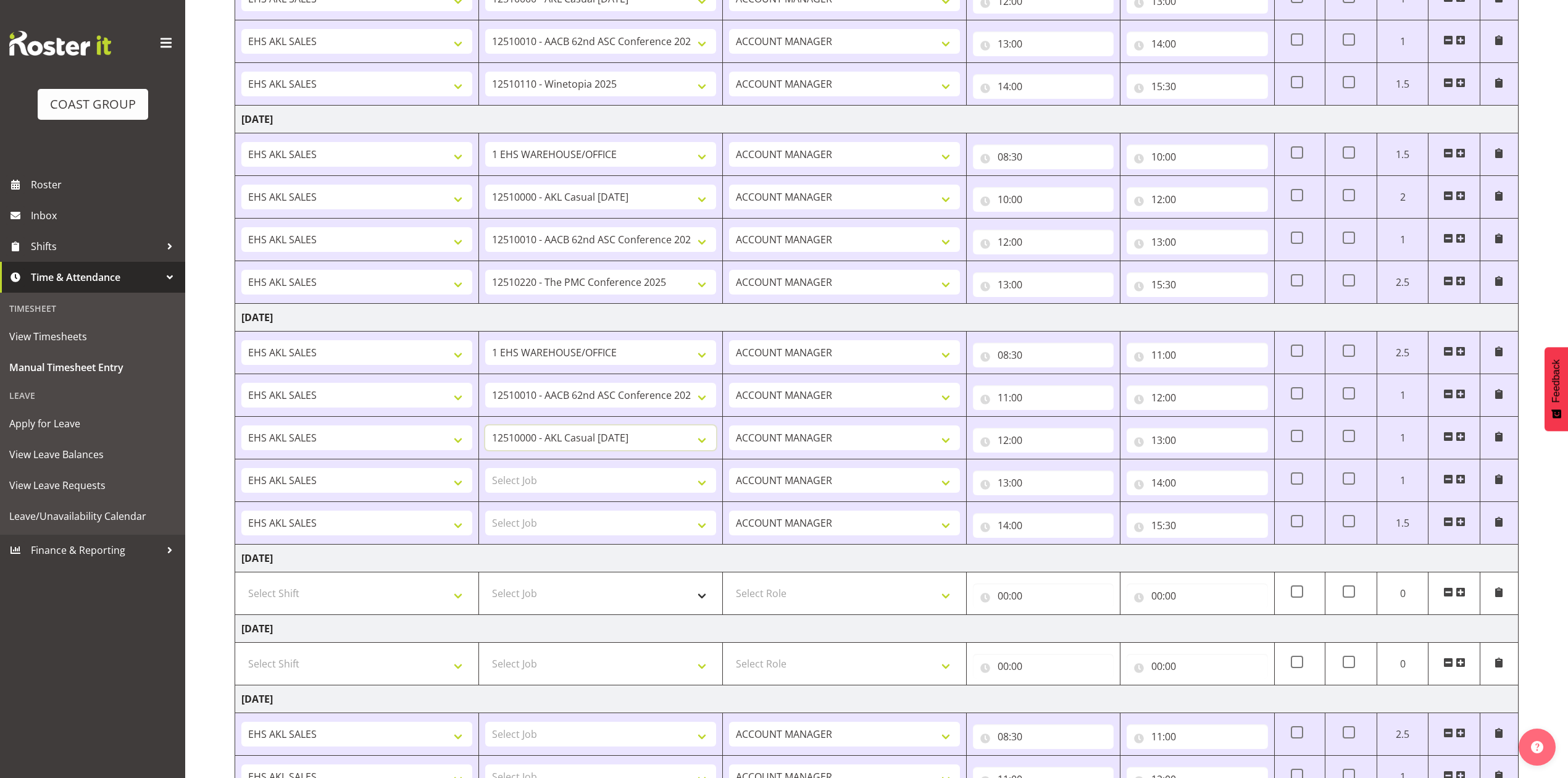
scroll to position [440, 0]
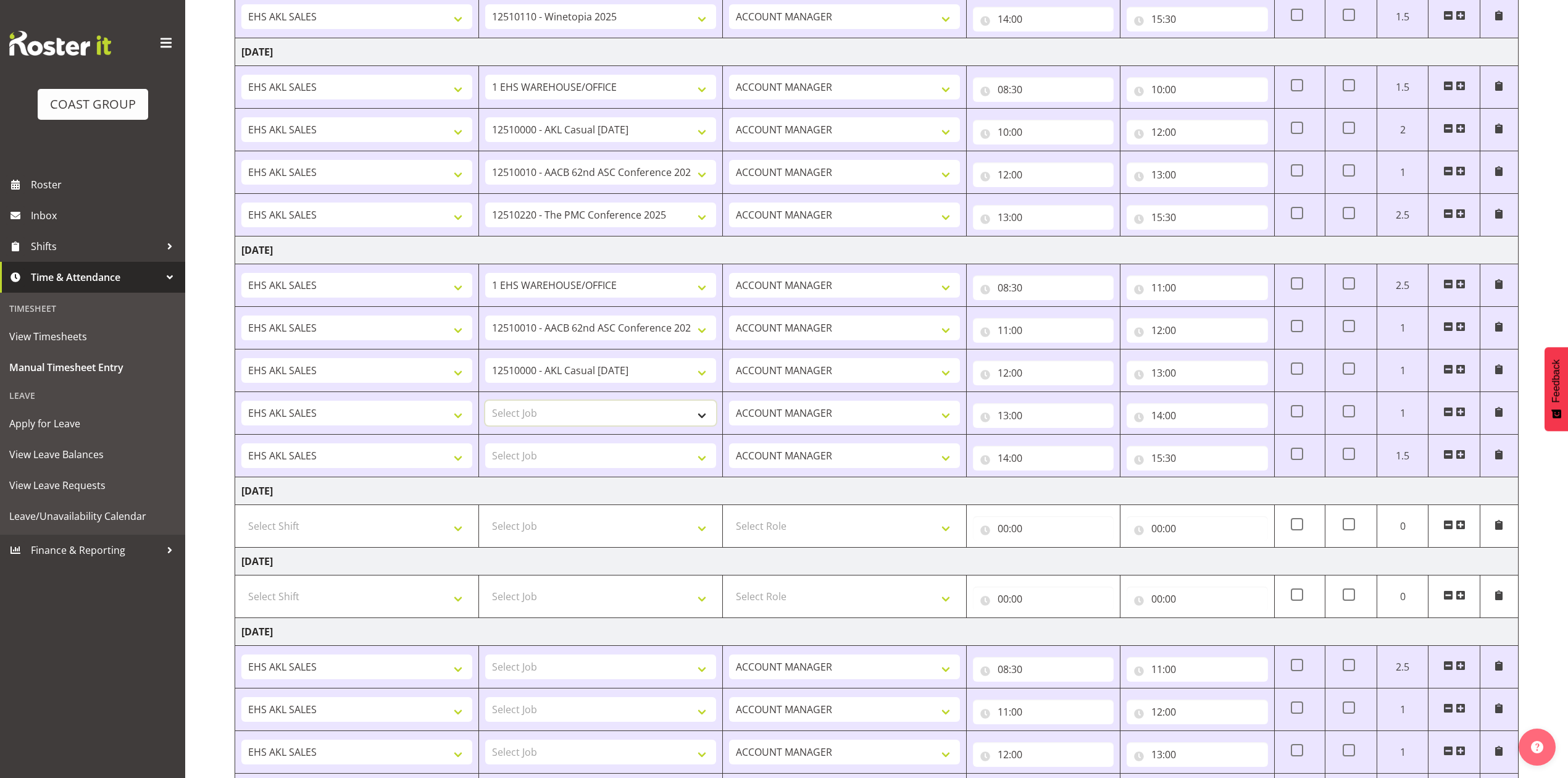
click at [568, 413] on select "Select Job 1 Carlton Events 1 [PERSON_NAME][GEOGRAPHIC_DATA] 1 [PERSON_NAME][GE…" at bounding box center [601, 413] width 231 height 24
select select "9253"
click at [485, 405] on select "Select Job 1 Carlton Events 1 [PERSON_NAME][GEOGRAPHIC_DATA] 1 [PERSON_NAME][GE…" at bounding box center [601, 413] width 231 height 24
click at [578, 461] on select "Select Job 1 Carlton Events 1 [PERSON_NAME][GEOGRAPHIC_DATA] 1 [PERSON_NAME][GE…" at bounding box center [601, 455] width 231 height 24
select select "8655"
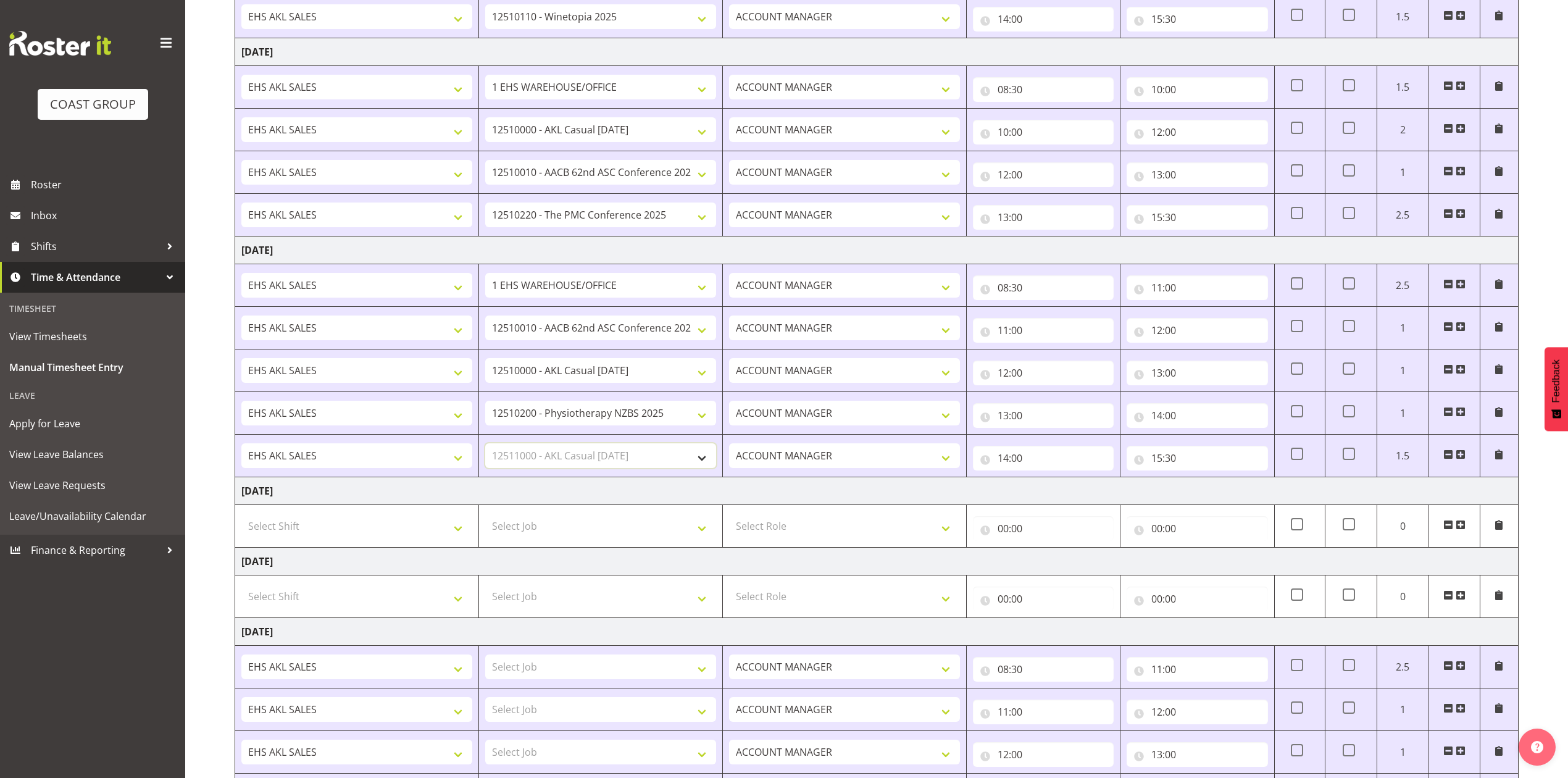
click at [485, 448] on select "Select Job 1 Carlton Events 1 [PERSON_NAME][GEOGRAPHIC_DATA] 1 [PERSON_NAME][GE…" at bounding box center [601, 455] width 231 height 24
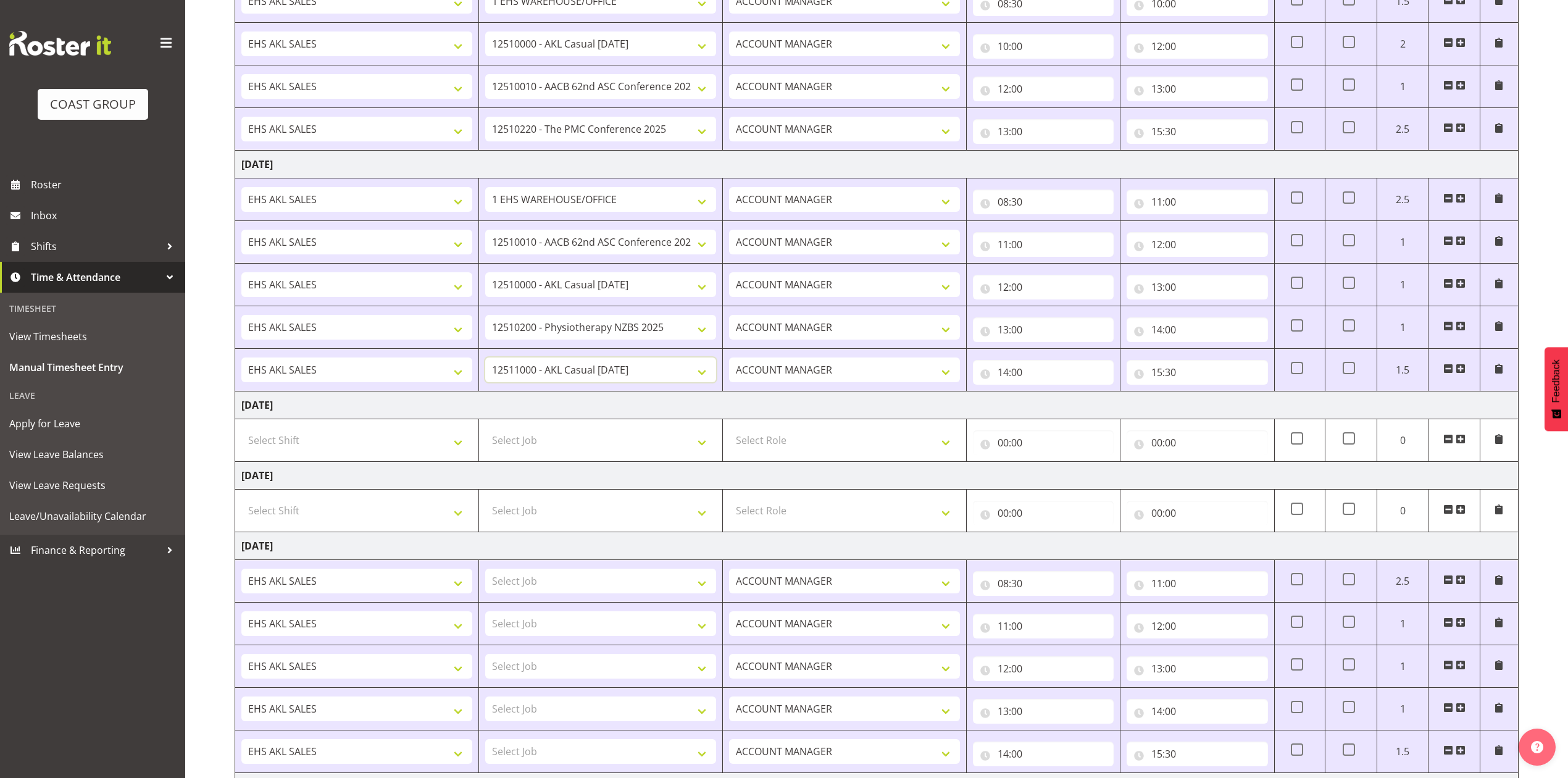
scroll to position [769, 0]
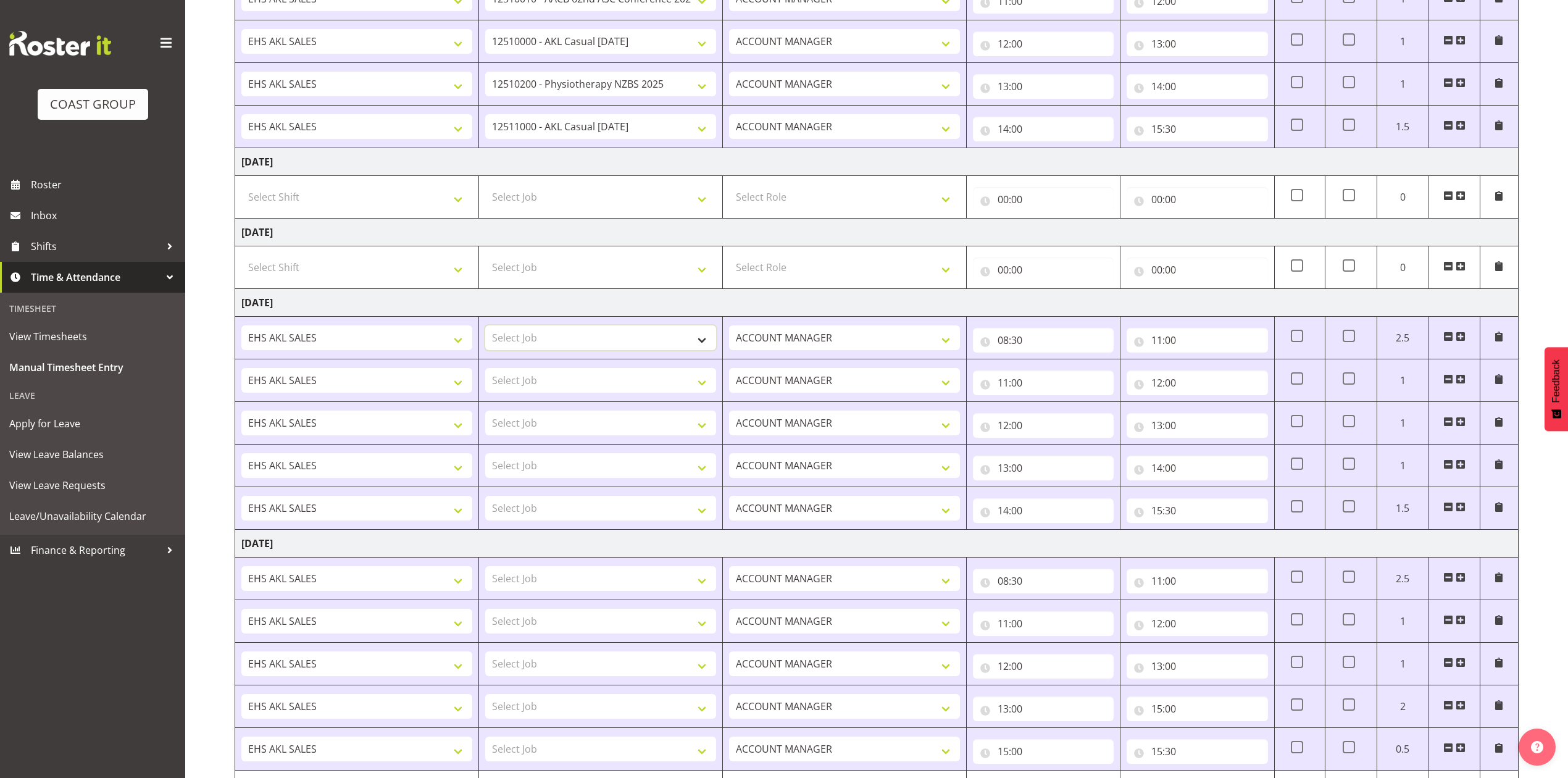
click at [574, 341] on select "Select Job 1 Carlton Events 1 [PERSON_NAME][GEOGRAPHIC_DATA] 1 [PERSON_NAME][GE…" at bounding box center [601, 337] width 231 height 24
select select "9900"
click at [485, 331] on select "Select Job 1 Carlton Events 1 [PERSON_NAME][GEOGRAPHIC_DATA] 1 [PERSON_NAME][GE…" at bounding box center [601, 337] width 231 height 24
click at [584, 376] on select "Select Job 1 Carlton Events 1 [PERSON_NAME][GEOGRAPHIC_DATA] 1 [PERSON_NAME][GE…" at bounding box center [601, 380] width 231 height 24
select select "69"
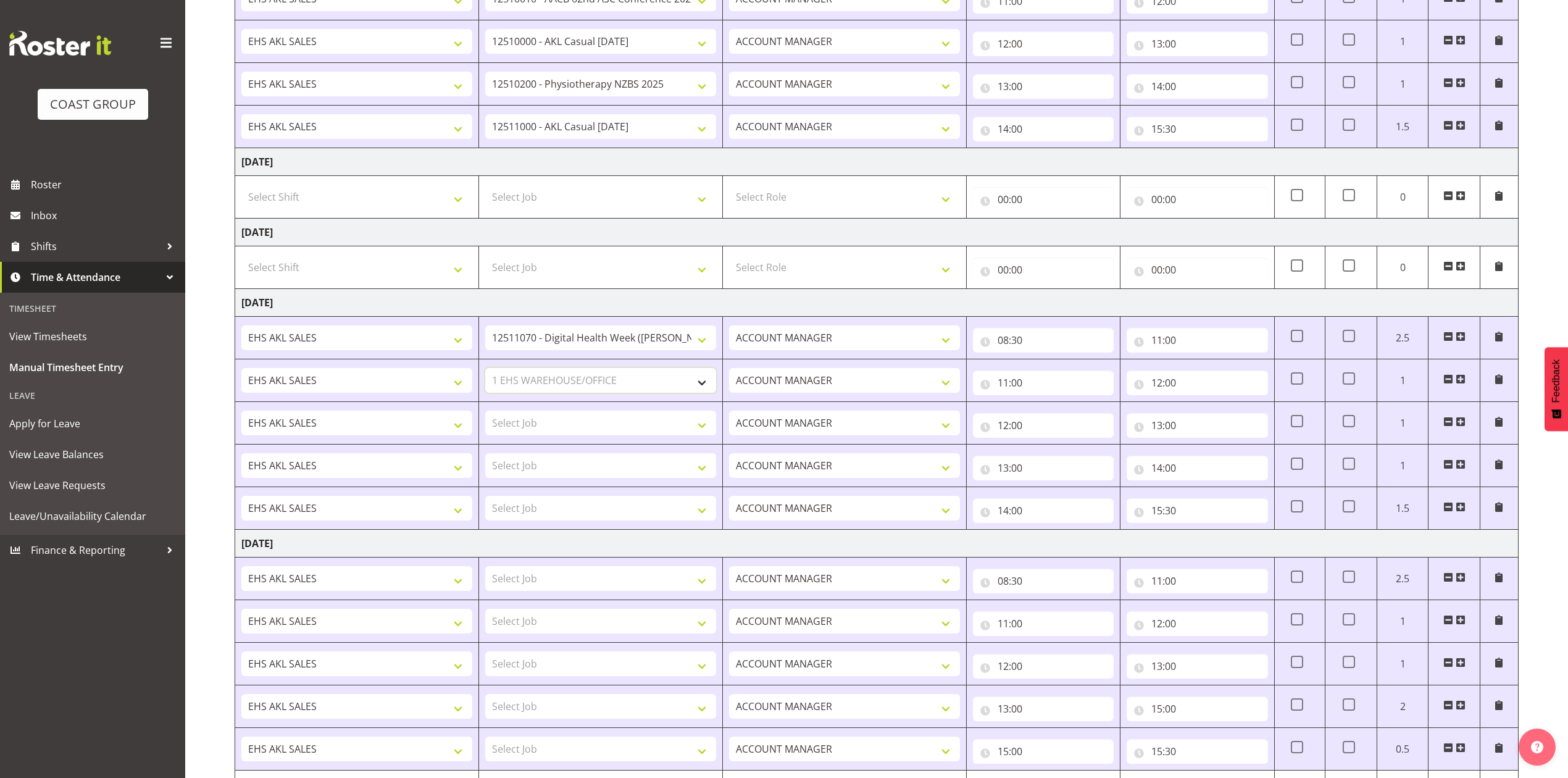
click at [485, 373] on select "Select Job 1 Carlton Events 1 [PERSON_NAME][GEOGRAPHIC_DATA] 1 [PERSON_NAME][GE…" at bounding box center [601, 380] width 231 height 24
click at [575, 428] on select "Select Job 1 Carlton Events 1 [PERSON_NAME][GEOGRAPHIC_DATA] 1 [PERSON_NAME][GE…" at bounding box center [601, 422] width 231 height 24
select select "8960"
click at [485, 416] on select "Select Job 1 Carlton Events 1 [PERSON_NAME][GEOGRAPHIC_DATA] 1 [PERSON_NAME][GE…" at bounding box center [601, 422] width 231 height 24
click at [584, 473] on select "Select Job 1 Carlton Events 1 [PERSON_NAME][GEOGRAPHIC_DATA] 1 [PERSON_NAME][GE…" at bounding box center [601, 464] width 231 height 24
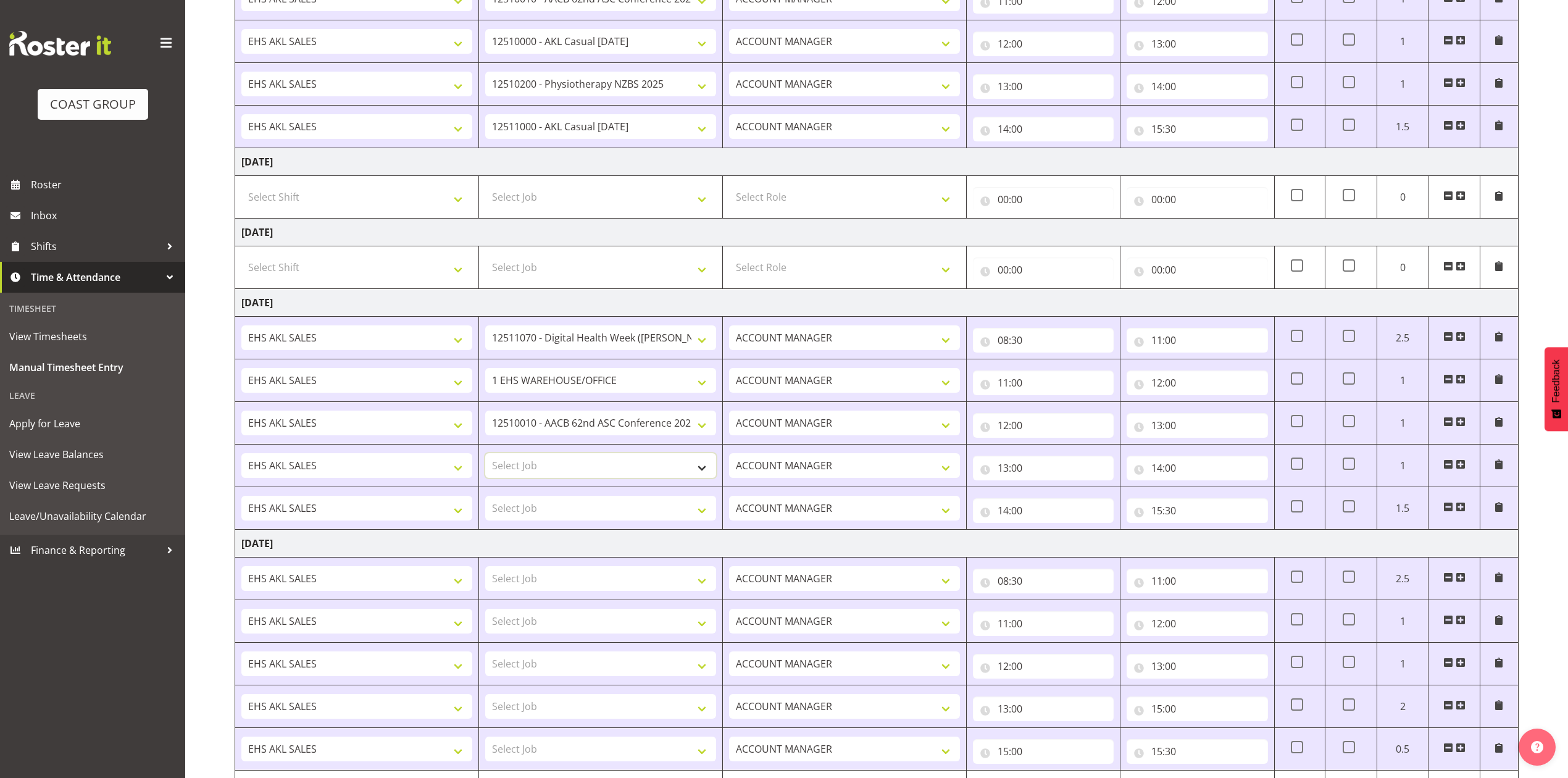
select select "10640"
click at [485, 460] on select "Select Job 1 Carlton Events 1 [PERSON_NAME][GEOGRAPHIC_DATA] 1 [PERSON_NAME][GE…" at bounding box center [601, 464] width 231 height 24
click at [571, 510] on select "Select Job 1 Carlton Events 1 [PERSON_NAME][GEOGRAPHIC_DATA] 1 [PERSON_NAME][GE…" at bounding box center [601, 508] width 231 height 24
select select "8654"
click at [485, 502] on select "Select Job 1 Carlton Events 1 [PERSON_NAME][GEOGRAPHIC_DATA] 1 [PERSON_NAME][GE…" at bounding box center [601, 508] width 231 height 24
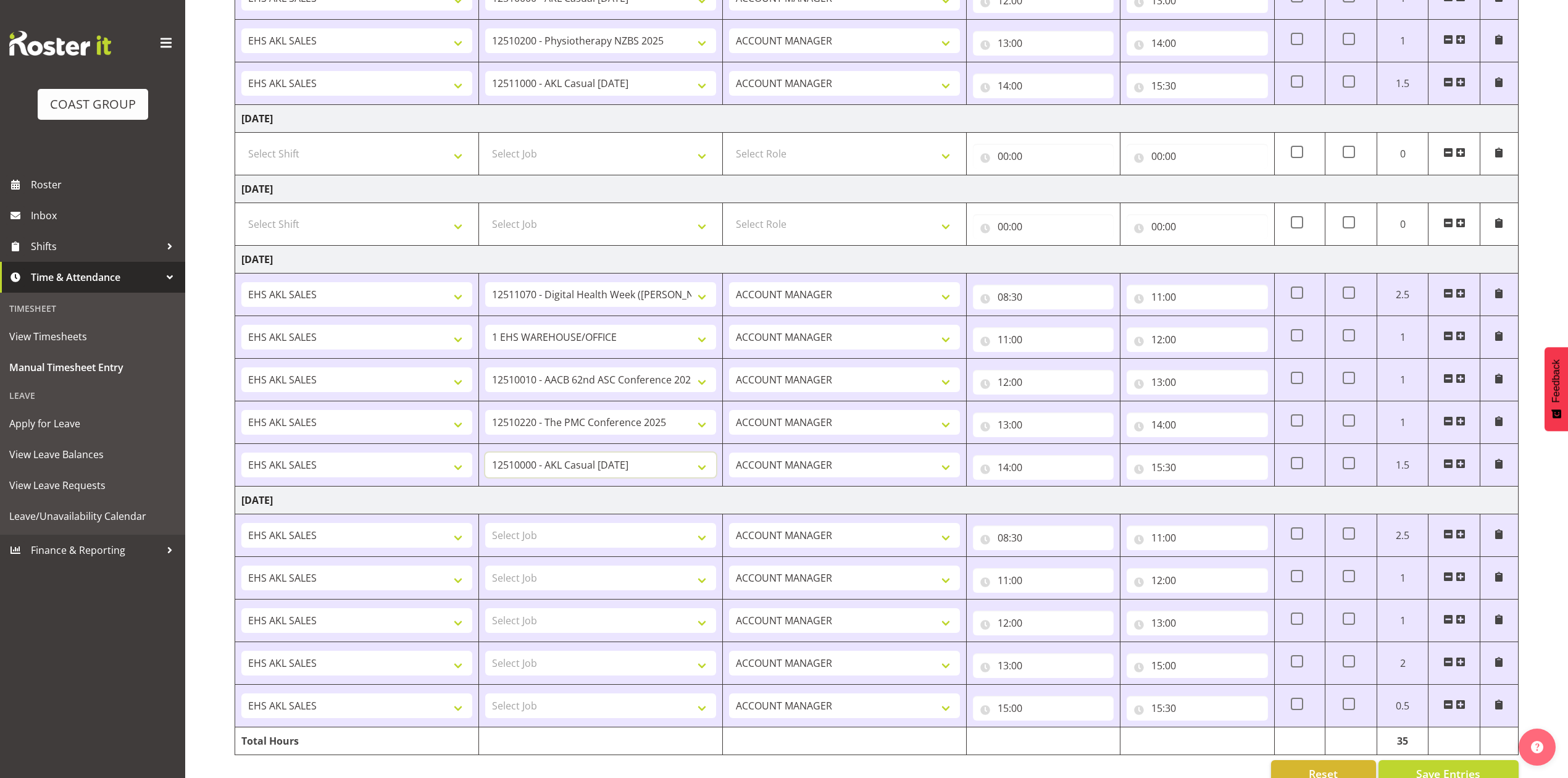
scroll to position [852, 0]
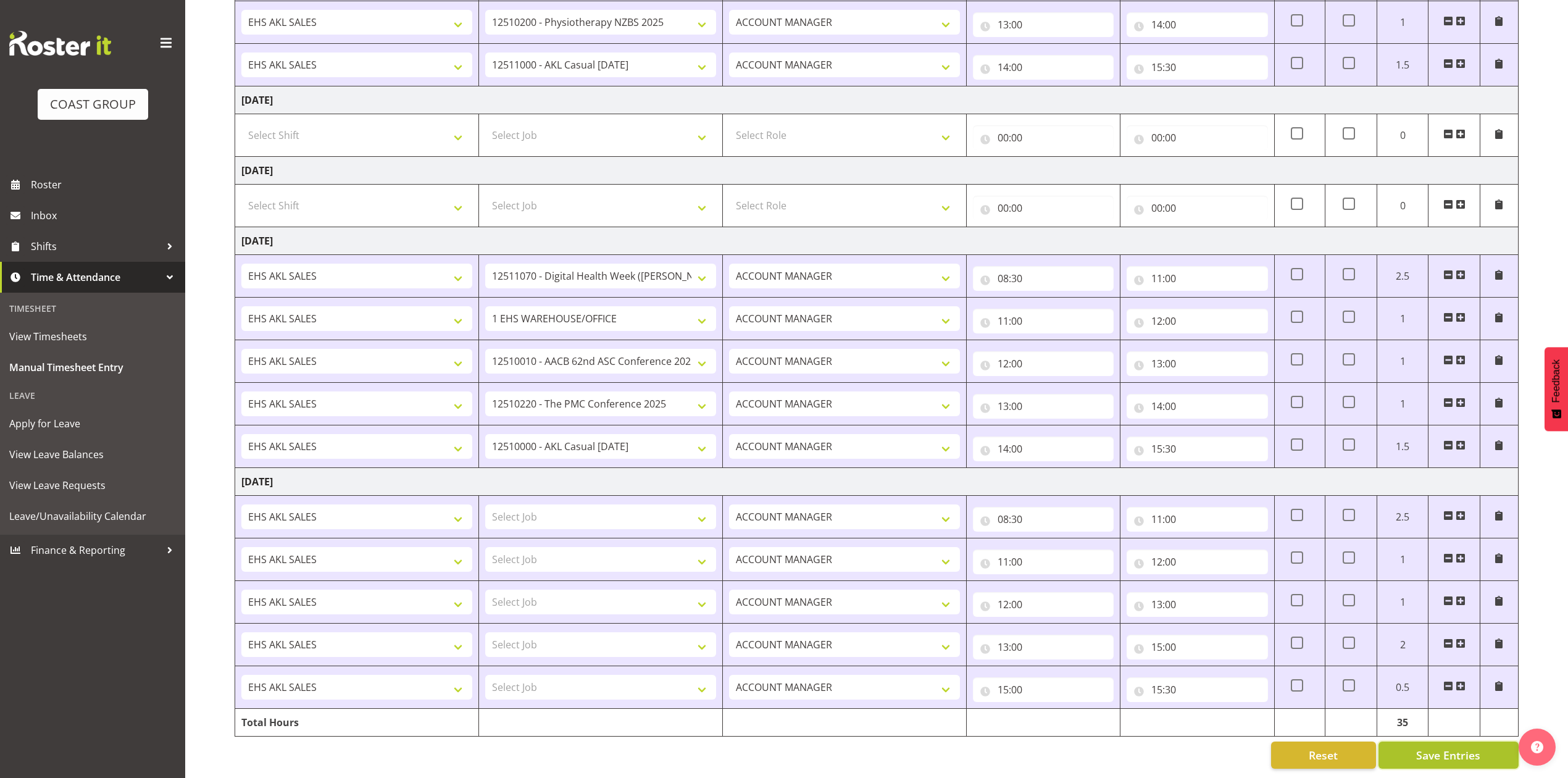
click at [1444, 752] on button "Save Entries" at bounding box center [1448, 755] width 140 height 27
click at [545, 505] on select "Select Job 1 Carlton Events 1 [PERSON_NAME][GEOGRAPHIC_DATA] 1 [PERSON_NAME][GE…" at bounding box center [601, 516] width 231 height 24
select select "10038"
click at [485, 505] on select "Select Job 1 Carlton Events 1 [PERSON_NAME][GEOGRAPHIC_DATA] 1 [PERSON_NAME][GE…" at bounding box center [601, 516] width 231 height 24
click at [598, 547] on select "Select Job 1 Carlton Events 1 [PERSON_NAME][GEOGRAPHIC_DATA] 1 [PERSON_NAME][GE…" at bounding box center [601, 559] width 231 height 24
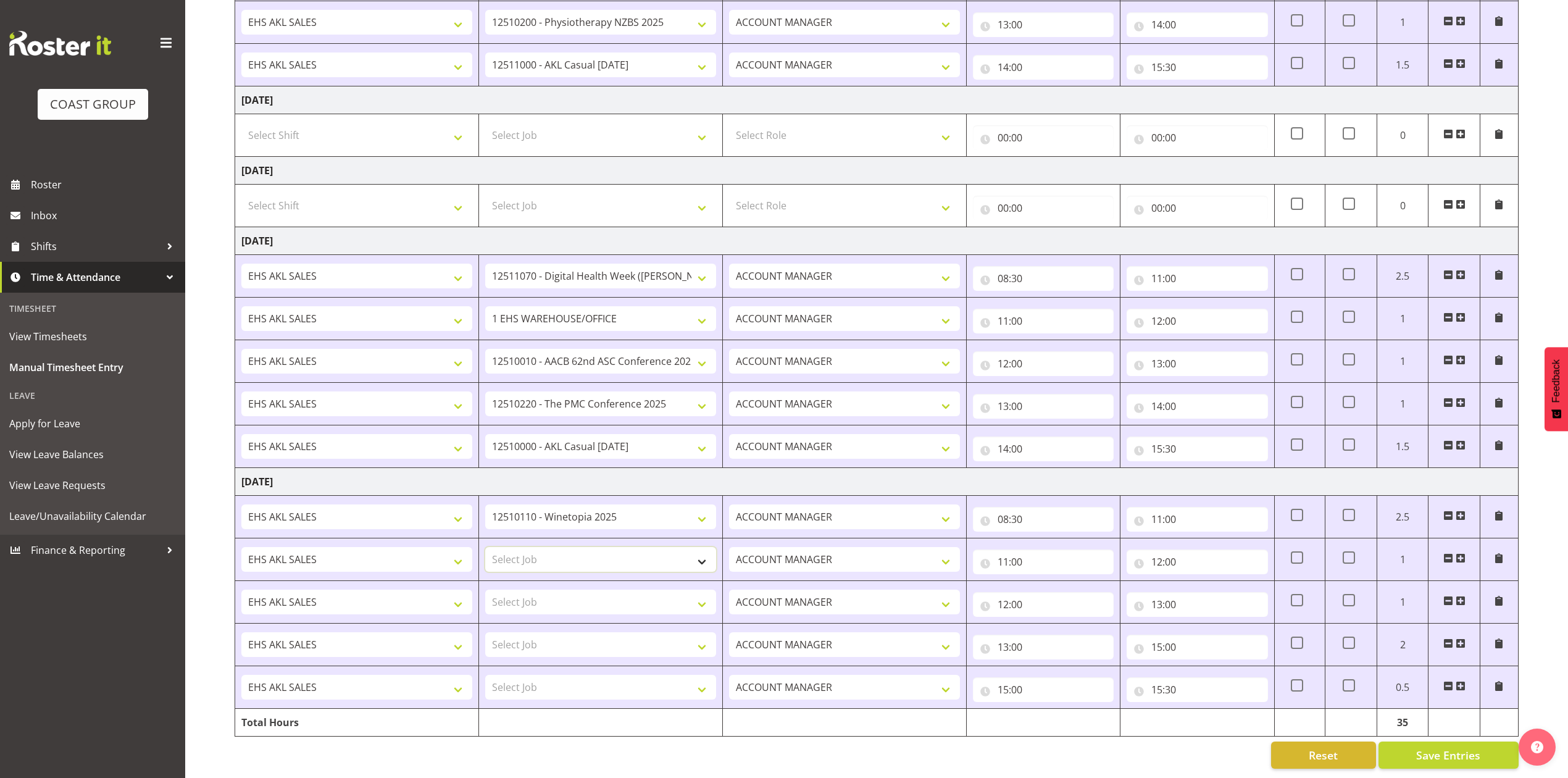
select select "8960"
click at [485, 547] on select "Select Job 1 Carlton Events 1 [PERSON_NAME][GEOGRAPHIC_DATA] 1 [PERSON_NAME][GE…" at bounding box center [601, 559] width 231 height 24
click at [588, 594] on select "Select Job 1 Carlton Events 1 [PERSON_NAME][GEOGRAPHIC_DATA] 1 [PERSON_NAME][GE…" at bounding box center [601, 602] width 231 height 24
select select "10640"
click at [485, 590] on select "Select Job 1 Carlton Events 1 [PERSON_NAME][GEOGRAPHIC_DATA] 1 [PERSON_NAME][GE…" at bounding box center [601, 602] width 231 height 24
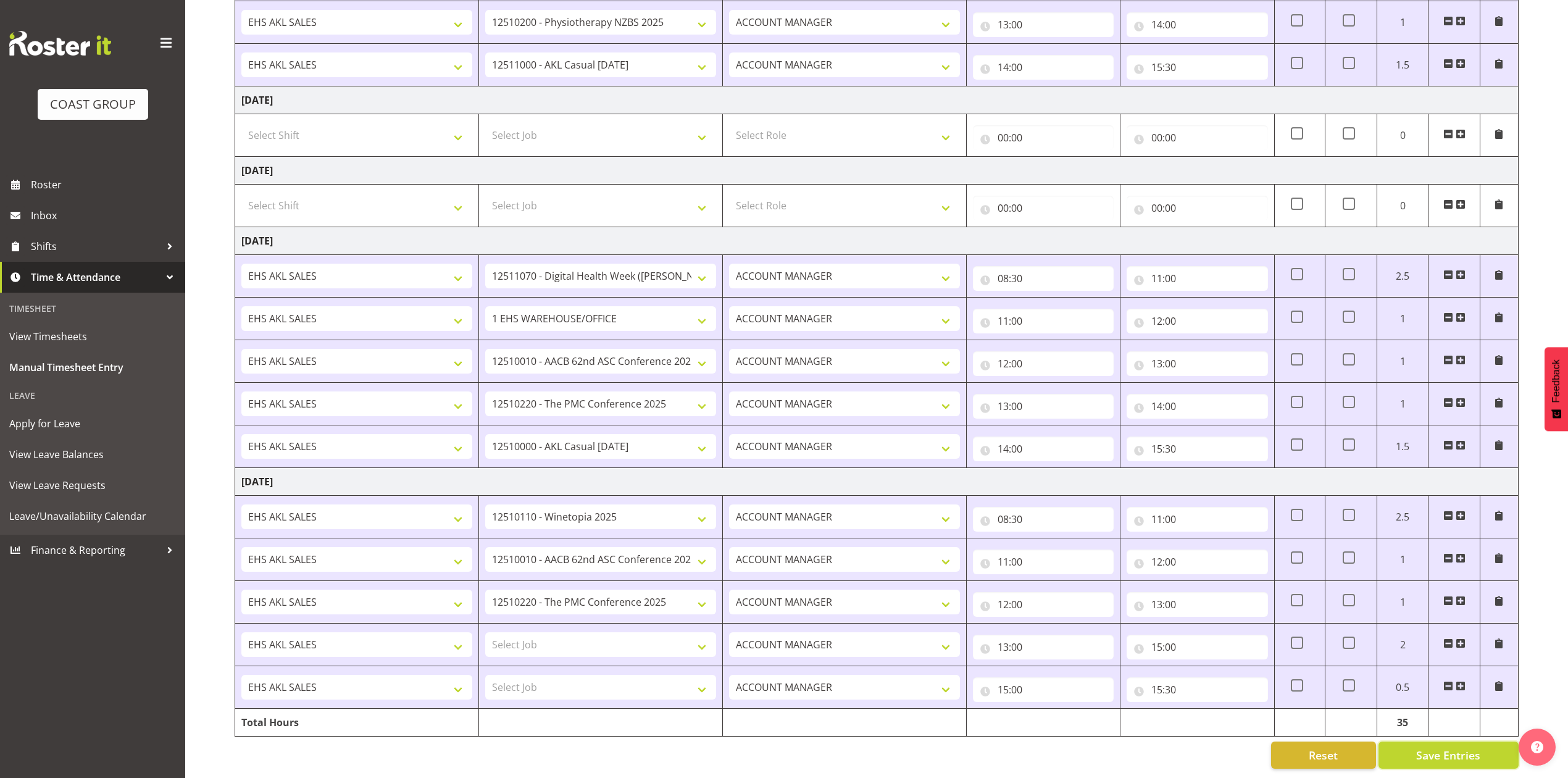
drag, startPoint x: 1446, startPoint y: 741, endPoint x: 1435, endPoint y: 717, distance: 26.4
click at [1446, 747] on span "Save Entries" at bounding box center [1448, 754] width 65 height 16
click at [564, 675] on select "Select Job 1 Carlton Events 1 [PERSON_NAME][GEOGRAPHIC_DATA] 1 [PERSON_NAME][GE…" at bounding box center [601, 687] width 231 height 24
select select "69"
click at [485, 675] on select "Select Job 1 Carlton Events 1 [PERSON_NAME][GEOGRAPHIC_DATA] 1 [PERSON_NAME][GE…" at bounding box center [601, 687] width 231 height 24
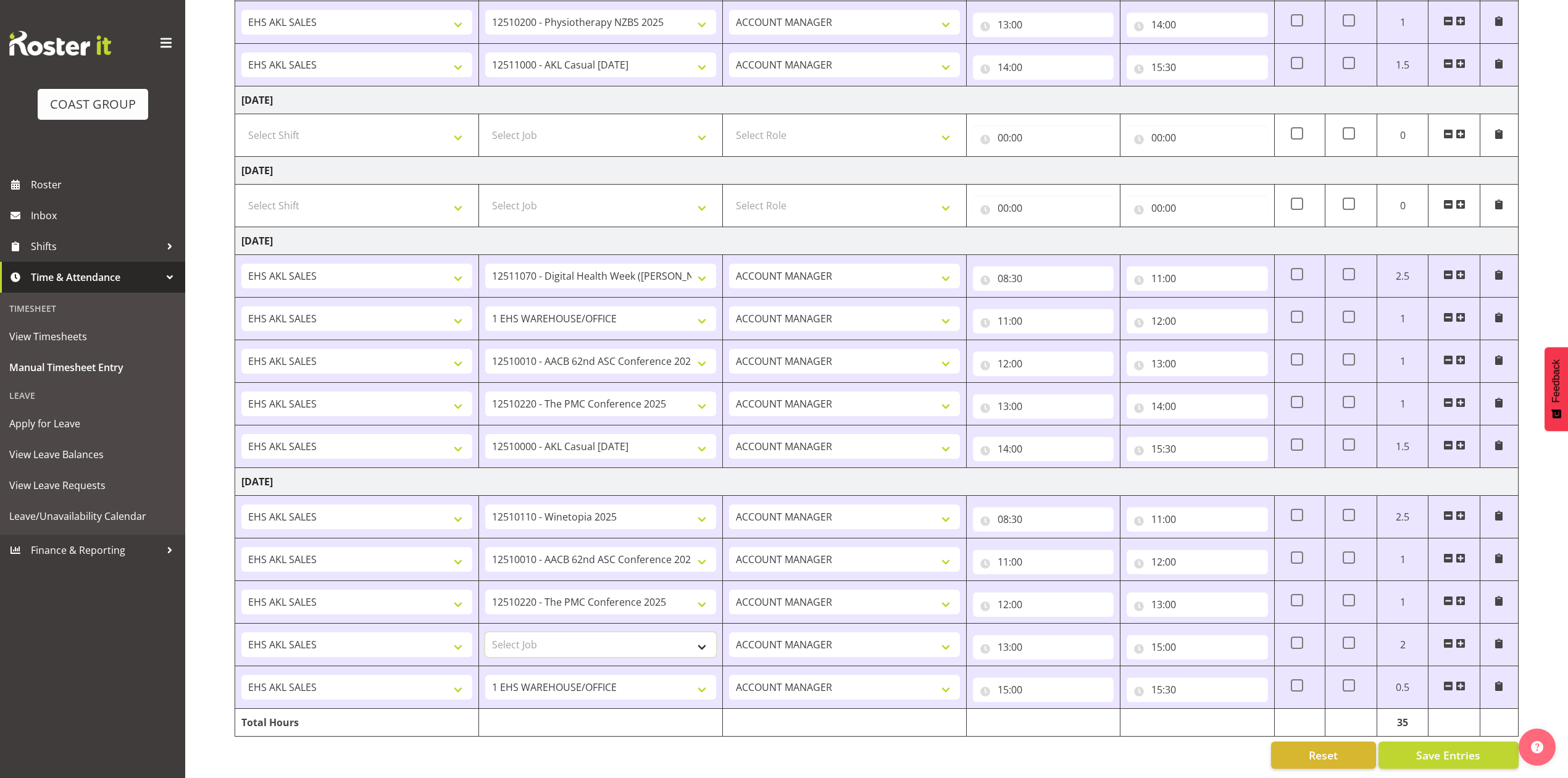
click at [554, 632] on select "Select Job 1 Carlton Events 1 [PERSON_NAME][GEOGRAPHIC_DATA] 1 [PERSON_NAME][GE…" at bounding box center [601, 644] width 231 height 24
select select "9900"
click at [485, 632] on select "Select Job 1 Carlton Events 1 [PERSON_NAME][GEOGRAPHIC_DATA] 1 [PERSON_NAME][GE…" at bounding box center [601, 644] width 231 height 24
click at [1432, 747] on span "Save Entries" at bounding box center [1448, 754] width 65 height 16
